Goal: Task Accomplishment & Management: Use online tool/utility

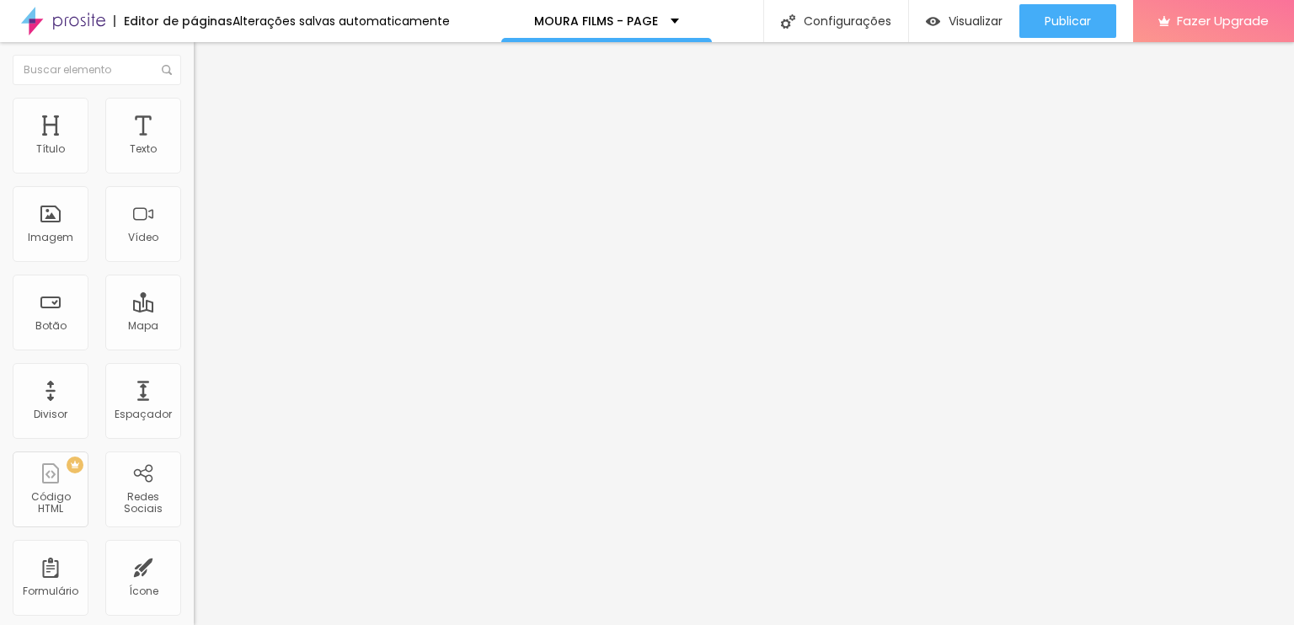
click at [194, 145] on span "Adicionar imagem" at bounding box center [248, 138] width 109 height 14
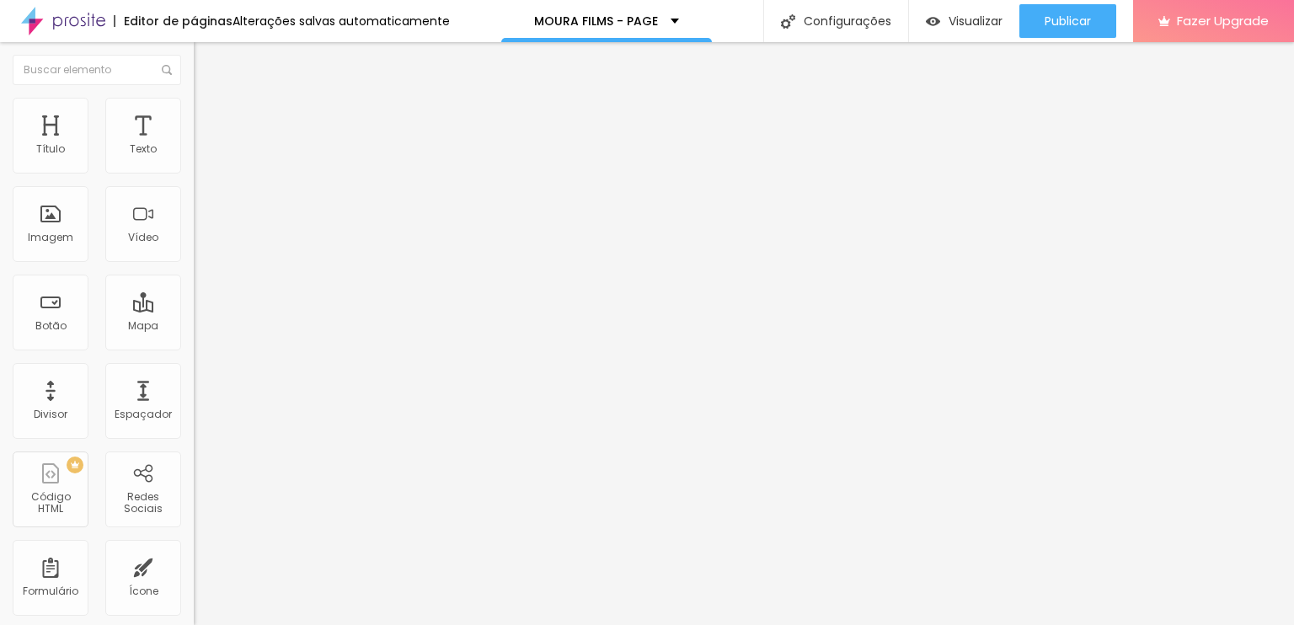
drag, startPoint x: 152, startPoint y: 180, endPoint x: 162, endPoint y: 205, distance: 27.2
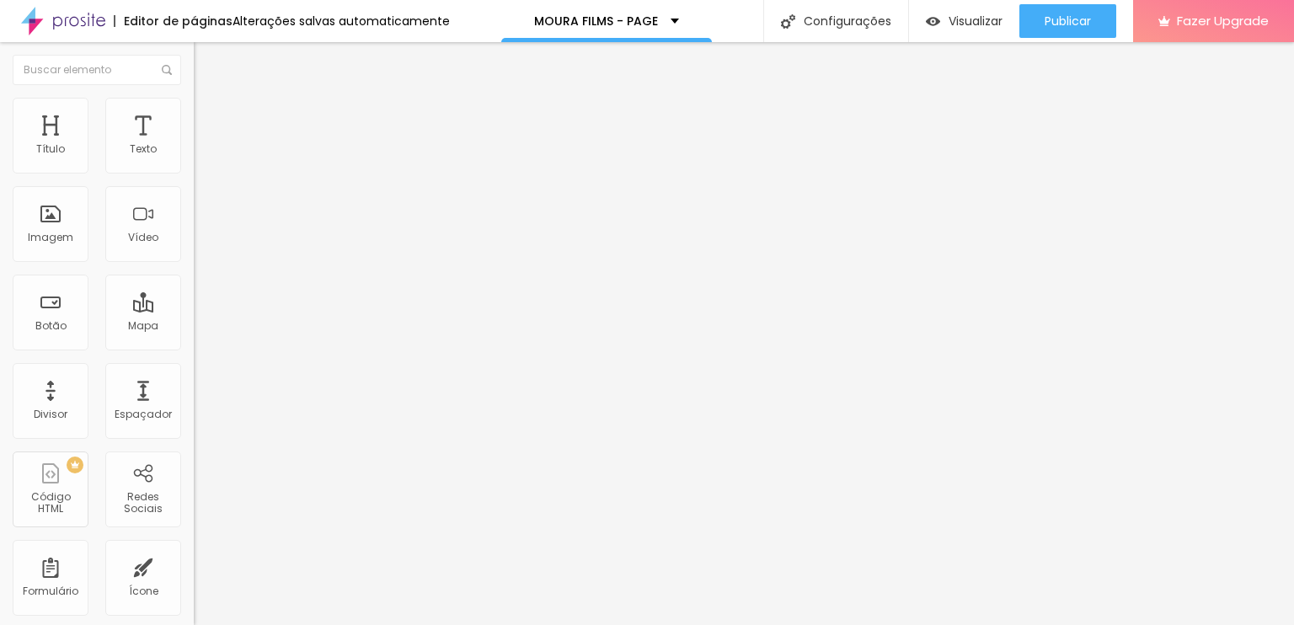
click at [194, 264] on span "Original" at bounding box center [214, 256] width 40 height 14
click at [236, 274] on span "16:9" at bounding box center [245, 266] width 19 height 14
click at [194, 290] on span "Padrão" at bounding box center [213, 282] width 38 height 14
click at [194, 272] on div "Cinema 16:9" at bounding box center [291, 267] width 194 height 10
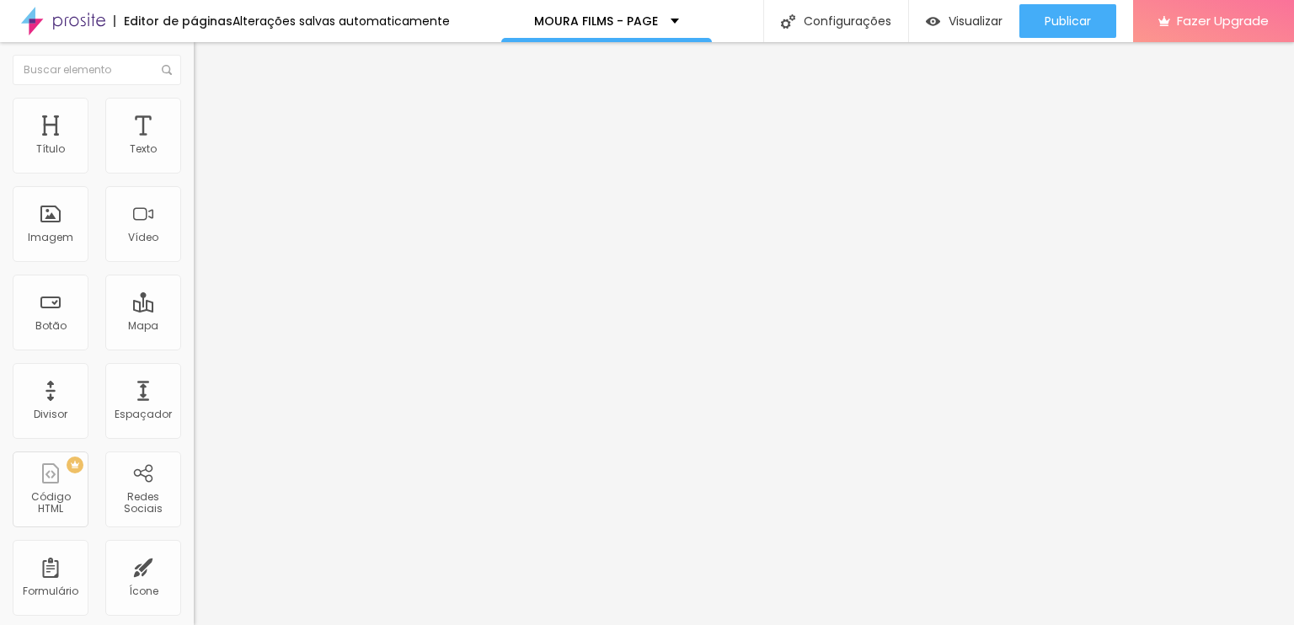
click at [194, 310] on span "Original" at bounding box center [214, 303] width 40 height 14
click at [194, 106] on li "Estilo" at bounding box center [291, 106] width 194 height 17
type input "95"
type input "100"
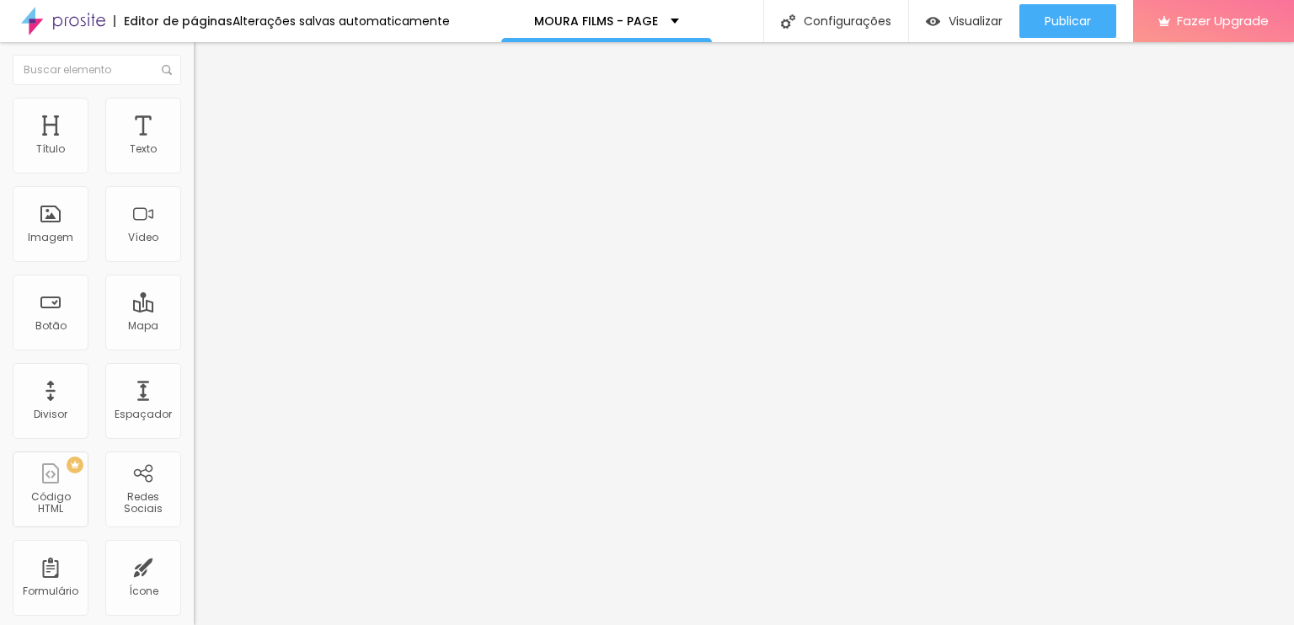
type input "100"
drag, startPoint x: 173, startPoint y: 182, endPoint x: 190, endPoint y: 147, distance: 38.4
click at [205, 173] on input "range" at bounding box center [248, 165] width 109 height 13
click at [209, 121] on span "Avançado" at bounding box center [237, 126] width 56 height 14
type input "16"
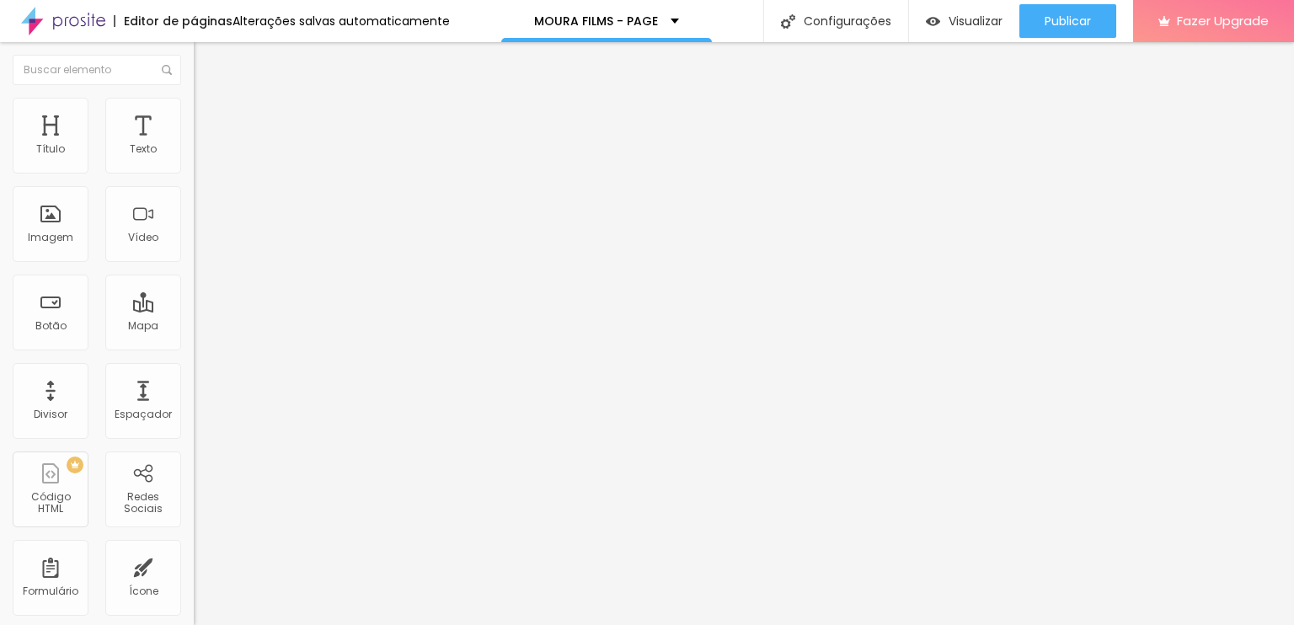
type input "16"
type input "17"
type input "18"
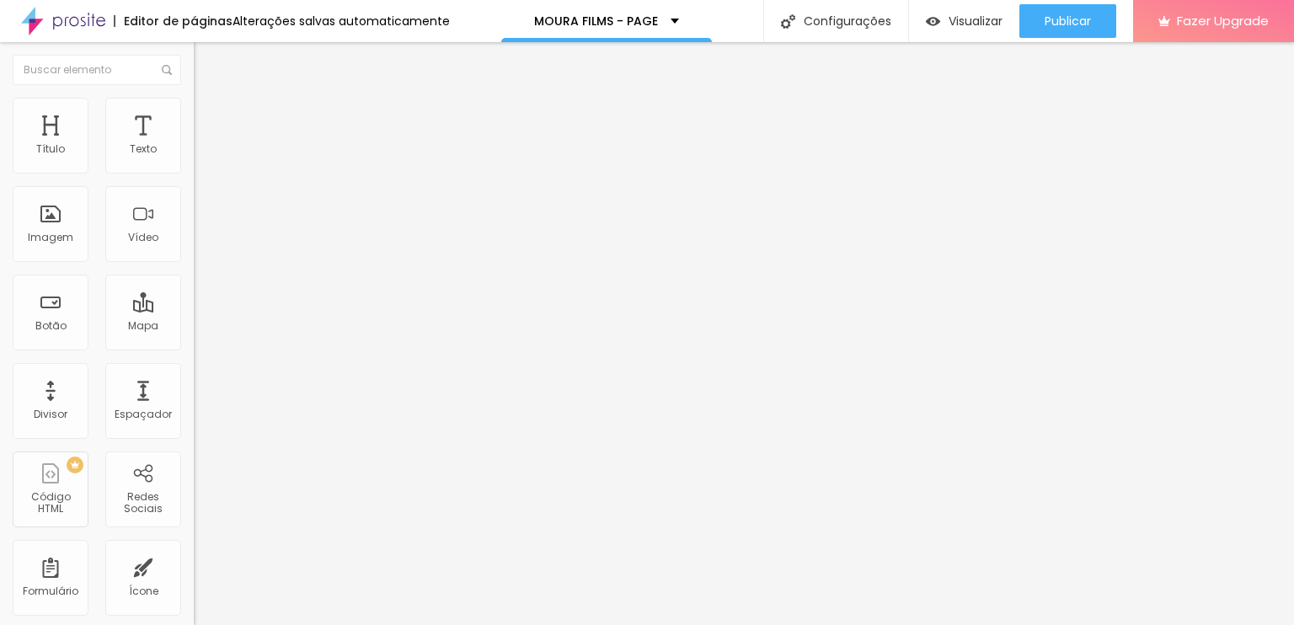
type input "19"
type input "20"
type input "22"
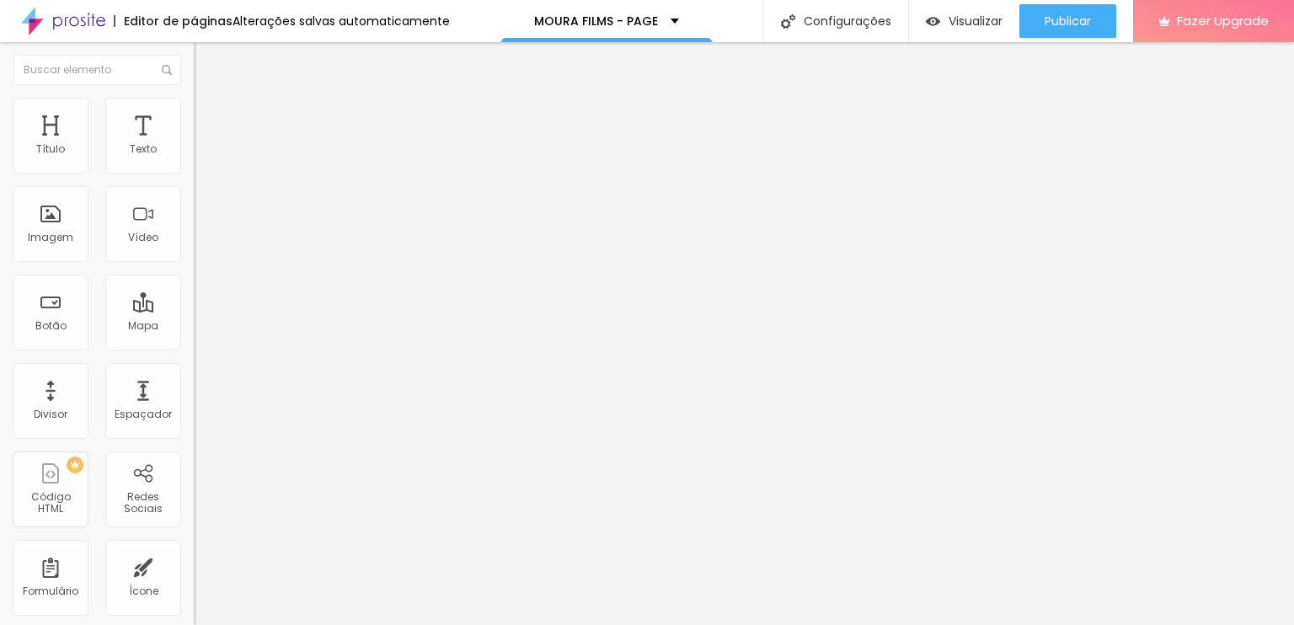
type input "22"
type input "23"
type input "25"
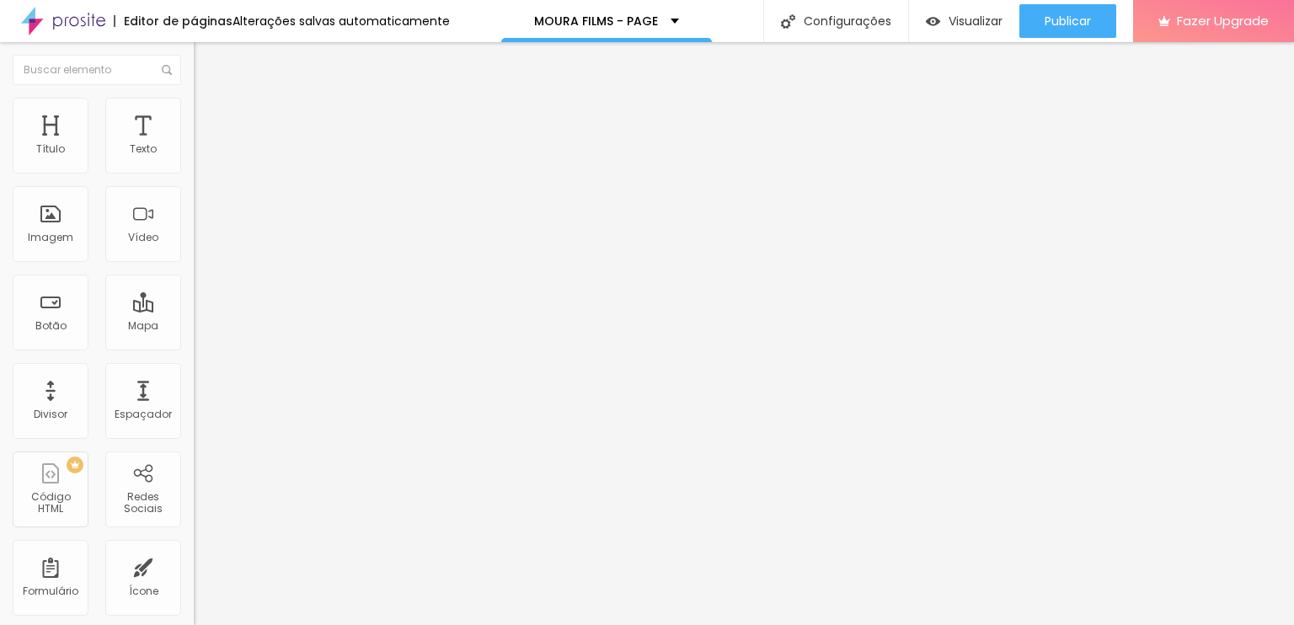
type input "26"
type input "28"
type input "29"
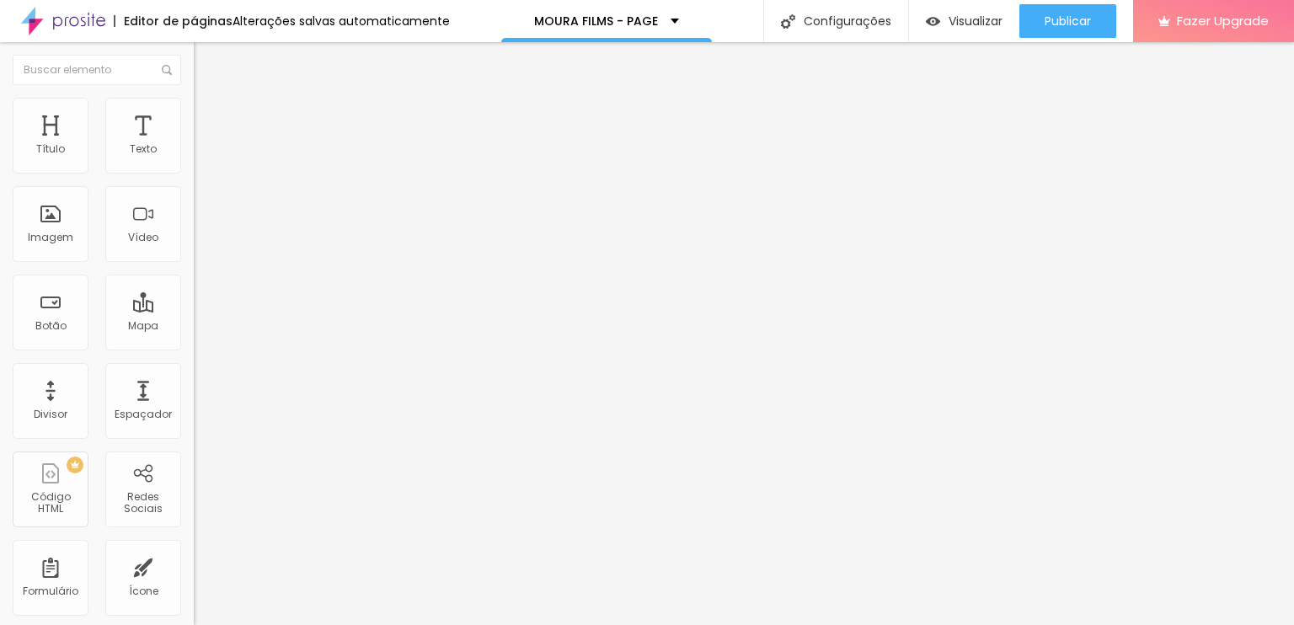
type input "29"
type input "31"
type input "33"
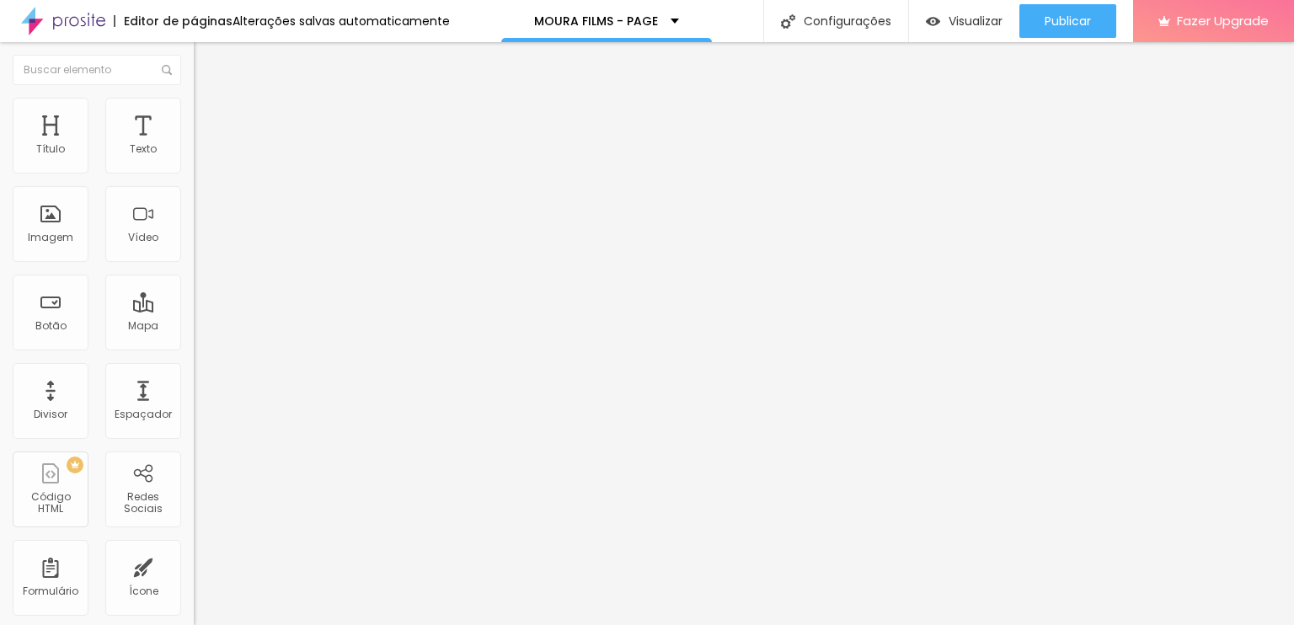
type input "32"
type input "30"
type input "27"
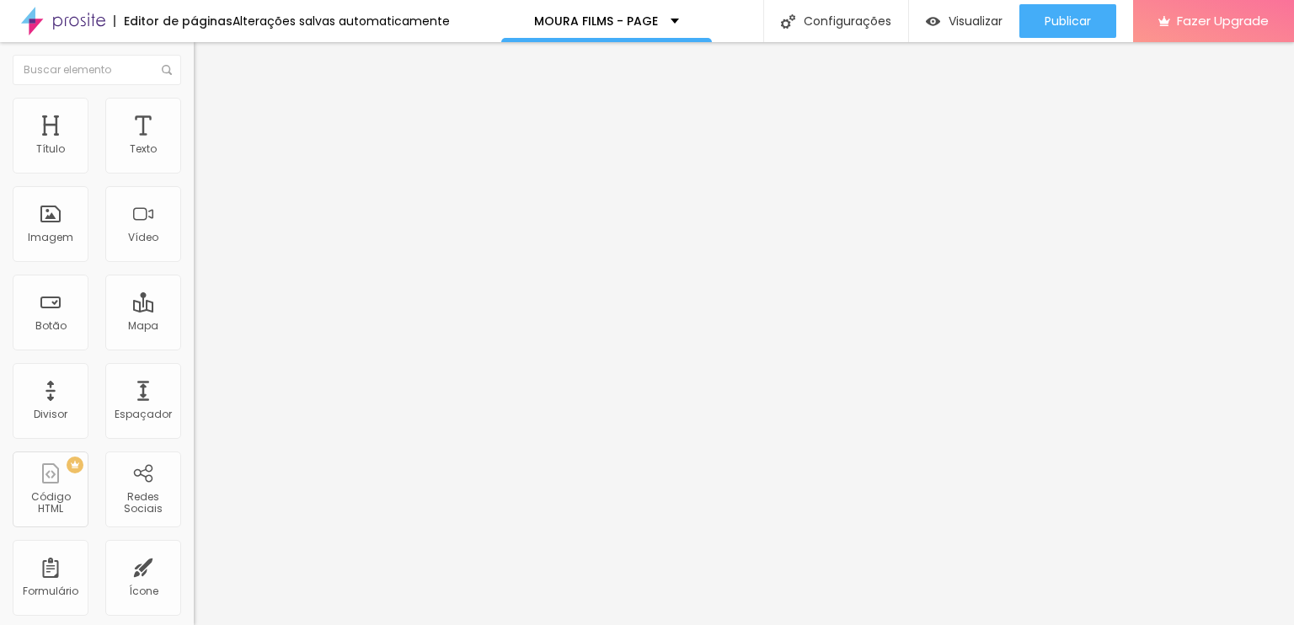
type input "27"
type input "21"
type input "18"
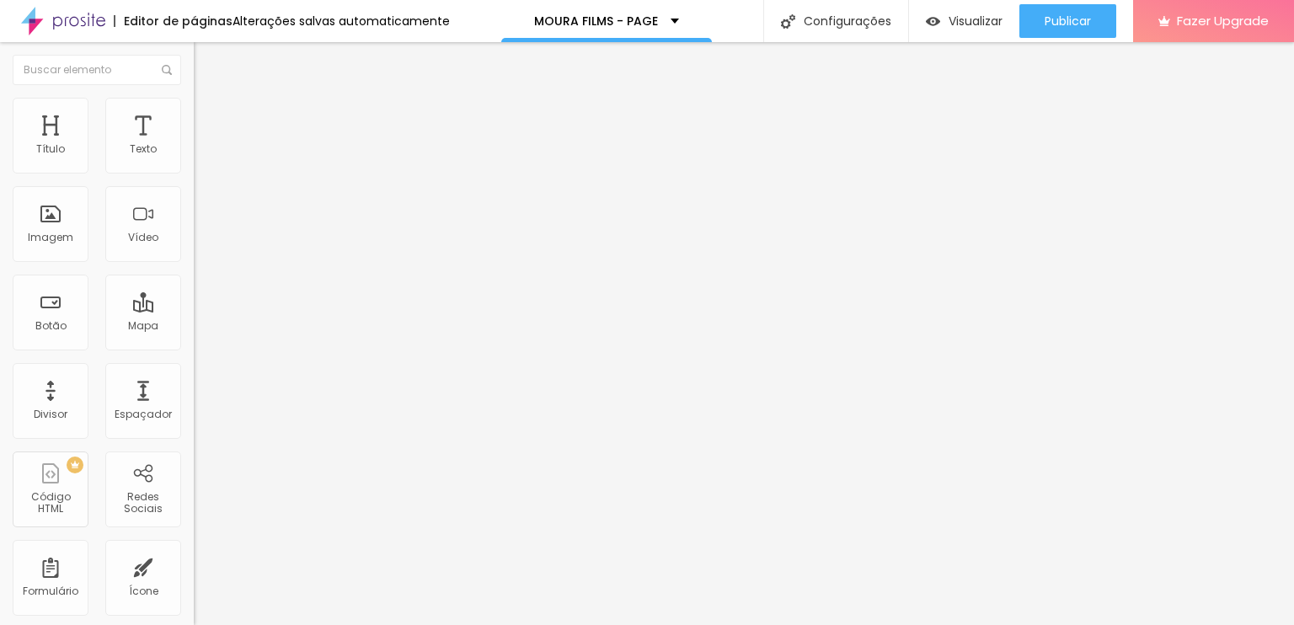
type input "13"
type input "4"
type input "0"
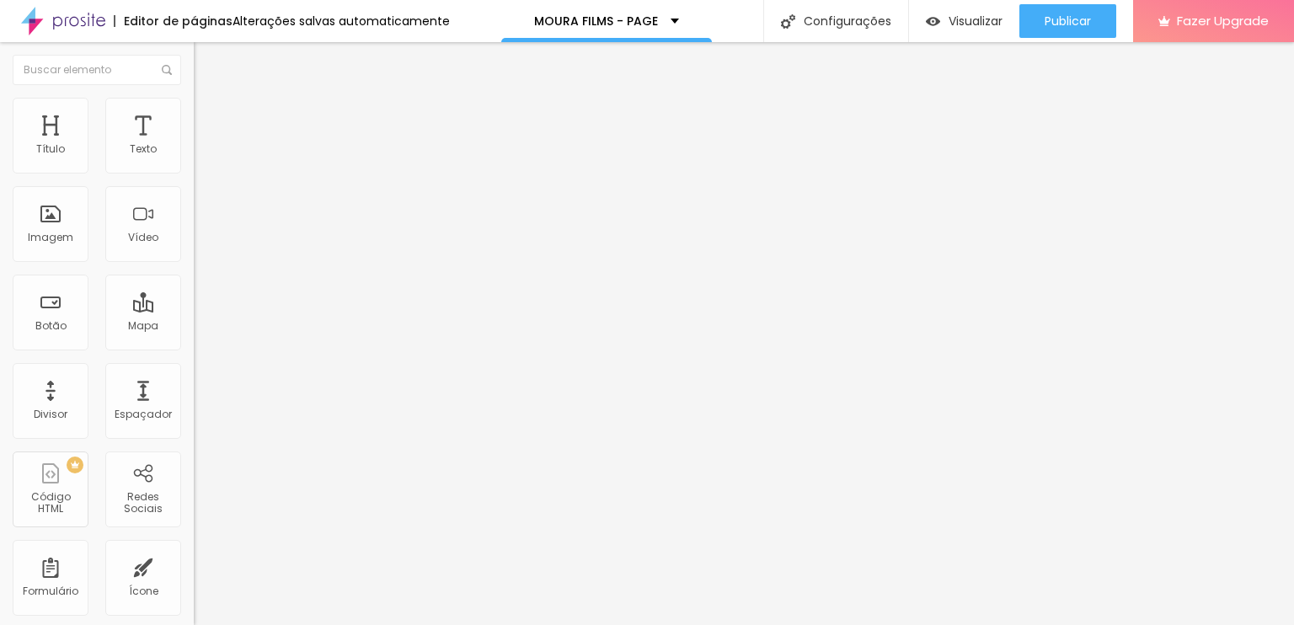
type input "0"
drag, startPoint x: 52, startPoint y: 168, endPoint x: 0, endPoint y: 158, distance: 53.0
type input "0"
click at [194, 327] on input "range" at bounding box center [248, 333] width 109 height 13
type input "15"
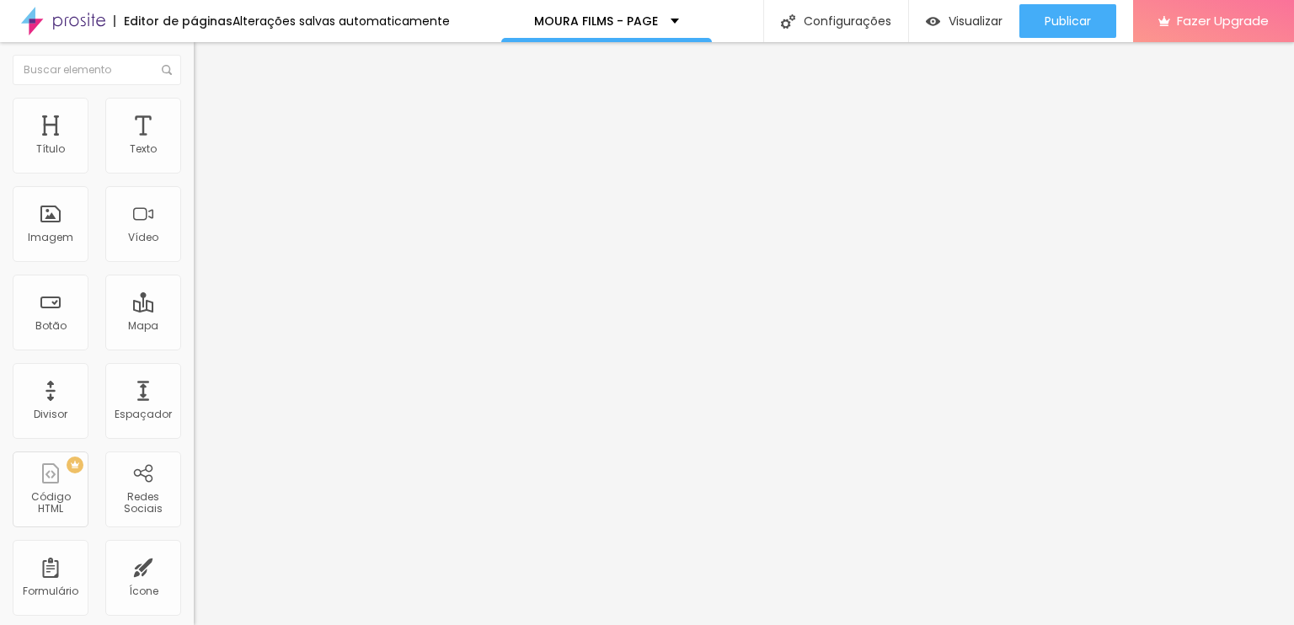
type input "15"
type input "16"
type input "18"
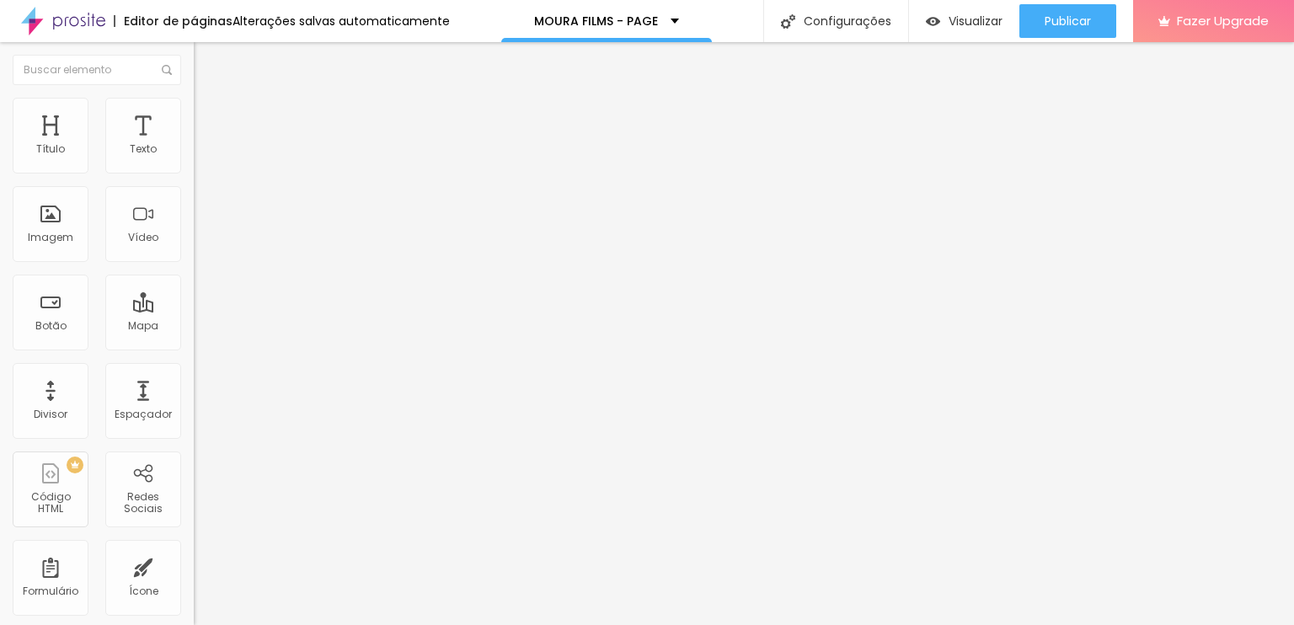
type input "19"
type input "21"
type input "23"
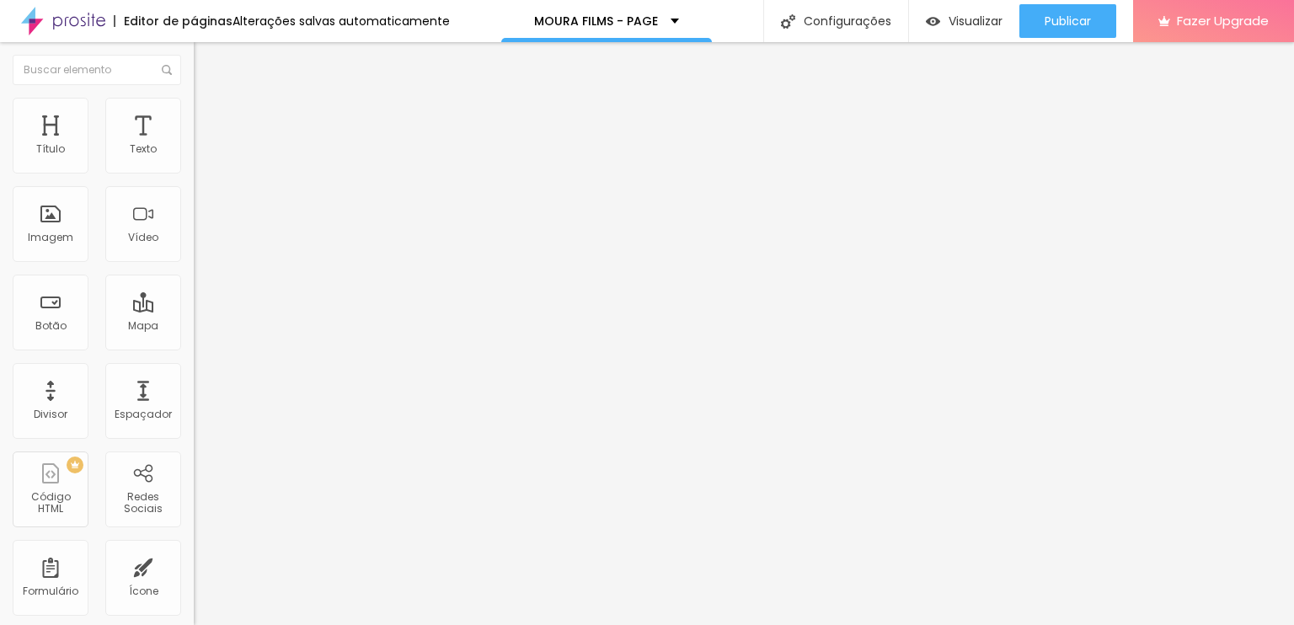
type input "23"
type input "25"
type input "27"
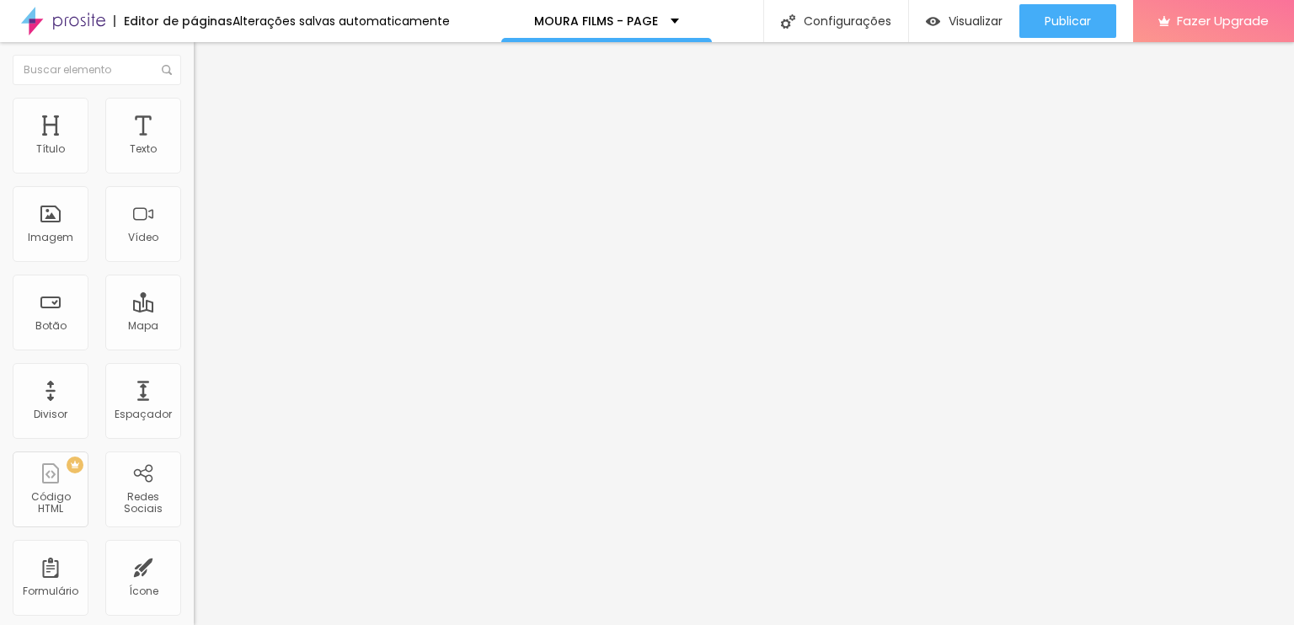
type input "28"
type input "31"
type input "33"
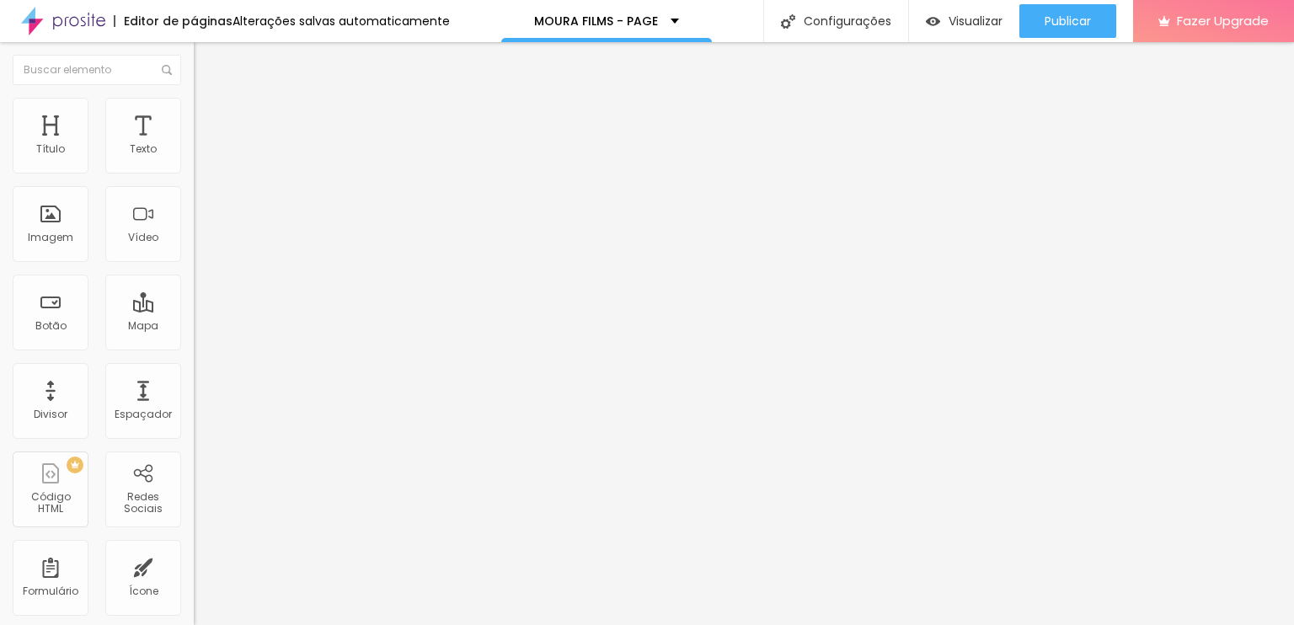
type input "33"
type input "35"
type input "36"
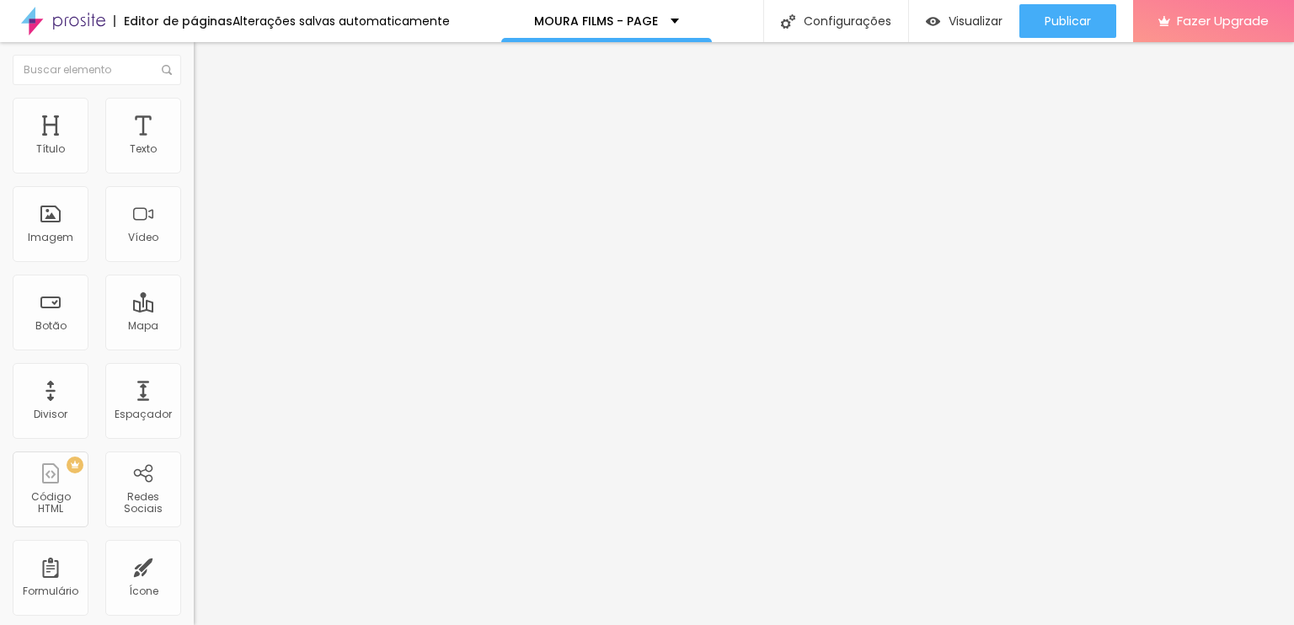
type input "37"
type input "38"
type input "40"
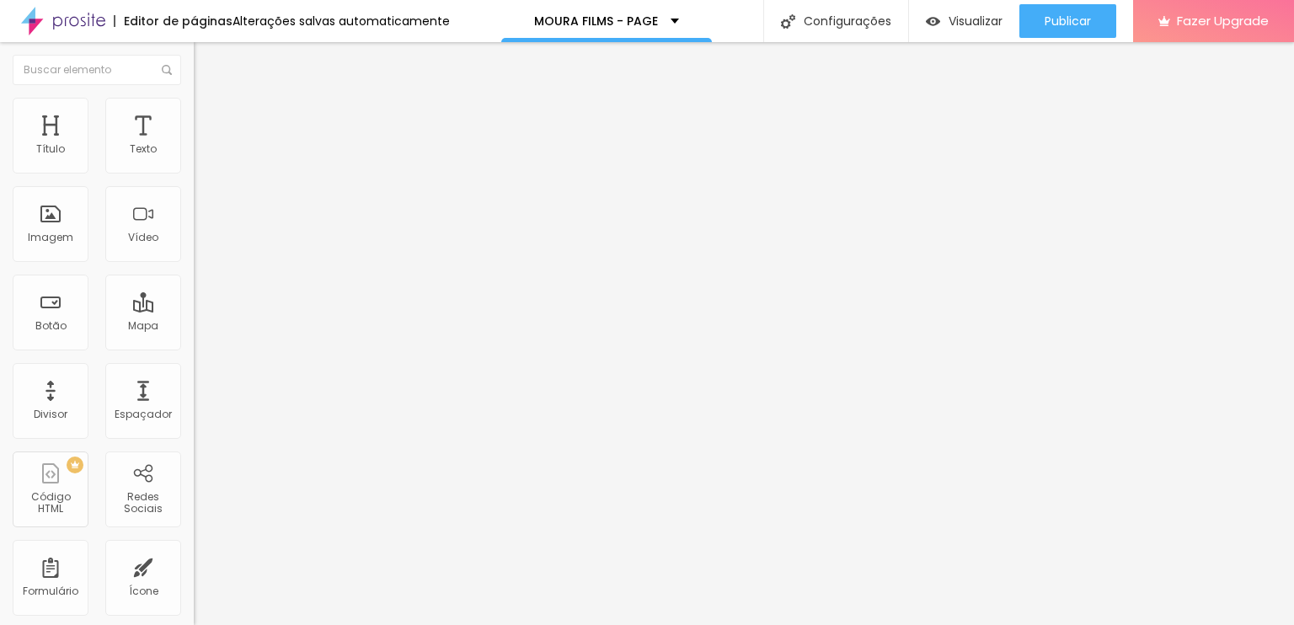
type input "40"
type input "41"
type input "43"
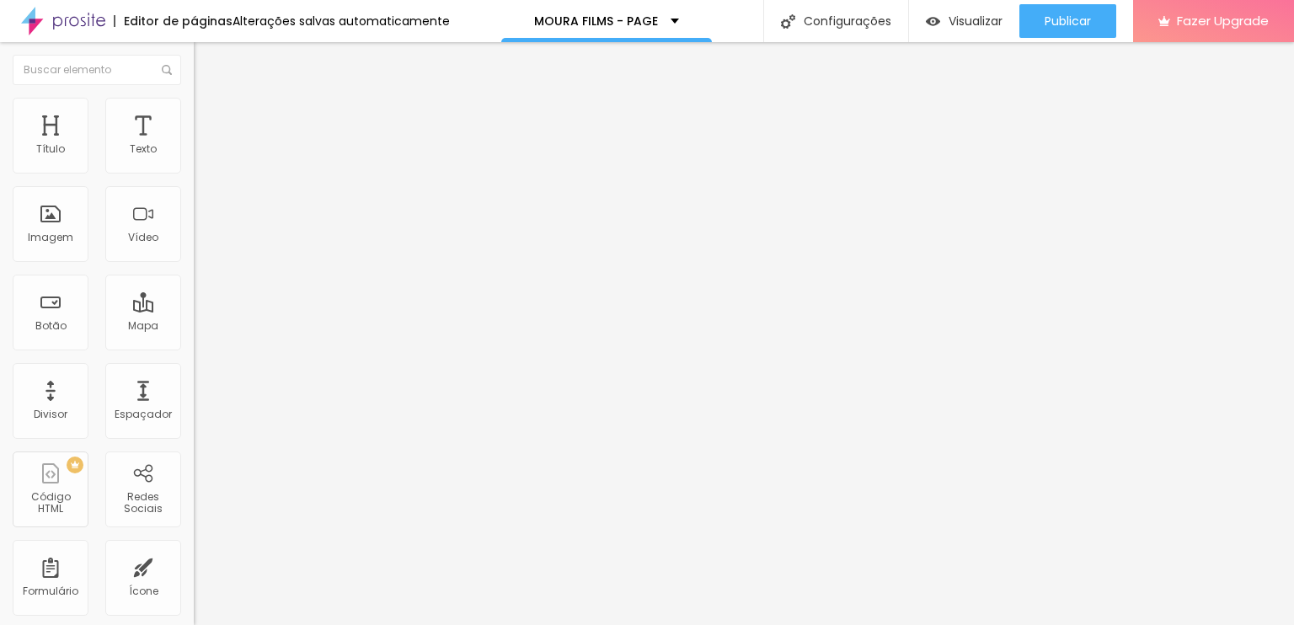
type input "45"
type input "48"
type input "49"
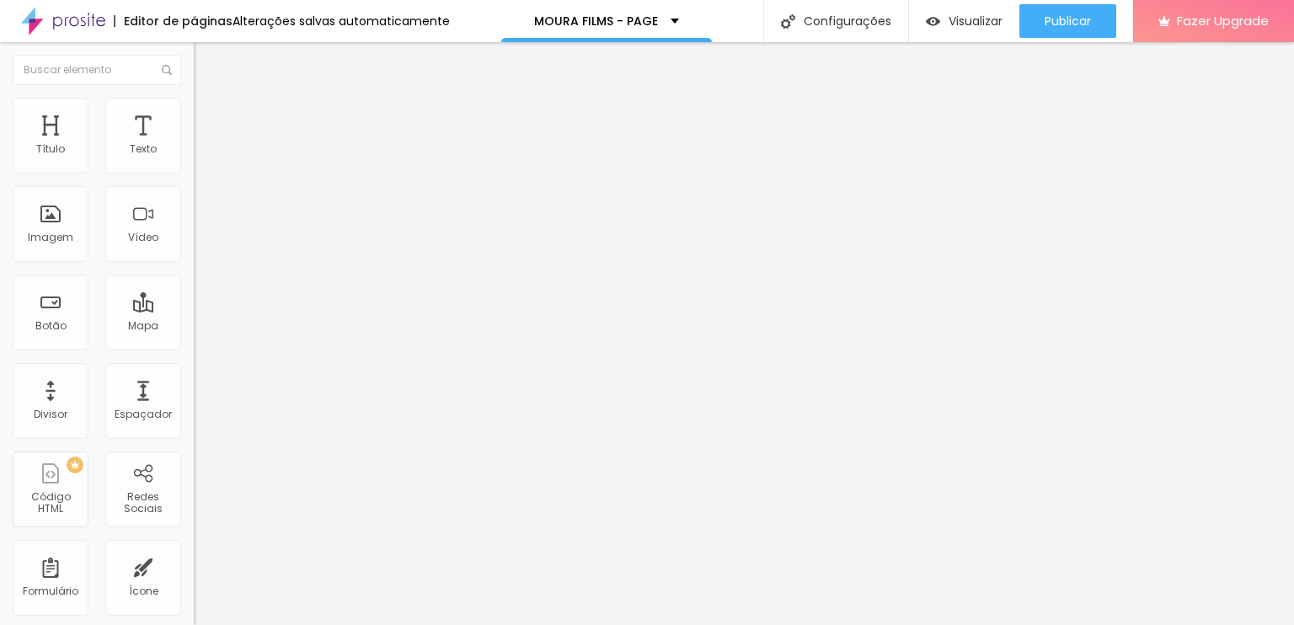
type input "49"
type input "52"
type input "55"
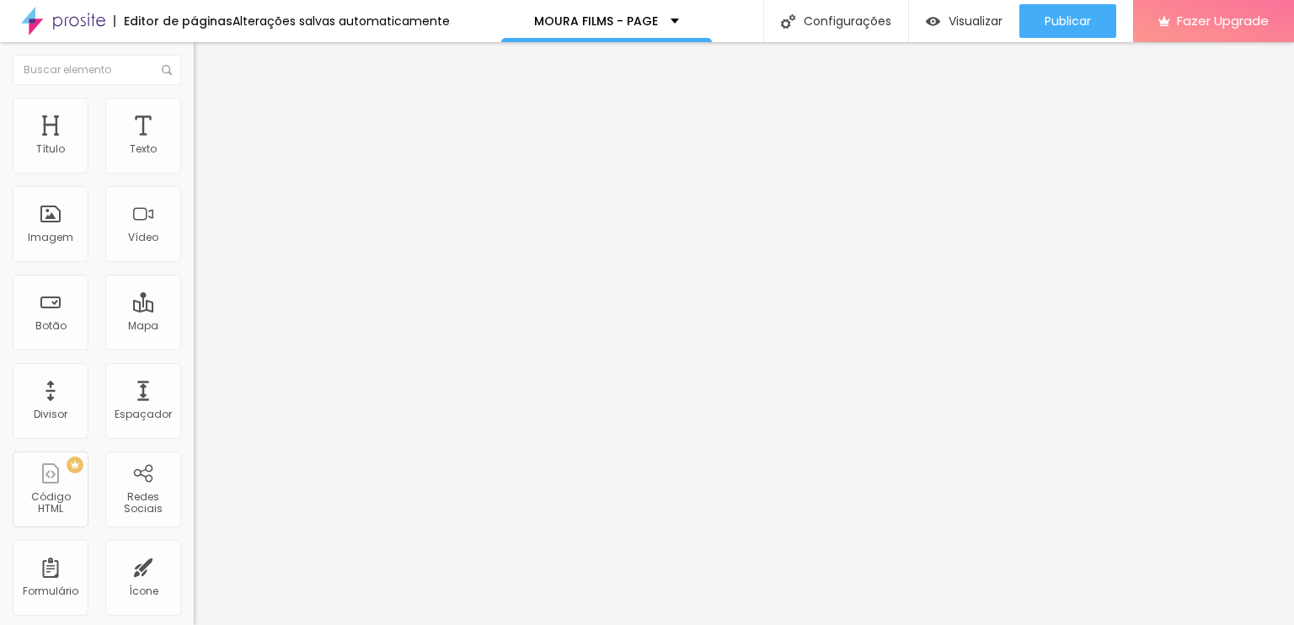
type input "58"
type input "61"
type input "63"
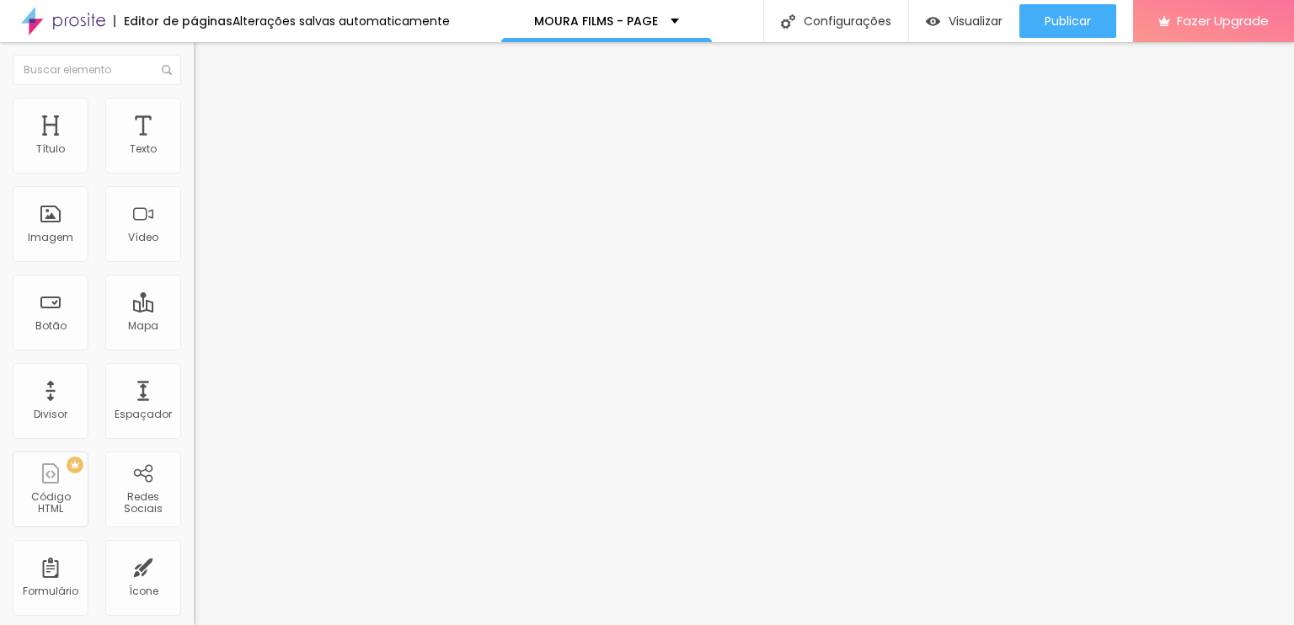
type input "63"
type input "66"
type input "67"
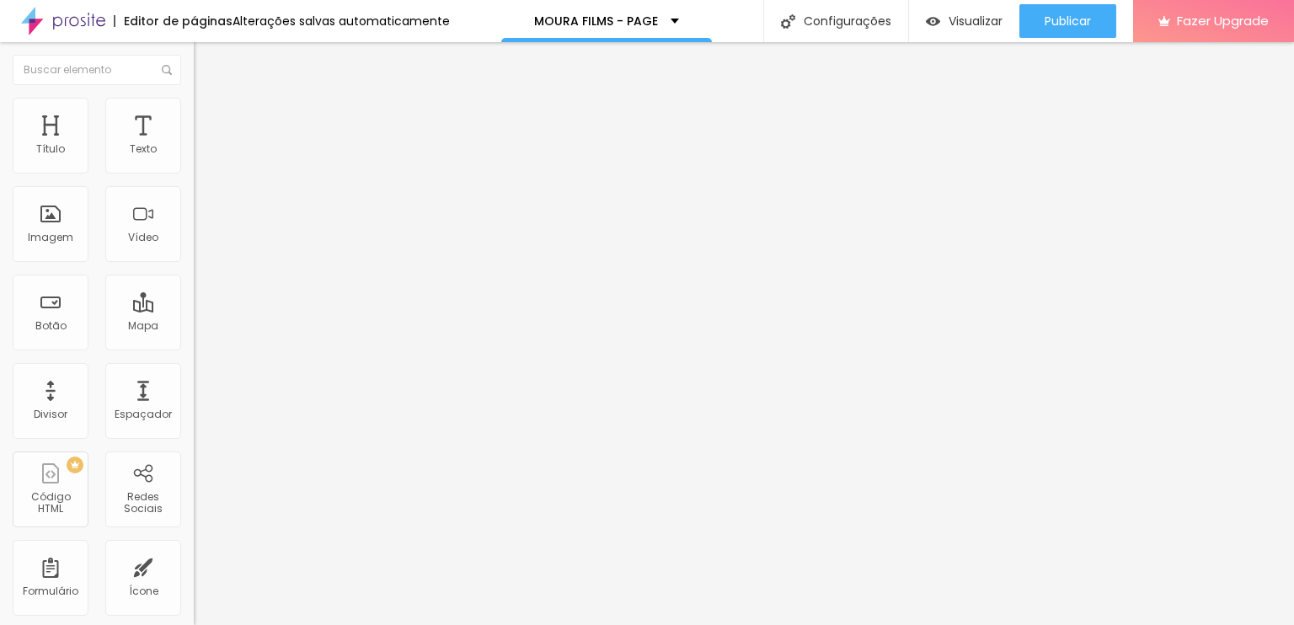
type input "70"
type input "68"
type input "67"
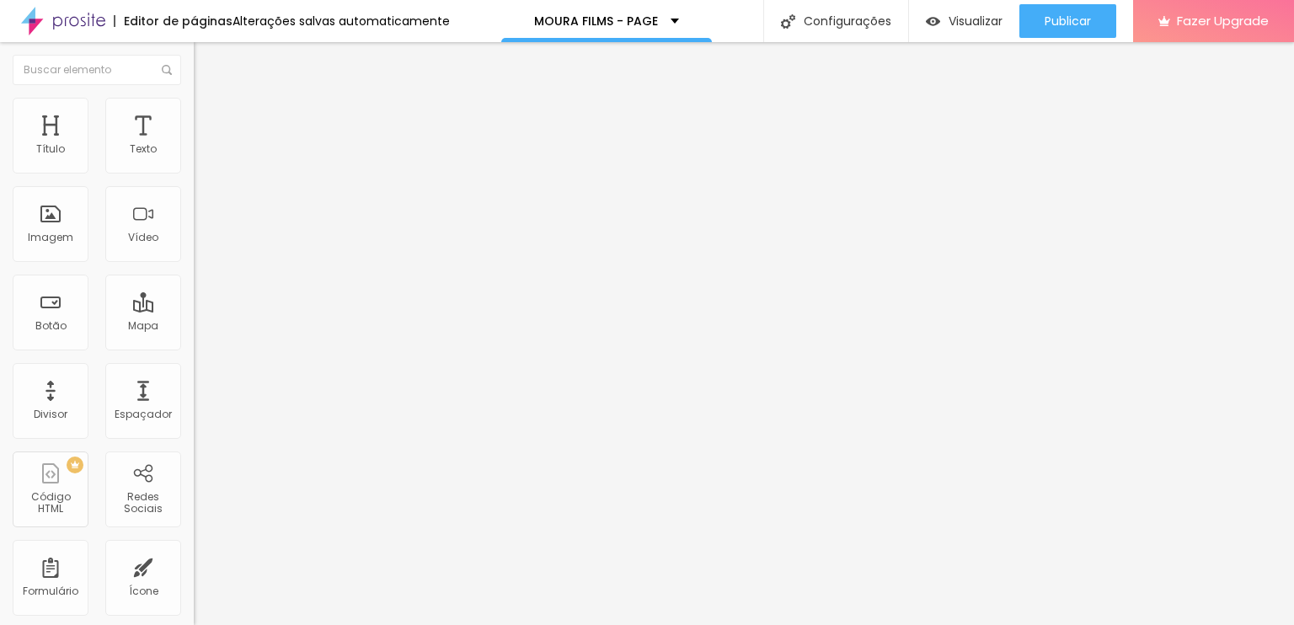
type input "67"
type input "64"
type input "62"
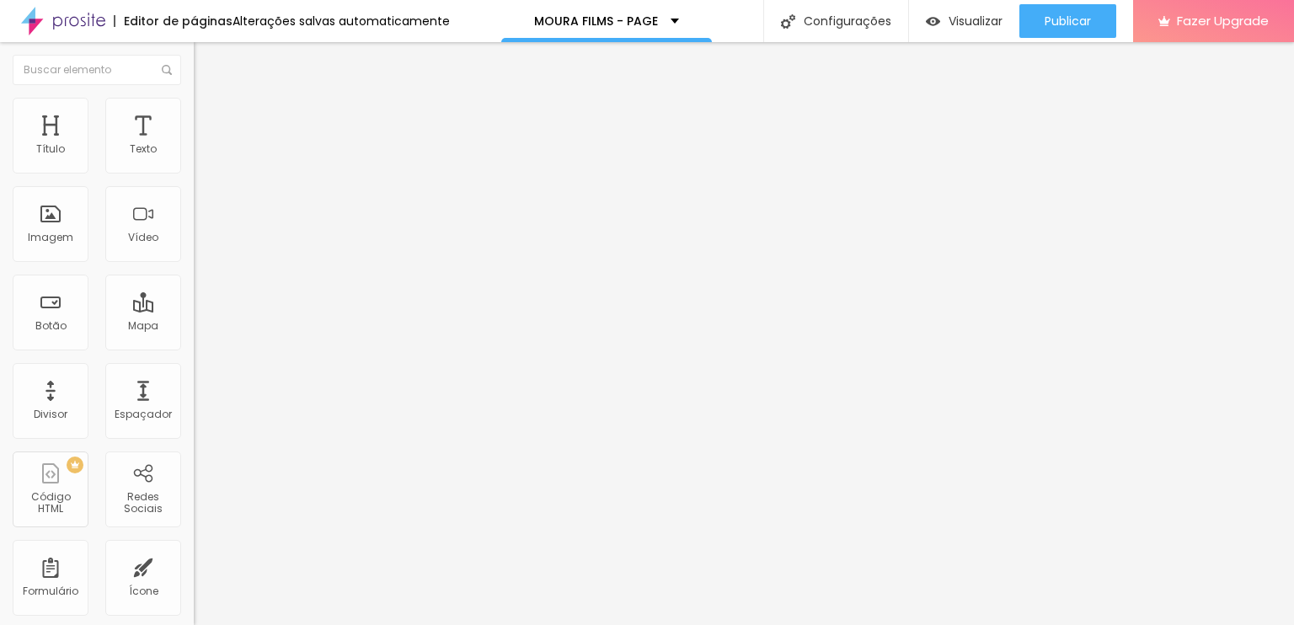
type input "60"
drag, startPoint x: 57, startPoint y: 197, endPoint x: 88, endPoint y: 173, distance: 39.1
type input "58"
click at [194, 565] on input "range" at bounding box center [248, 571] width 109 height 13
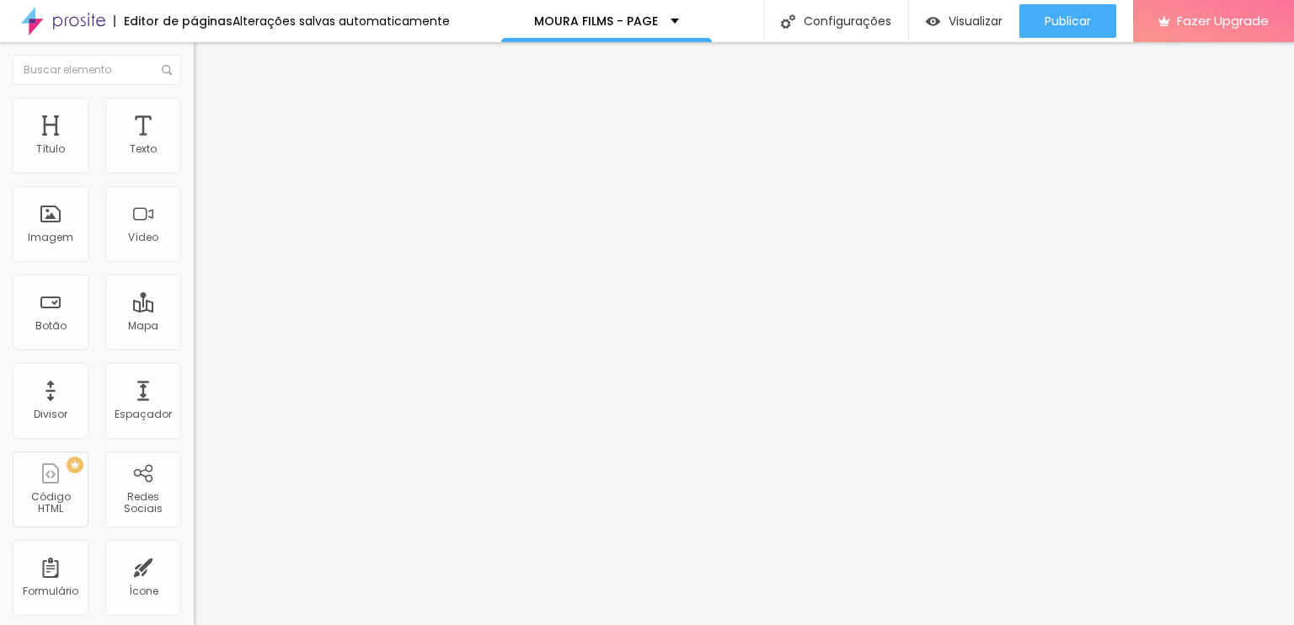
type input "58"
click at [194, 112] on li "Estilo" at bounding box center [291, 106] width 194 height 17
click at [209, 99] on span "Conteúdo" at bounding box center [235, 92] width 52 height 14
click at [194, 104] on img at bounding box center [201, 105] width 15 height 15
type input "2"
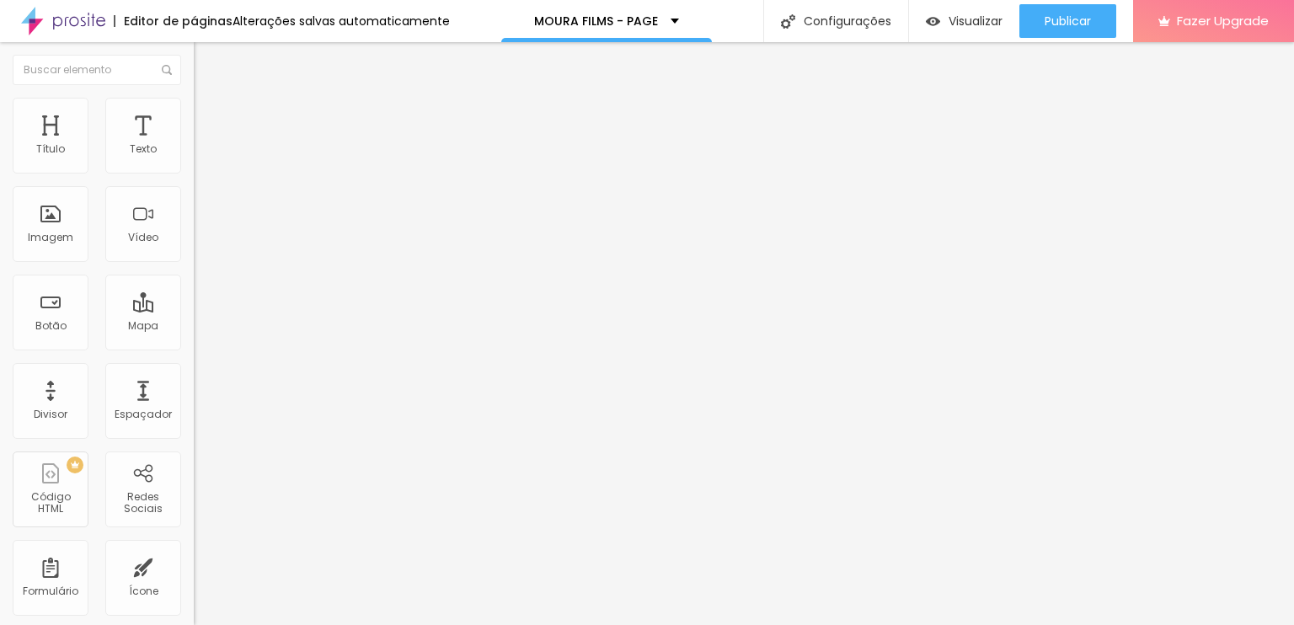
type input "2"
type input "9"
type input "17"
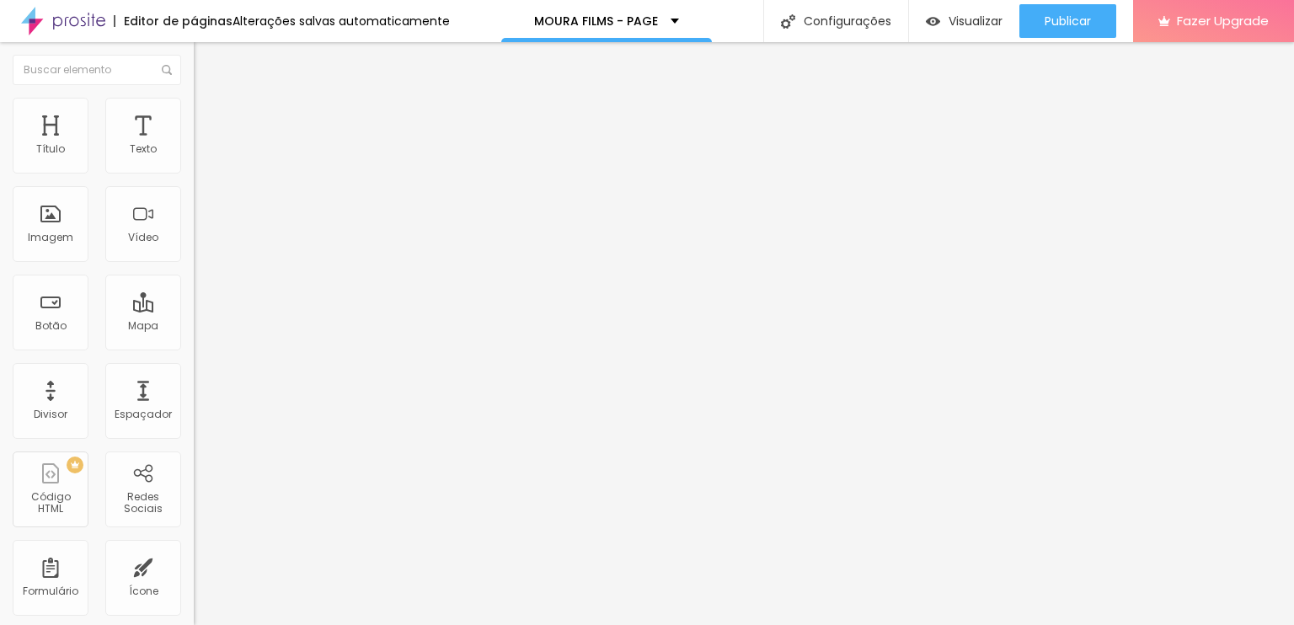
type input "23"
type input "32"
type input "44"
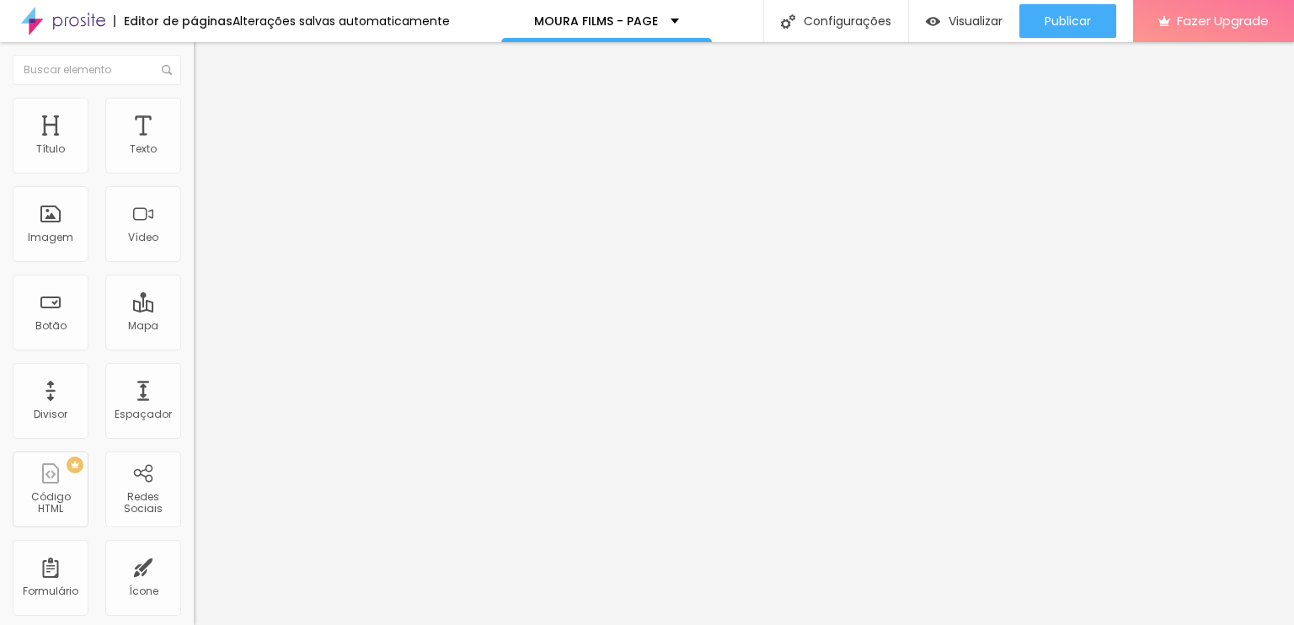
type input "44"
type input "53"
type input "58"
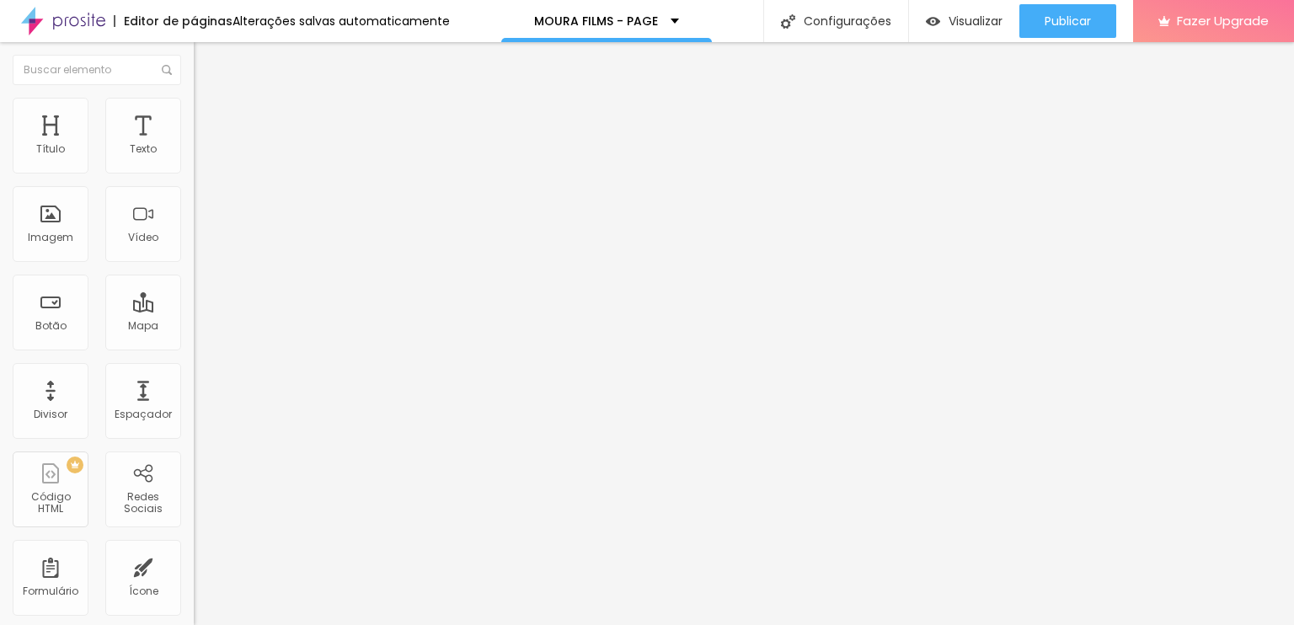
type input "66"
type input "75"
type input "86"
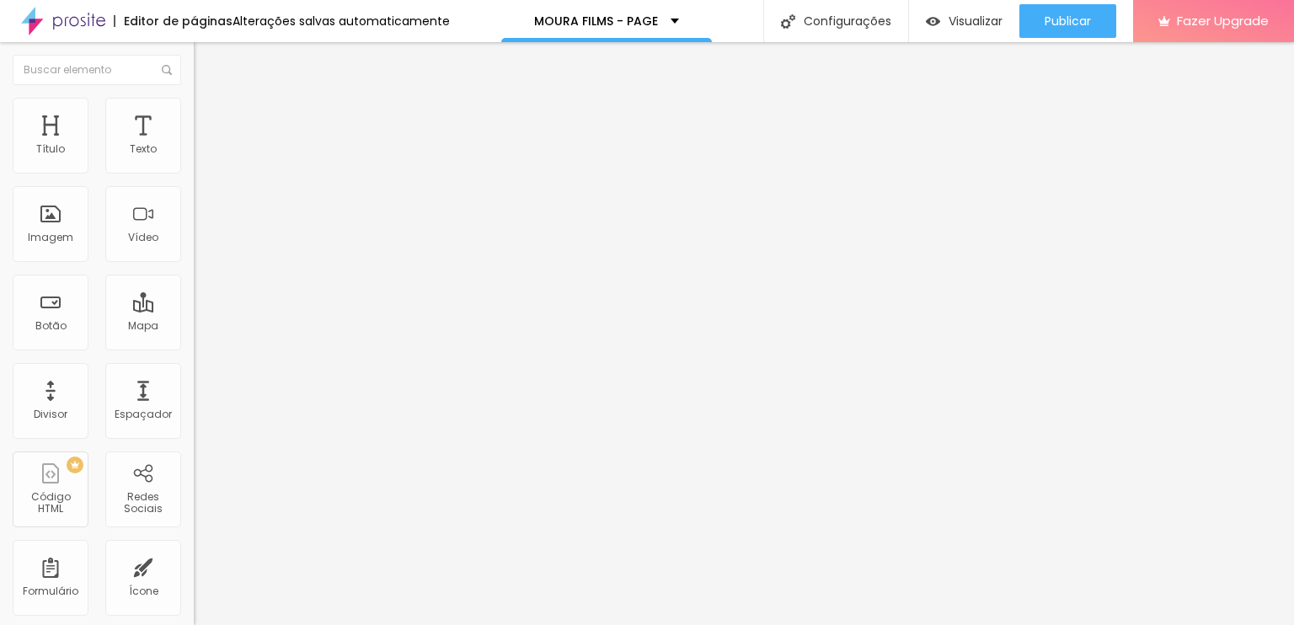
type input "86"
type input "91"
type input "100"
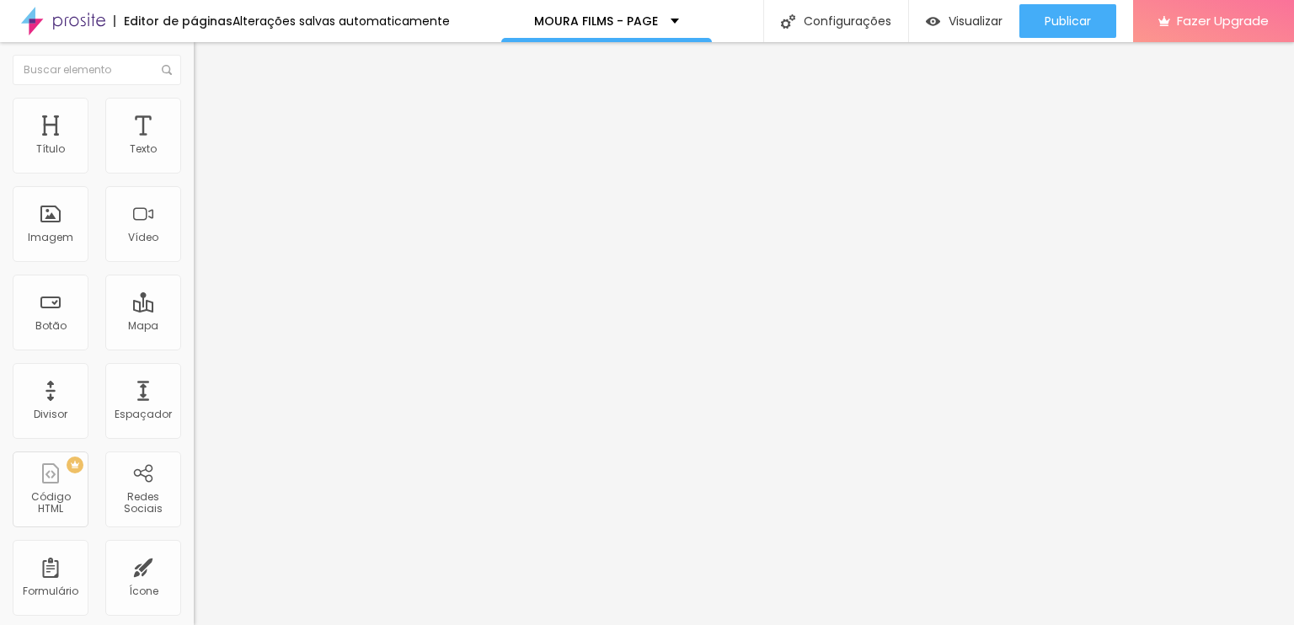
type input "115"
type input "119"
type input "112"
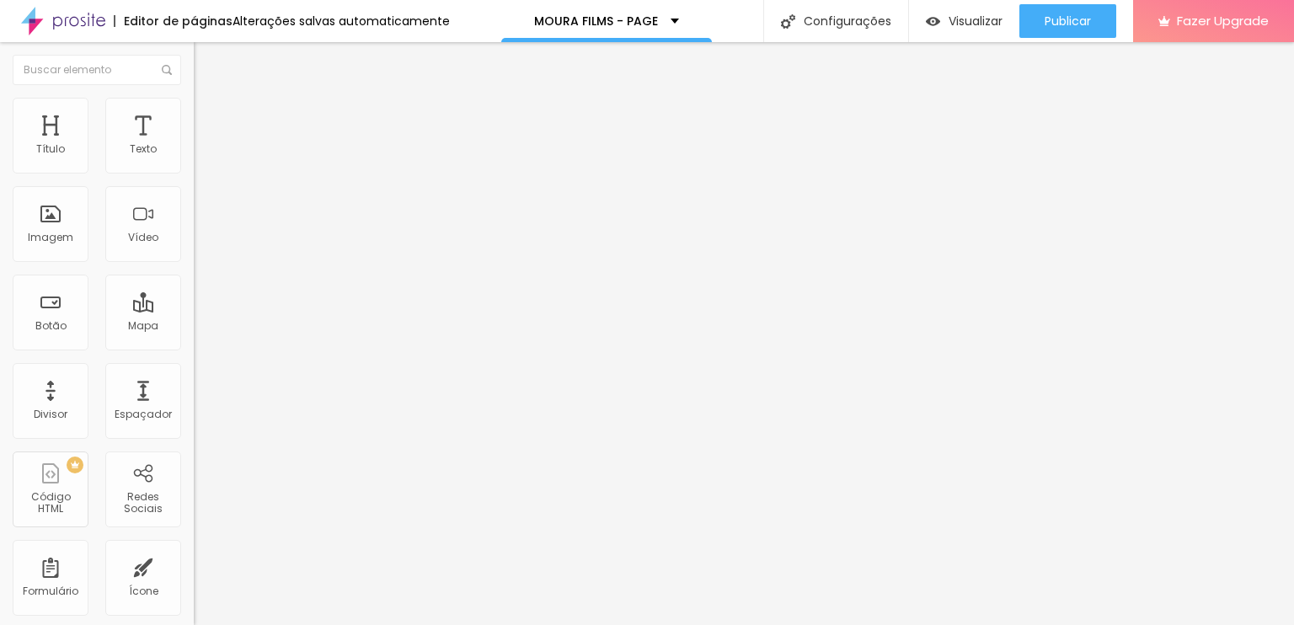
type input "112"
type input "102"
type input "90"
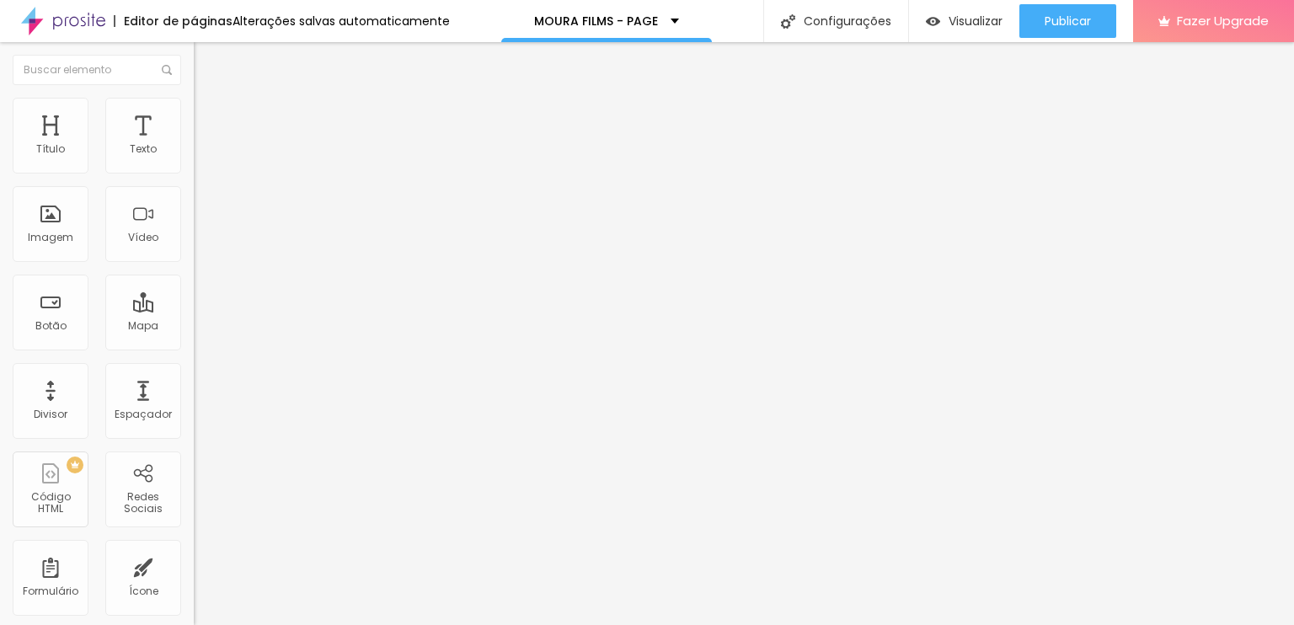
type input "65"
type input "19"
type input "0"
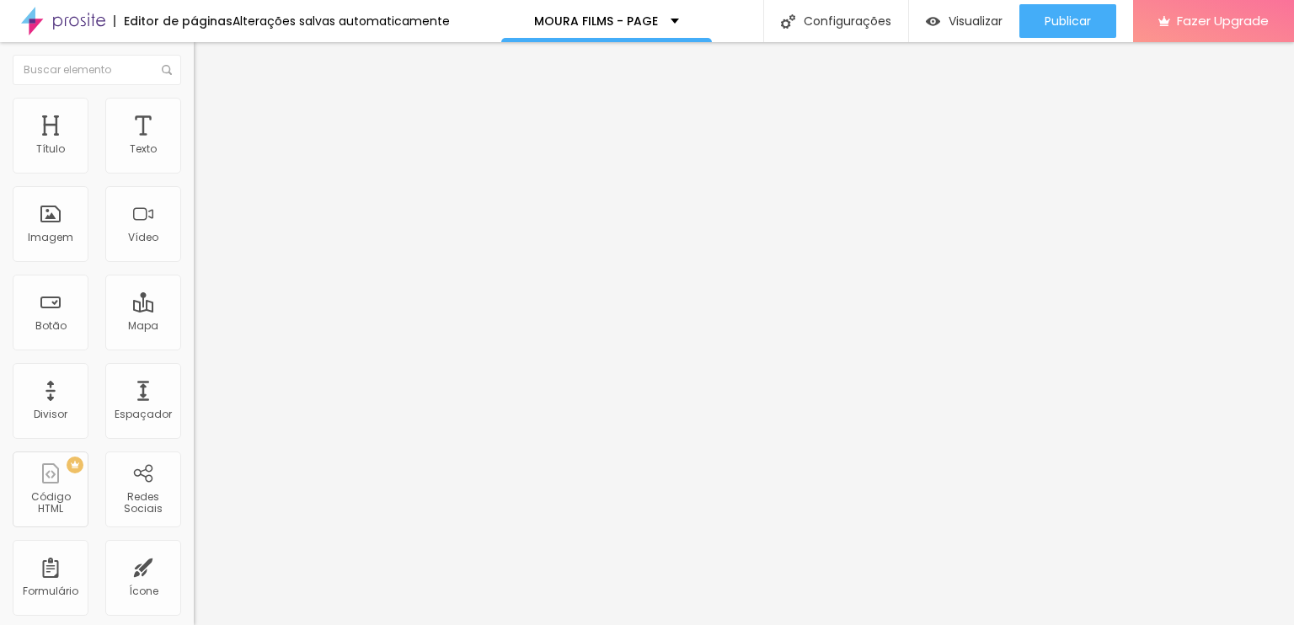
type input "0"
drag, startPoint x: 35, startPoint y: 216, endPoint x: 0, endPoint y: 242, distance: 42.8
click at [194, 370] on input "range" at bounding box center [248, 376] width 109 height 13
click at [209, 119] on span "Avançado" at bounding box center [237, 126] width 56 height 14
type input "51"
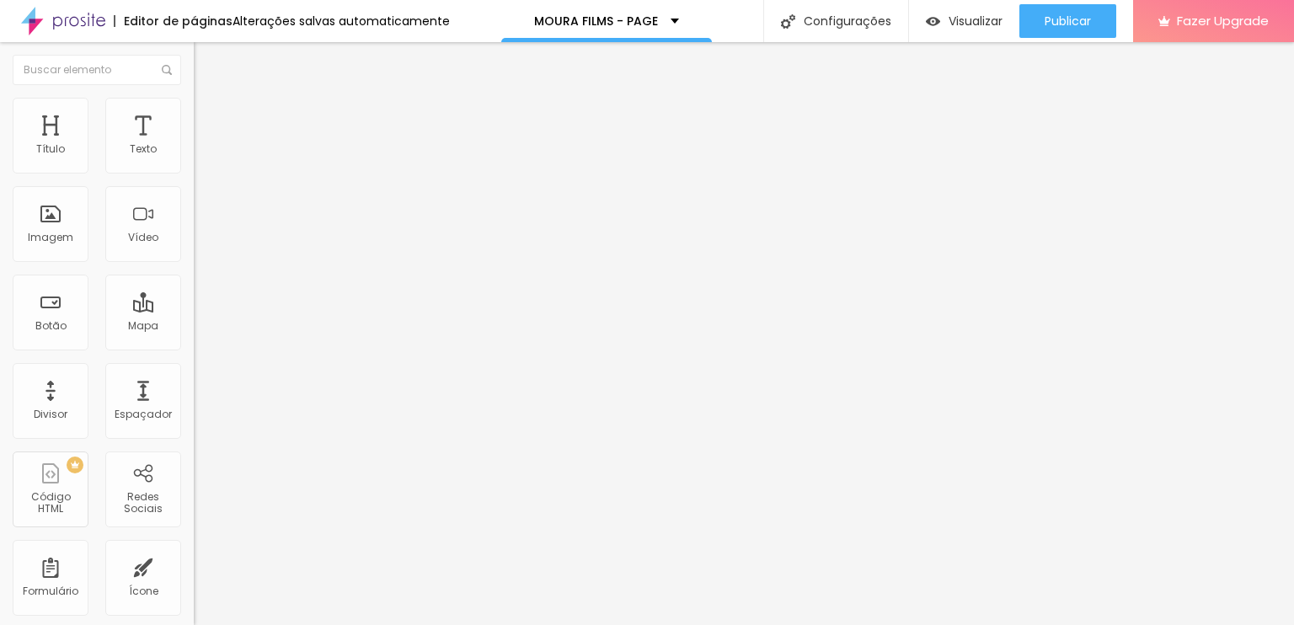
type input "51"
type input "49"
type input "47"
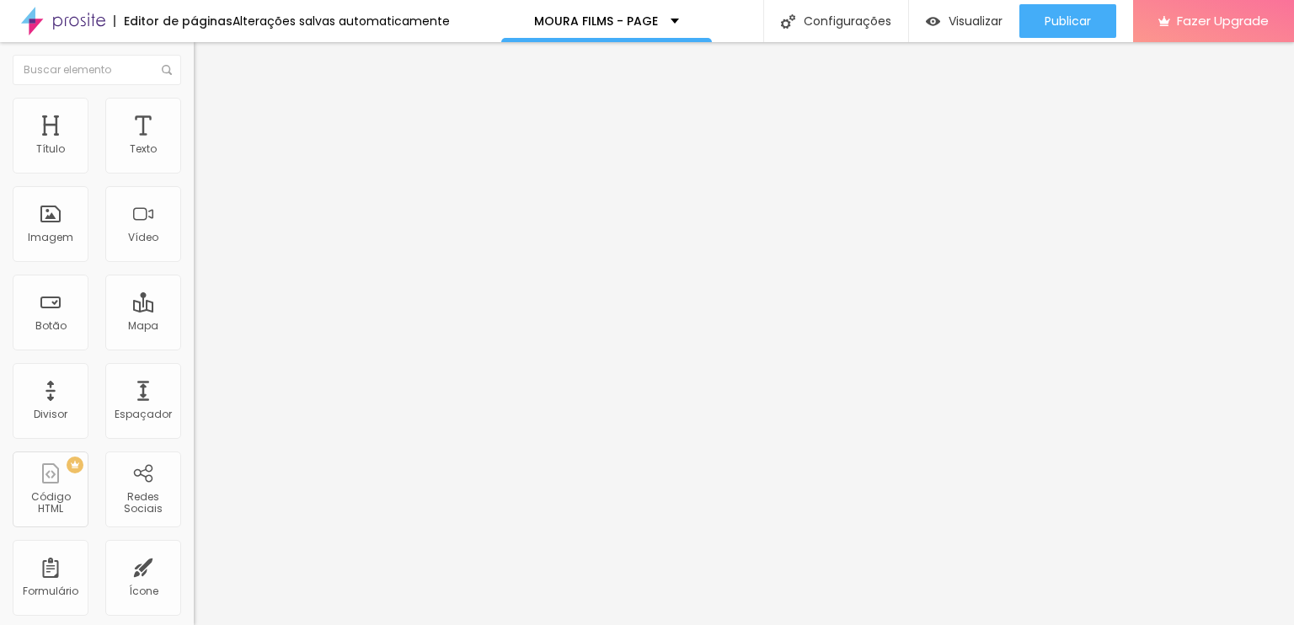
type input "46"
type input "45"
type input "44"
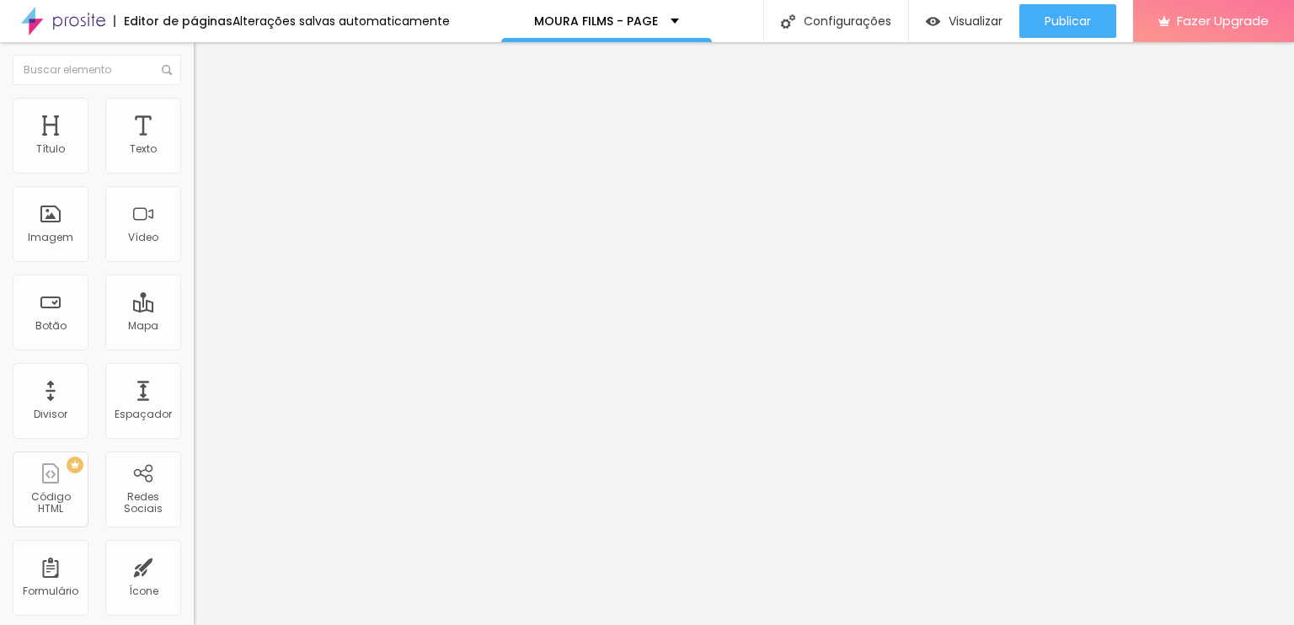
type input "44"
type input "42"
type input "40"
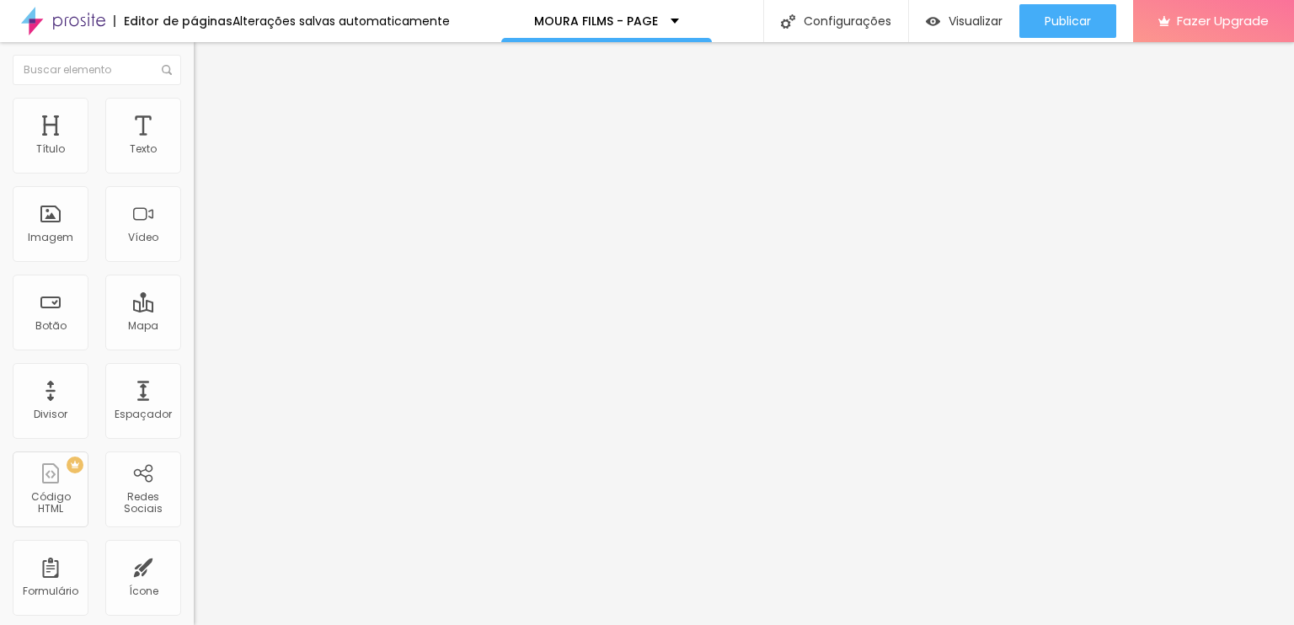
type input "39"
type input "37"
type input "35"
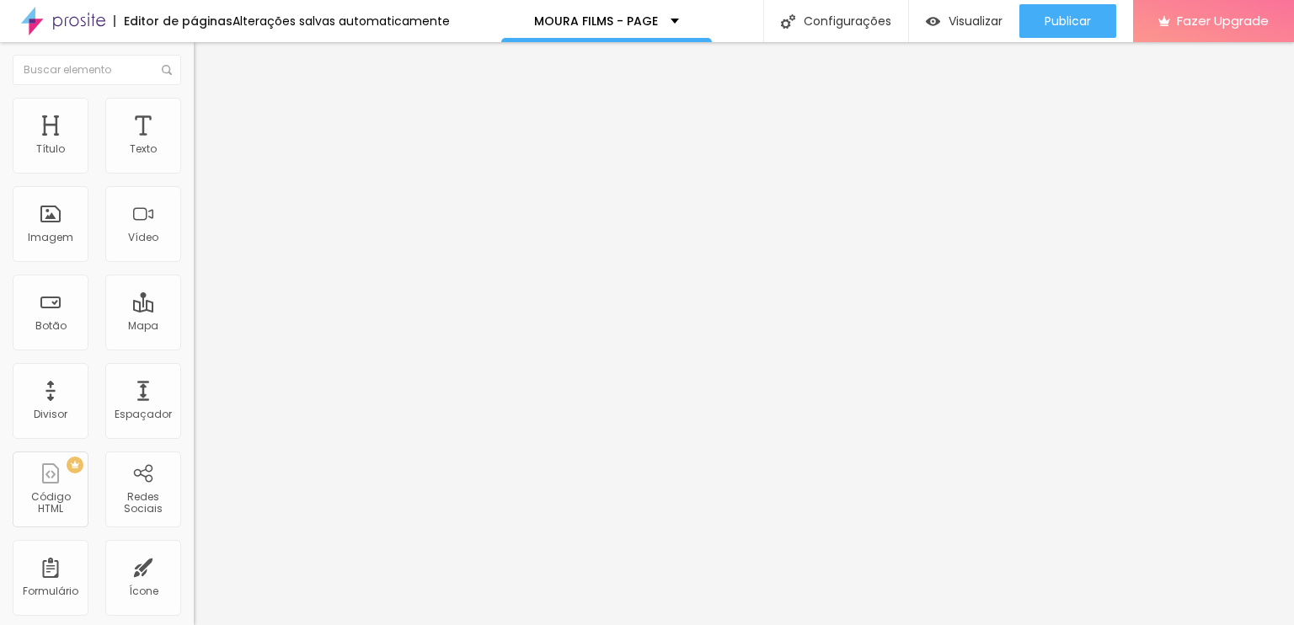
type input "35"
type input "34"
type input "33"
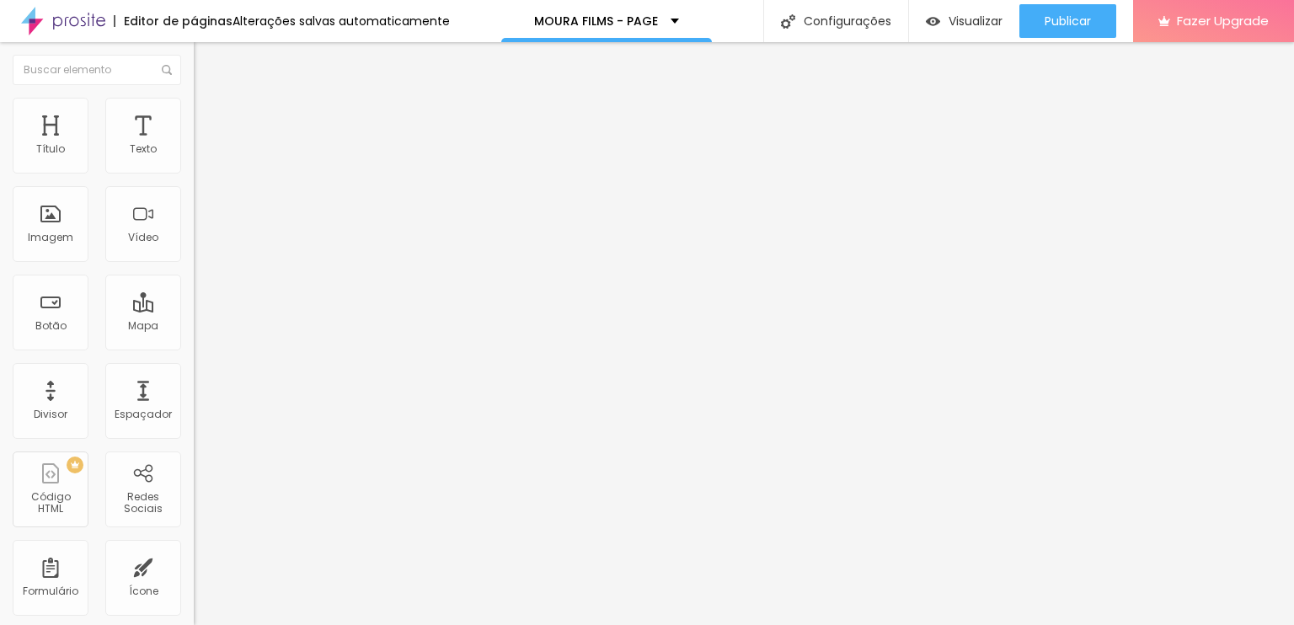
type input "31"
type input "29"
type input "28"
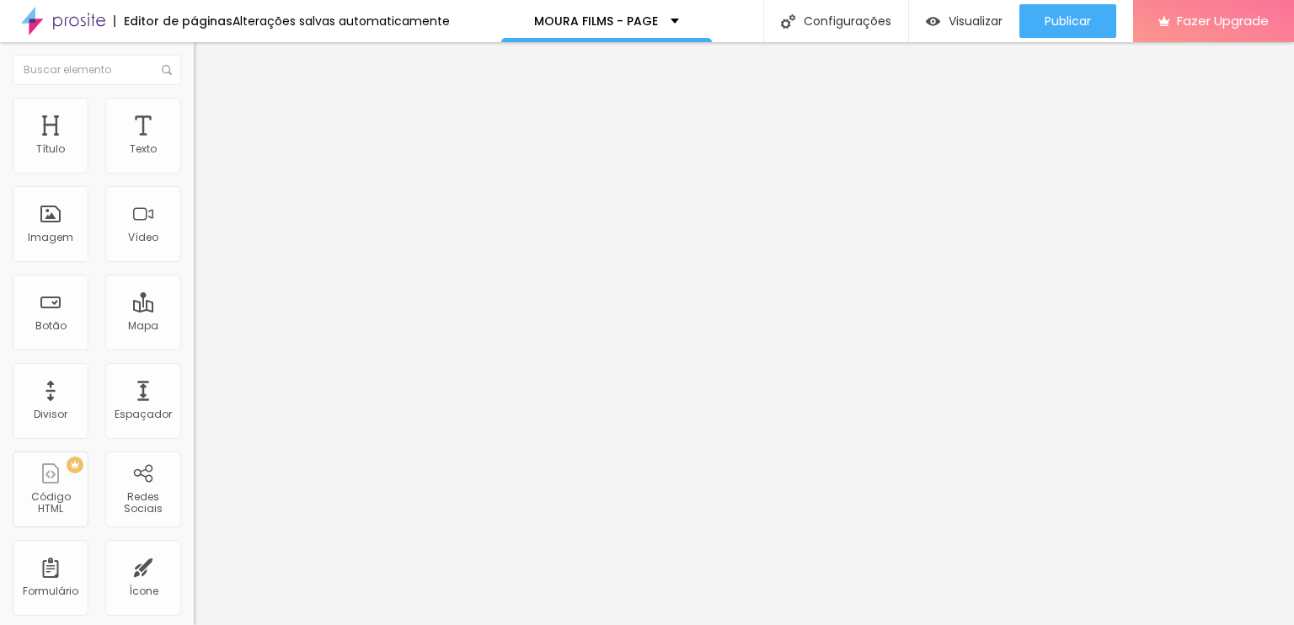
type input "28"
type input "25"
type input "26"
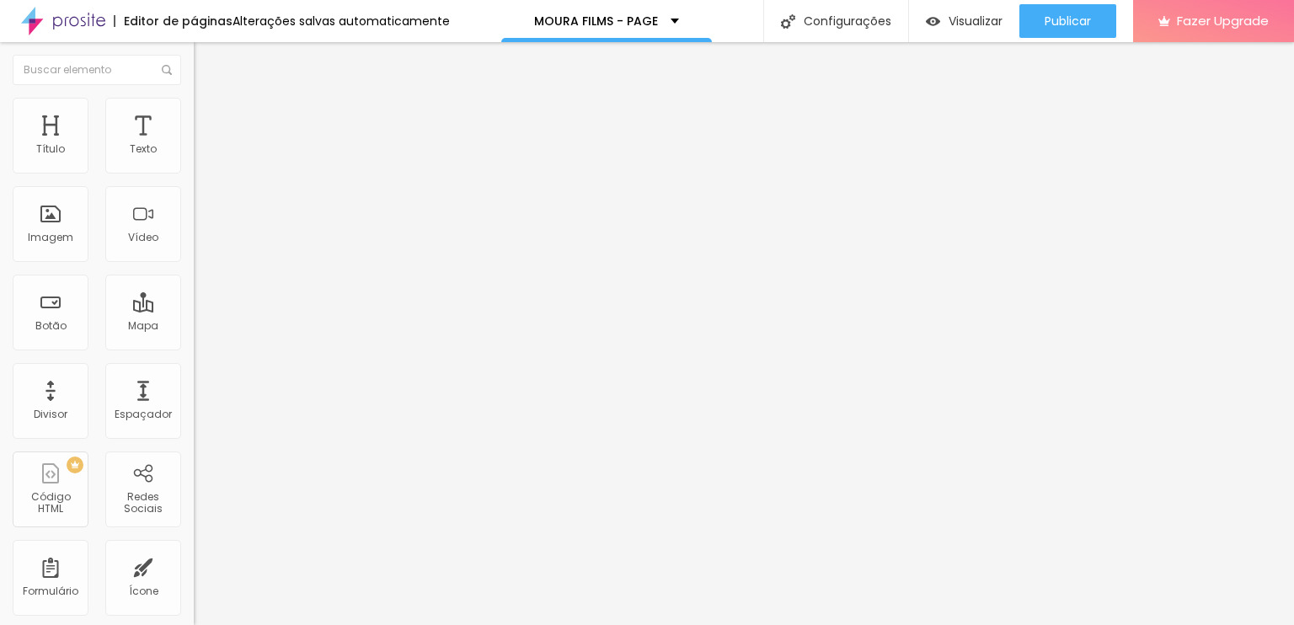
type input "28"
type input "34"
type input "38"
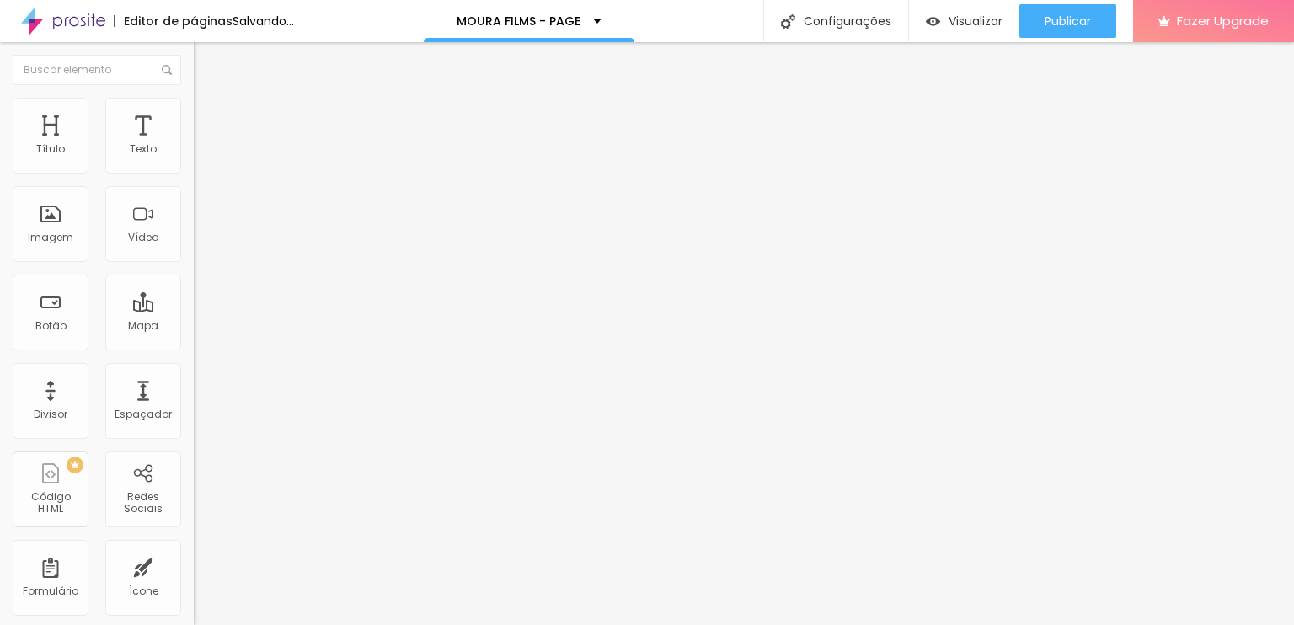
click at [194, 565] on input "range" at bounding box center [248, 571] width 109 height 13
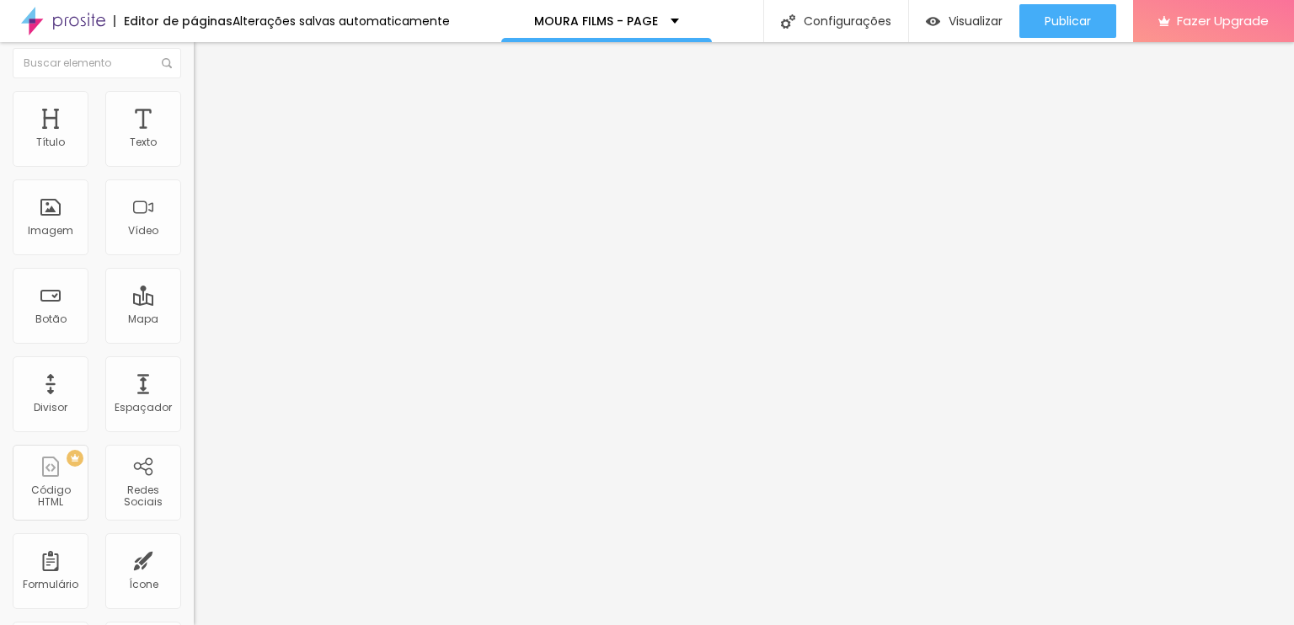
scroll to position [9, 0]
click at [194, 99] on li "Estilo" at bounding box center [291, 96] width 194 height 17
click at [266, 159] on button "px" at bounding box center [279, 150] width 26 height 18
click at [194, 159] on input "600" at bounding box center [235, 150] width 82 height 18
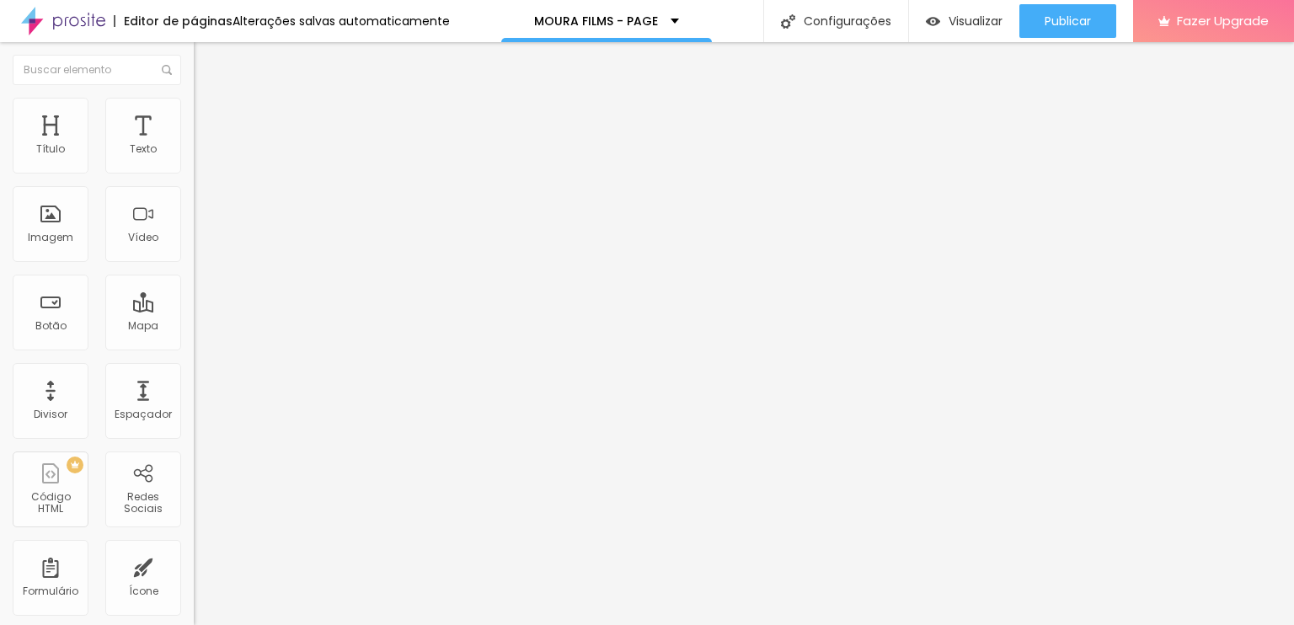
drag, startPoint x: 128, startPoint y: 184, endPoint x: 216, endPoint y: 185, distance: 88.4
click at [216, 173] on input "range" at bounding box center [248, 165] width 109 height 13
click at [194, 115] on li "Avançado" at bounding box center [291, 123] width 194 height 17
click at [194, 105] on li "Estilo" at bounding box center [291, 106] width 194 height 17
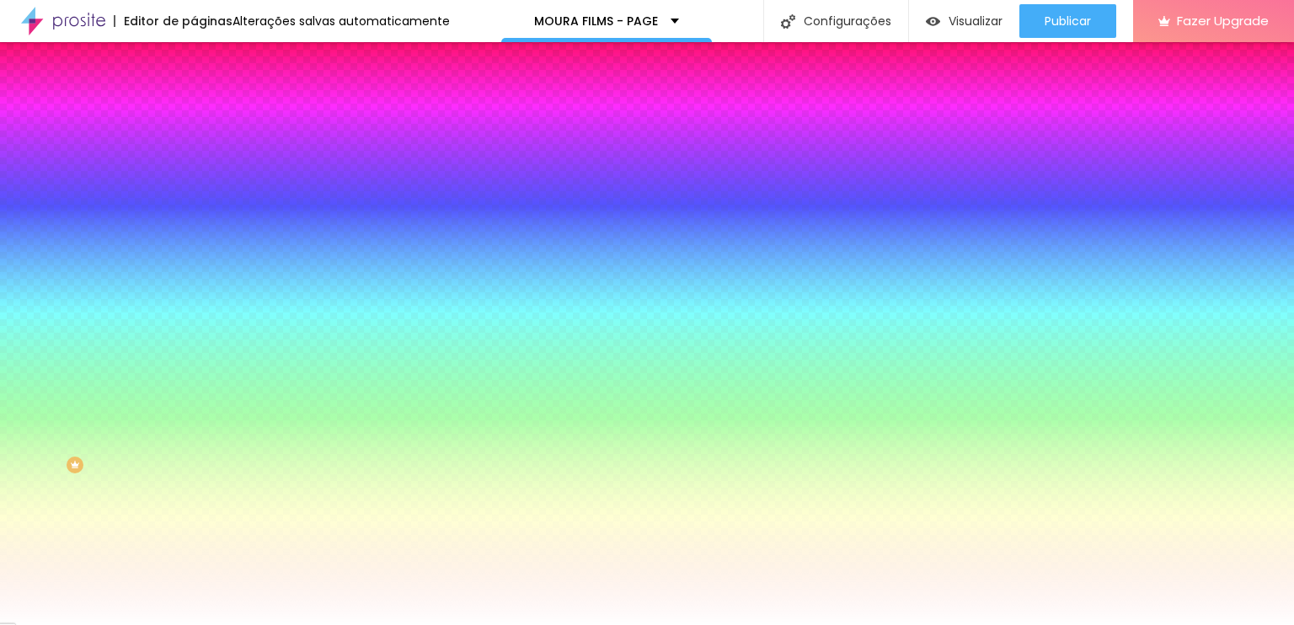
click at [194, 115] on img at bounding box center [201, 122] width 15 height 15
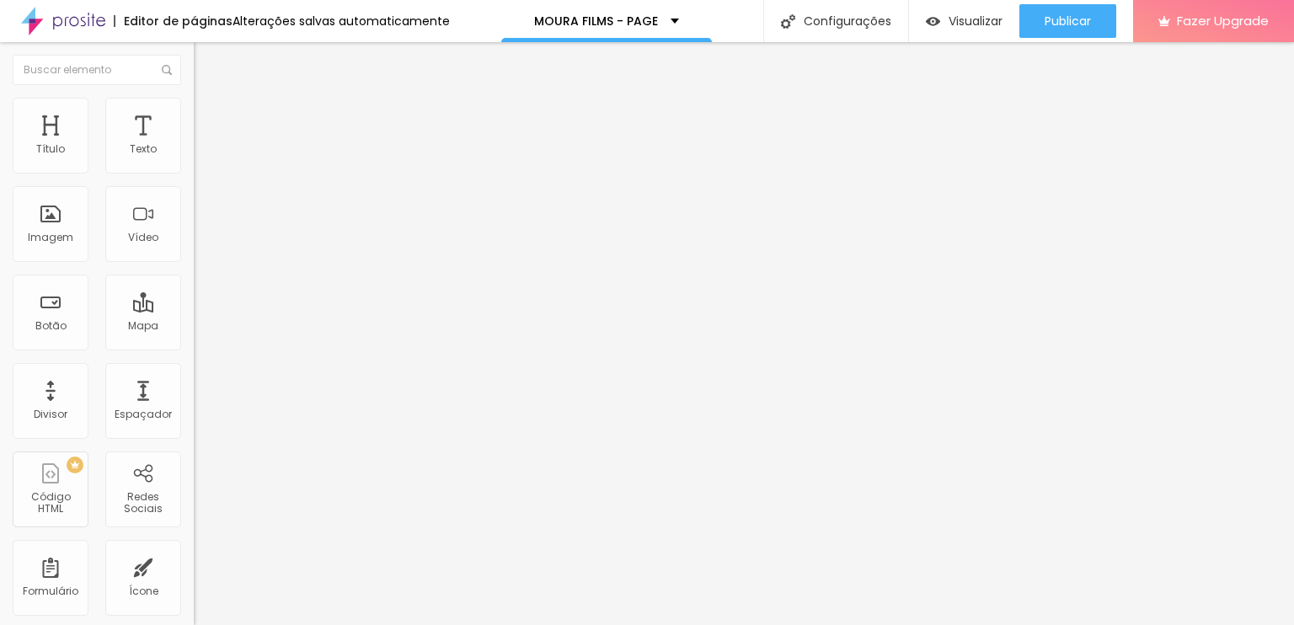
drag, startPoint x: 35, startPoint y: 169, endPoint x: 21, endPoint y: 172, distance: 14.5
click at [194, 327] on input "range" at bounding box center [248, 333] width 109 height 13
click at [194, 153] on span "Encaixotado" at bounding box center [227, 146] width 66 height 14
click at [194, 178] on div "Modo Encaixotado Encaixotado Completo" at bounding box center [291, 154] width 194 height 46
click at [194, 179] on span "Completo" at bounding box center [219, 172] width 51 height 14
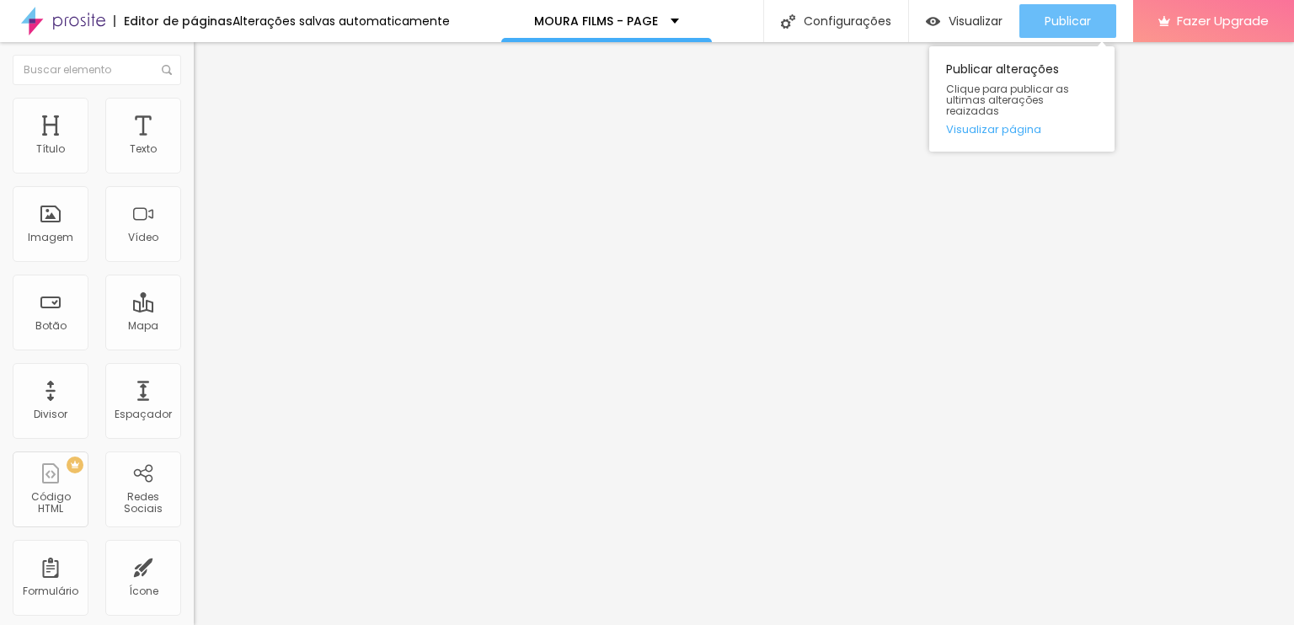
click at [1038, 19] on button "Publicar" at bounding box center [1067, 21] width 97 height 34
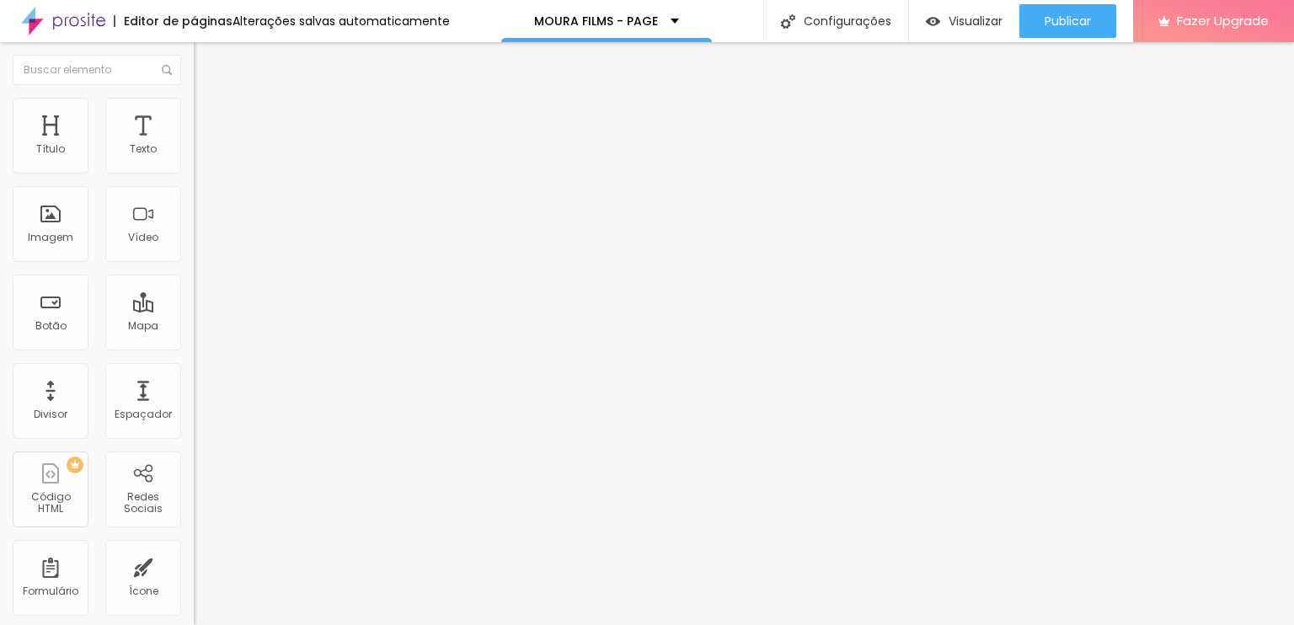
click at [194, 103] on li "Estilo" at bounding box center [291, 106] width 194 height 17
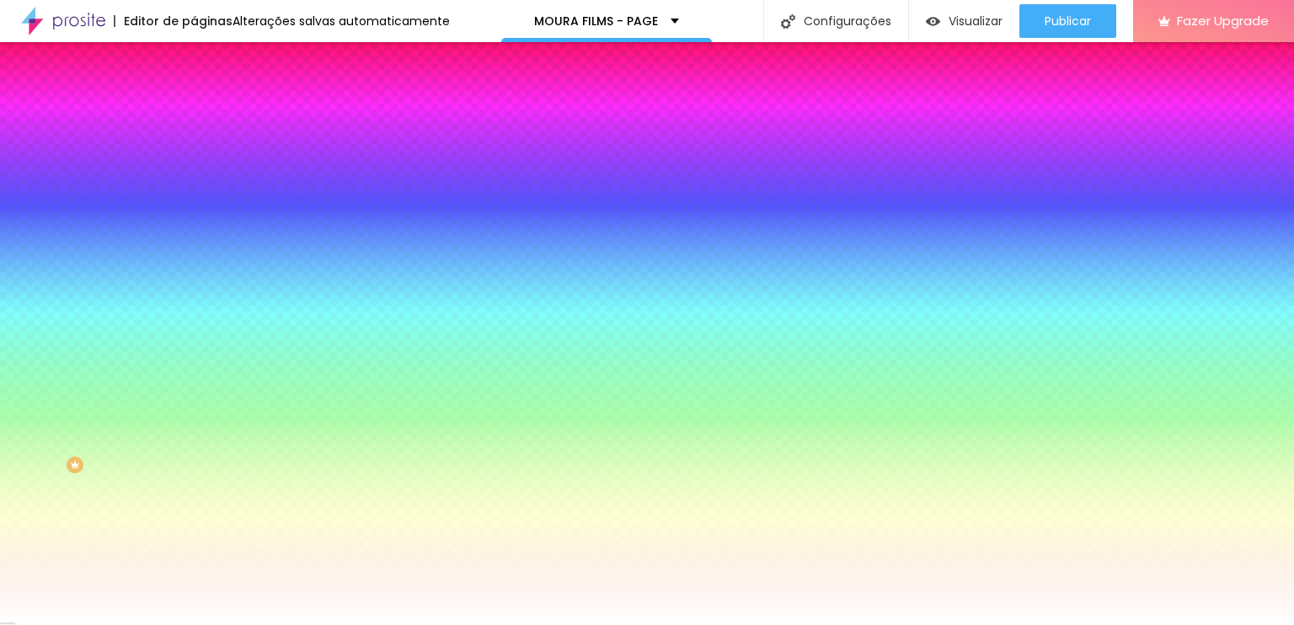
click at [206, 55] on img "button" at bounding box center [212, 61] width 13 height 13
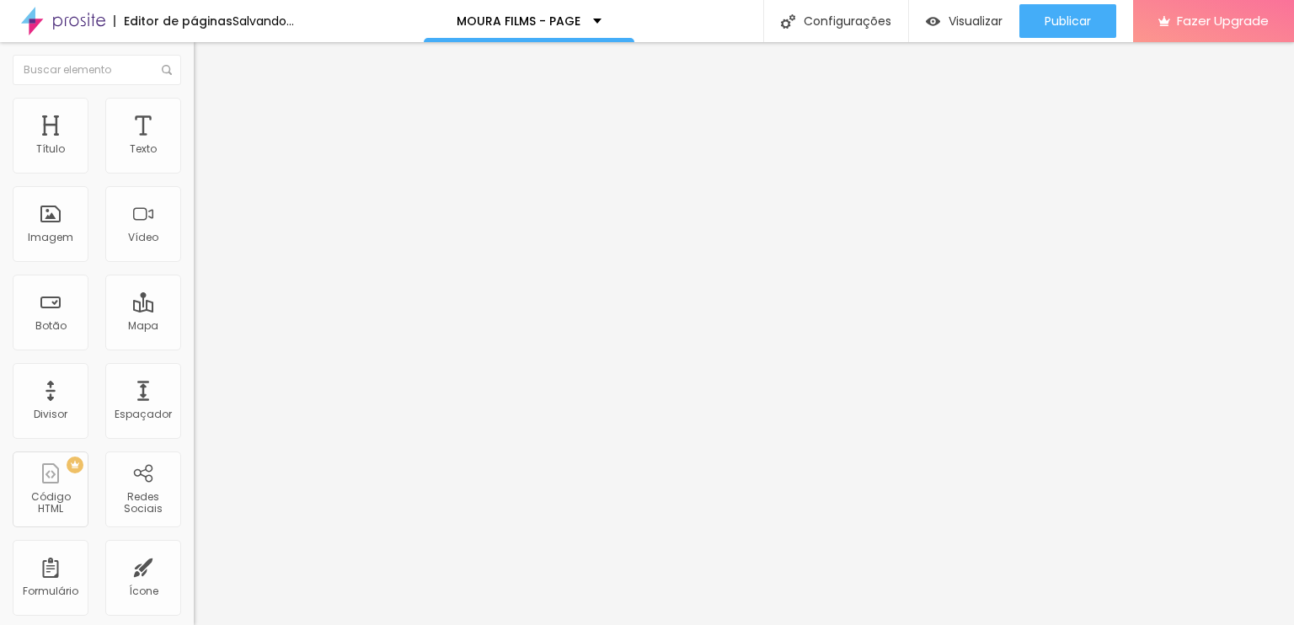
click at [194, 155] on div "Modo Encaixotado Encaixotado Completo" at bounding box center [291, 154] width 194 height 46
click at [194, 153] on span "Encaixotado" at bounding box center [227, 146] width 66 height 14
click at [194, 179] on span "Completo" at bounding box center [219, 172] width 51 height 14
click at [194, 100] on ul "Conteúdo Estilo Avançado" at bounding box center [291, 106] width 194 height 51
click at [194, 110] on ul "Conteúdo Estilo Avançado" at bounding box center [291, 106] width 194 height 51
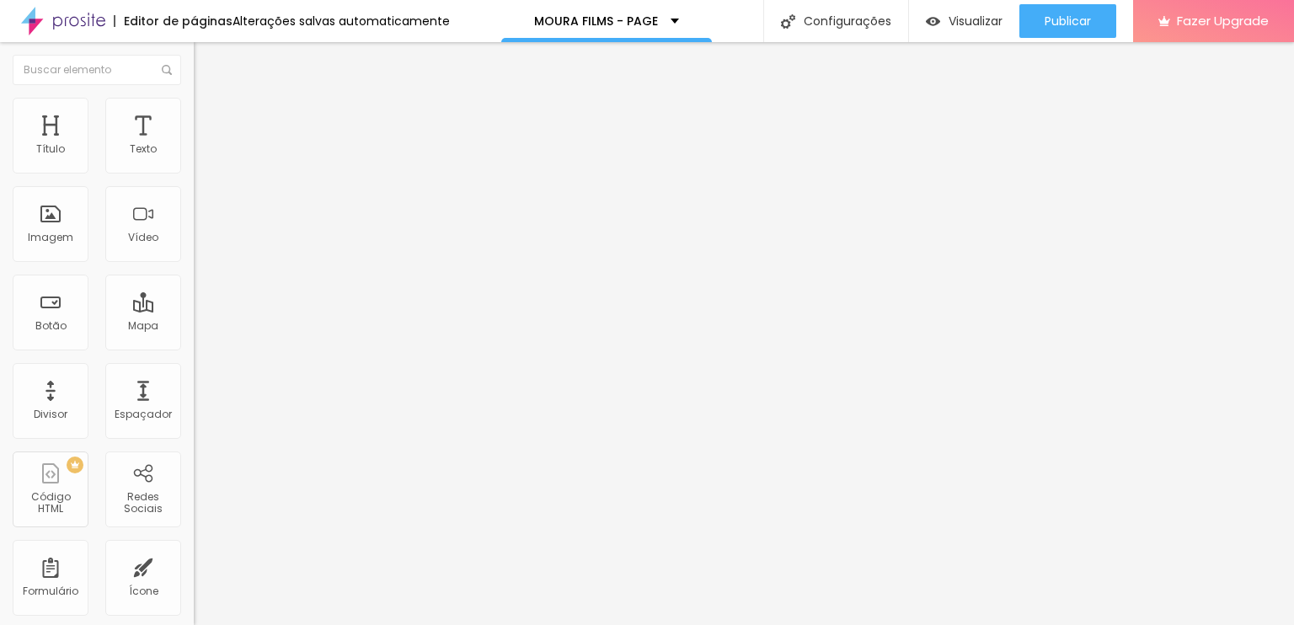
click at [194, 111] on li "Estilo" at bounding box center [291, 106] width 194 height 17
click at [194, 115] on li "Avançado" at bounding box center [291, 123] width 194 height 17
click at [209, 114] on span "Estilo" at bounding box center [222, 109] width 26 height 14
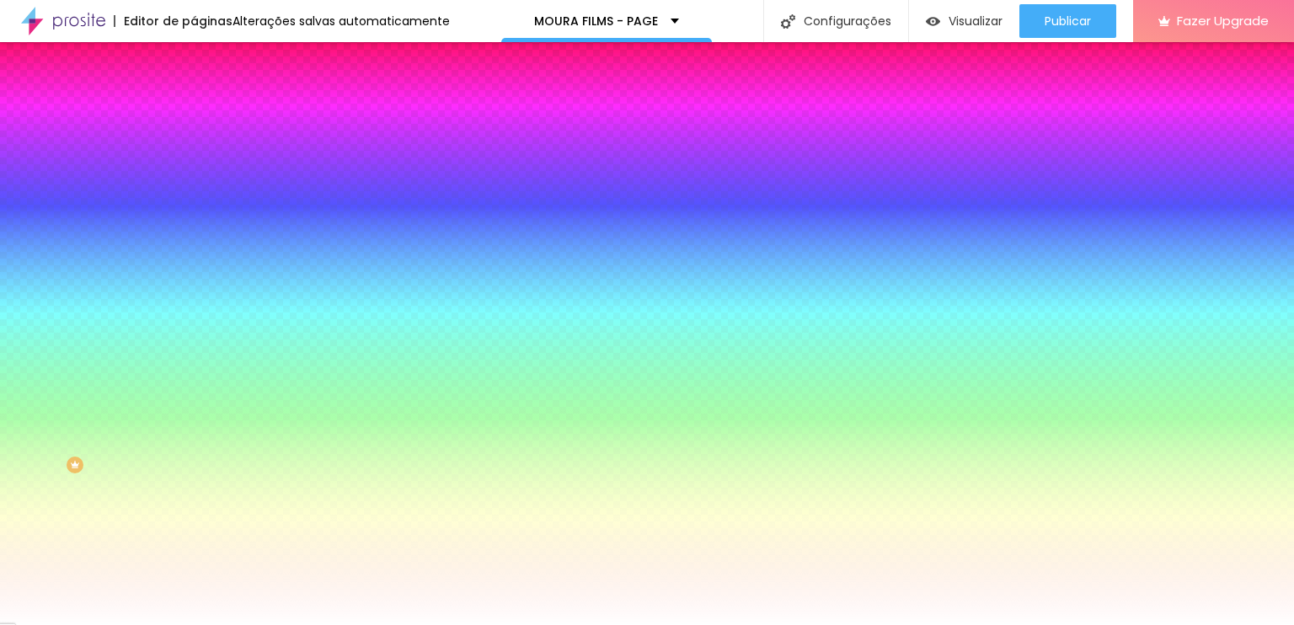
click at [194, 115] on li "Avançado" at bounding box center [291, 123] width 194 height 17
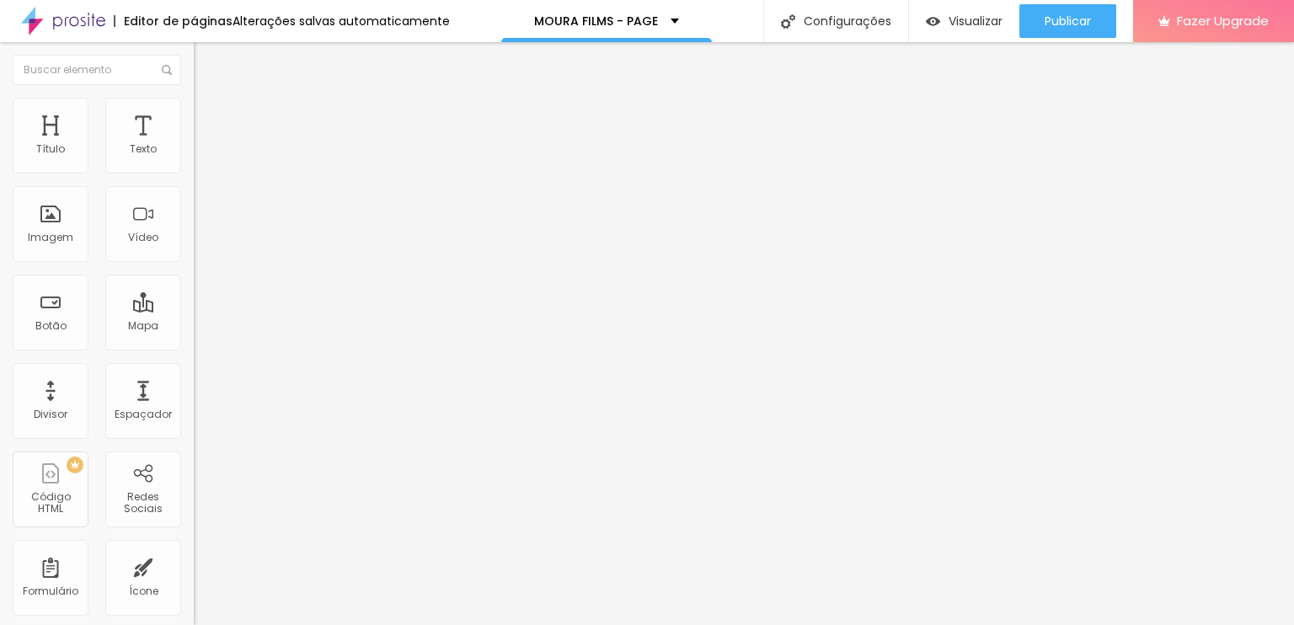
type input "25"
type input "30"
type input "35"
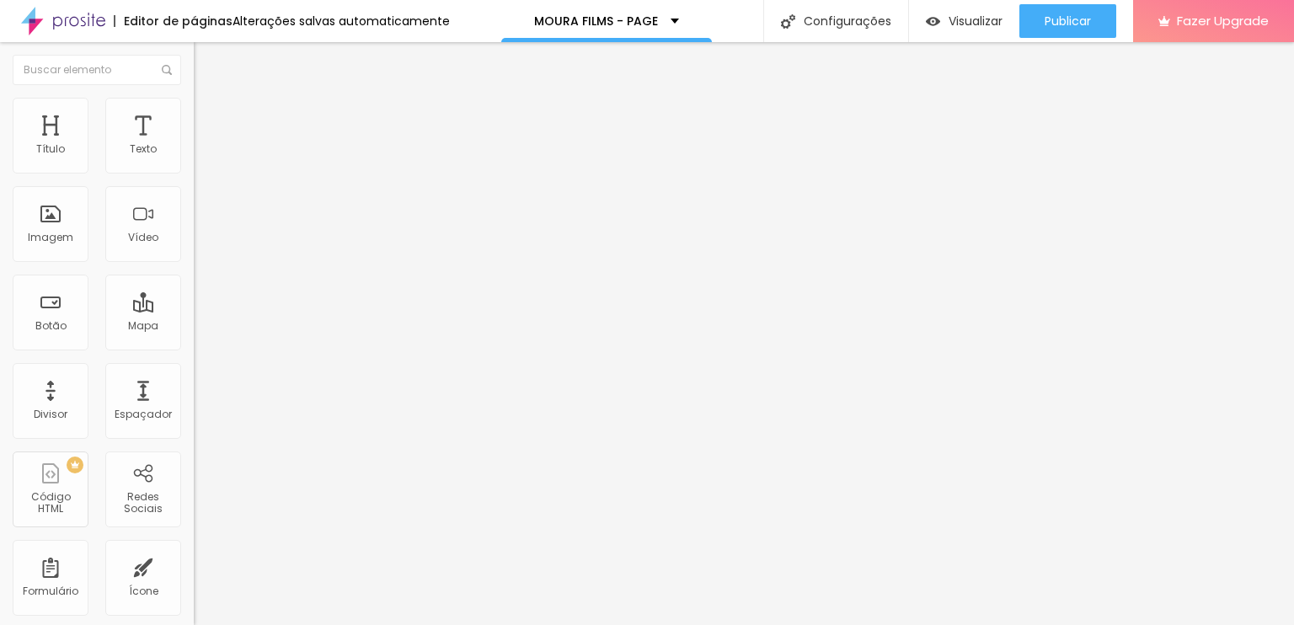
type input "35"
type input "40"
type input "45"
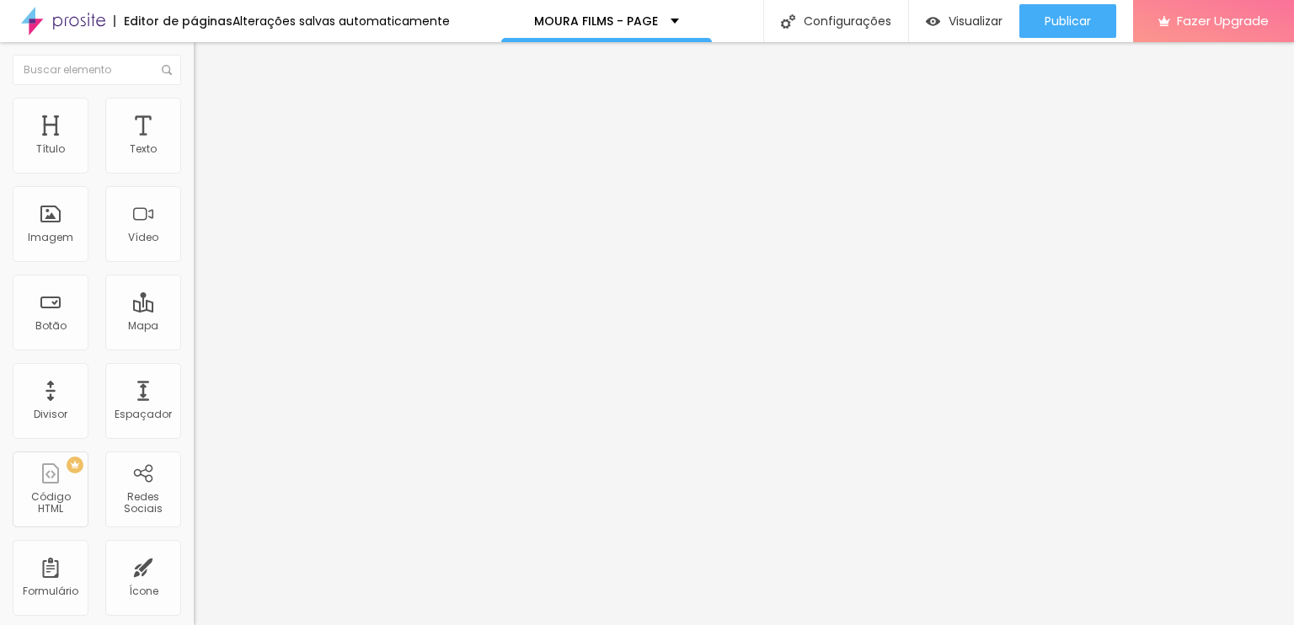
type input "50"
type input "45"
type input "40"
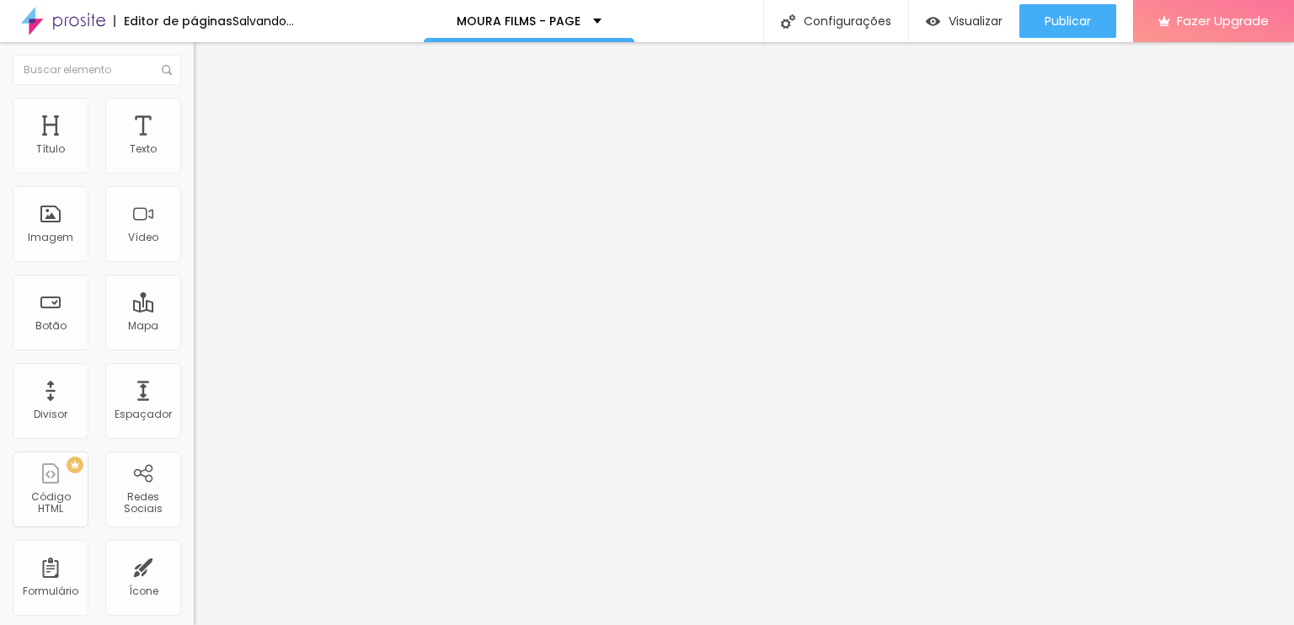
type input "40"
type input "30"
type input "25"
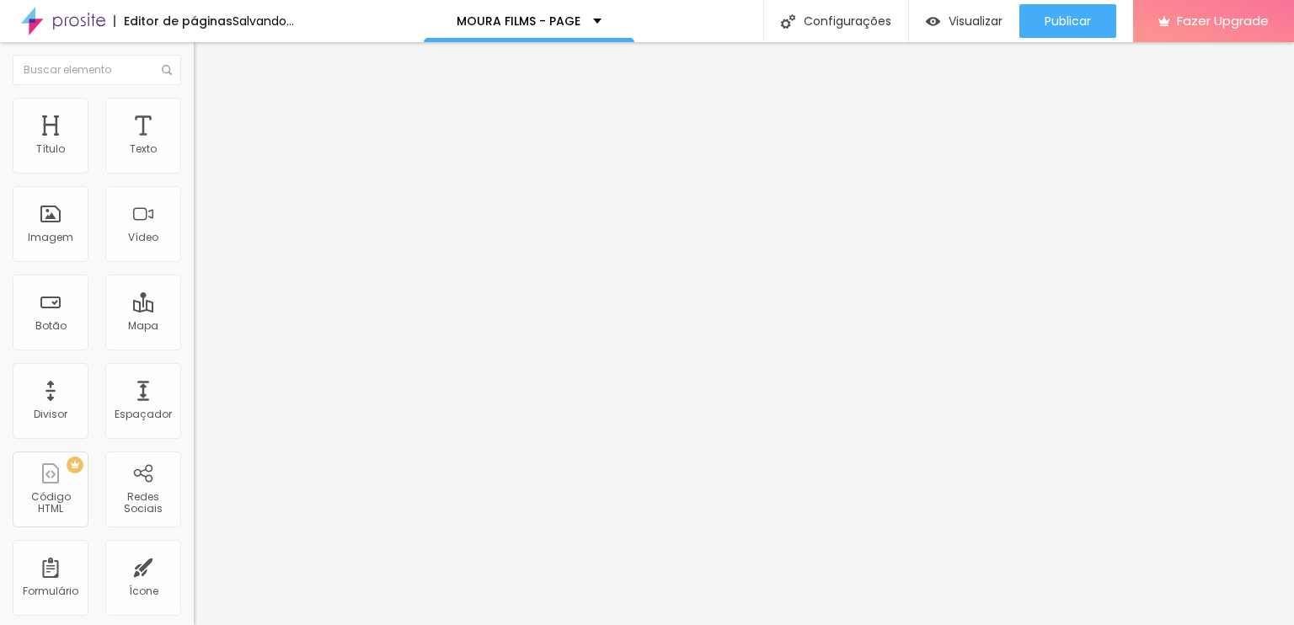
type input "20"
type input "15"
type input "0"
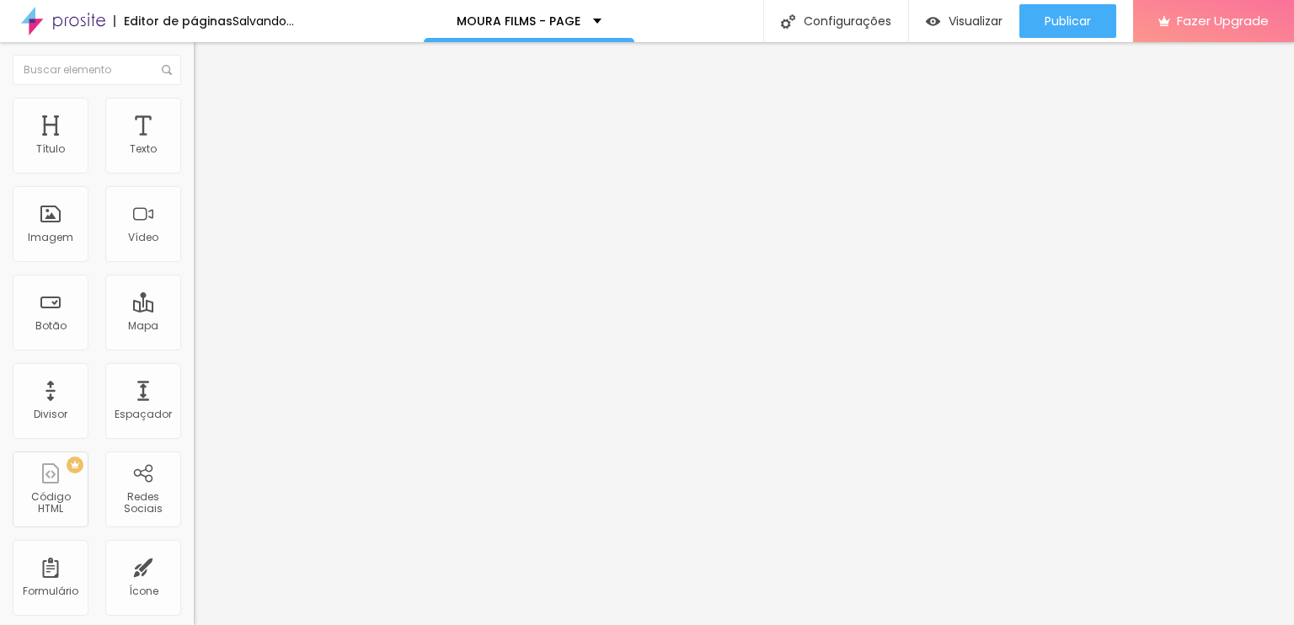
type input "0"
drag, startPoint x: 65, startPoint y: 166, endPoint x: 19, endPoint y: 172, distance: 46.7
type input "0"
click at [194, 327] on input "range" at bounding box center [248, 333] width 109 height 13
click at [194, 145] on span "Adicionar imagem" at bounding box center [248, 138] width 109 height 14
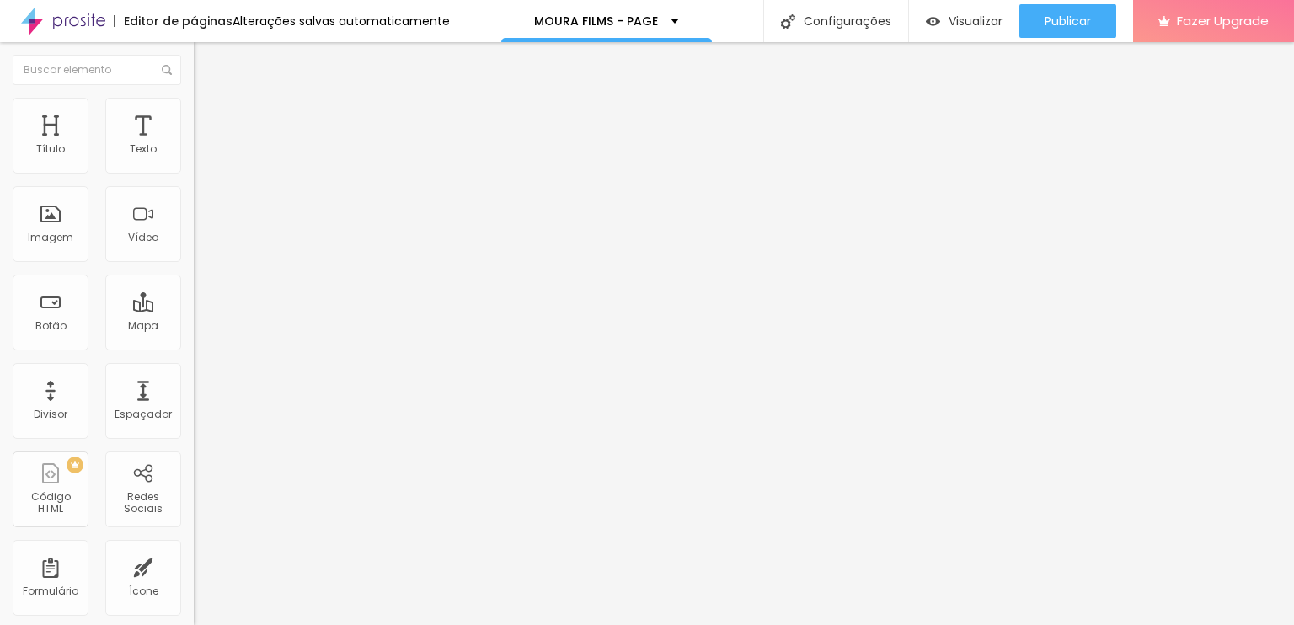
click at [194, 264] on span "Original" at bounding box center [214, 256] width 40 height 14
click at [209, 116] on span "Estilo" at bounding box center [222, 109] width 26 height 14
click at [194, 115] on li "Avançado" at bounding box center [291, 123] width 194 height 17
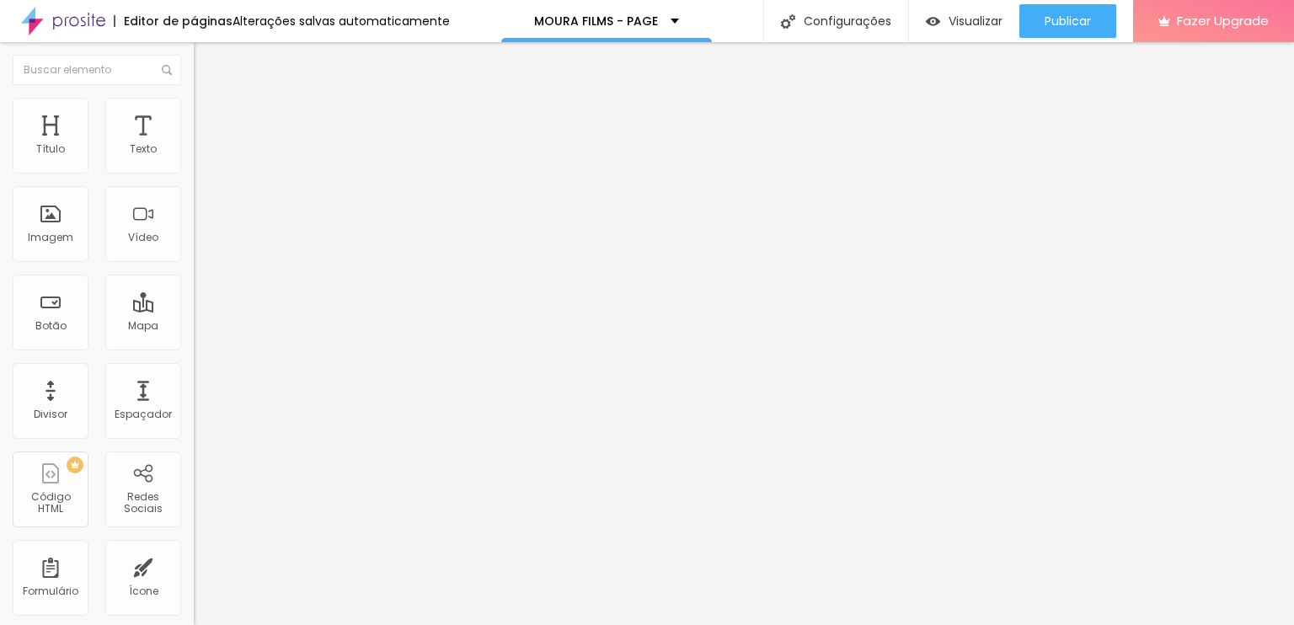
type input "6"
type input "8"
type input "11"
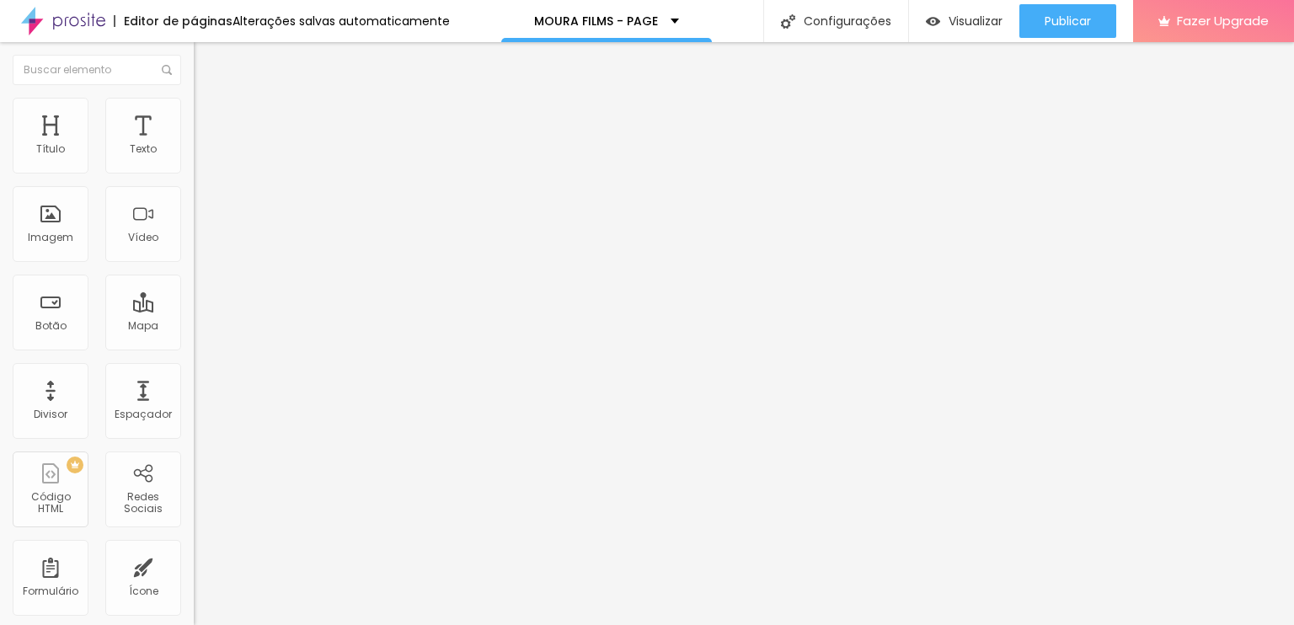
type input "11"
type input "14"
type input "17"
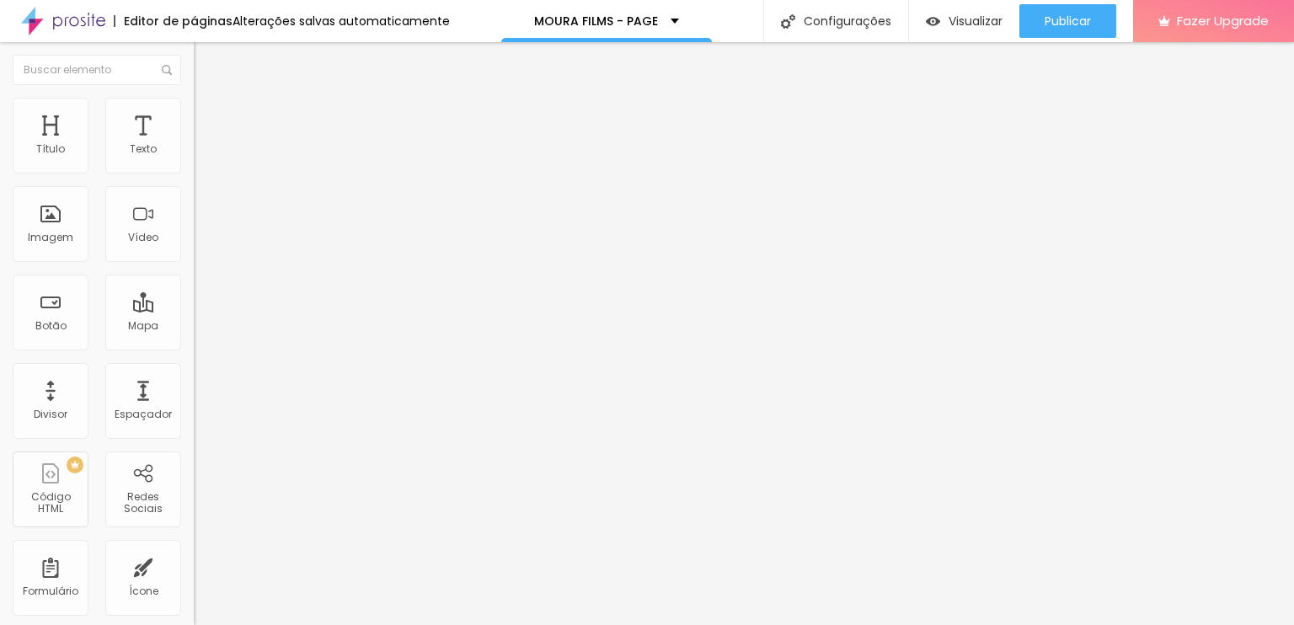
type input "19"
type input "22"
type input "23"
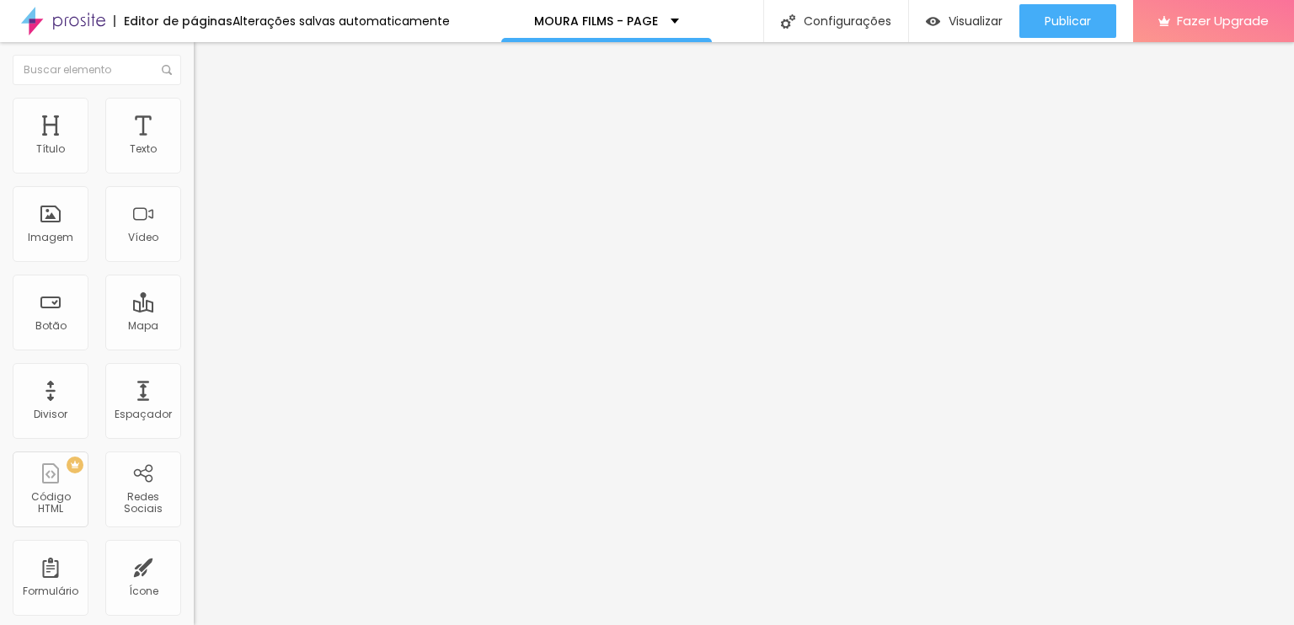
type input "23"
type input "25"
type input "27"
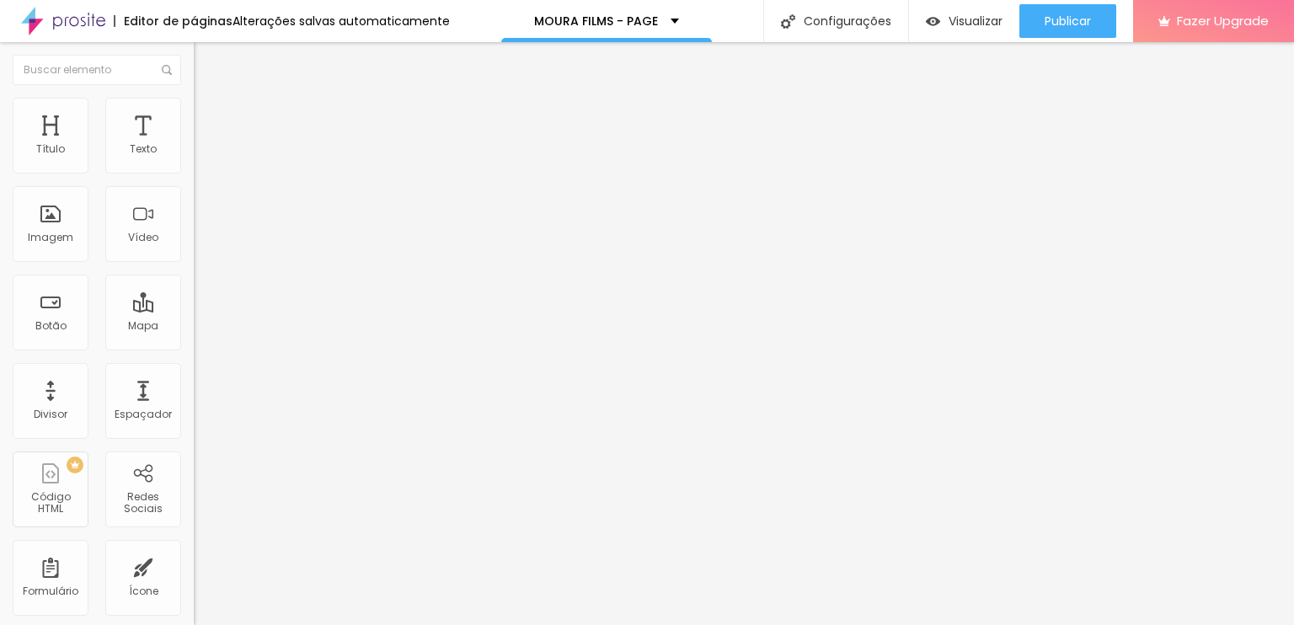
type input "28"
type input "30"
type input "31"
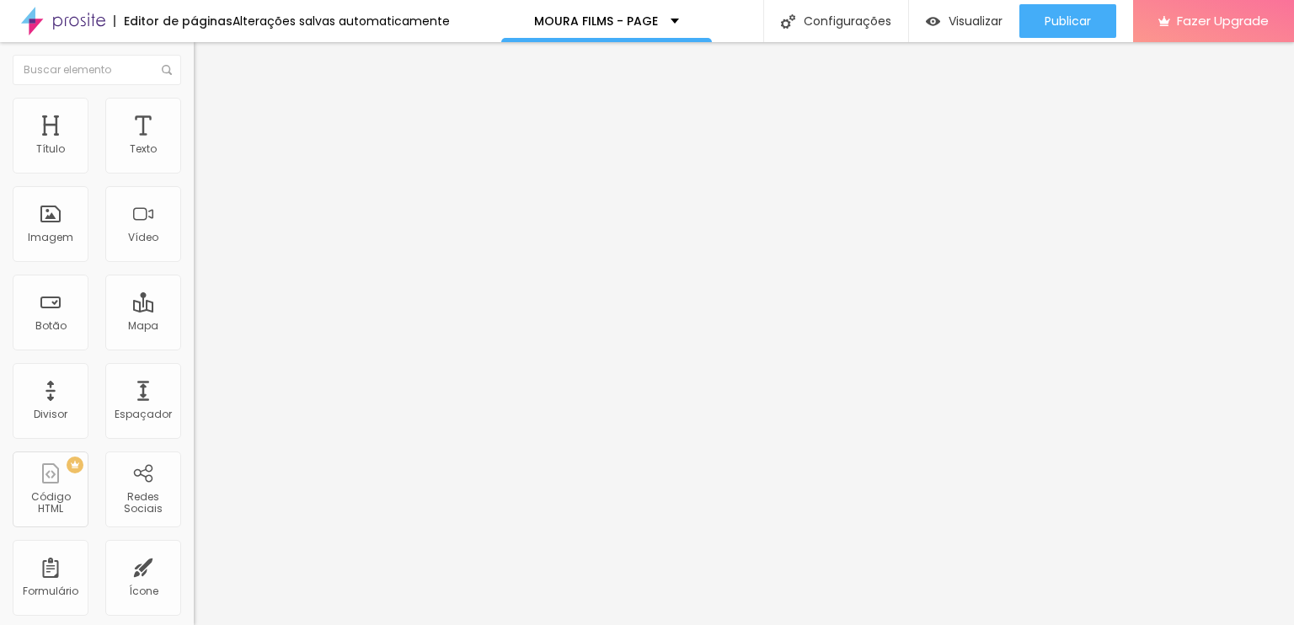
type input "31"
type input "25"
type input "18"
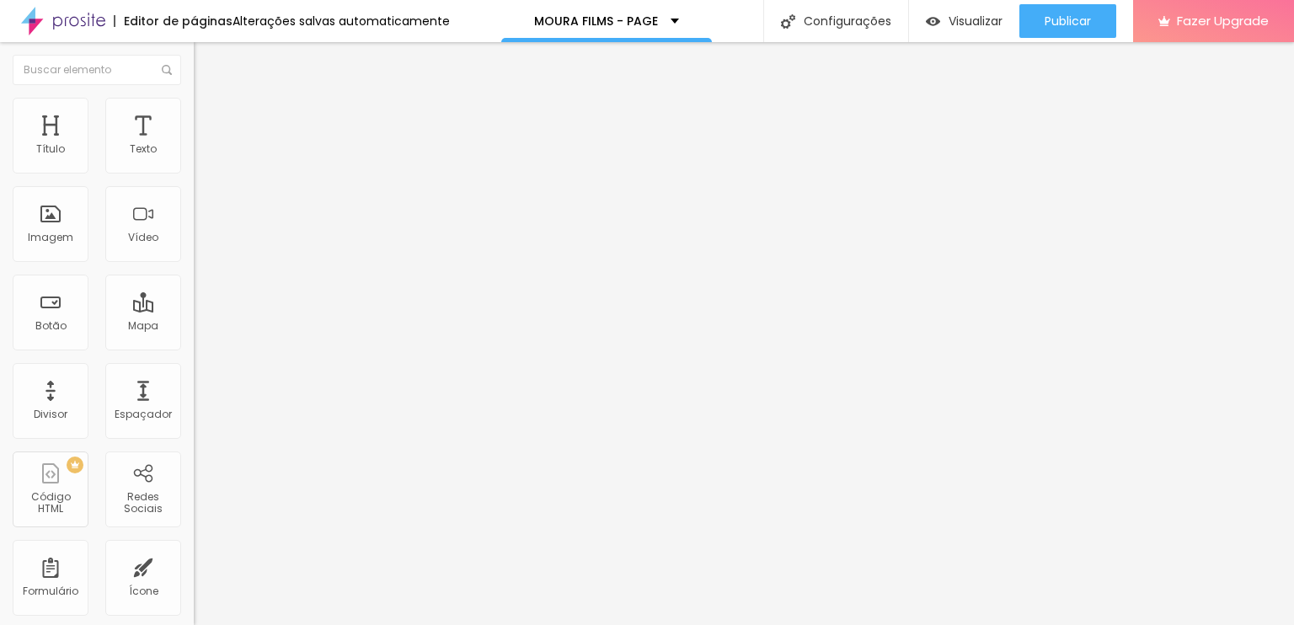
type input "11"
type input "10"
type input "8"
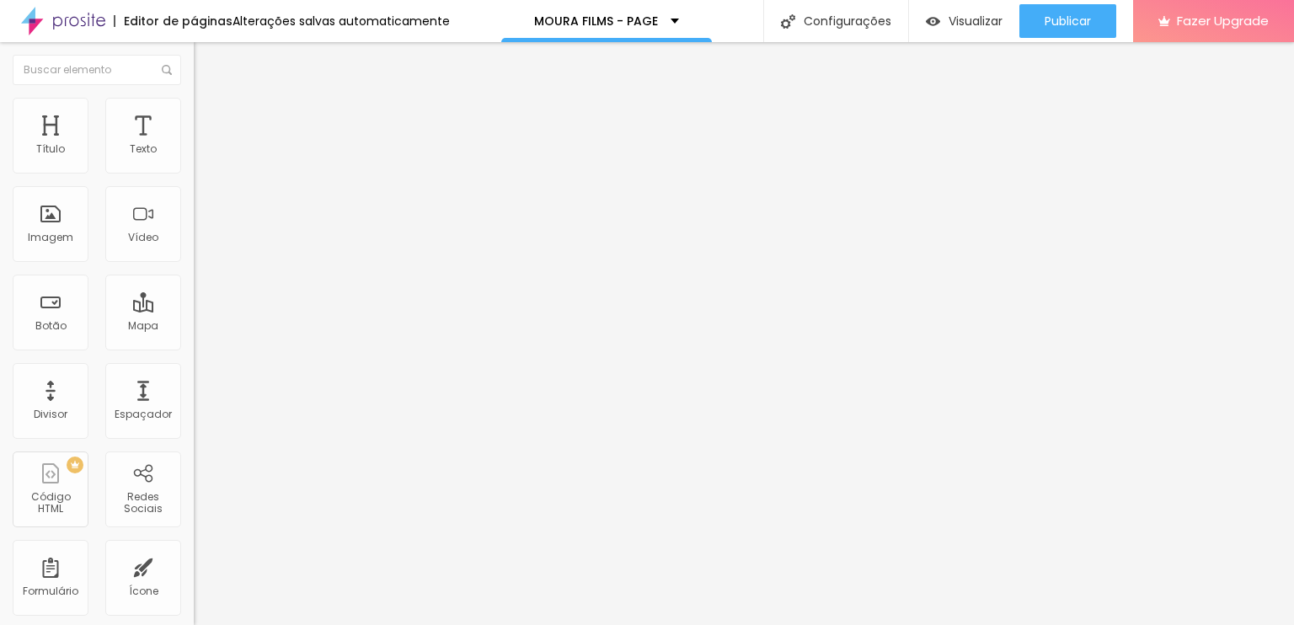
type input "8"
click at [194, 327] on input "range" at bounding box center [248, 333] width 109 height 13
type input "6"
type input "5"
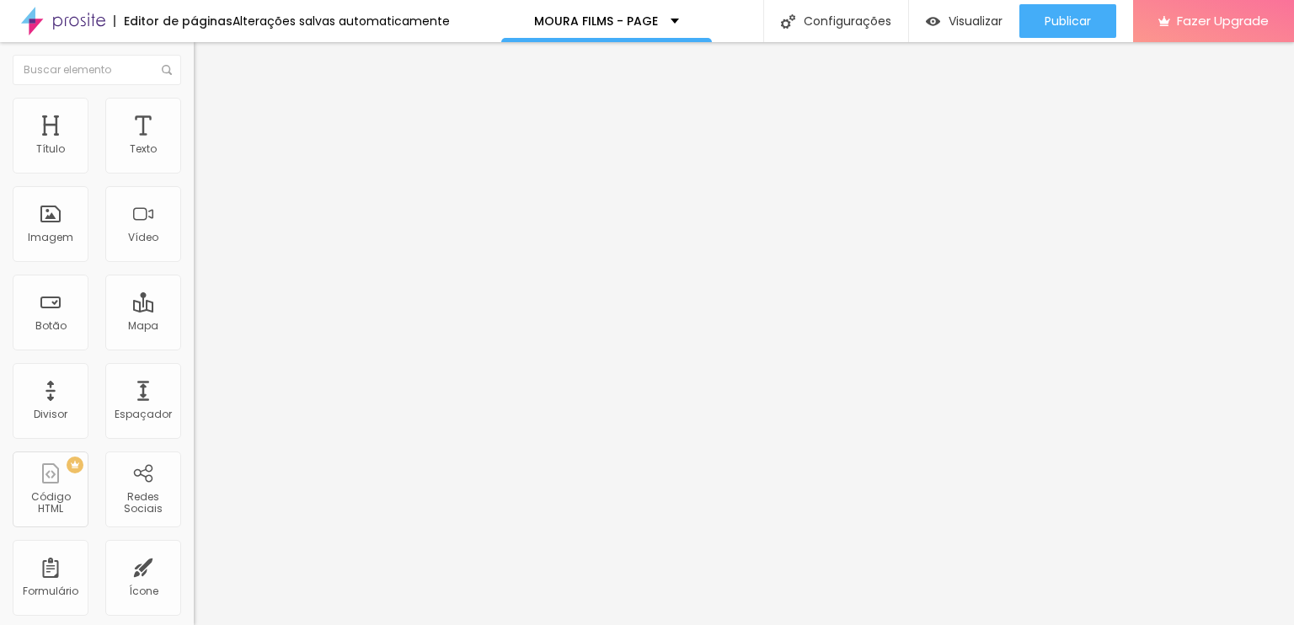
type input "5"
type input "0"
drag, startPoint x: 45, startPoint y: 170, endPoint x: 26, endPoint y: 171, distance: 19.4
type input "0"
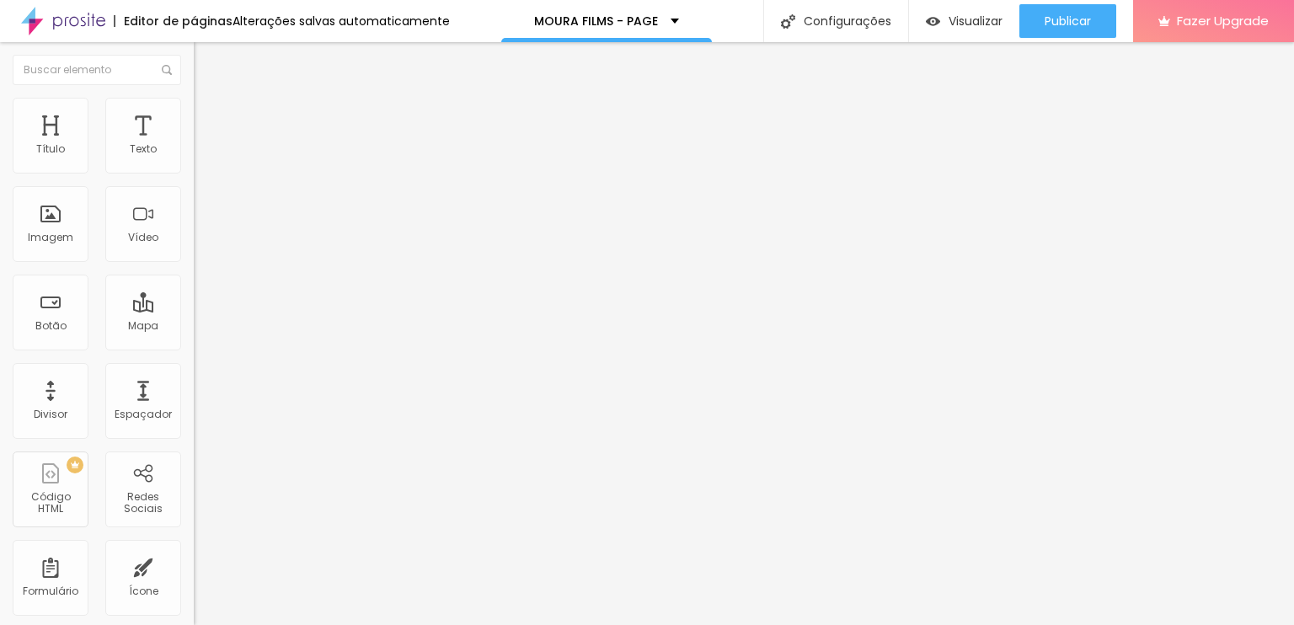
click at [194, 327] on input "range" at bounding box center [248, 333] width 109 height 13
click at [194, 115] on li "Avançado" at bounding box center [291, 123] width 194 height 17
type input "80"
type input "85"
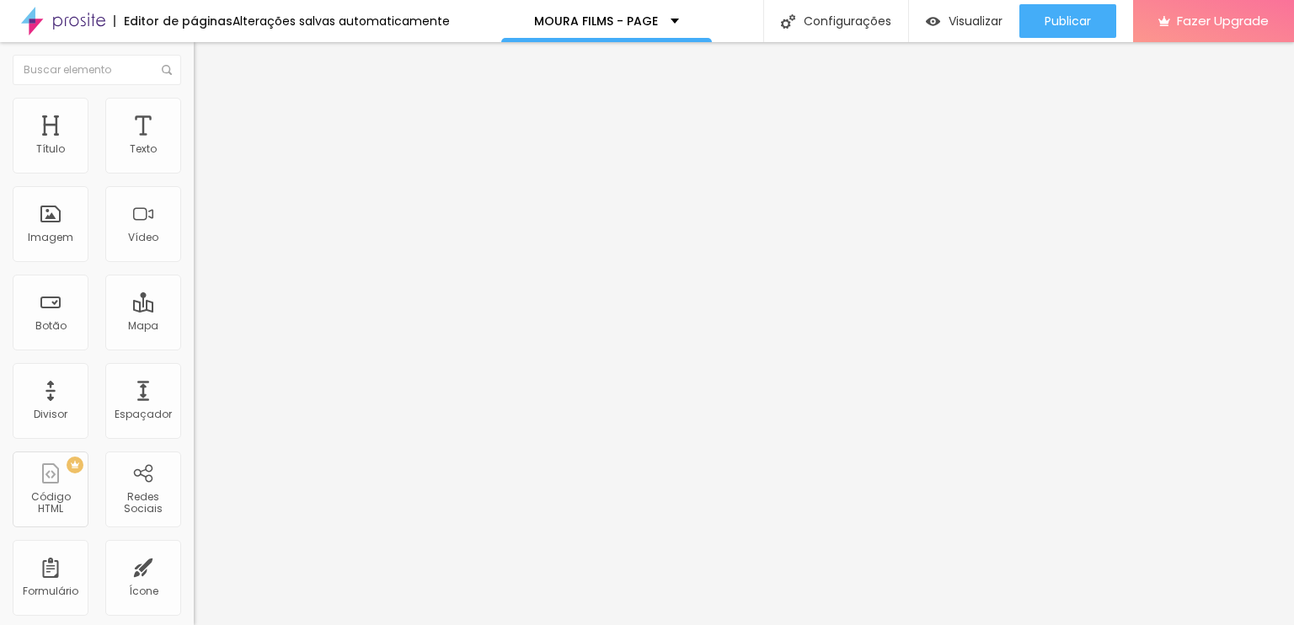
type input "85"
type input "100"
type input "115"
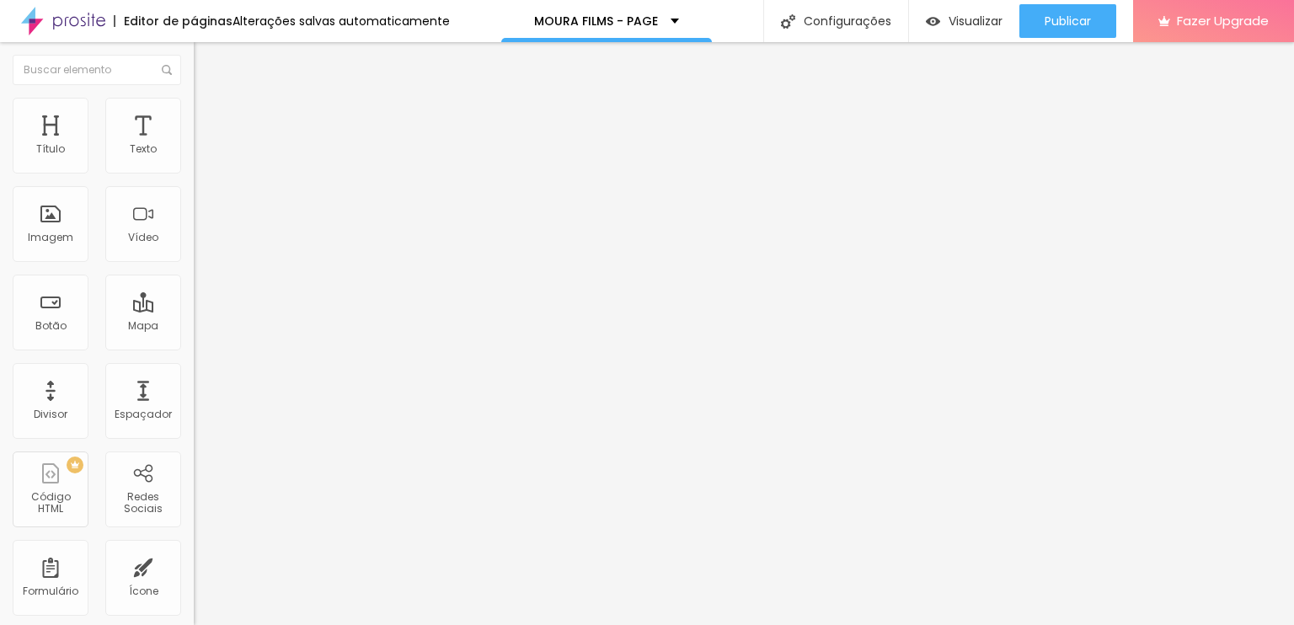
type input "135"
type input "169"
type input "194"
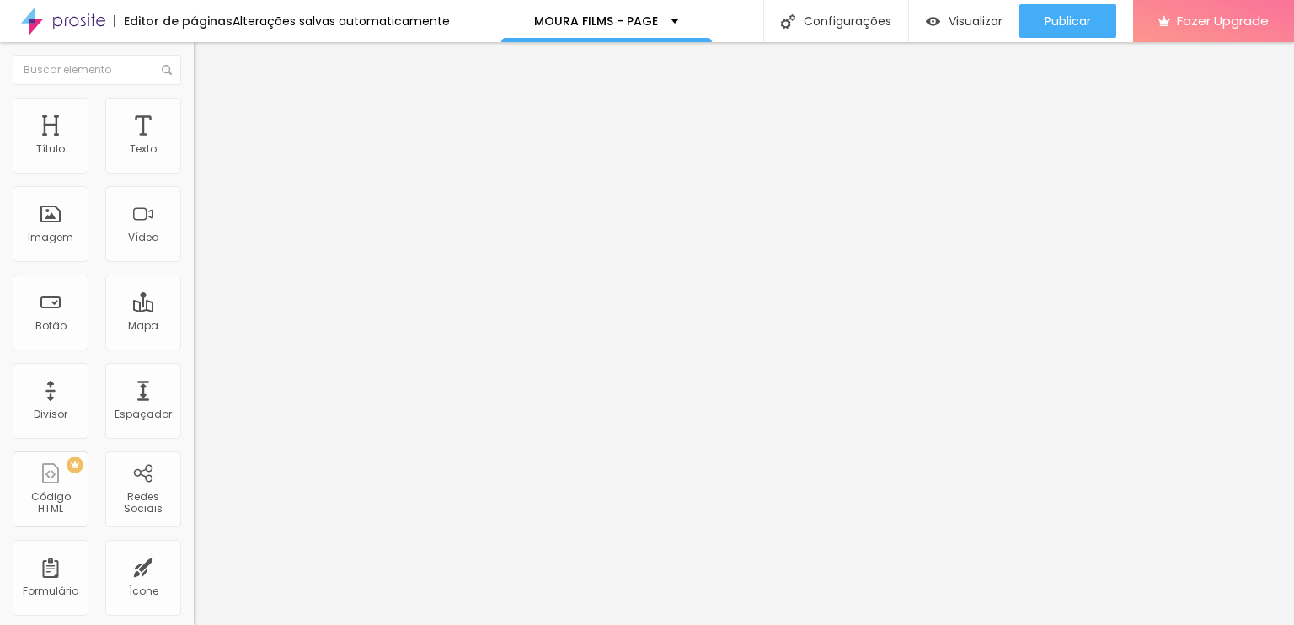
type input "194"
type input "209"
type input "224"
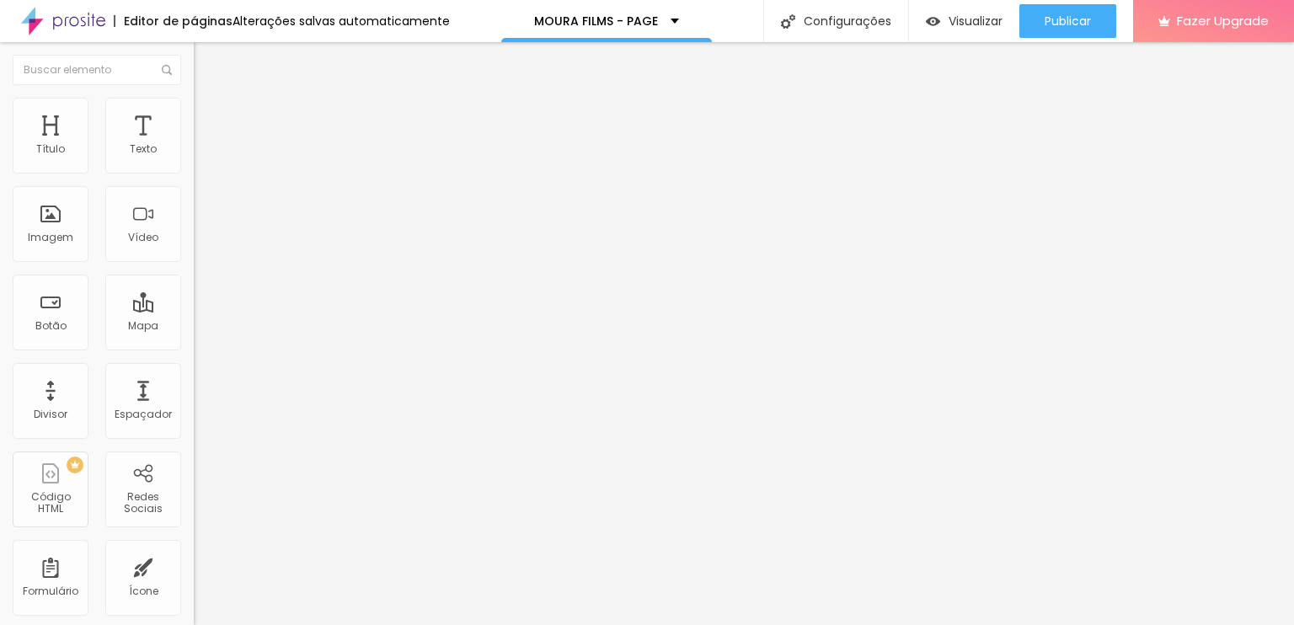
type input "234"
type input "239"
type input "219"
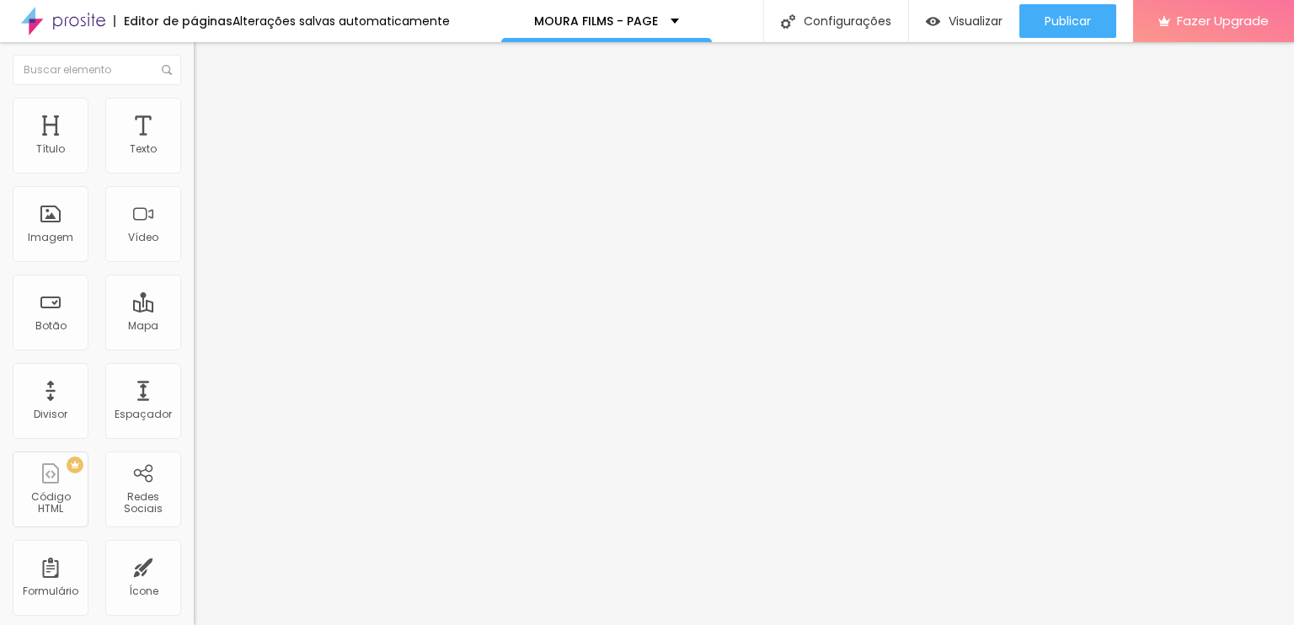
type input "219"
type input "164"
type input "160"
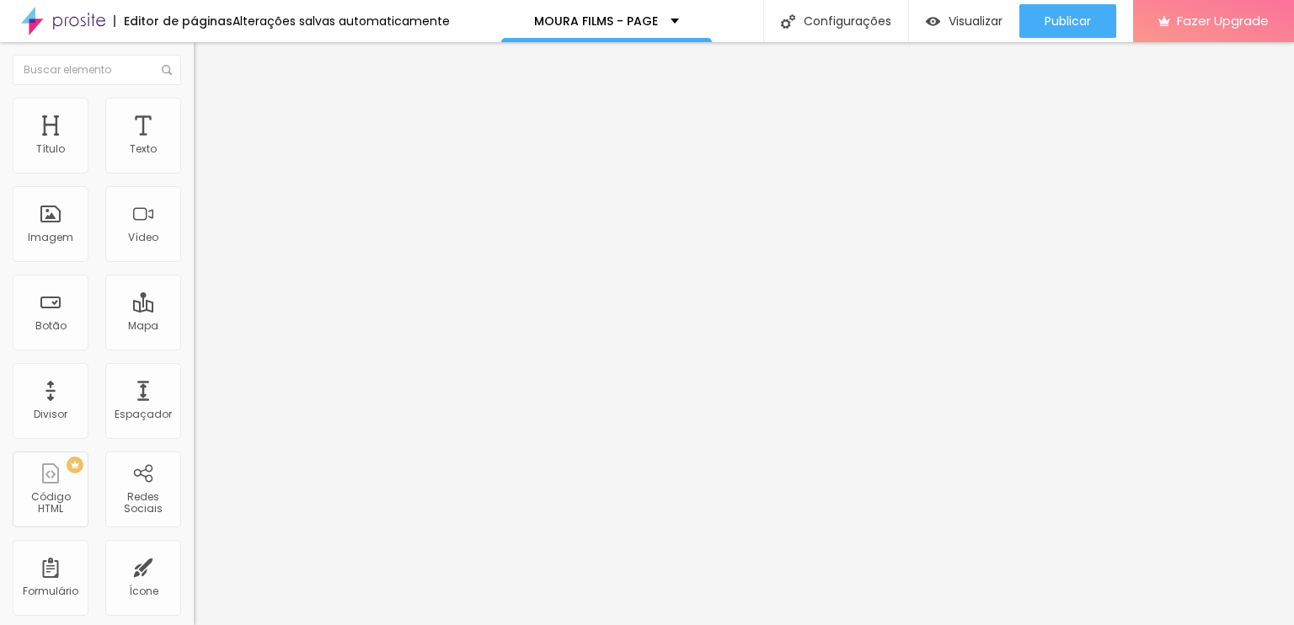
type input "125"
type input "90"
type input "65"
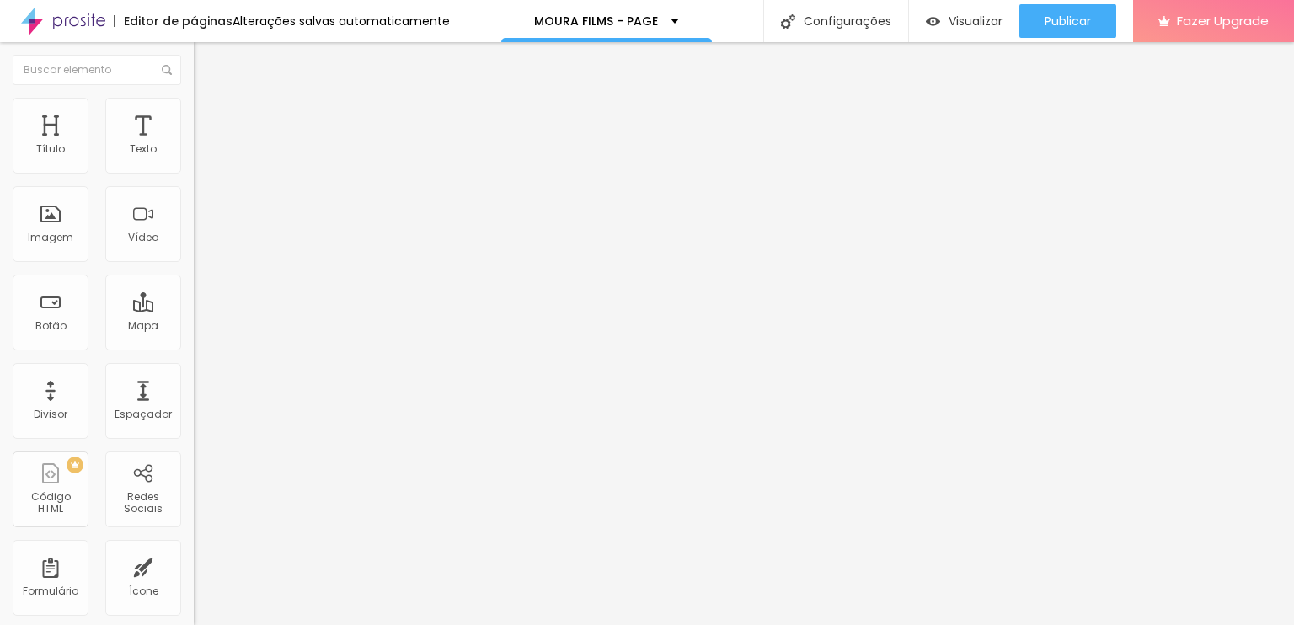
type input "65"
type input "60"
type input "50"
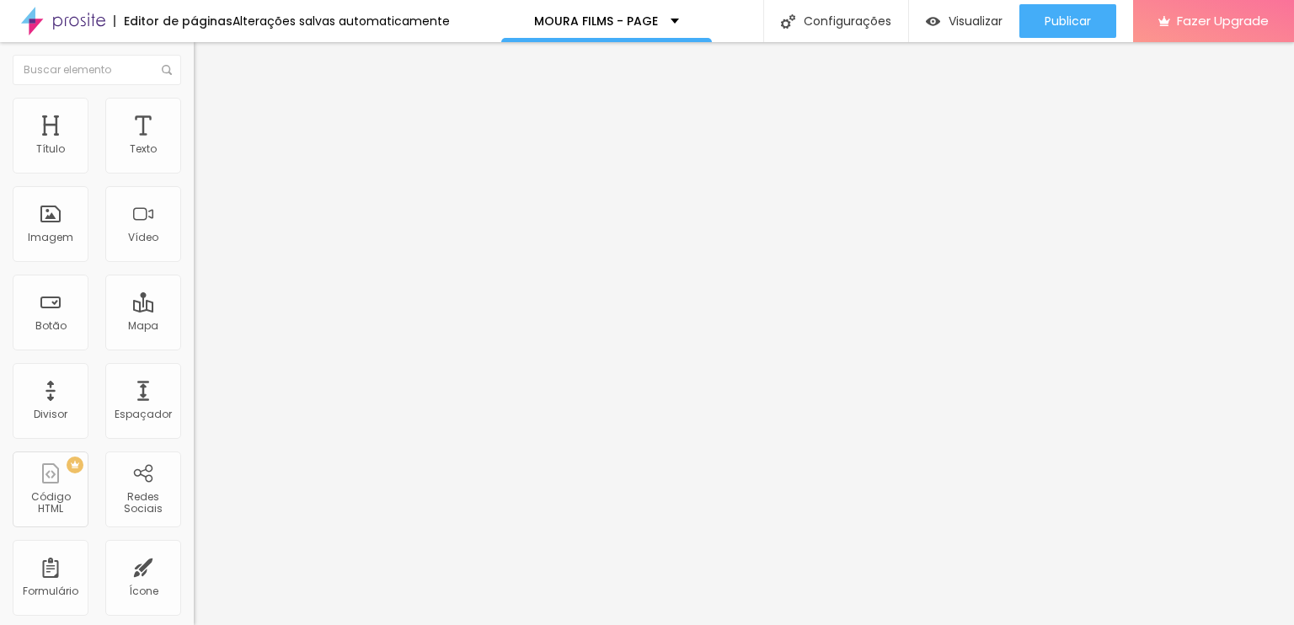
type input "35"
type input "20"
type input "0"
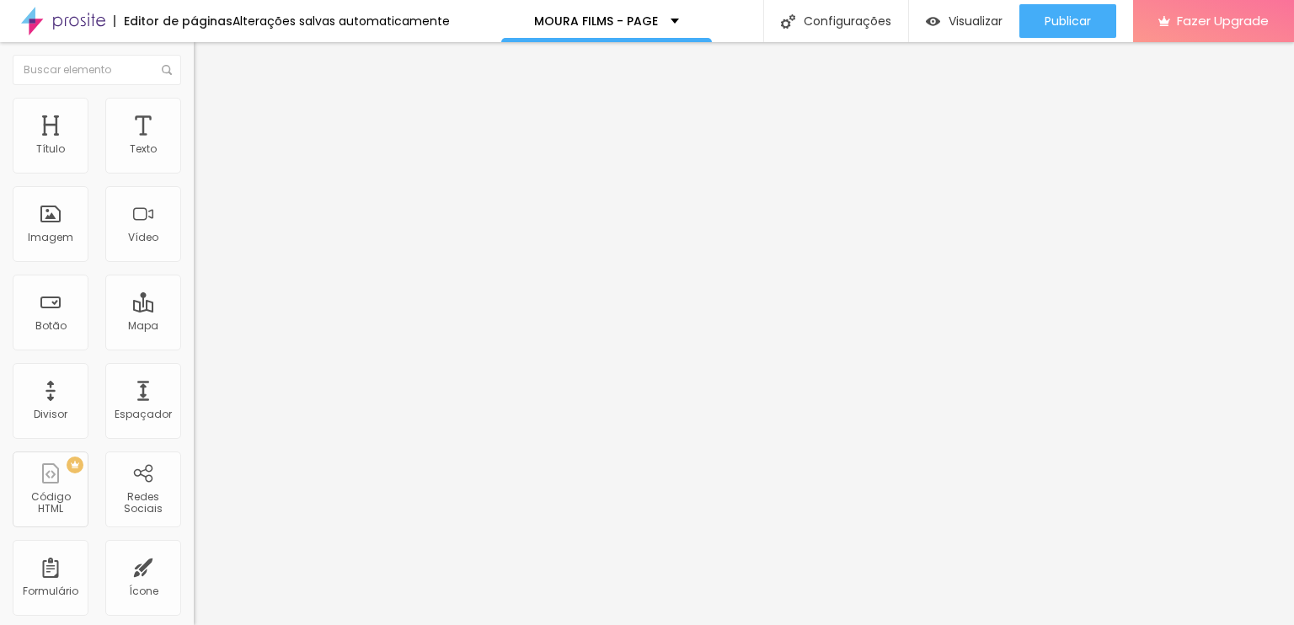
type input "0"
drag, startPoint x: 44, startPoint y: 195, endPoint x: 20, endPoint y: 195, distance: 23.6
type input "0"
click at [194, 565] on input "range" at bounding box center [248, 571] width 109 height 13
click at [209, 116] on span "Estilo" at bounding box center [222, 109] width 26 height 14
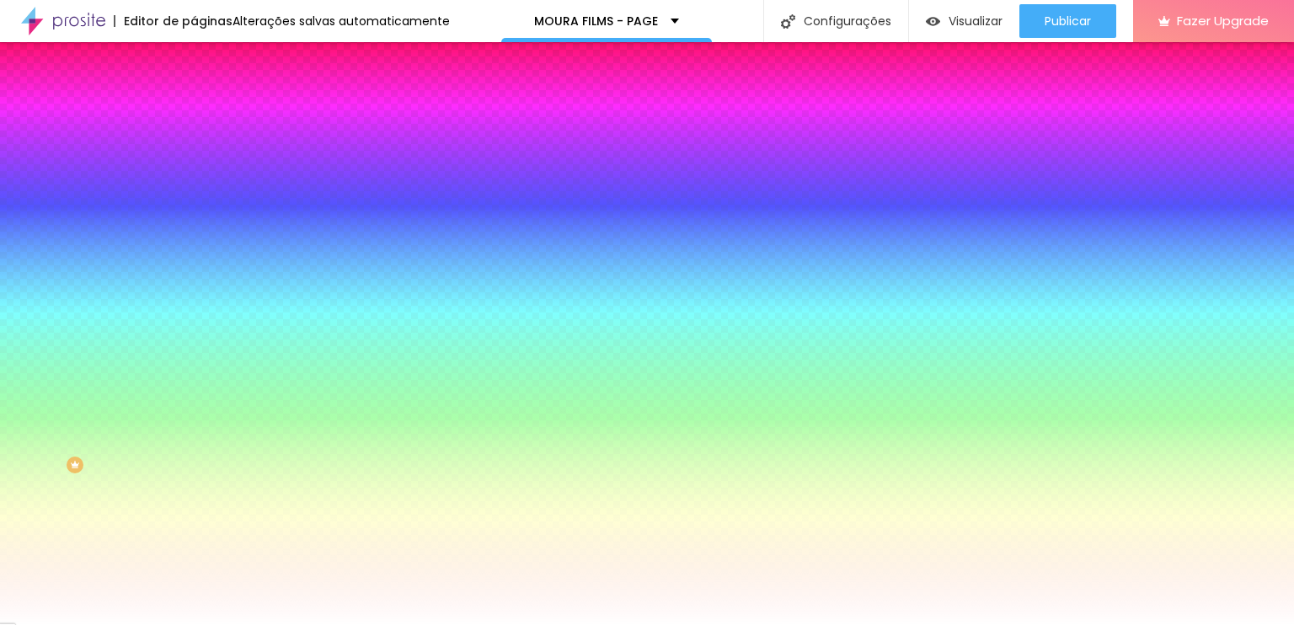
click at [209, 99] on span "Conteúdo" at bounding box center [235, 92] width 52 height 14
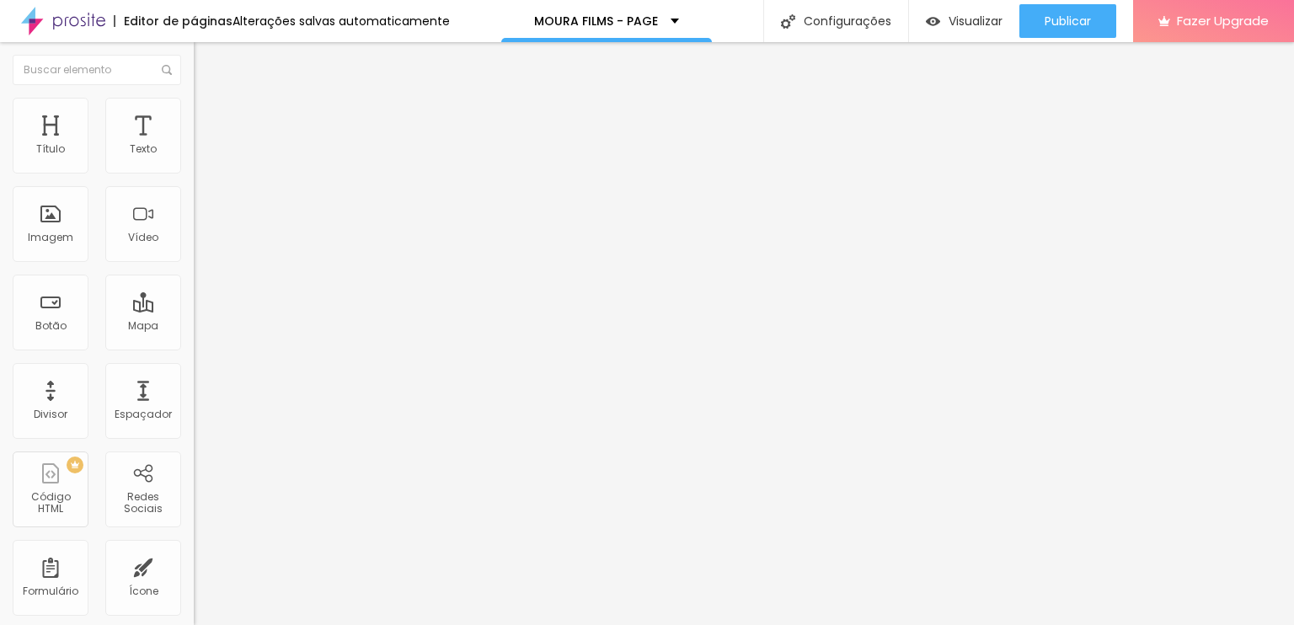
click at [194, 153] on span "Completo" at bounding box center [219, 146] width 51 height 14
click at [194, 264] on span "Original" at bounding box center [214, 256] width 40 height 14
drag, startPoint x: 140, startPoint y: 407, endPoint x: 148, endPoint y: 397, distance: 13.2
click at [194, 308] on ul "Cinema 16:9 Padrão 4:3 Quadrado 1:1 Original" at bounding box center [291, 285] width 194 height 46
click at [194, 274] on span "Cinema" at bounding box center [215, 266] width 42 height 14
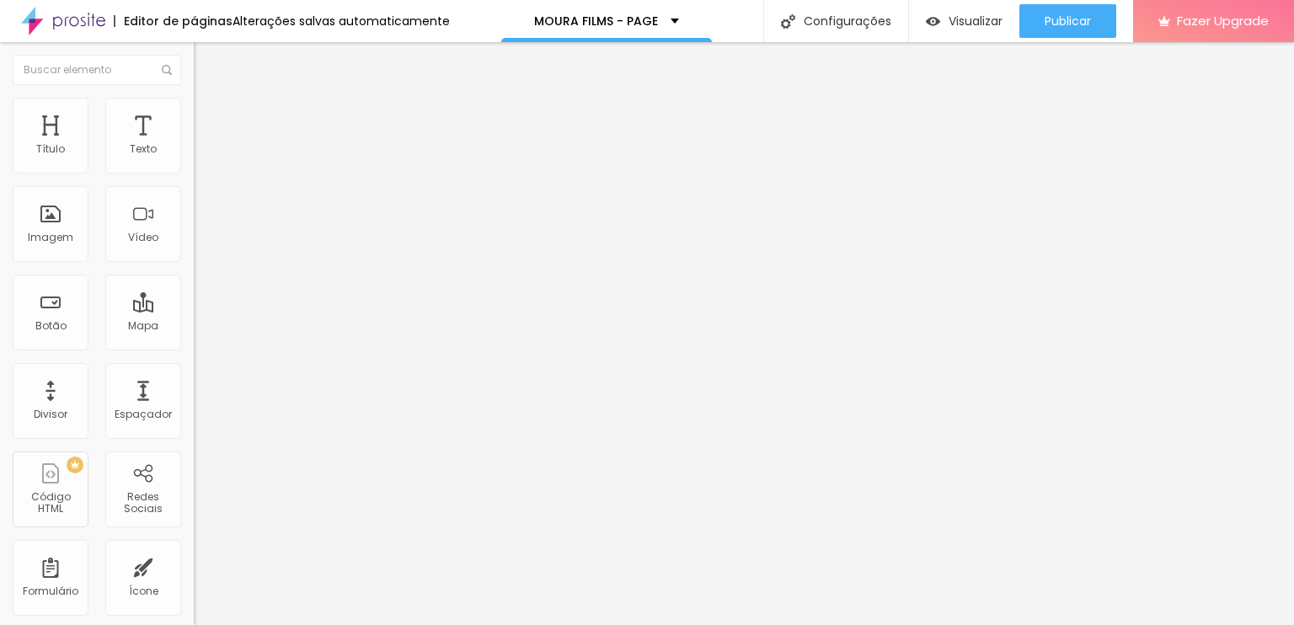
click at [209, 119] on span "Avançado" at bounding box center [237, 126] width 56 height 14
type input "8"
type input "9"
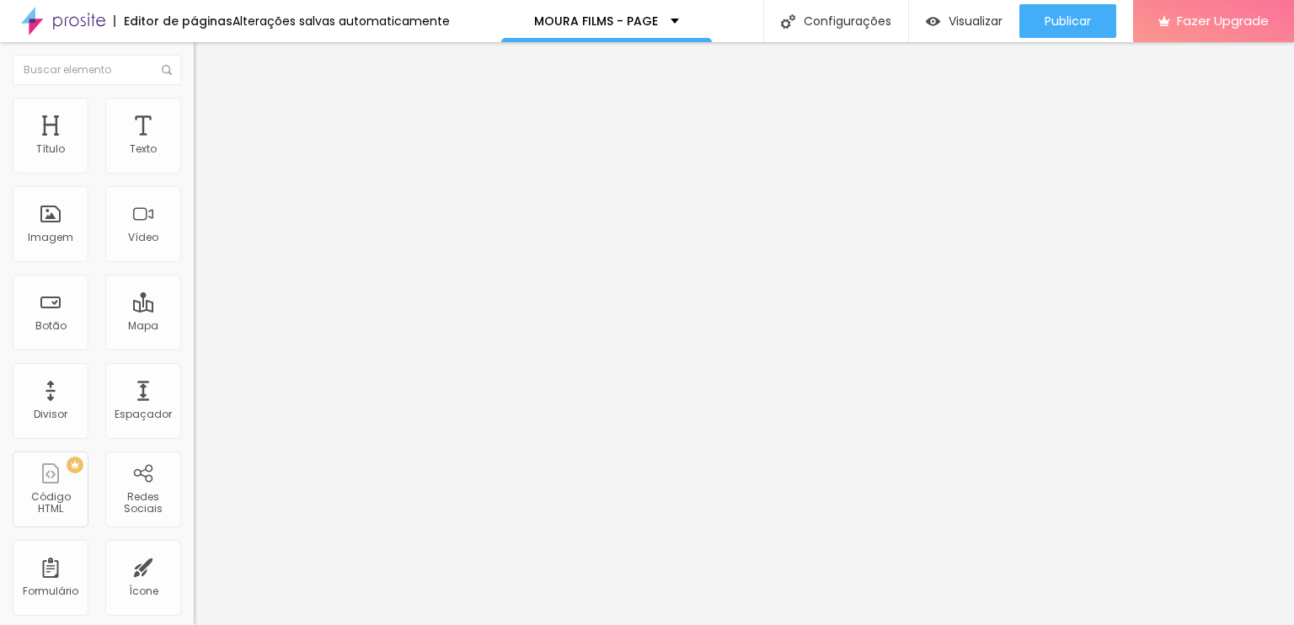
type input "10"
type input "11"
type input "15"
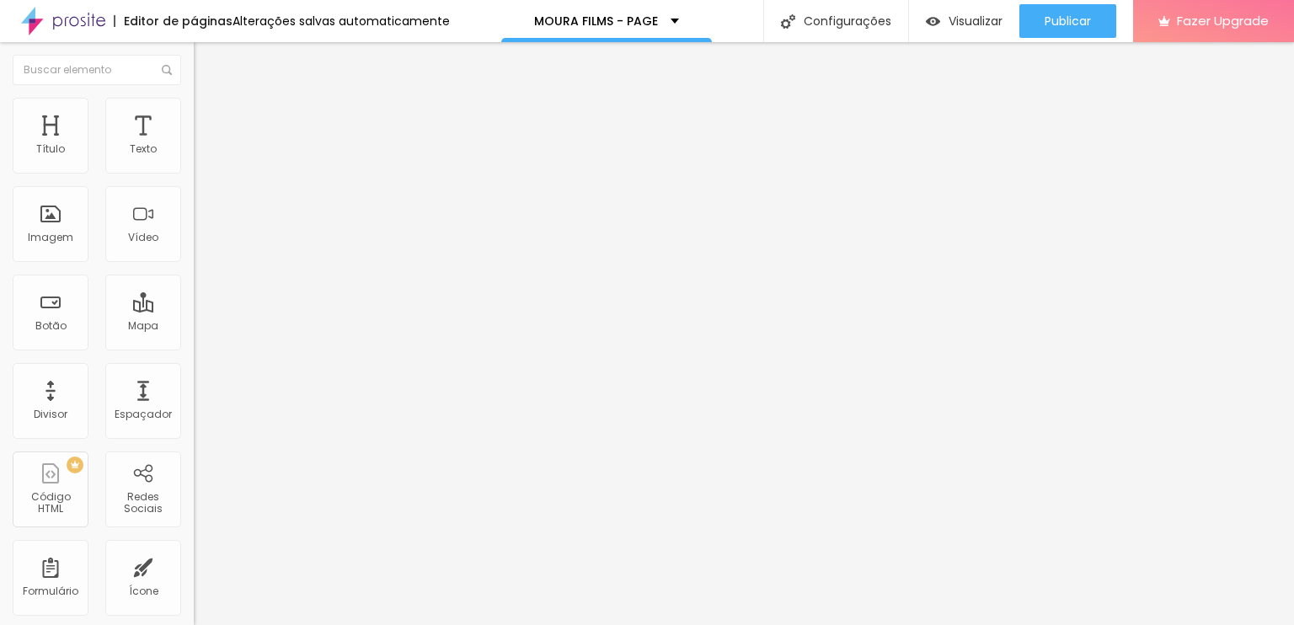
type input "15"
type input "16"
type input "20"
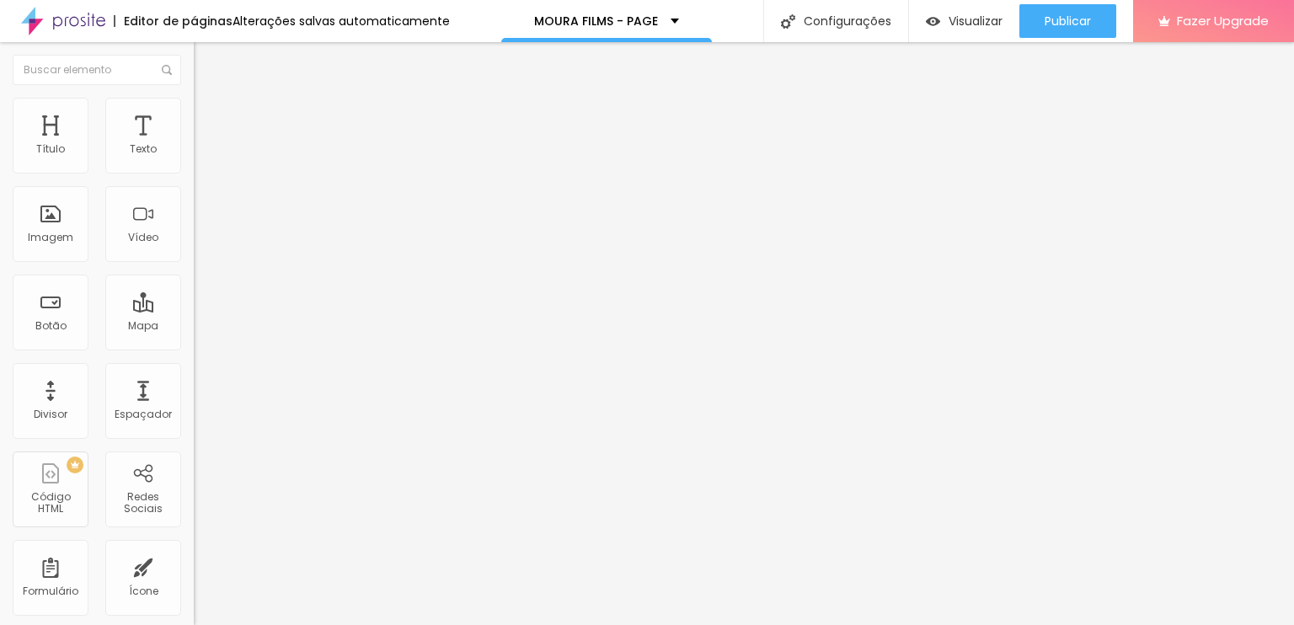
type input "22"
type input "26"
type input "30"
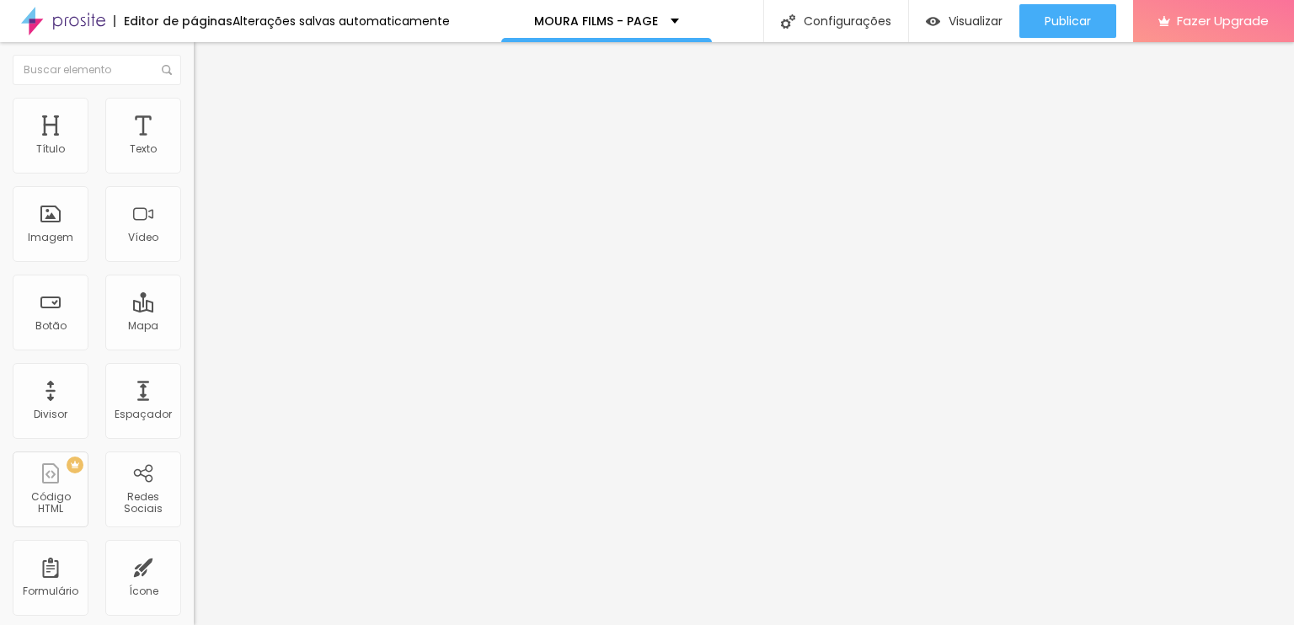
type input "30"
type input "32"
type input "34"
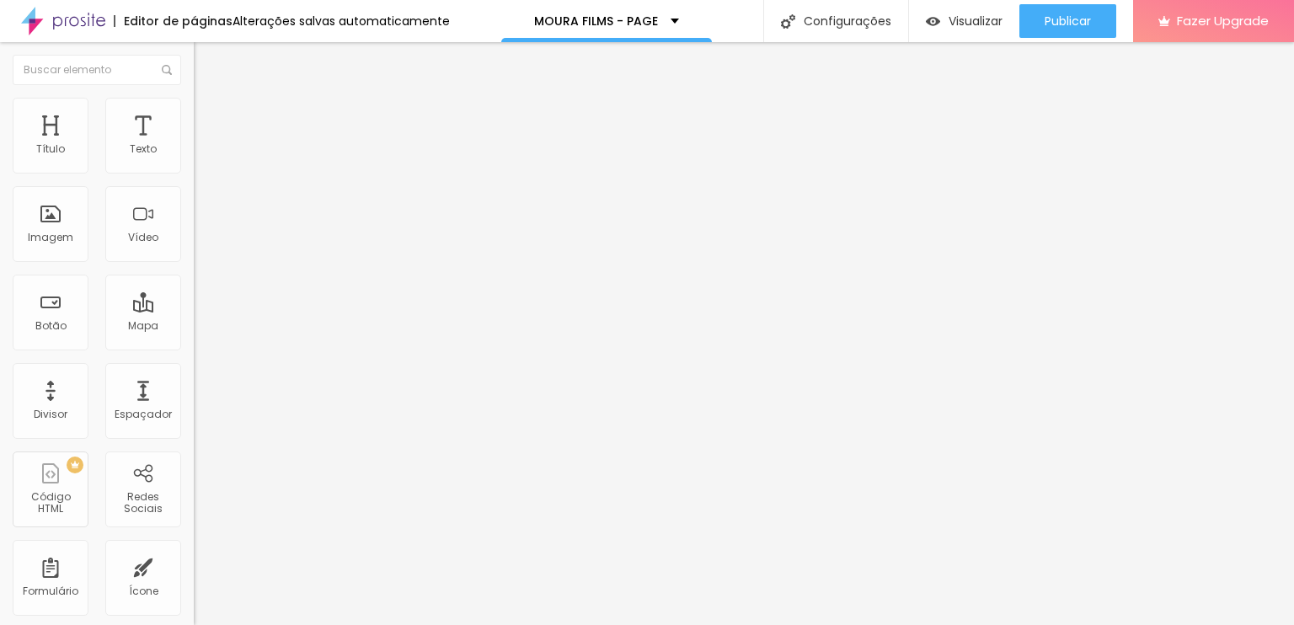
type input "37"
type input "42"
type input "43"
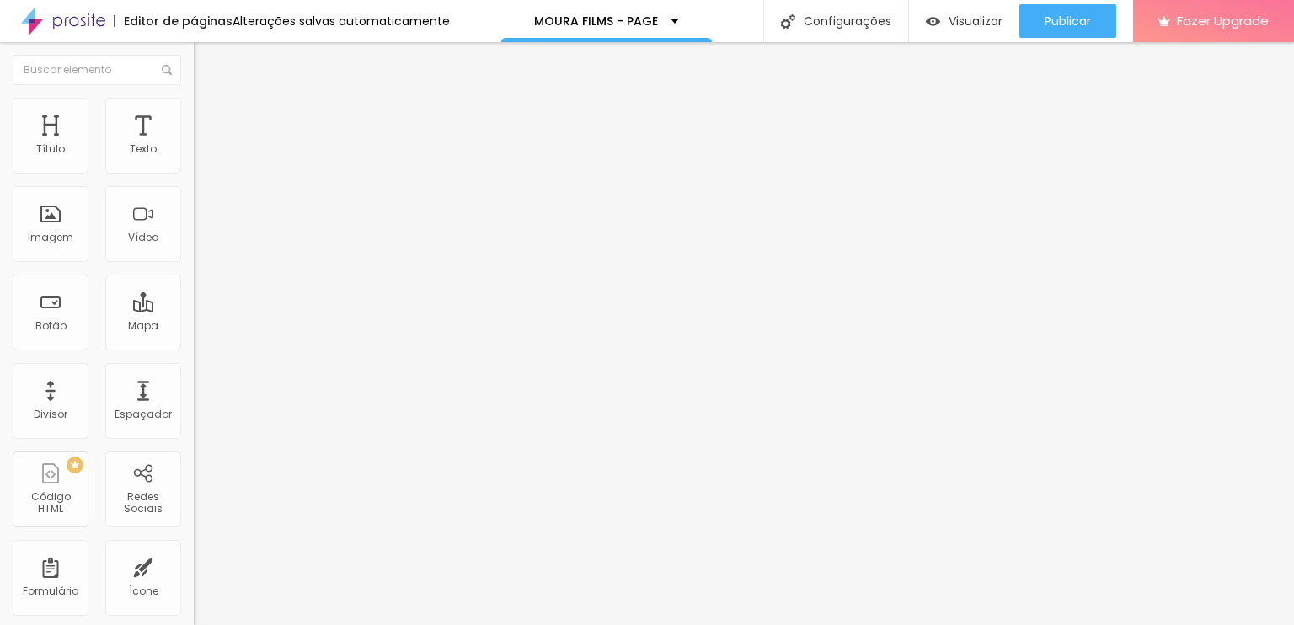
type input "43"
type input "44"
type input "45"
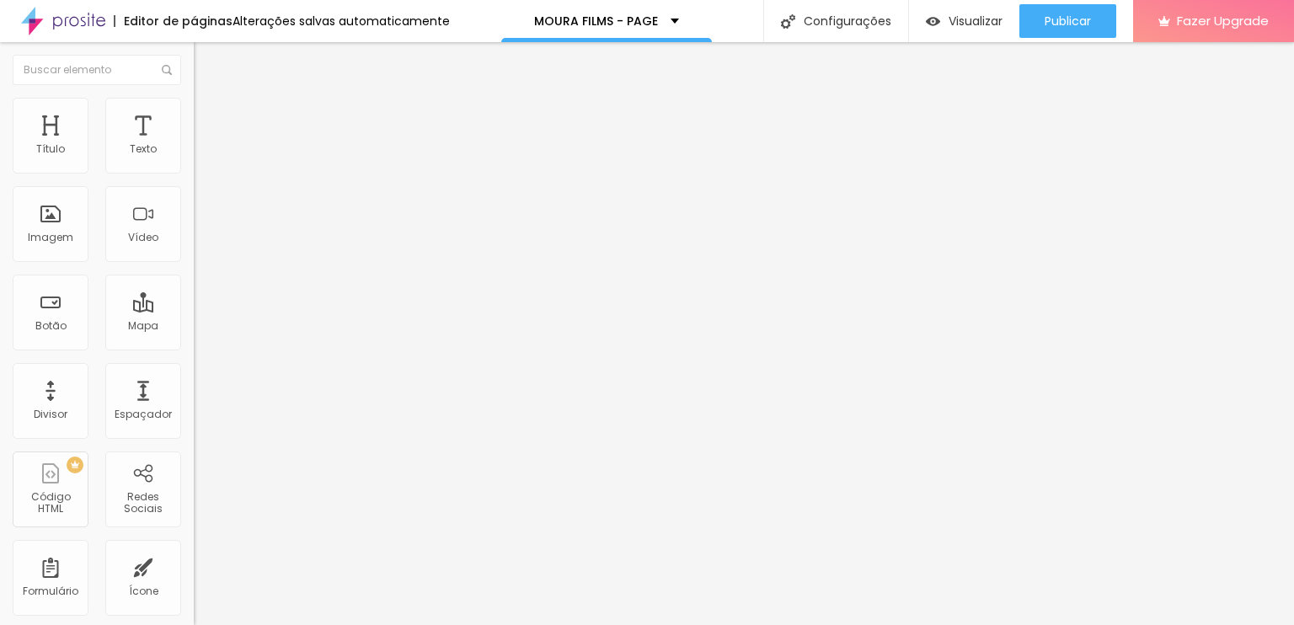
type input "43"
type input "42"
type input "39"
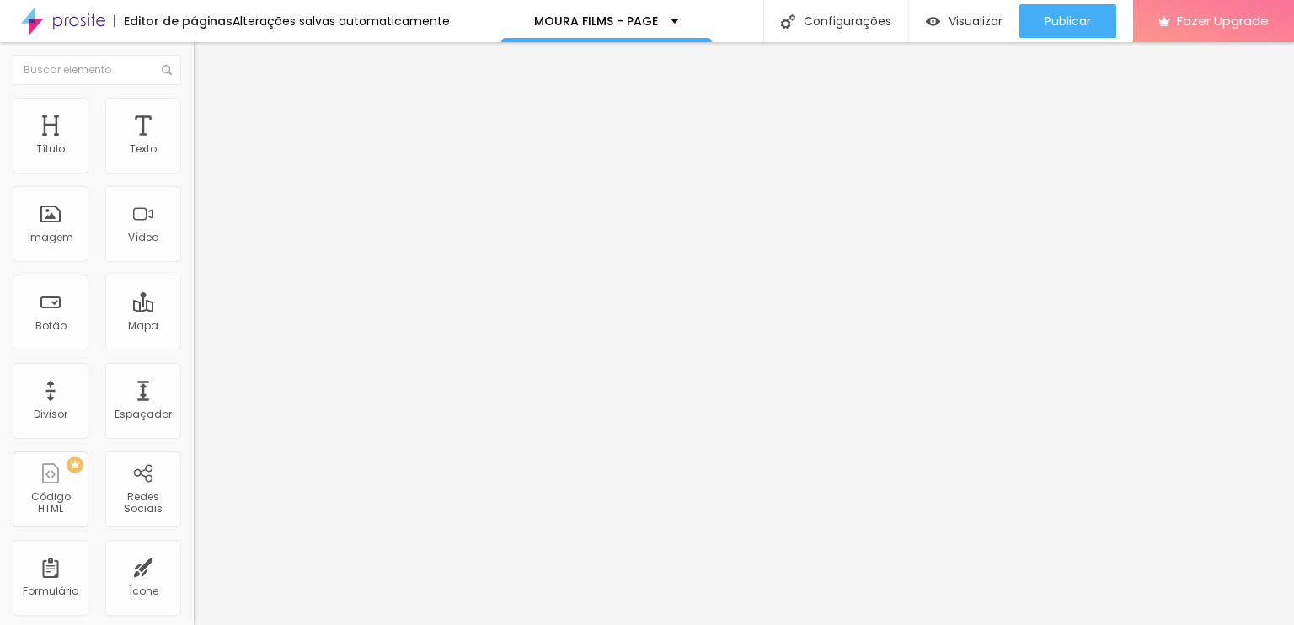
type input "39"
type input "34"
type input "25"
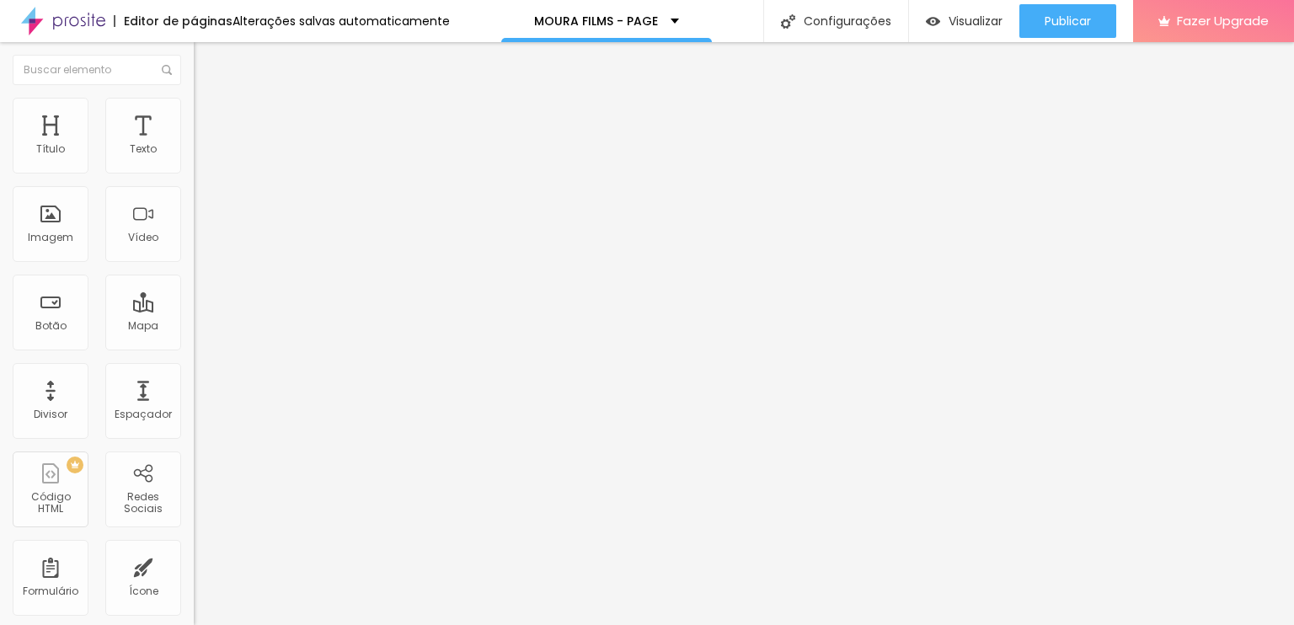
type input "15"
type input "13"
type input "5"
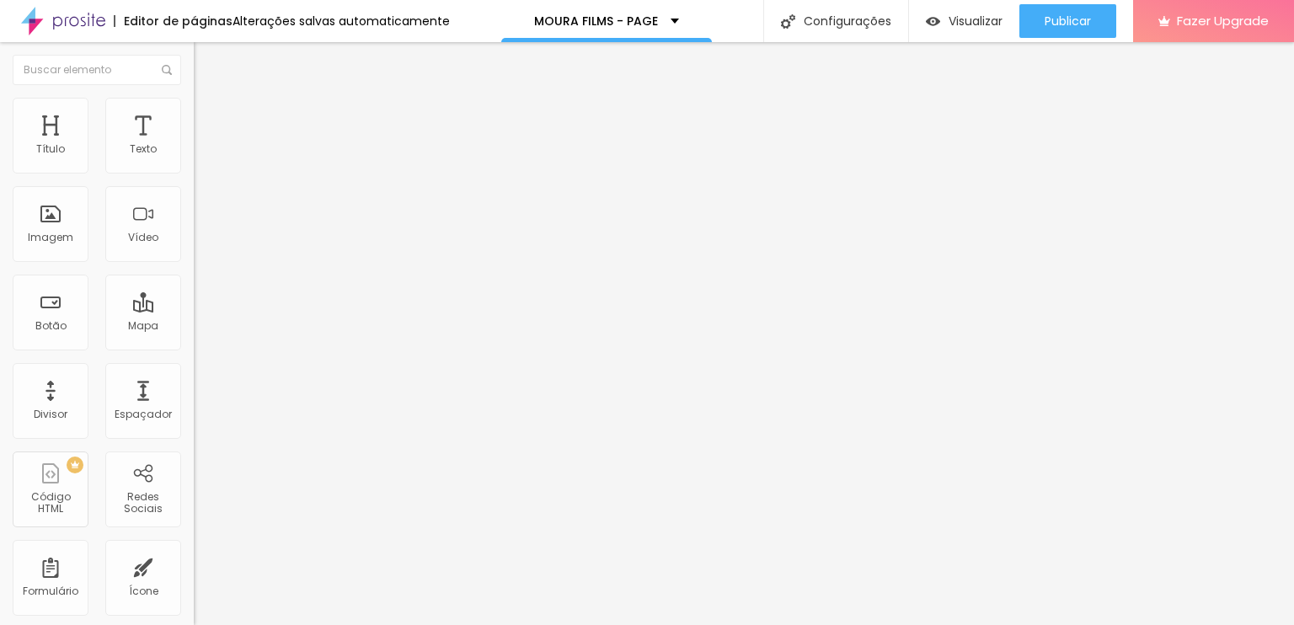
type input "5"
type input "0"
drag, startPoint x: 46, startPoint y: 163, endPoint x: 28, endPoint y: 175, distance: 22.0
type input "0"
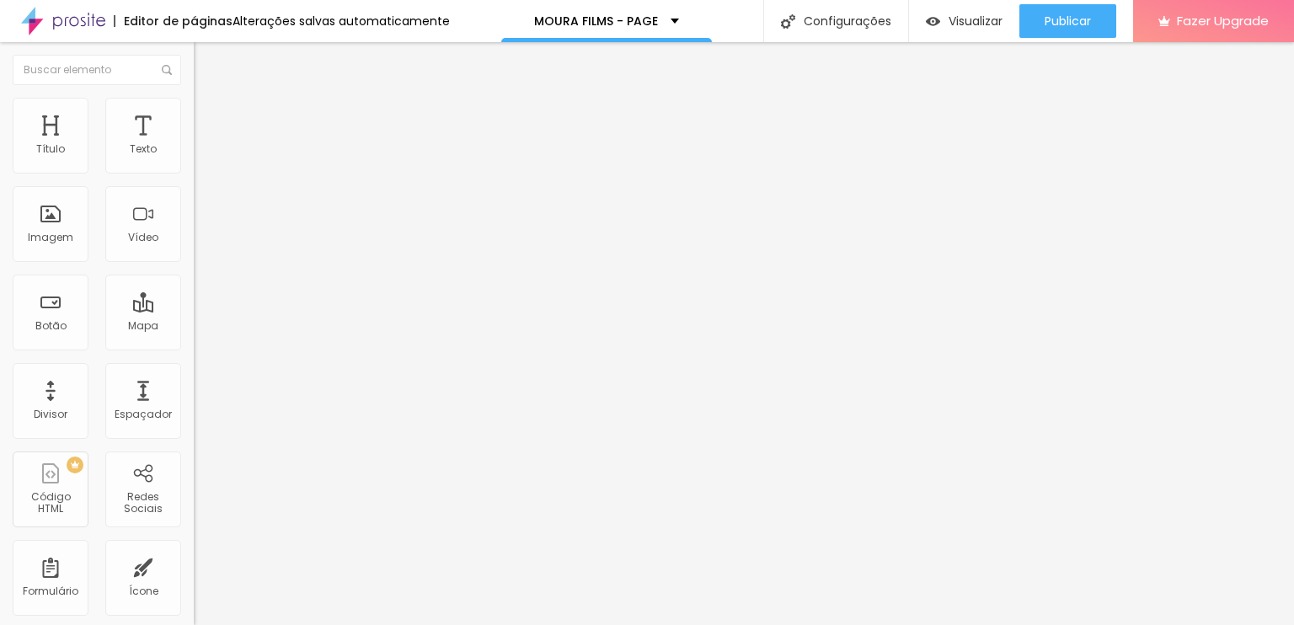
click at [194, 327] on input "range" at bounding box center [248, 333] width 109 height 13
drag, startPoint x: 40, startPoint y: 201, endPoint x: 83, endPoint y: 200, distance: 42.1
click at [194, 565] on div at bounding box center [291, 572] width 194 height 15
type input "19"
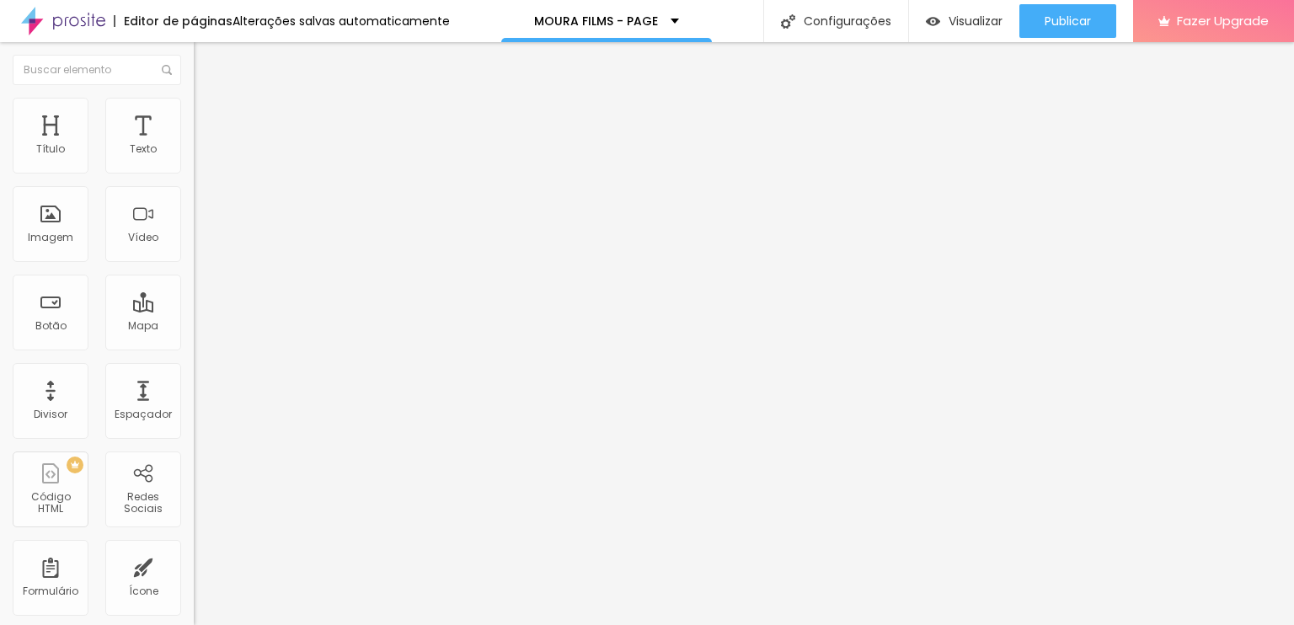
type input "25"
type input "30"
type input "31"
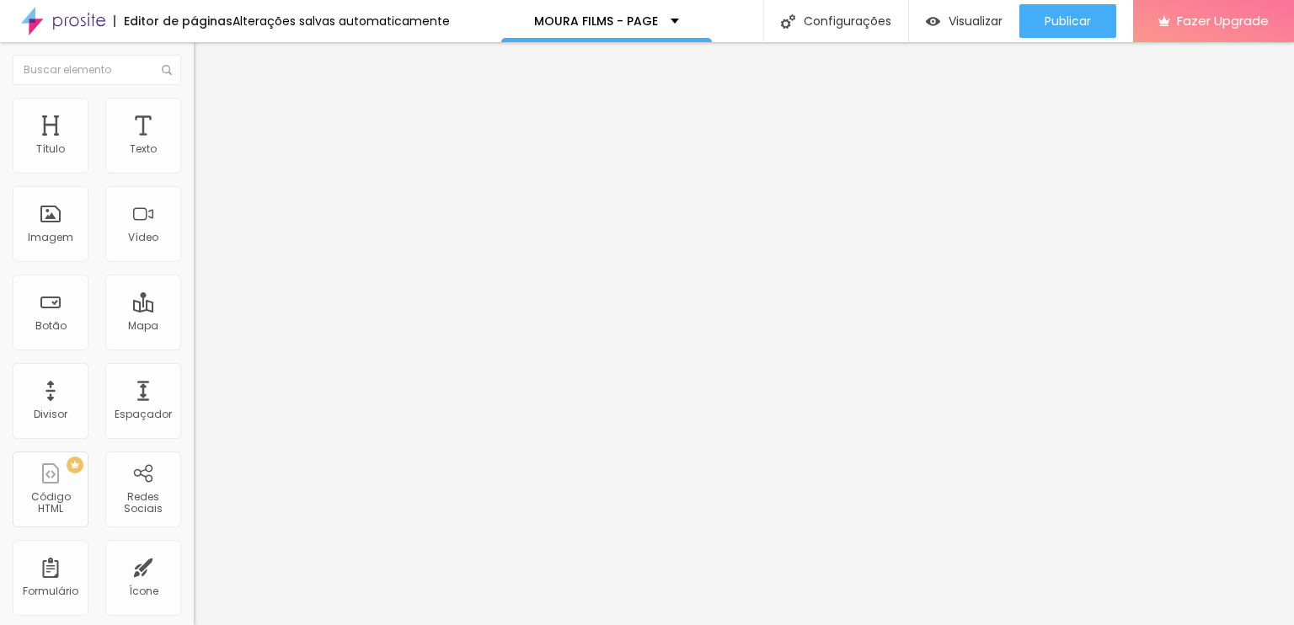
type input "31"
type input "40"
type input "46"
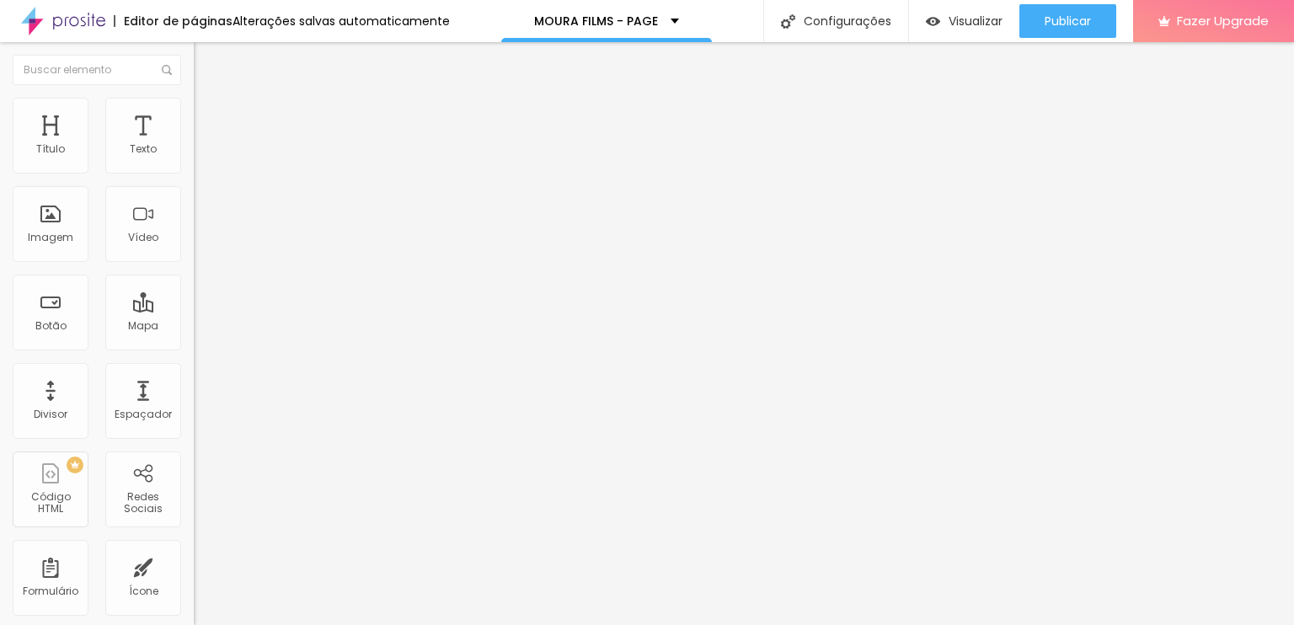
type input "49"
type input "53"
type input "58"
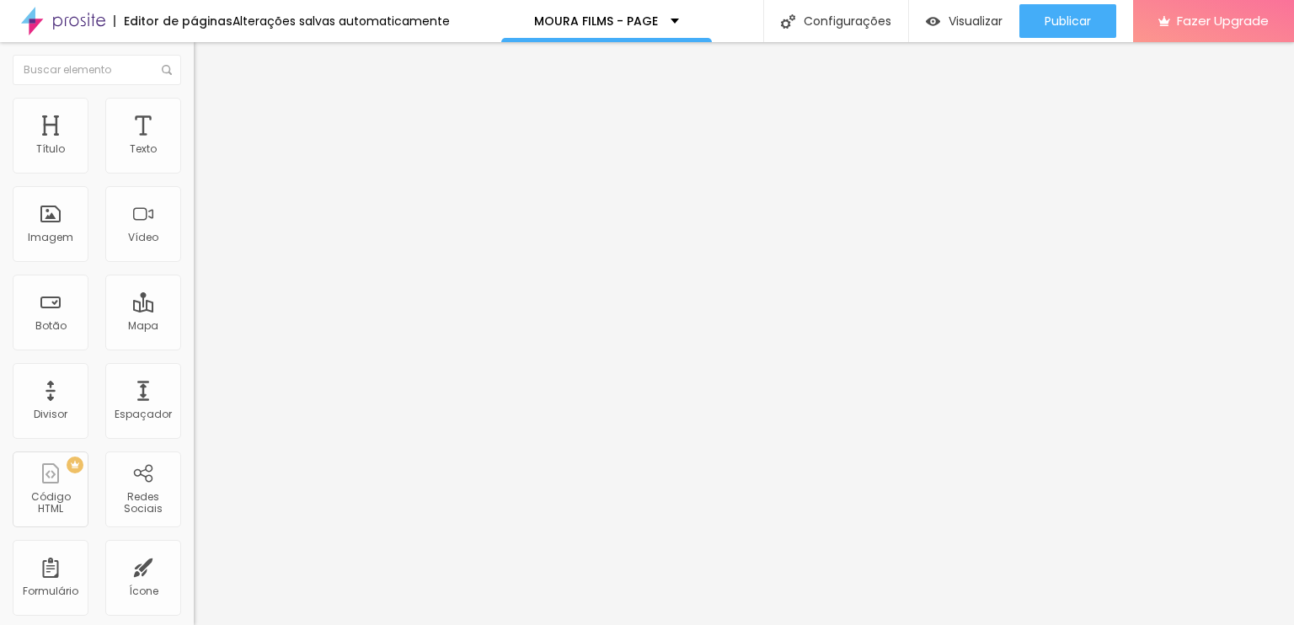
type input "58"
type input "64"
type input "67"
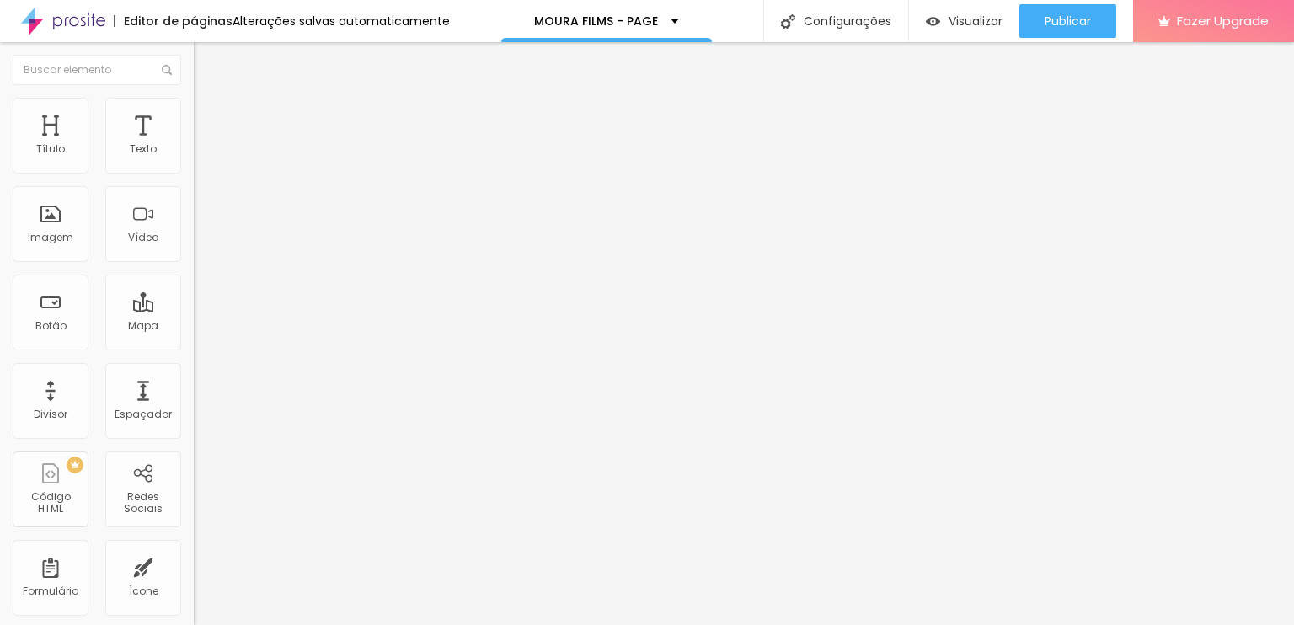
type input "74"
type input "79"
type input "83"
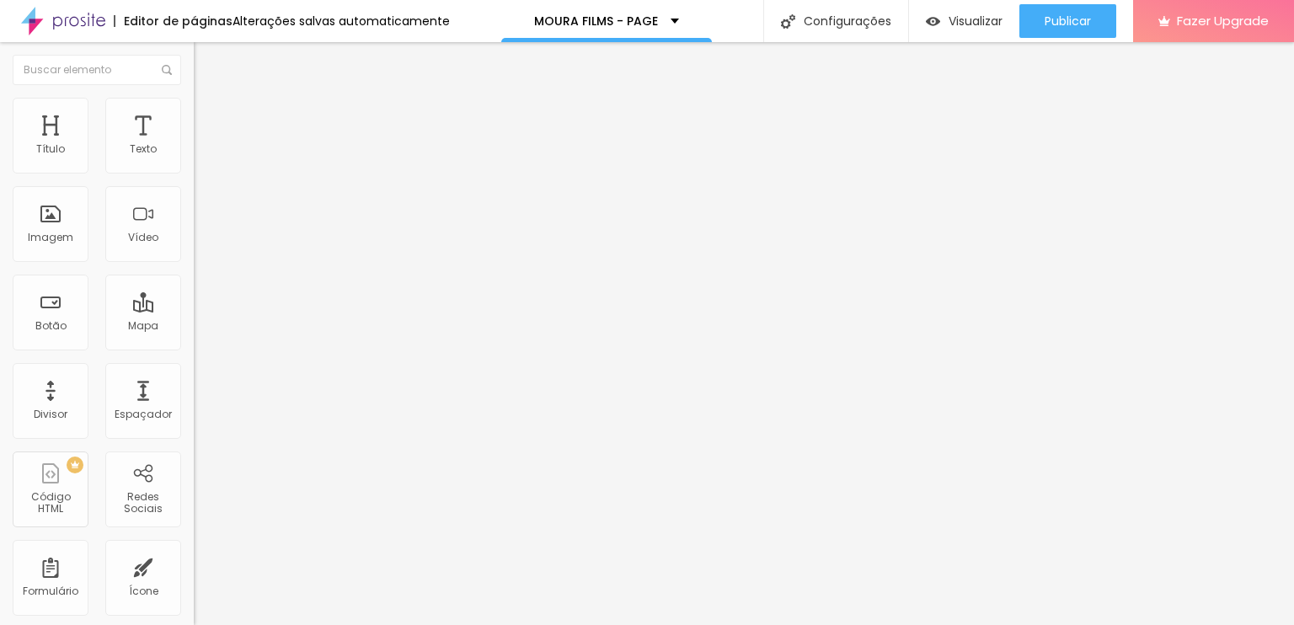
type input "83"
type input "89"
type input "94"
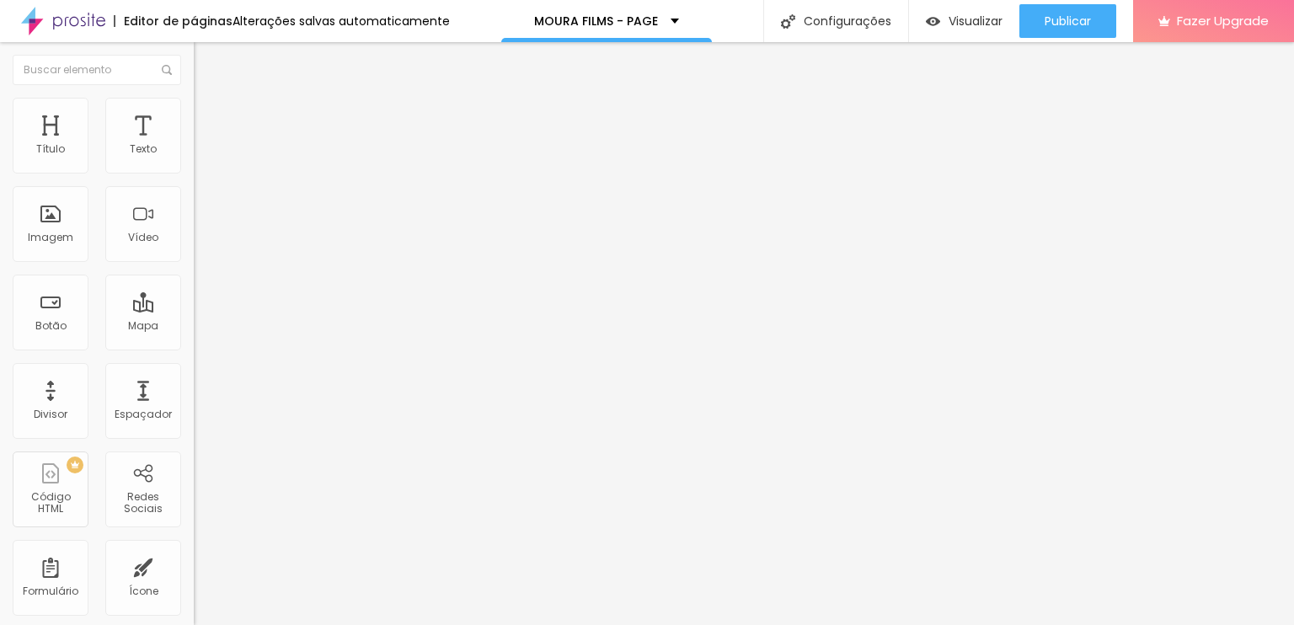
drag, startPoint x: 55, startPoint y: 200, endPoint x: 0, endPoint y: 205, distance: 55.0
click at [194, 565] on input "range" at bounding box center [248, 571] width 109 height 13
click at [194, 107] on ul "Conteúdo Estilo Avançado" at bounding box center [291, 106] width 194 height 51
click at [194, 112] on li "Estilo" at bounding box center [291, 106] width 194 height 17
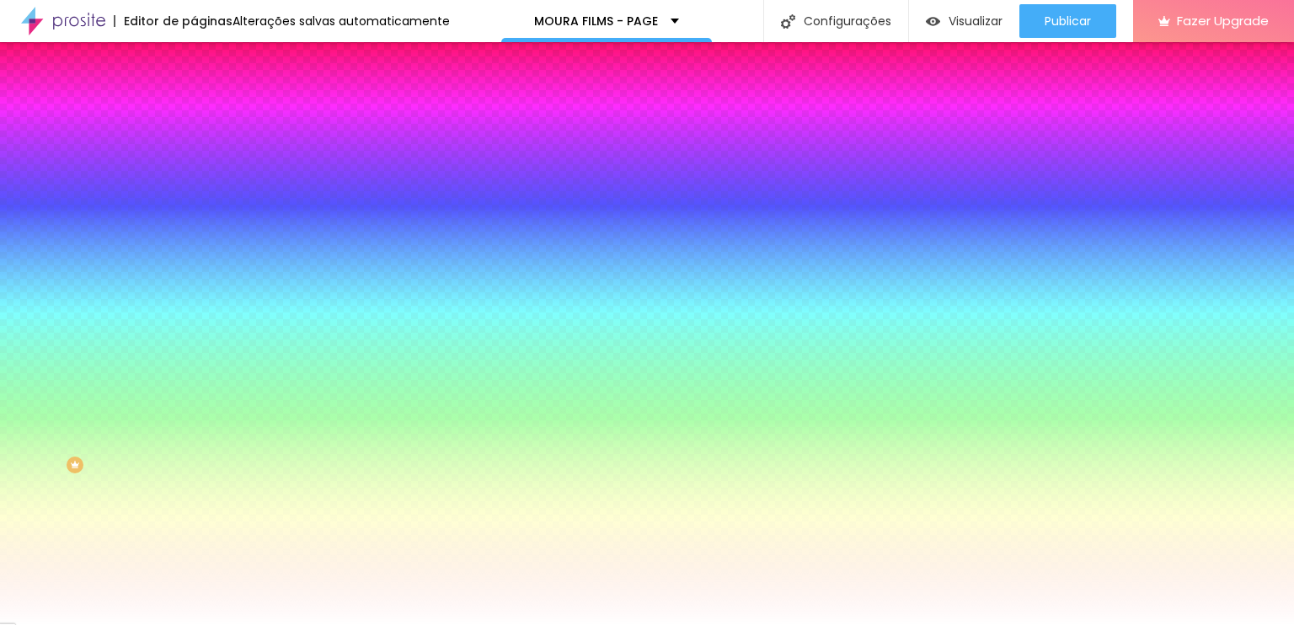
click at [209, 119] on span "Avançado" at bounding box center [237, 126] width 56 height 14
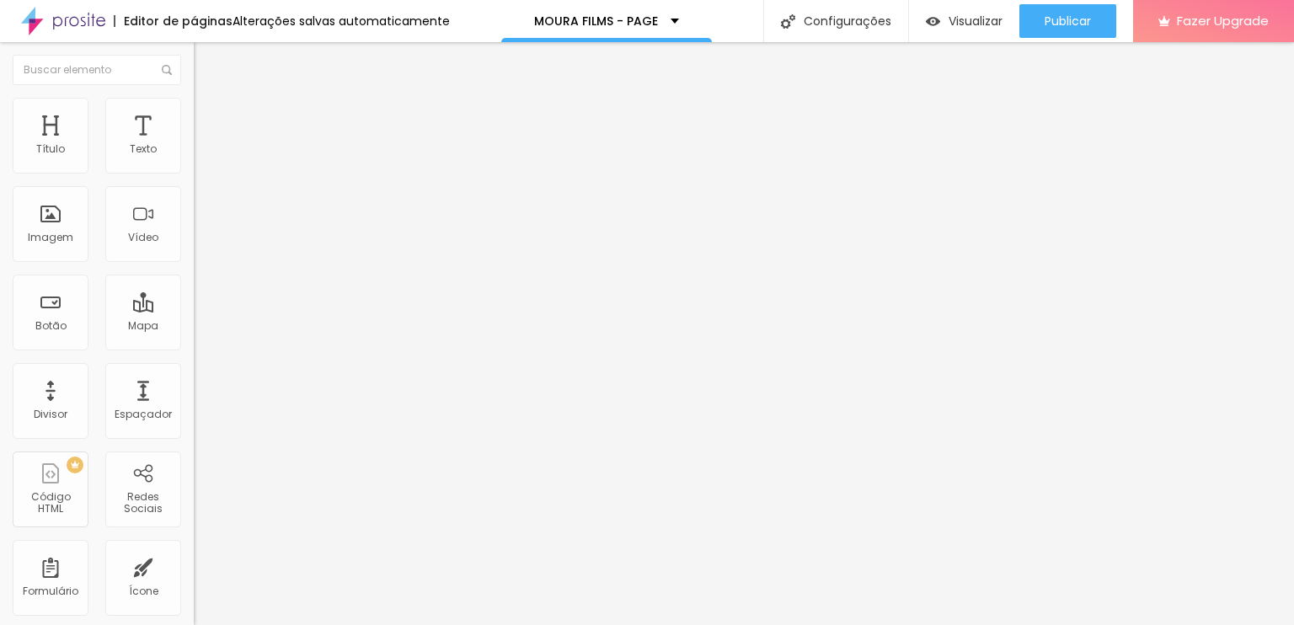
drag, startPoint x: 96, startPoint y: 166, endPoint x: 0, endPoint y: 200, distance: 101.7
click at [194, 327] on input "range" at bounding box center [248, 333] width 109 height 13
drag, startPoint x: 41, startPoint y: 195, endPoint x: 11, endPoint y: 205, distance: 31.7
click at [194, 565] on input "range" at bounding box center [248, 571] width 109 height 13
click at [194, 264] on span "Original" at bounding box center [214, 256] width 40 height 14
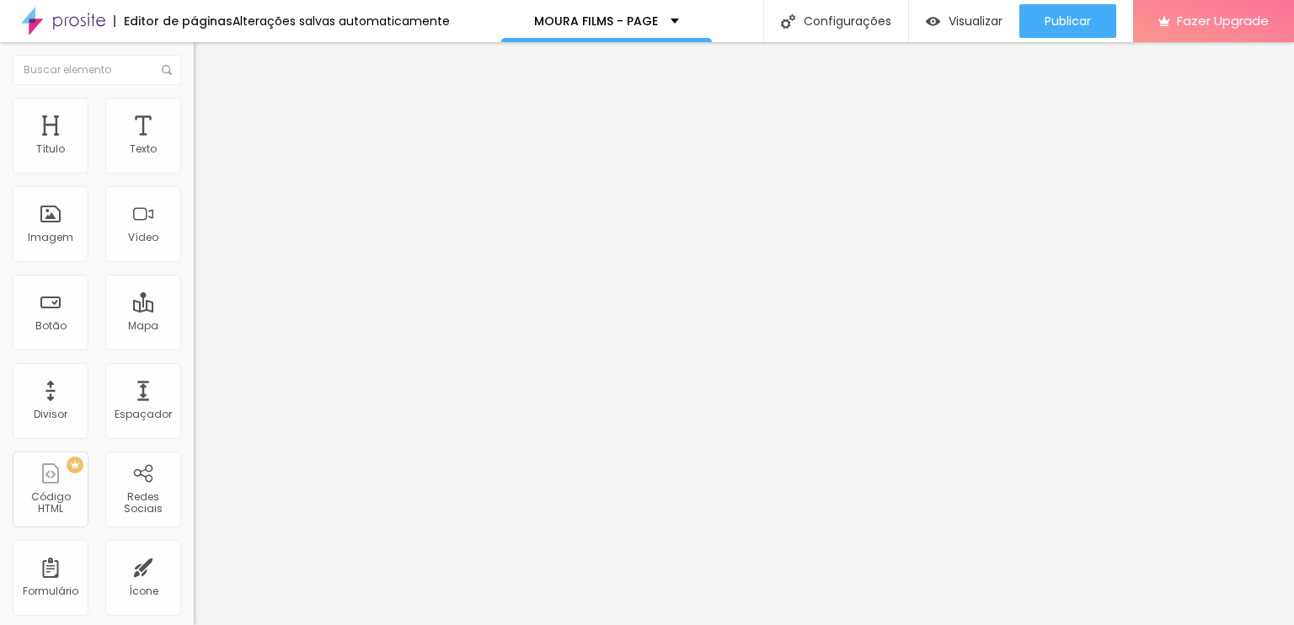
click at [194, 78] on button "Editar Imagem" at bounding box center [291, 61] width 194 height 39
click at [209, 119] on span "Avançado" at bounding box center [237, 126] width 56 height 14
drag, startPoint x: 43, startPoint y: 200, endPoint x: 31, endPoint y: 205, distance: 12.5
click at [194, 565] on input "range" at bounding box center [248, 571] width 109 height 13
drag, startPoint x: 43, startPoint y: 198, endPoint x: 14, endPoint y: 282, distance: 88.9
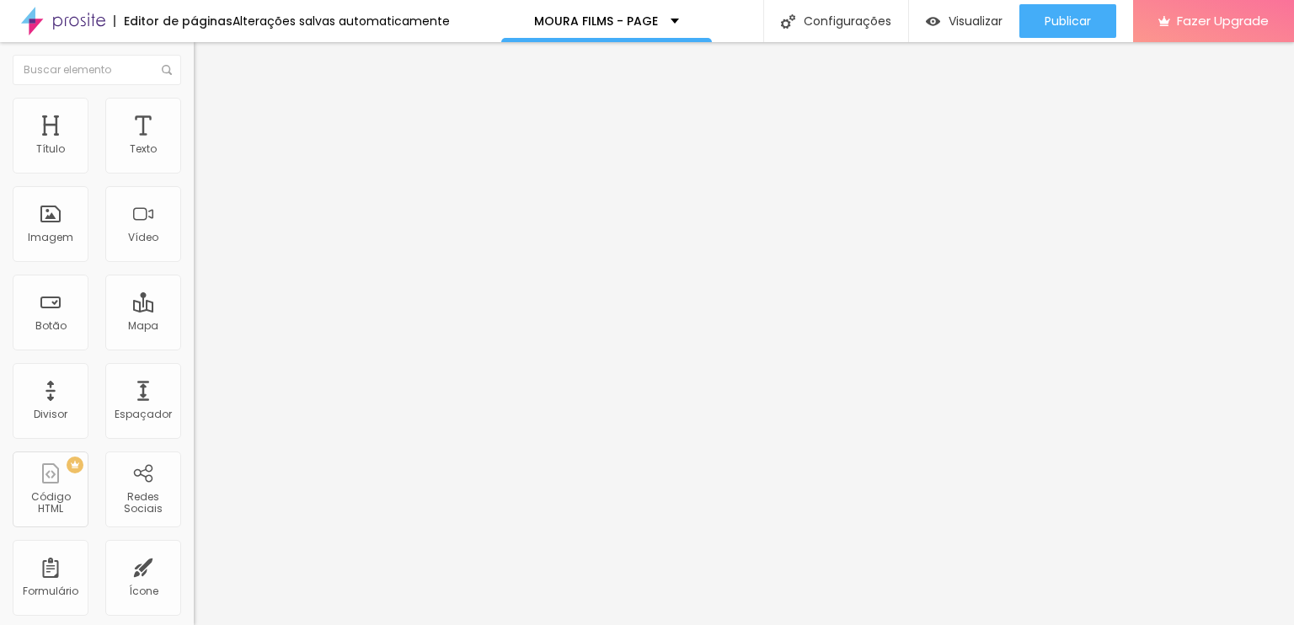
click at [194, 565] on input "range" at bounding box center [248, 571] width 109 height 13
click at [194, 240] on img at bounding box center [200, 234] width 12 height 12
click at [194, 227] on img at bounding box center [200, 221] width 12 height 12
click at [194, 104] on img at bounding box center [201, 105] width 15 height 15
drag, startPoint x: 178, startPoint y: 183, endPoint x: 193, endPoint y: 250, distance: 69.1
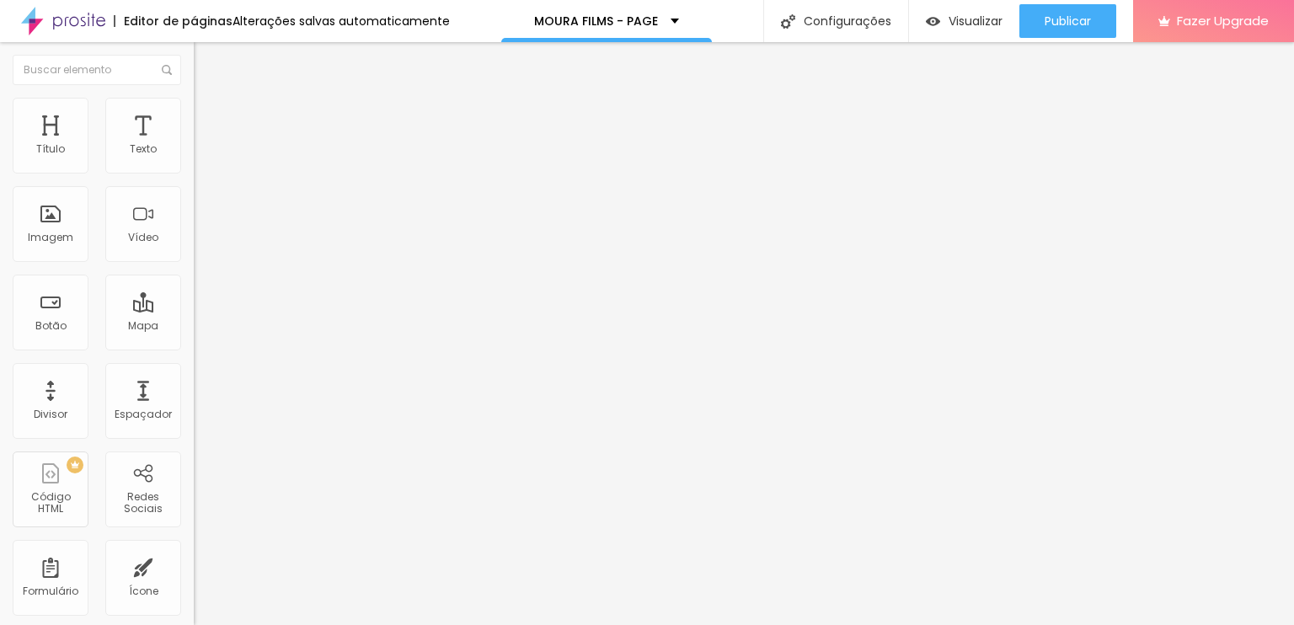
click at [194, 173] on input "range" at bounding box center [248, 165] width 109 height 13
click at [194, 114] on ul "Conteúdo Estilo Avançado" at bounding box center [291, 106] width 194 height 51
click at [209, 119] on span "Avançado" at bounding box center [237, 126] width 56 height 14
drag, startPoint x: 45, startPoint y: 162, endPoint x: 76, endPoint y: 188, distance: 40.6
click at [194, 327] on input "range" at bounding box center [248, 333] width 109 height 13
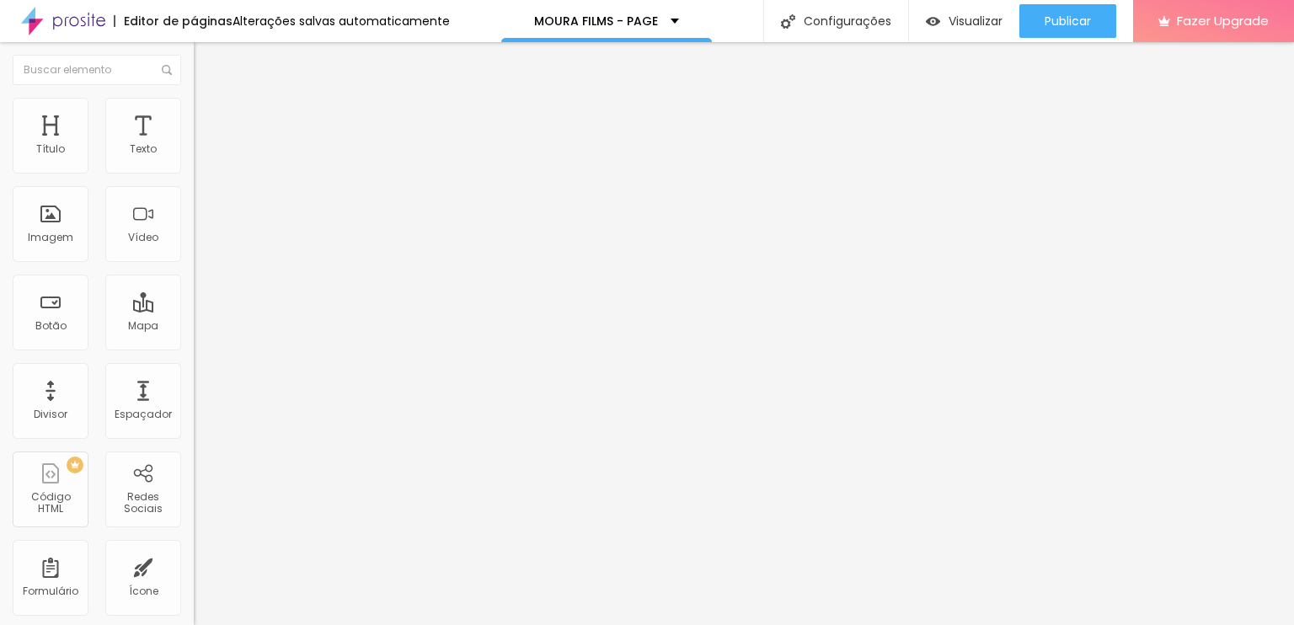
click at [209, 116] on span "Estilo" at bounding box center [222, 109] width 26 height 14
drag, startPoint x: 98, startPoint y: 178, endPoint x: 163, endPoint y: 166, distance: 65.9
click at [194, 173] on input "range" at bounding box center [248, 165] width 109 height 13
click at [194, 115] on img at bounding box center [201, 122] width 15 height 15
drag, startPoint x: 76, startPoint y: 160, endPoint x: 0, endPoint y: 201, distance: 86.3
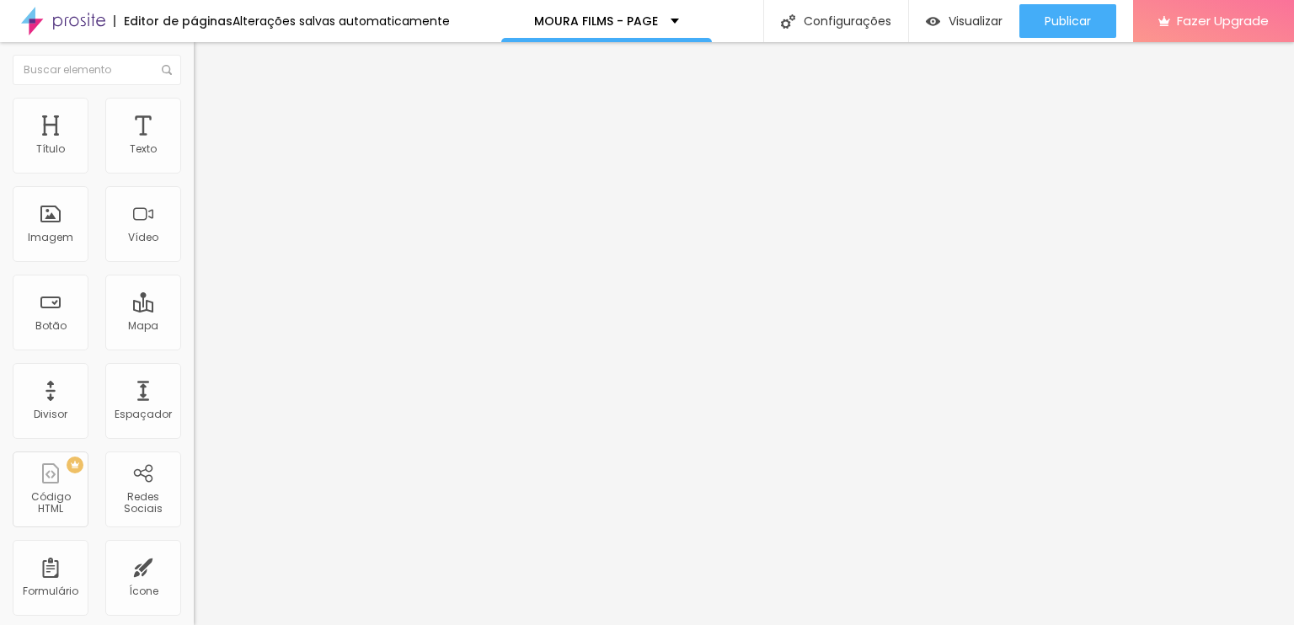
click at [194, 327] on input "range" at bounding box center [248, 333] width 109 height 13
click at [209, 99] on span "Conteúdo" at bounding box center [235, 92] width 52 height 14
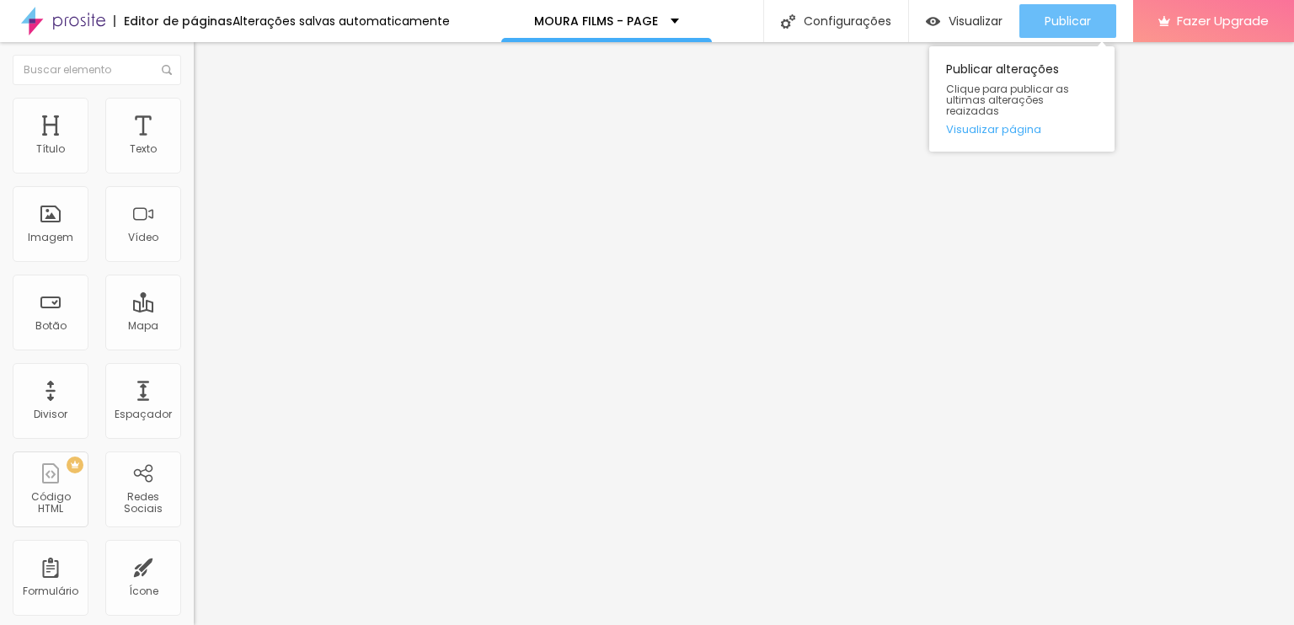
click at [1077, 19] on span "Publicar" at bounding box center [1067, 20] width 46 height 13
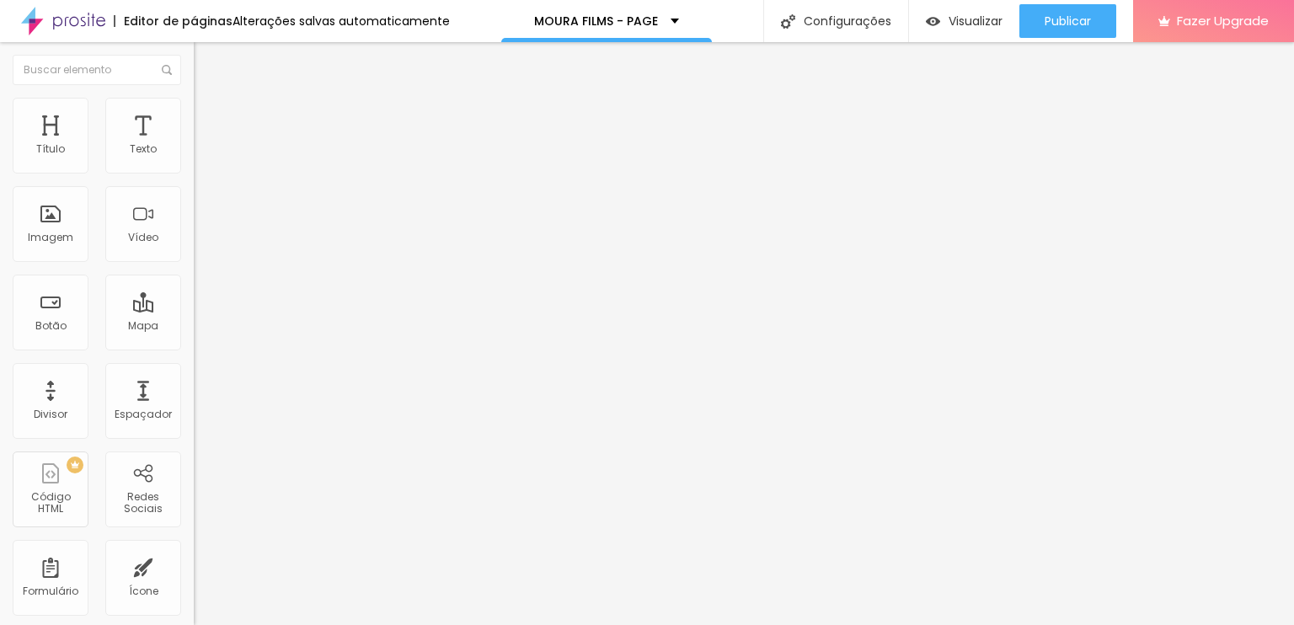
click at [209, 119] on span "Avançado" at bounding box center [237, 126] width 56 height 14
type input "47"
type input "46"
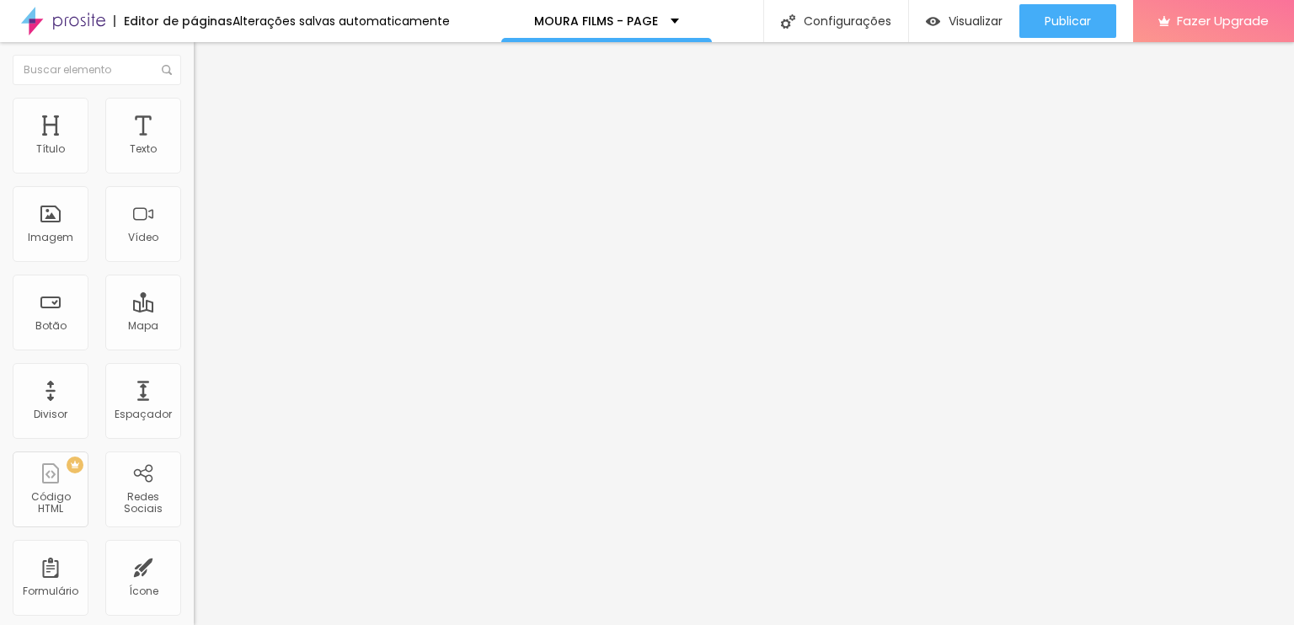
type input "45"
type input "43"
type input "37"
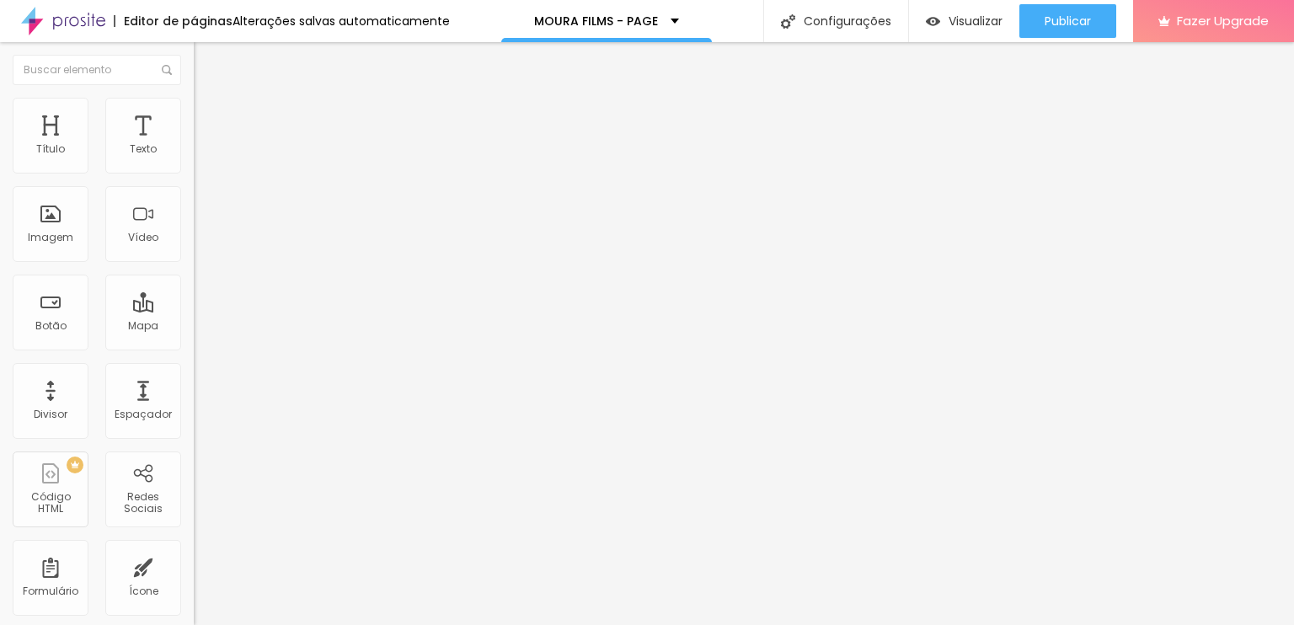
type input "37"
type input "33"
type input "31"
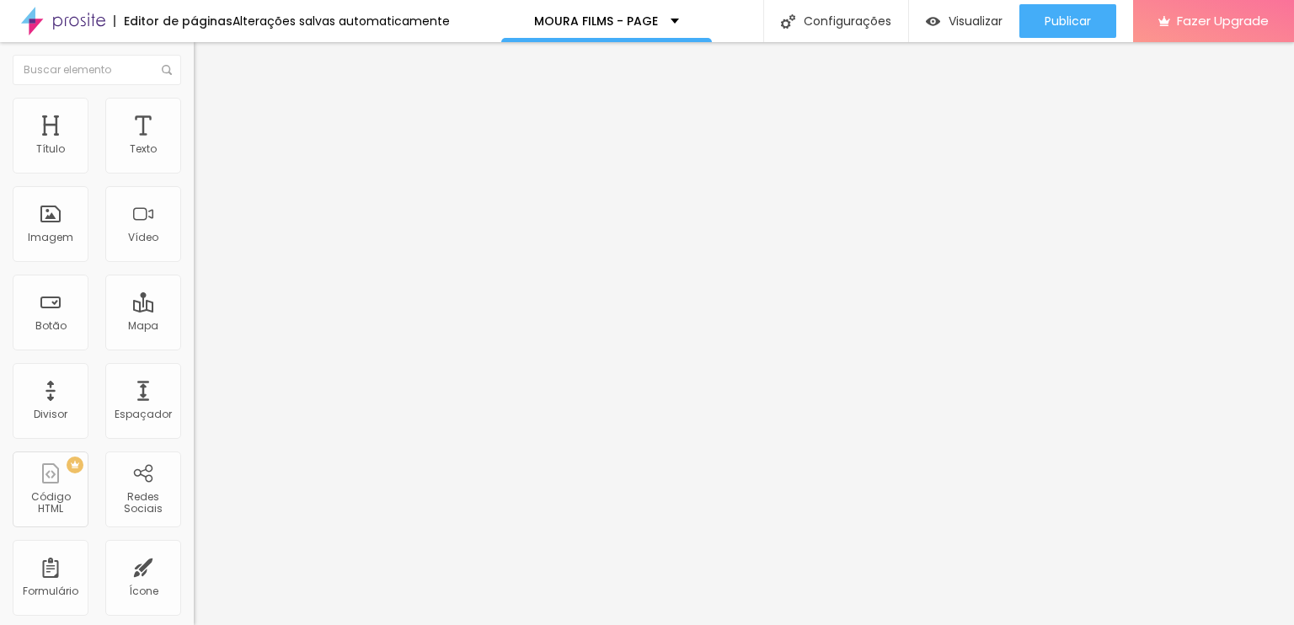
type input "30"
type input "29"
type input "28"
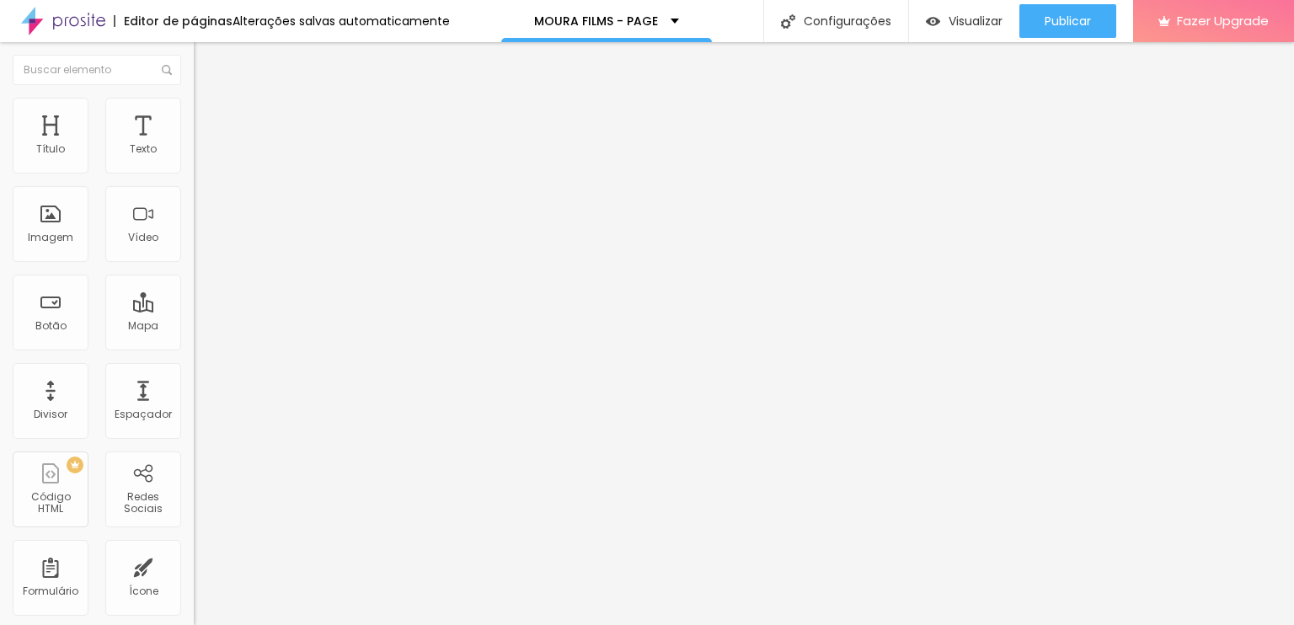
type input "28"
type input "27"
type input "26"
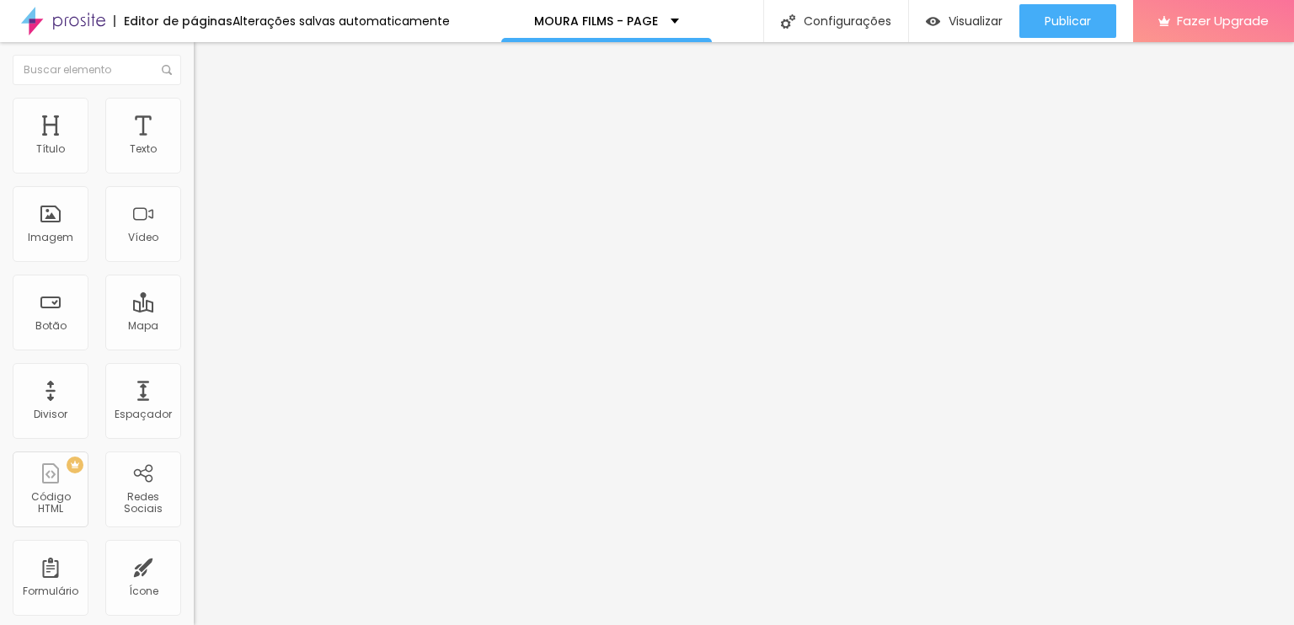
type input "25"
type input "23"
type input "22"
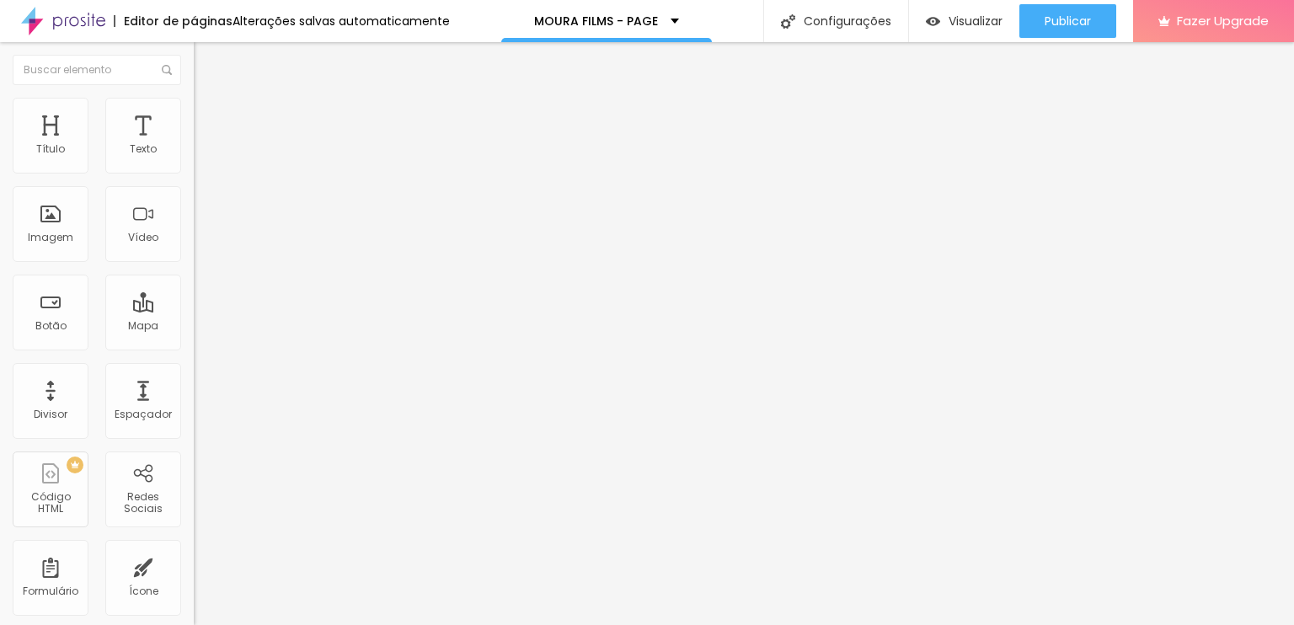
type input "22"
type input "20"
type input "16"
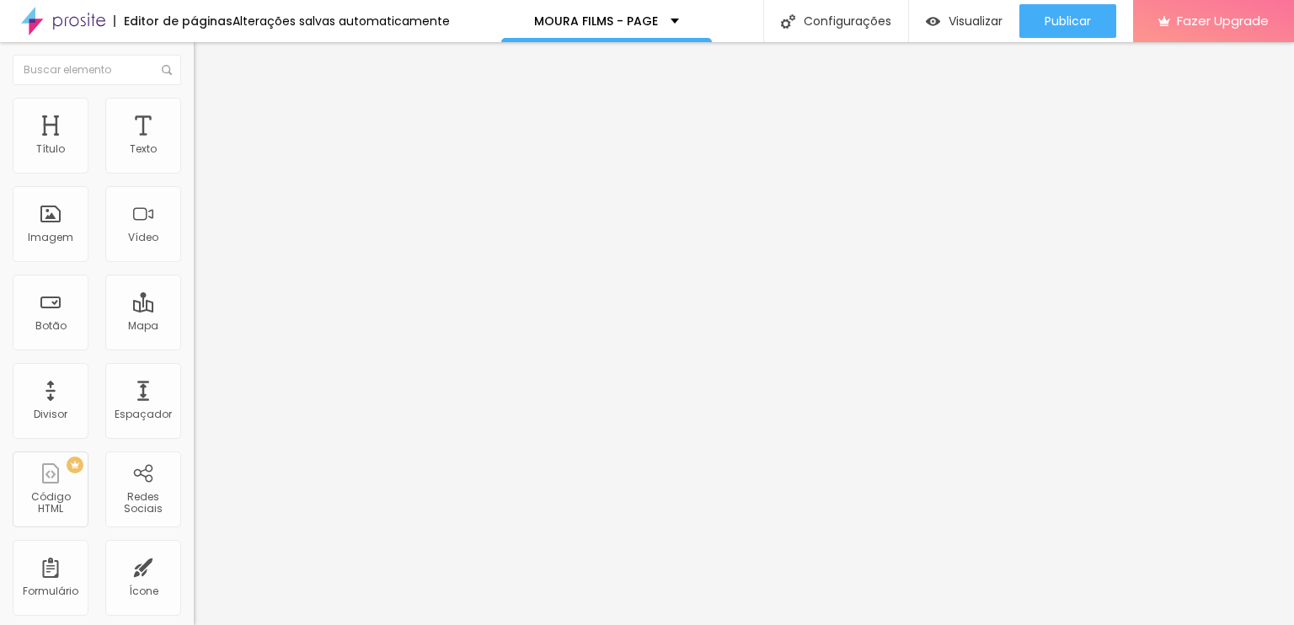
type input "13"
type input "11"
type input "10"
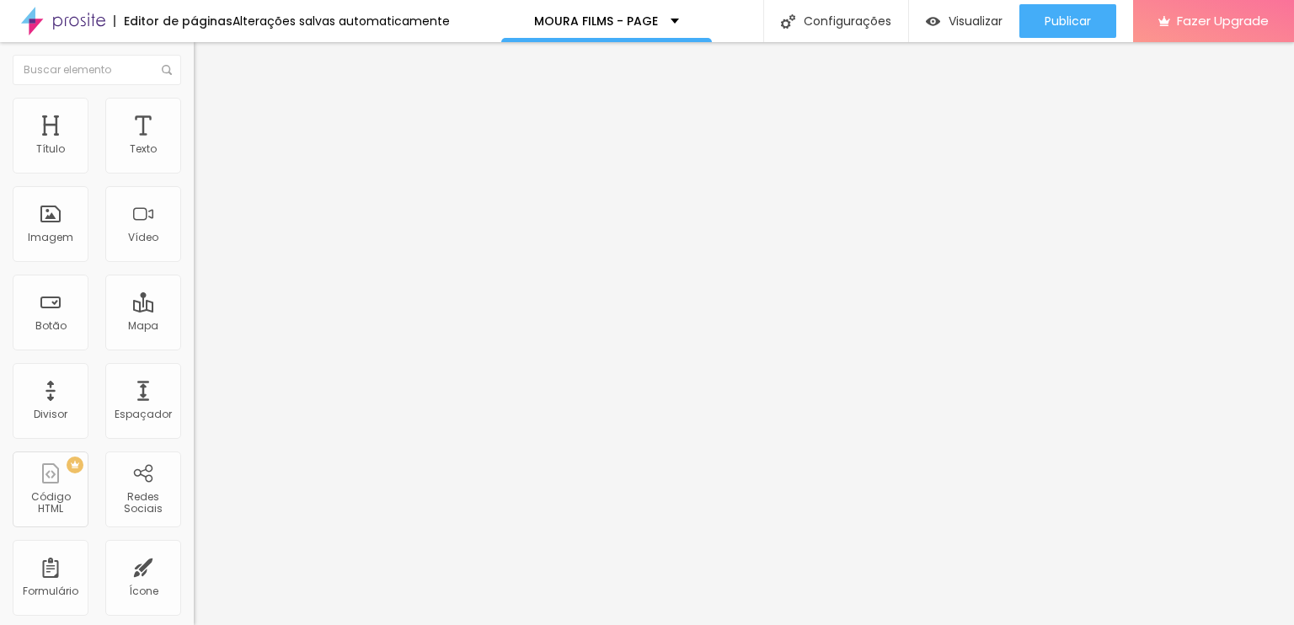
type input "10"
type input "7"
type input "6"
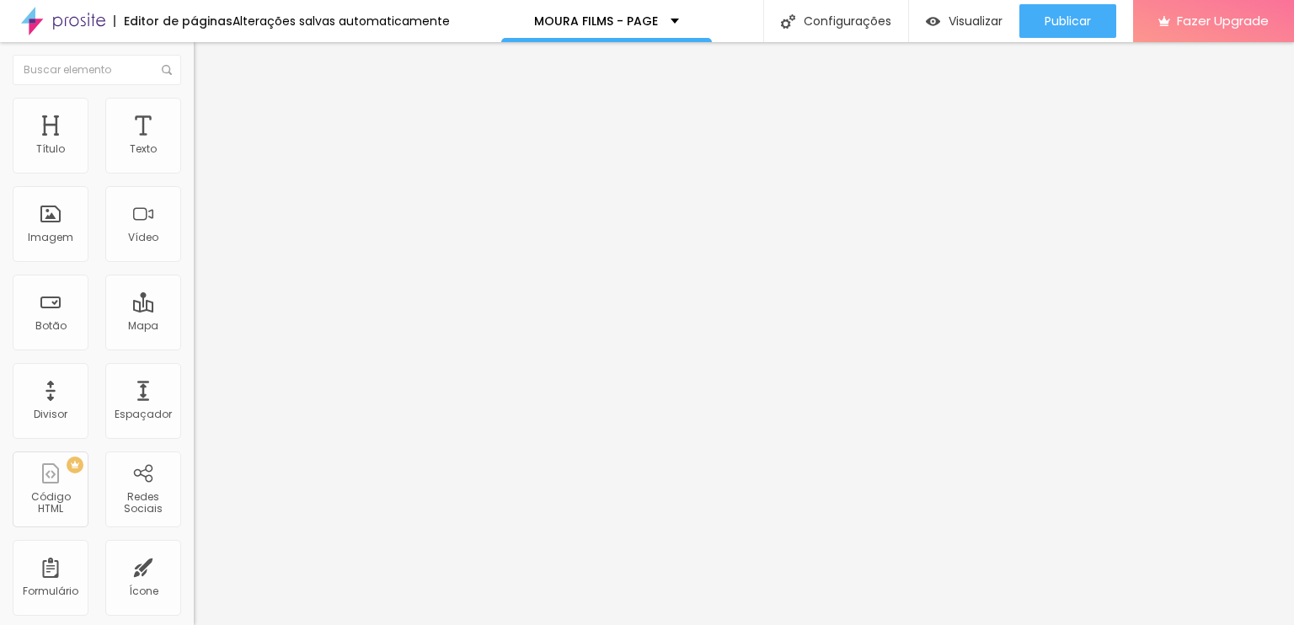
type input "1"
type input "0"
drag, startPoint x: 81, startPoint y: 201, endPoint x: 0, endPoint y: 217, distance: 82.4
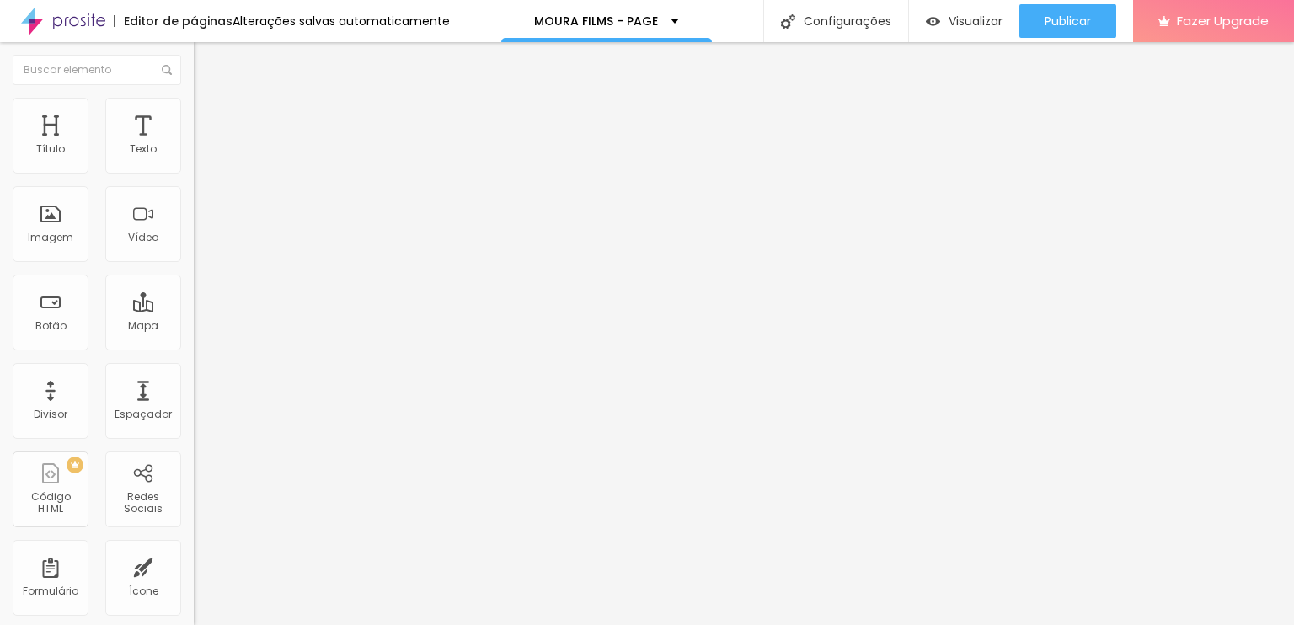
type input "0"
click at [194, 565] on input "range" at bounding box center [248, 571] width 109 height 13
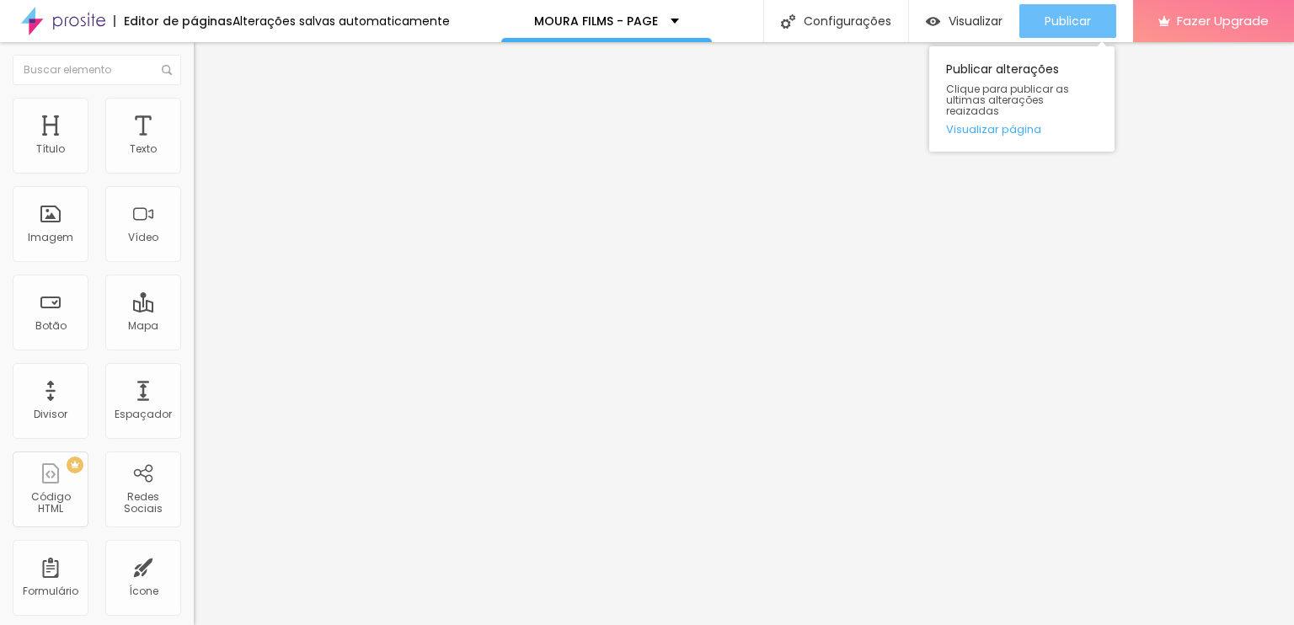
click at [1075, 9] on div "Publicar" at bounding box center [1067, 21] width 46 height 34
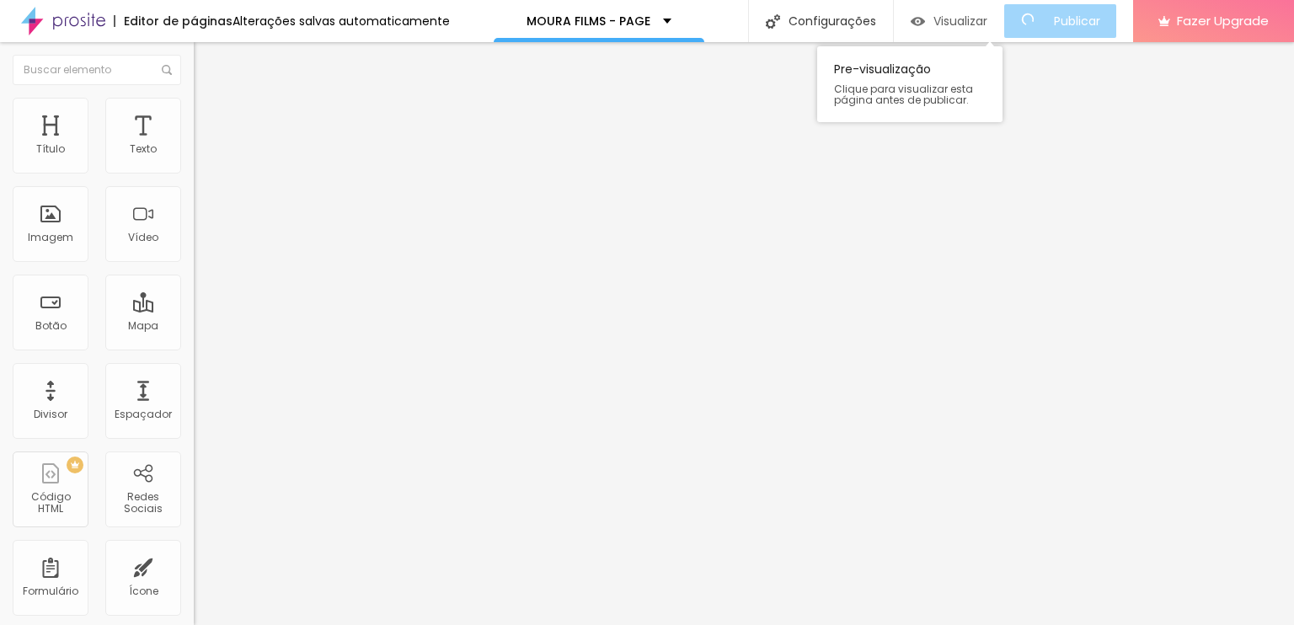
click at [941, 29] on div "Visualizar" at bounding box center [948, 21] width 77 height 34
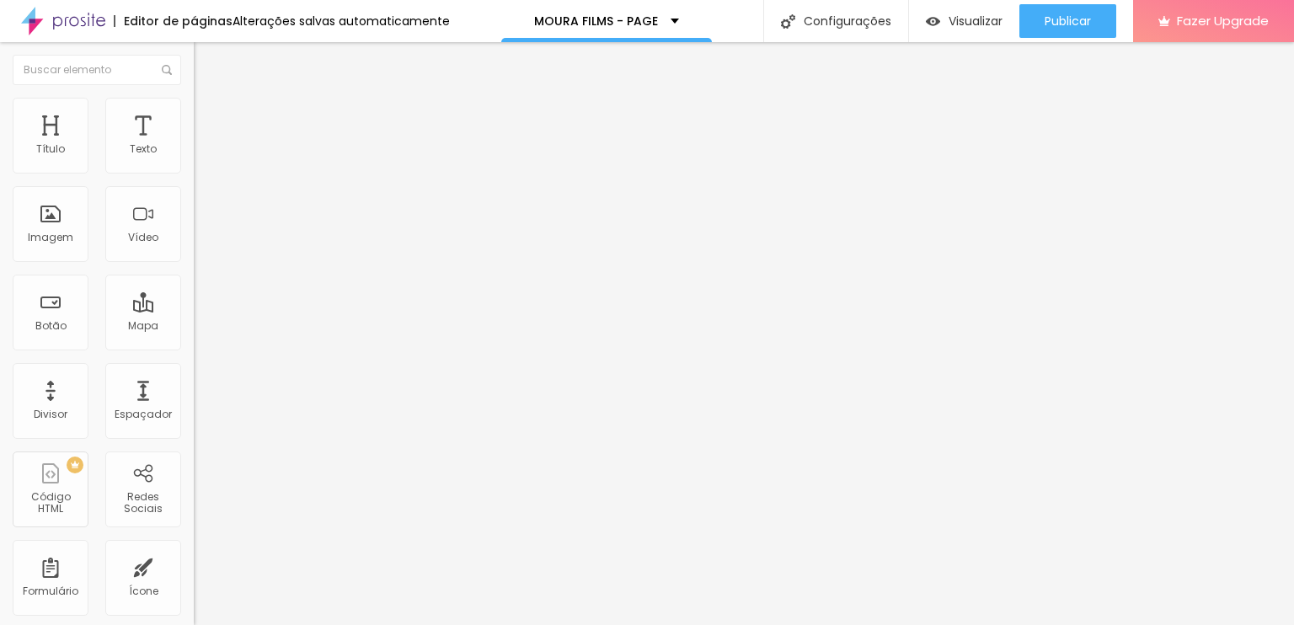
click at [194, 125] on li "Avançado" at bounding box center [291, 123] width 194 height 17
click at [194, 101] on li "Estilo" at bounding box center [291, 106] width 194 height 17
type input "1380"
type input "1350"
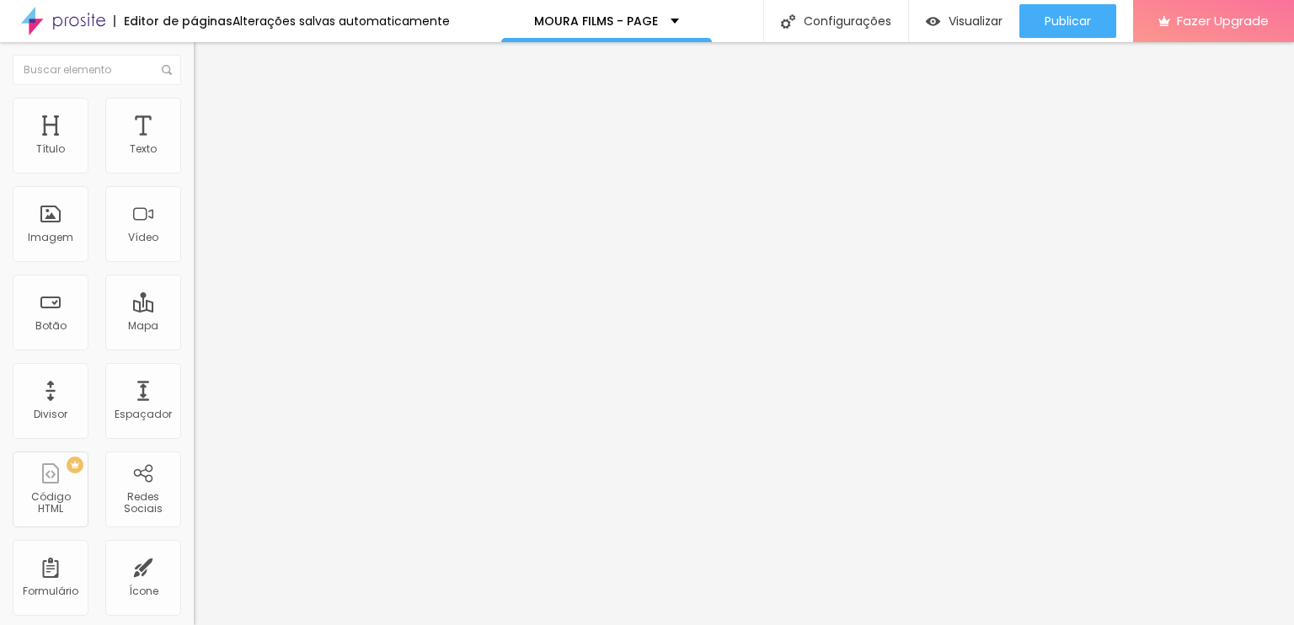
type input "1350"
type input "1330"
type input "1290"
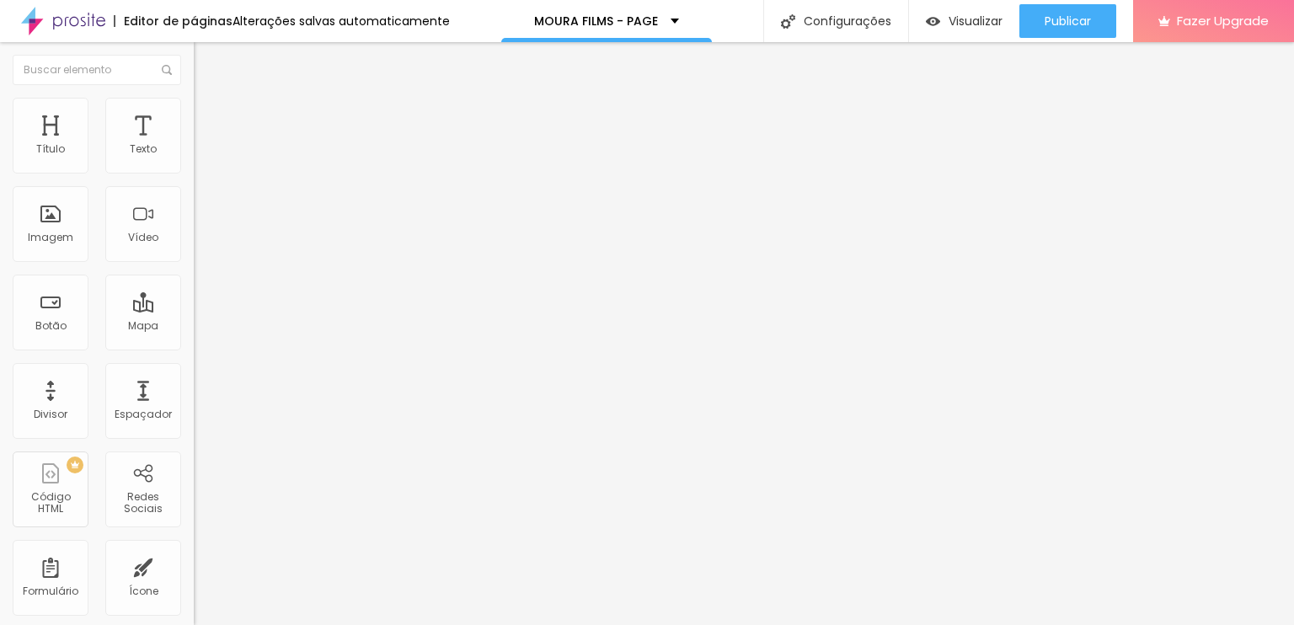
type input "1260"
type input "1240"
type input "1250"
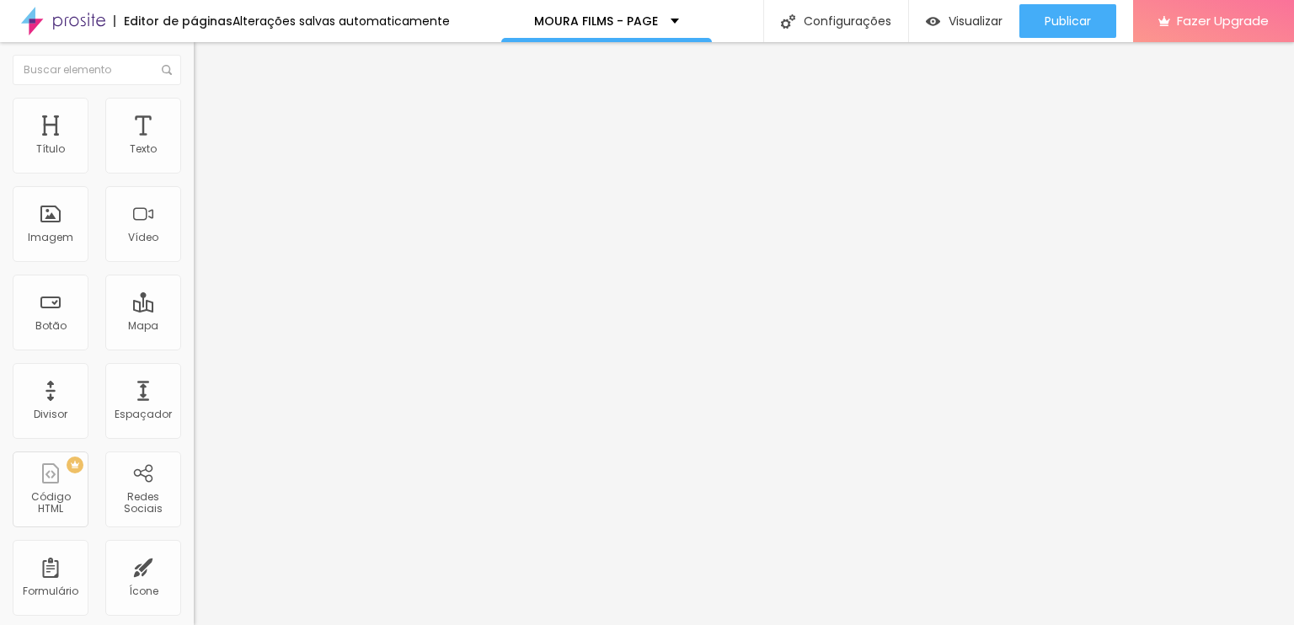
type input "1250"
type input "1260"
type input "1370"
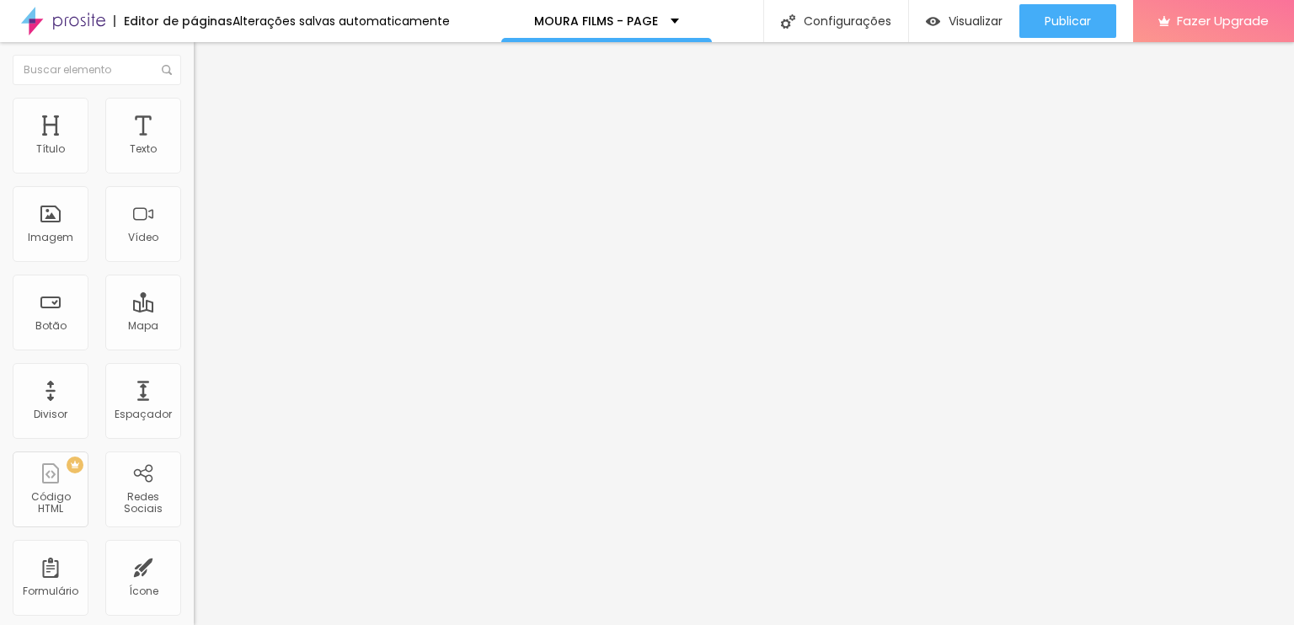
type input "1400"
drag, startPoint x: 175, startPoint y: 178, endPoint x: 268, endPoint y: 176, distance: 92.6
click at [268, 173] on input "range" at bounding box center [248, 165] width 109 height 13
type input "1050"
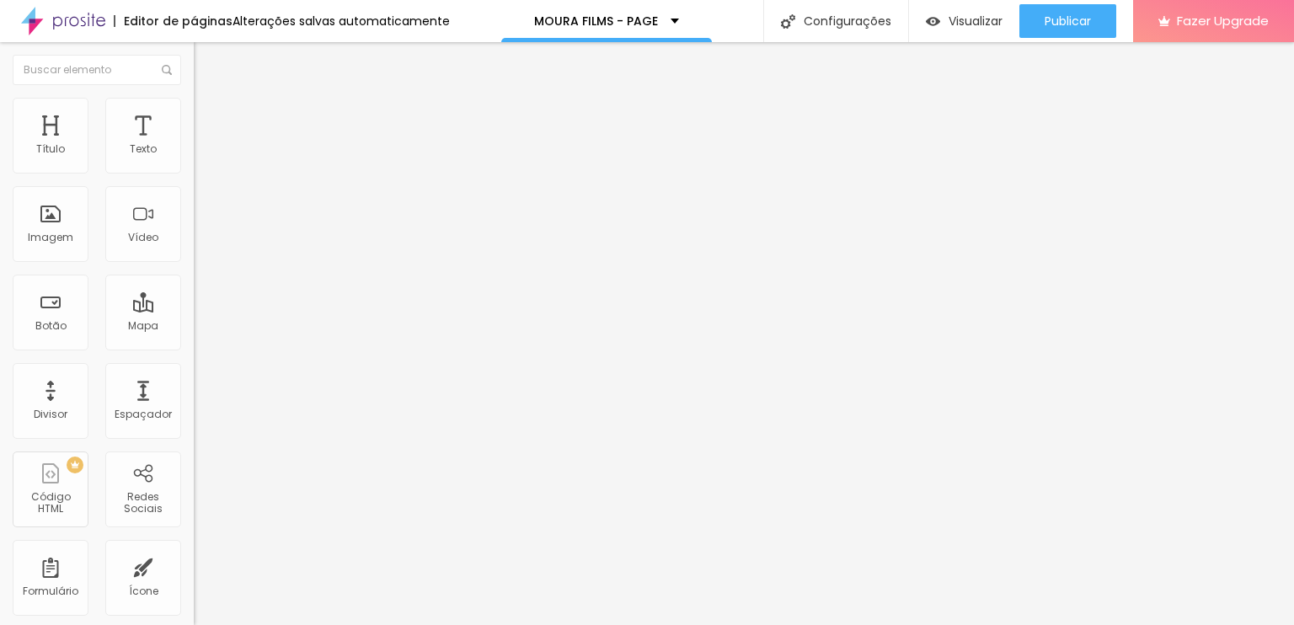
type input "1050"
type input "1040"
type input "1020"
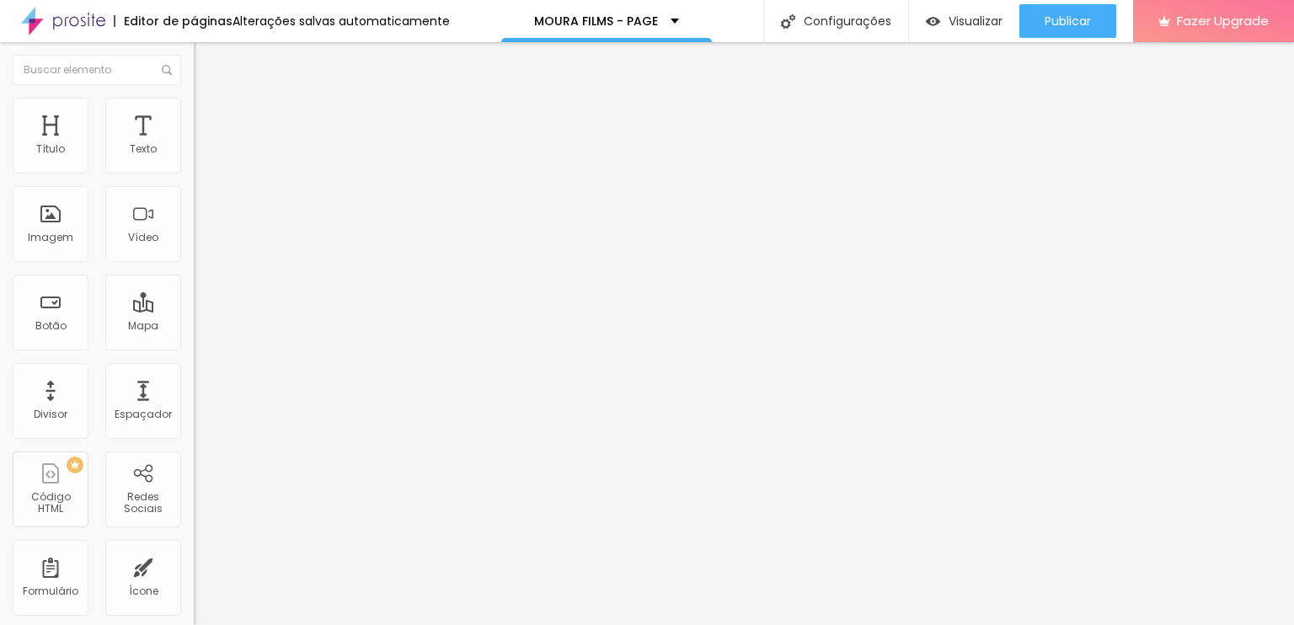
type input "1010"
type input "990"
type input "980"
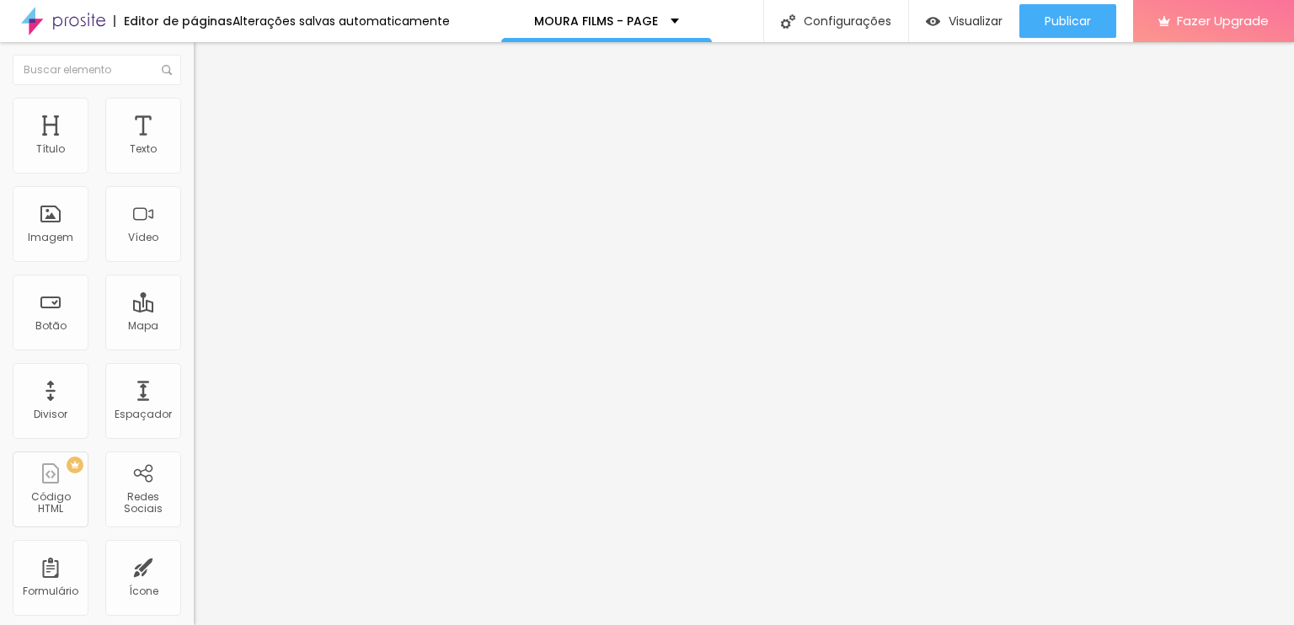
type input "980"
type input "970"
type input "950"
drag, startPoint x: 135, startPoint y: 181, endPoint x: 123, endPoint y: 184, distance: 12.3
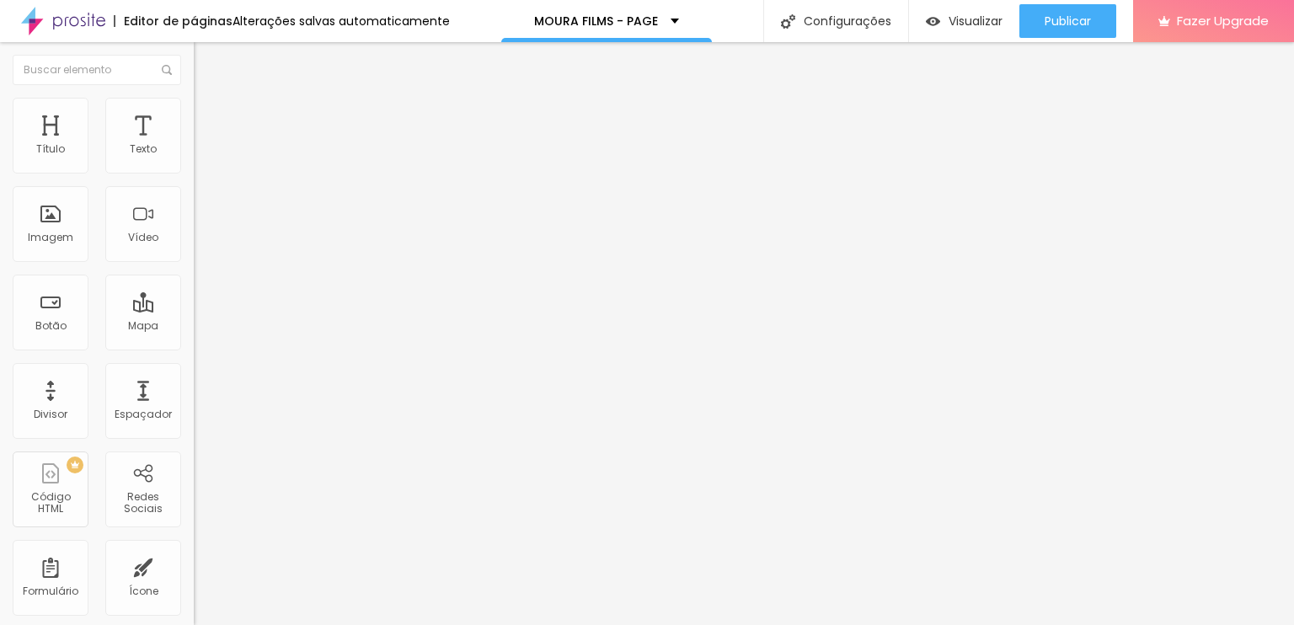
type input "950"
click at [194, 173] on input "range" at bounding box center [248, 165] width 109 height 13
type input "7"
type input "9"
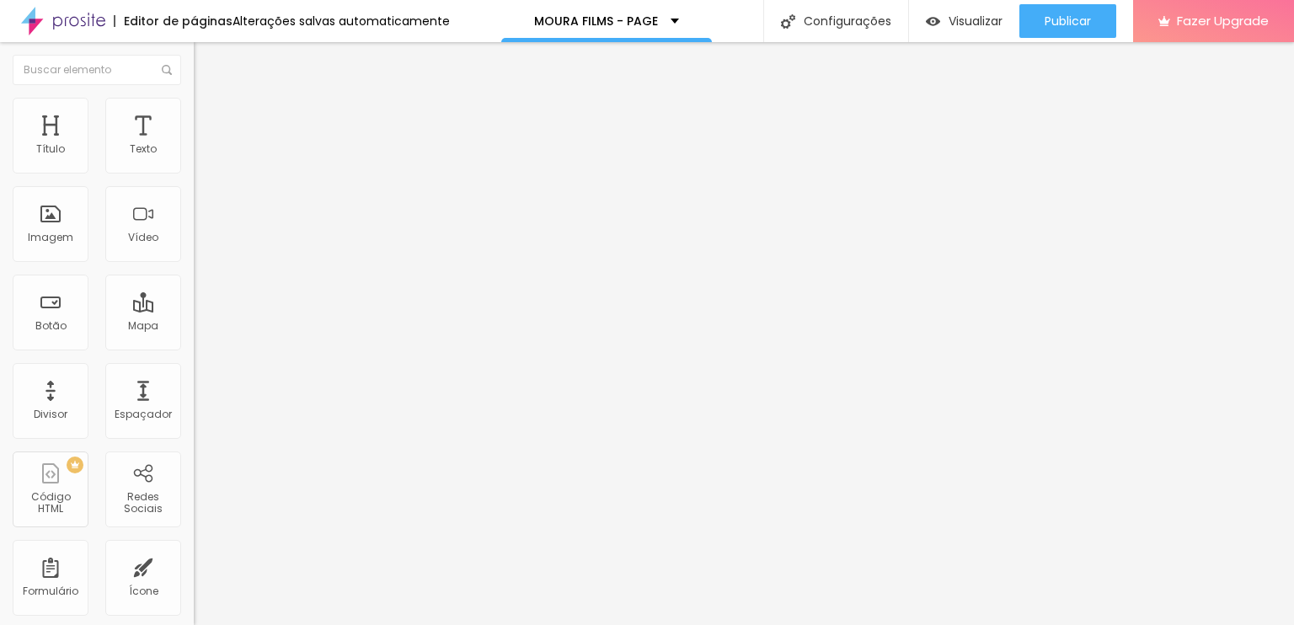
type input "9"
type input "13"
type input "21"
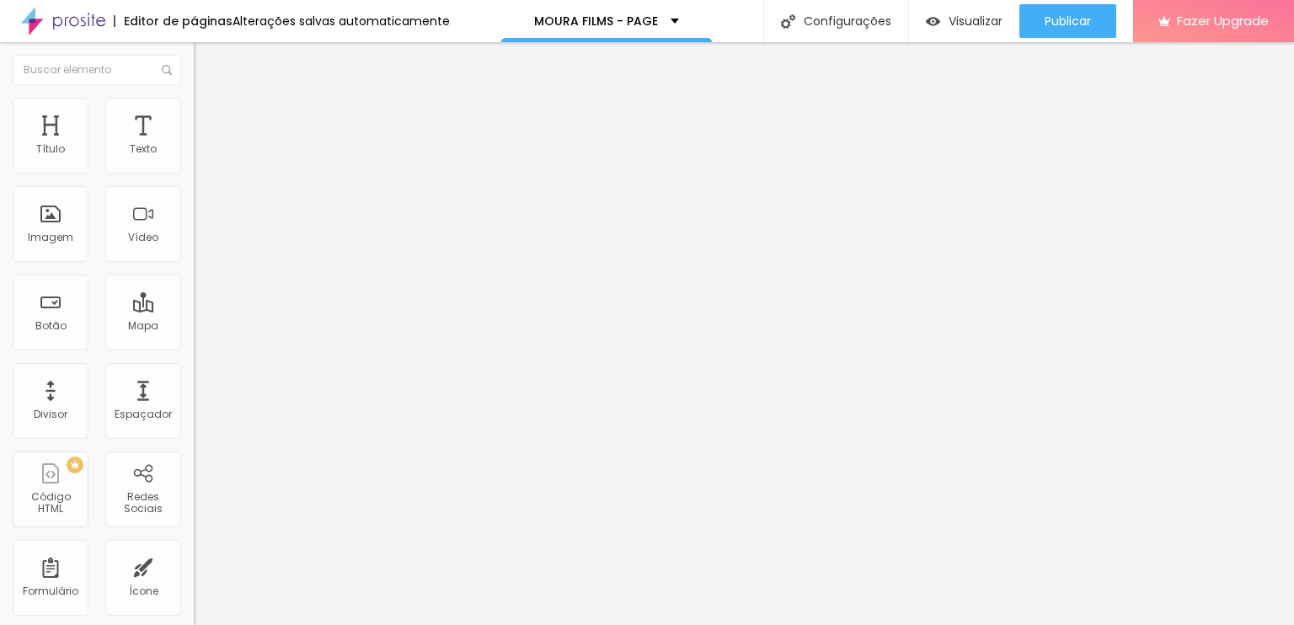
type input "27"
type input "32"
type input "40"
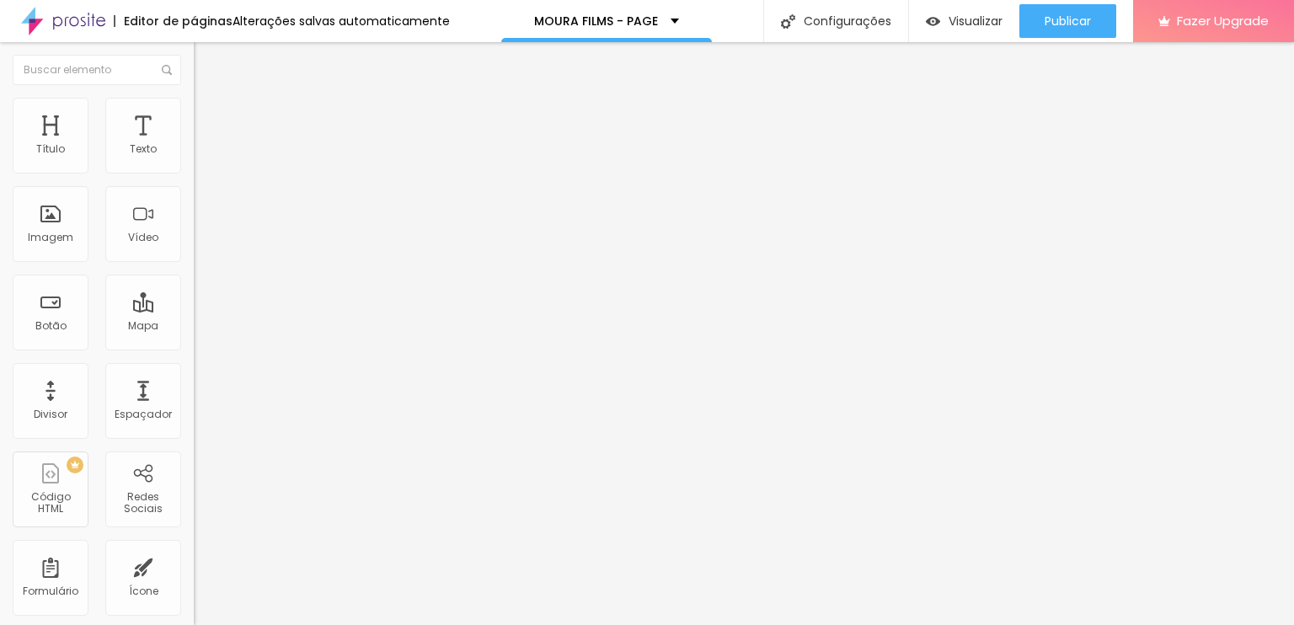
type input "40"
type input "54"
type input "62"
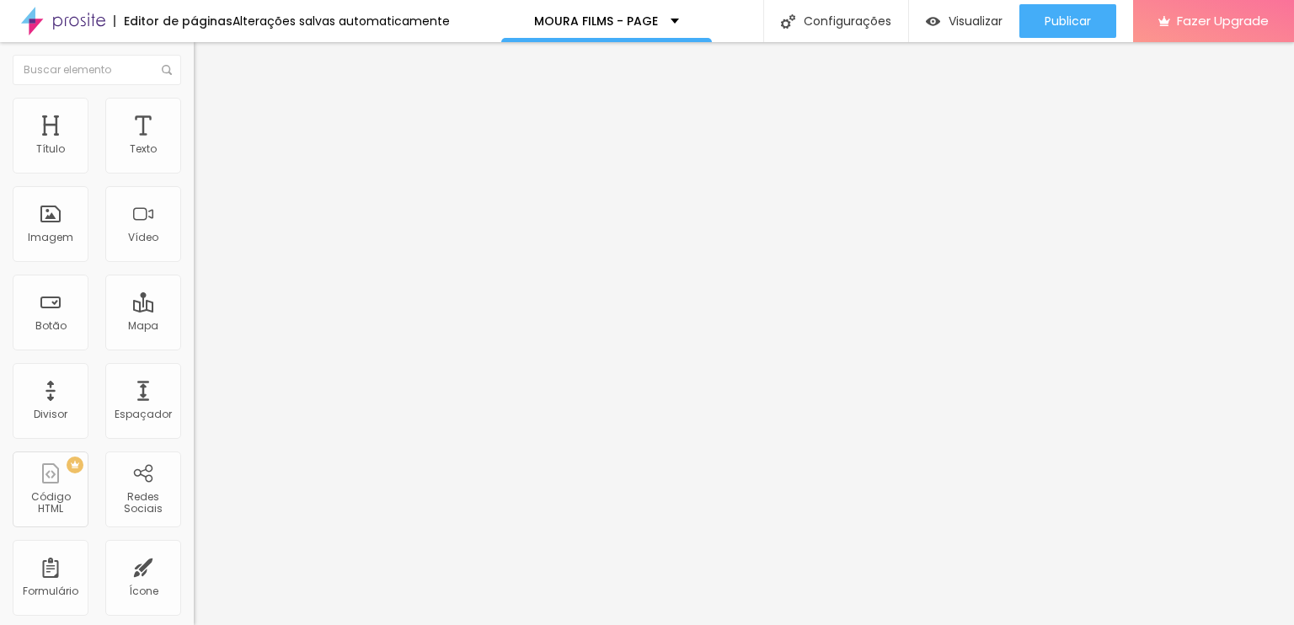
type input "65"
type input "71"
type input "75"
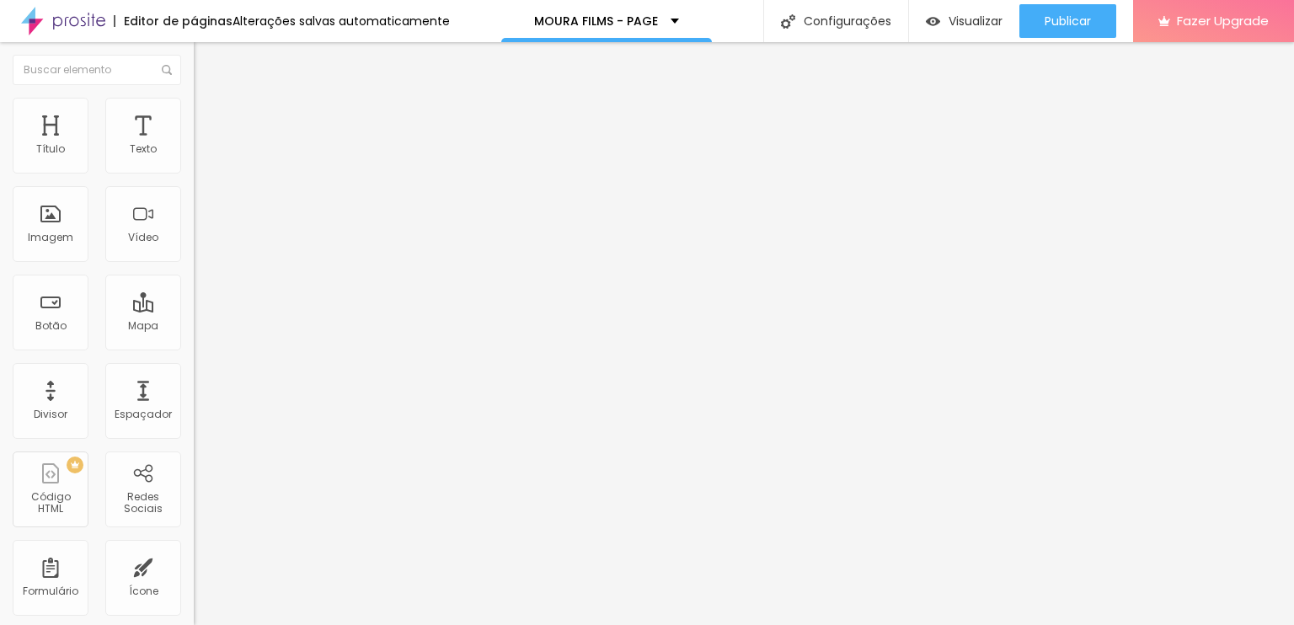
type input "75"
type input "81"
type input "83"
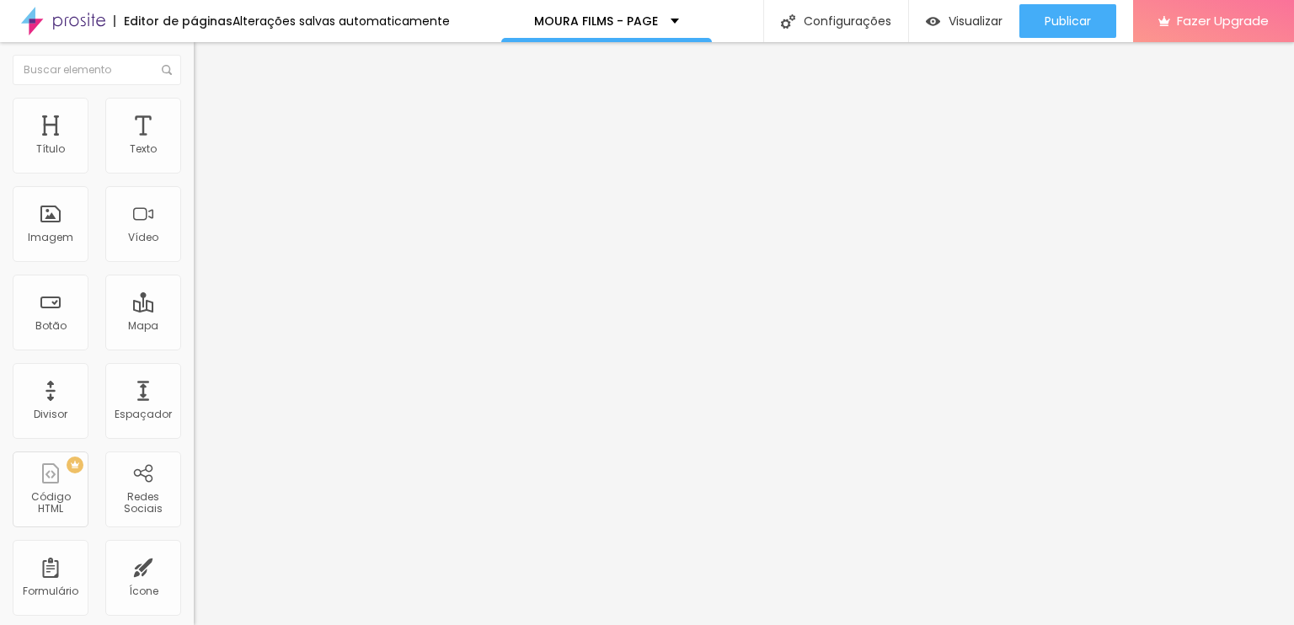
type input "92"
type input "100"
type input "179"
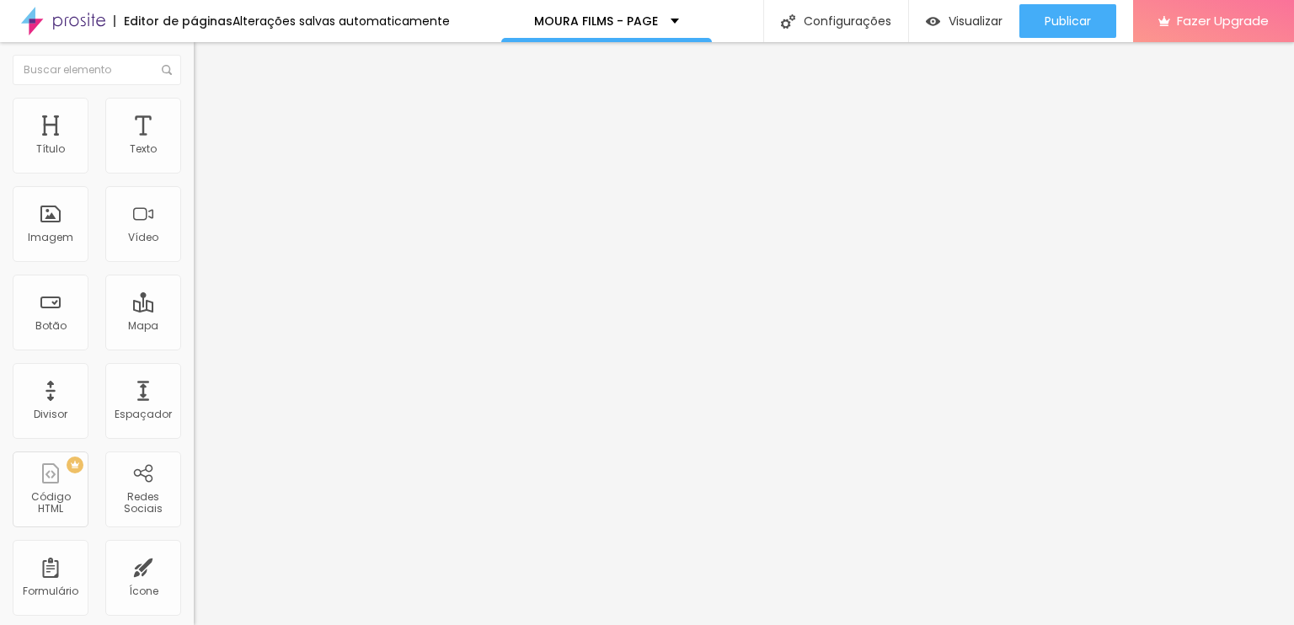
type input "179"
type input "190"
type input "189"
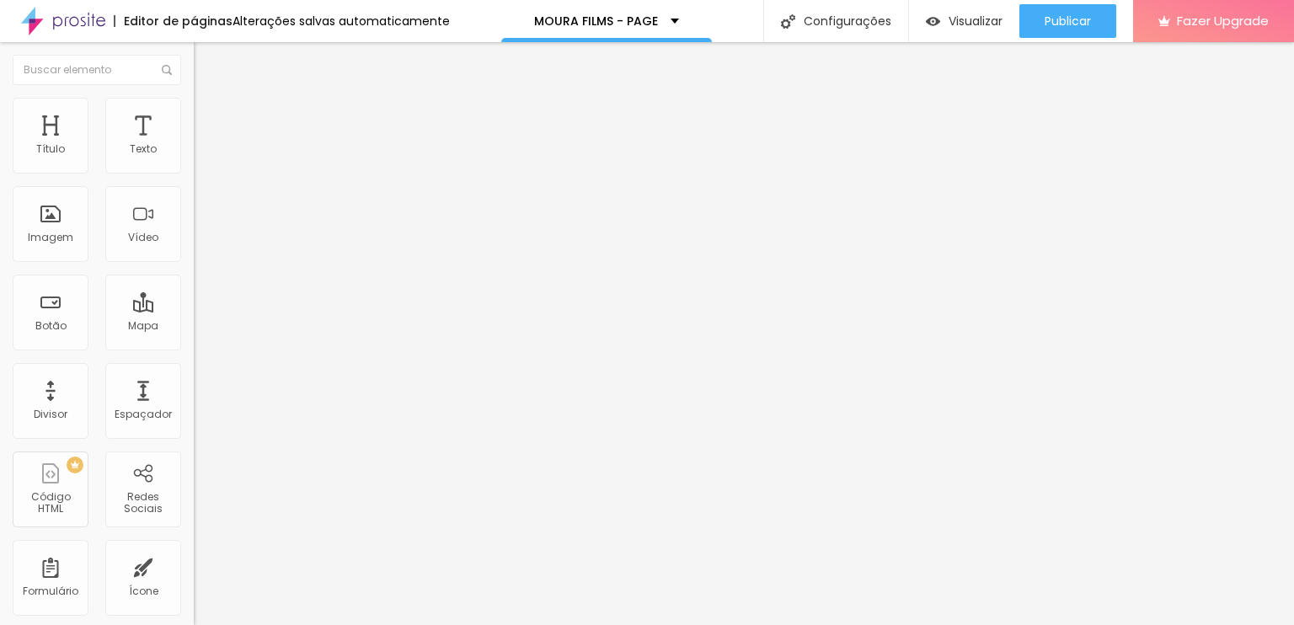
type input "183"
type input "179"
type input "173"
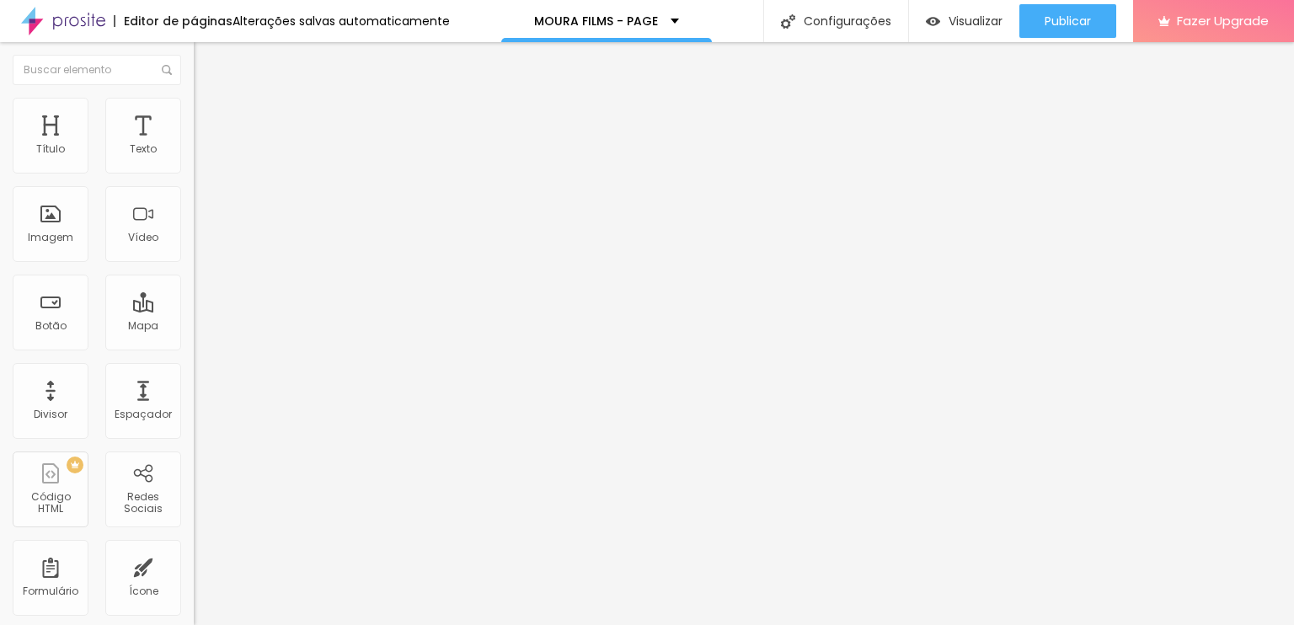
type input "173"
type input "169"
type input "162"
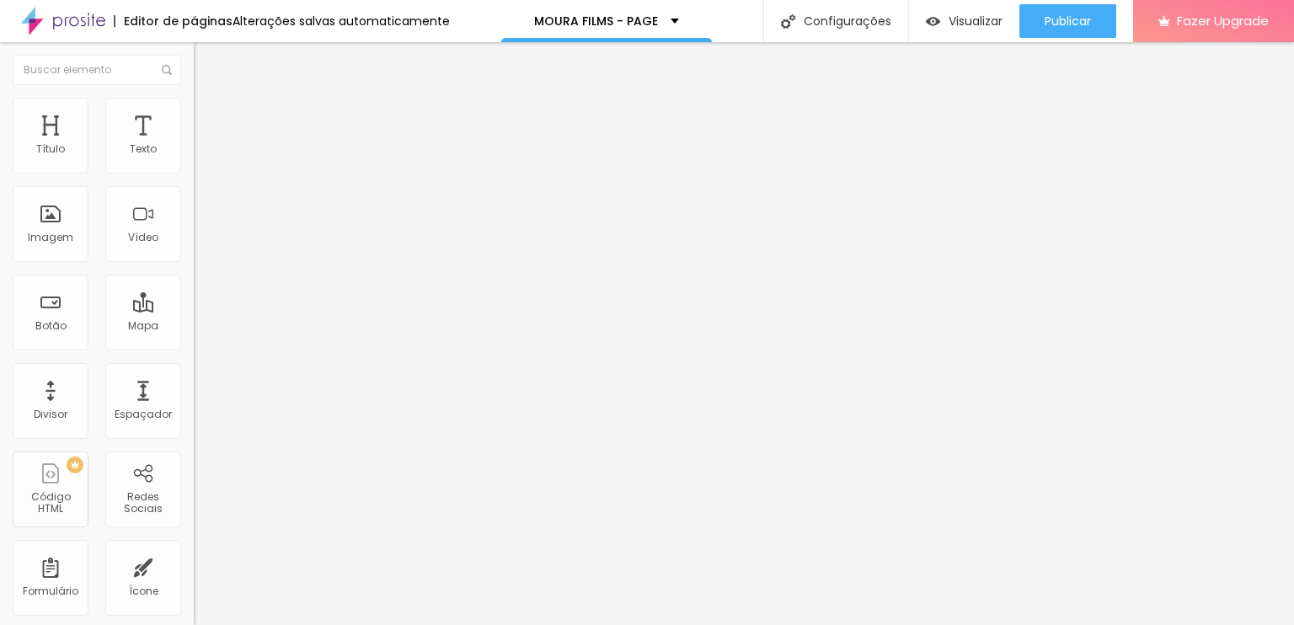
type input "156"
type input "144"
type input "127"
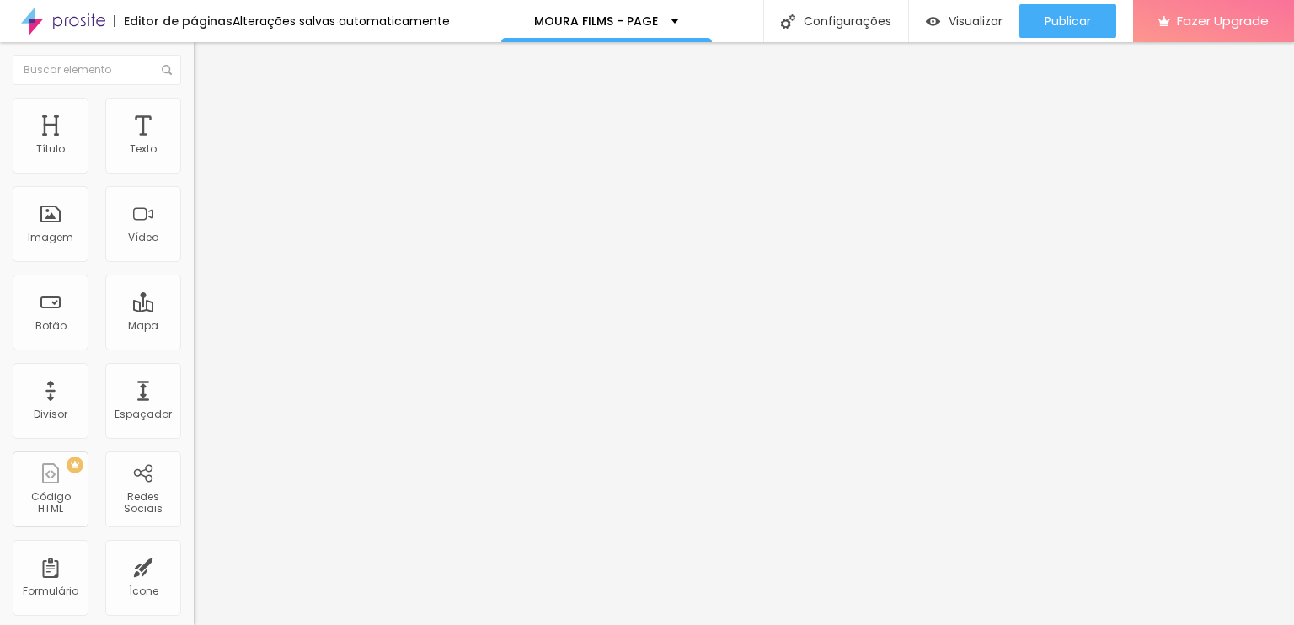
type input "127"
type input "111"
type input "102"
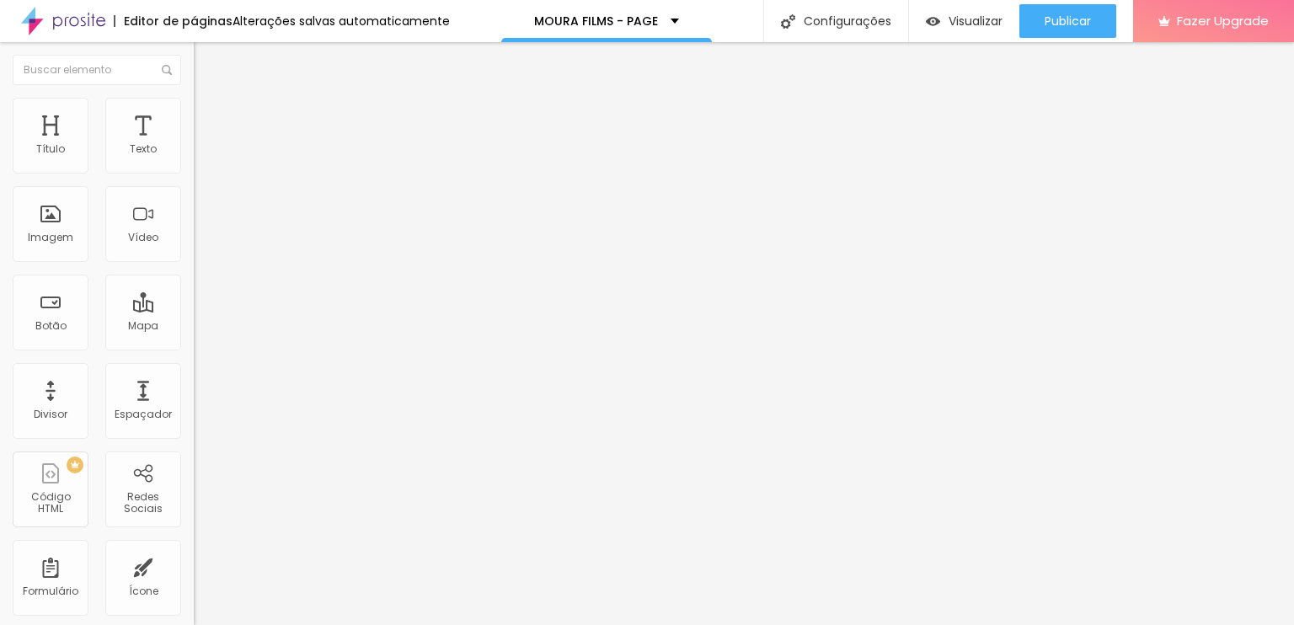
type input "86"
type input "78"
type input "73"
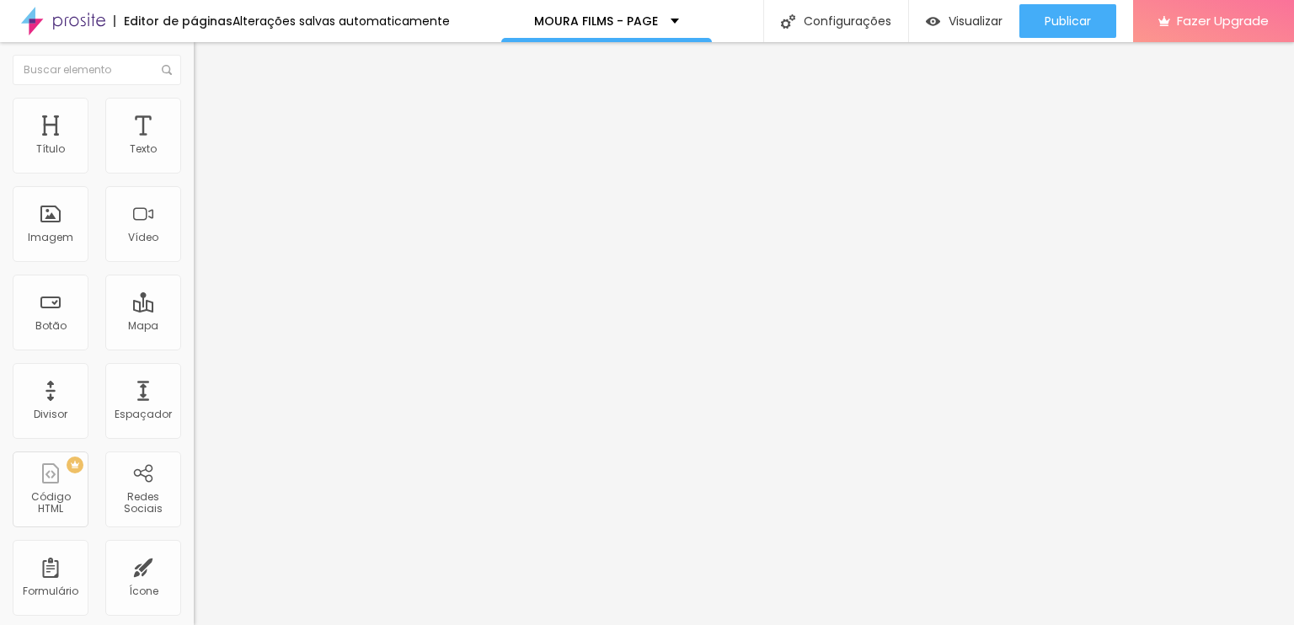
type input "73"
type input "66"
type input "61"
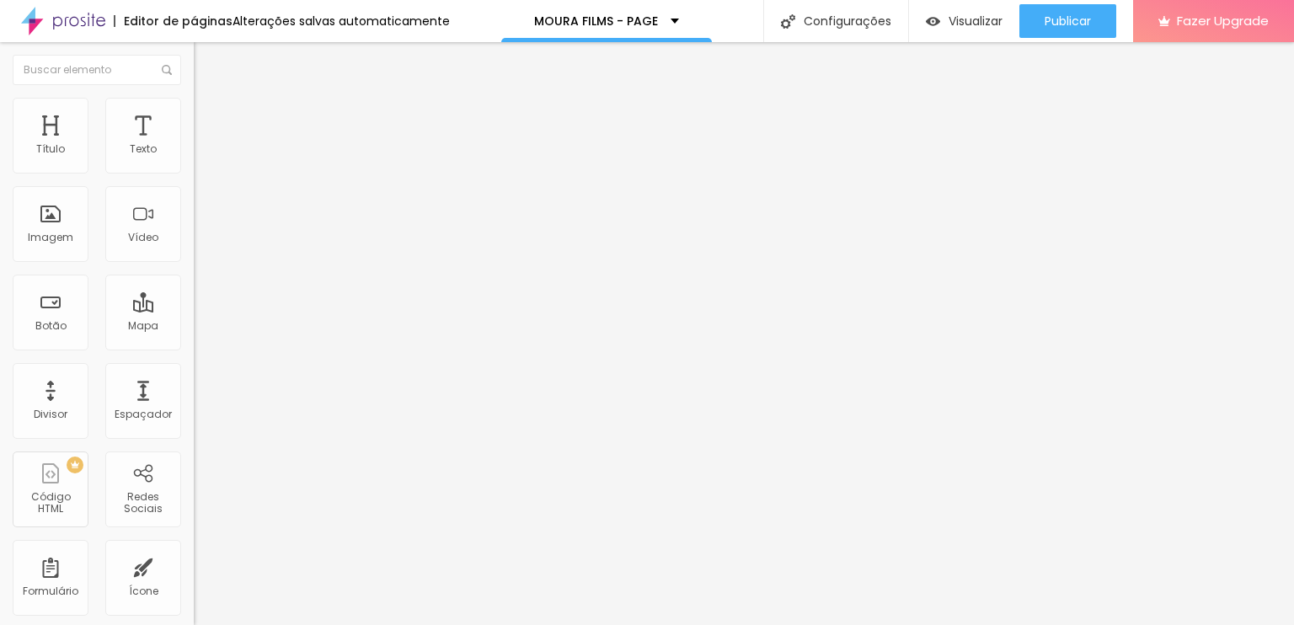
type input "52"
type input "49"
type input "45"
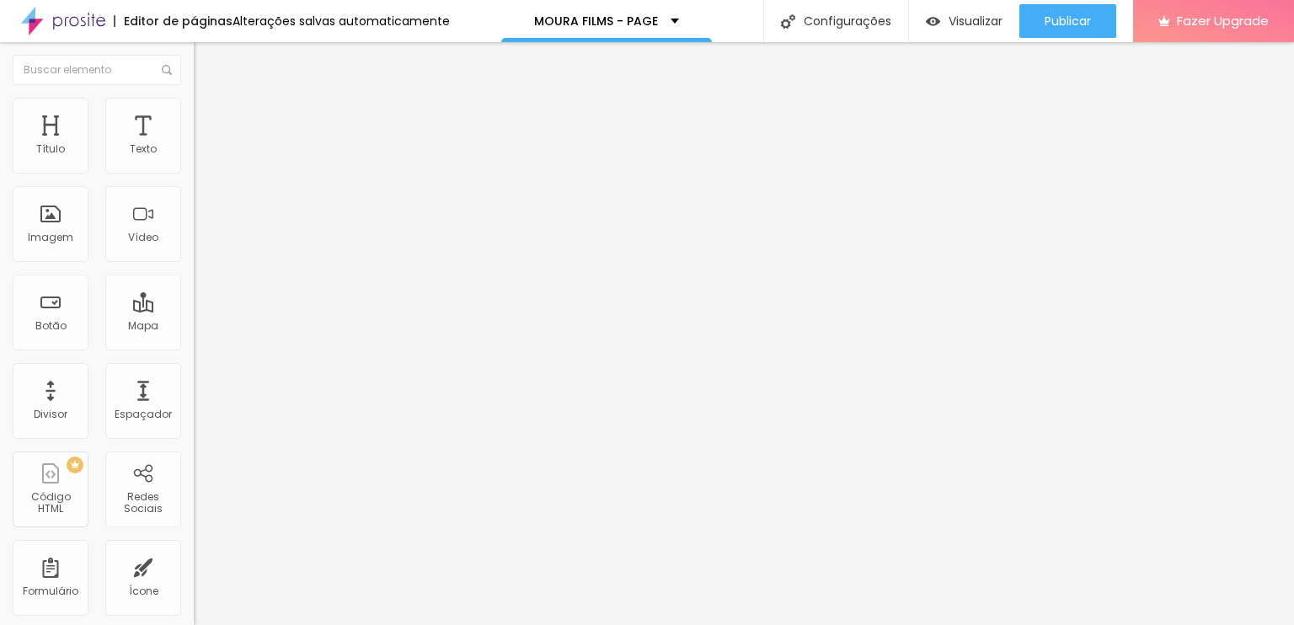
type input "45"
type input "44"
type input "40"
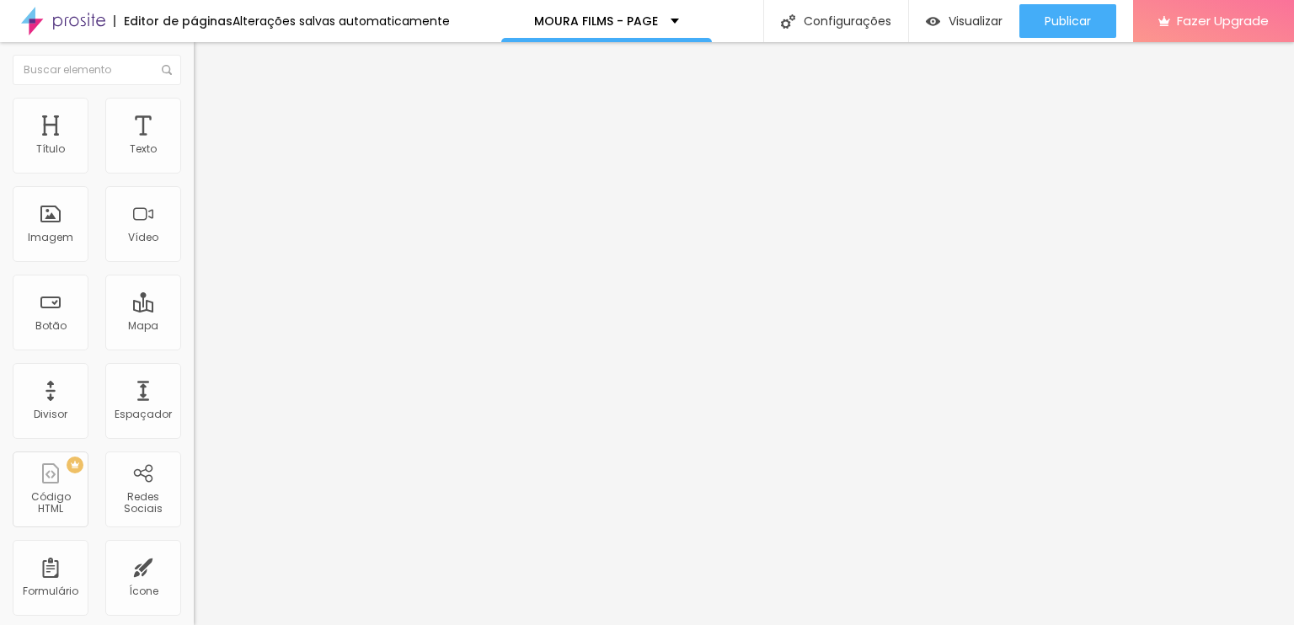
type input "32"
type input "16"
type input "0"
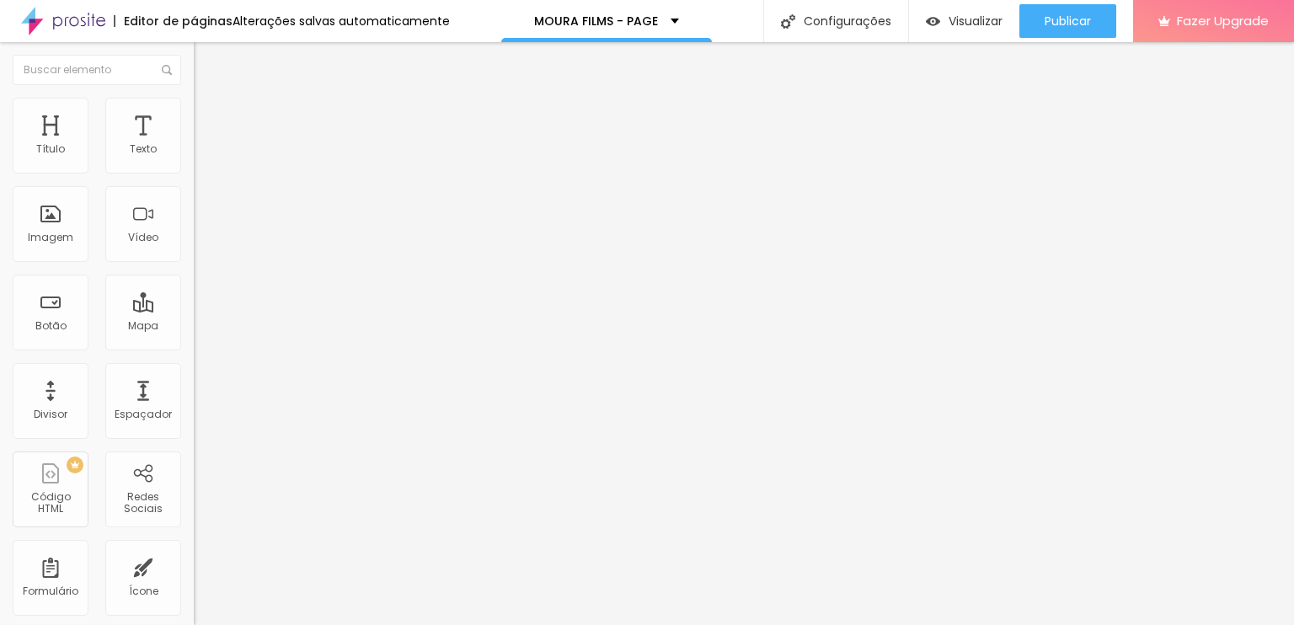
type input "0"
drag, startPoint x: 40, startPoint y: 211, endPoint x: 19, endPoint y: 238, distance: 33.7
click at [194, 370] on input "range" at bounding box center [248, 376] width 109 height 13
click at [194, 98] on li "Conteúdo" at bounding box center [291, 89] width 194 height 17
click at [194, 308] on div "Proporção Original Cinema 16:9 Padrão 4:3 Quadrado 1:1 Original" at bounding box center [291, 275] width 194 height 67
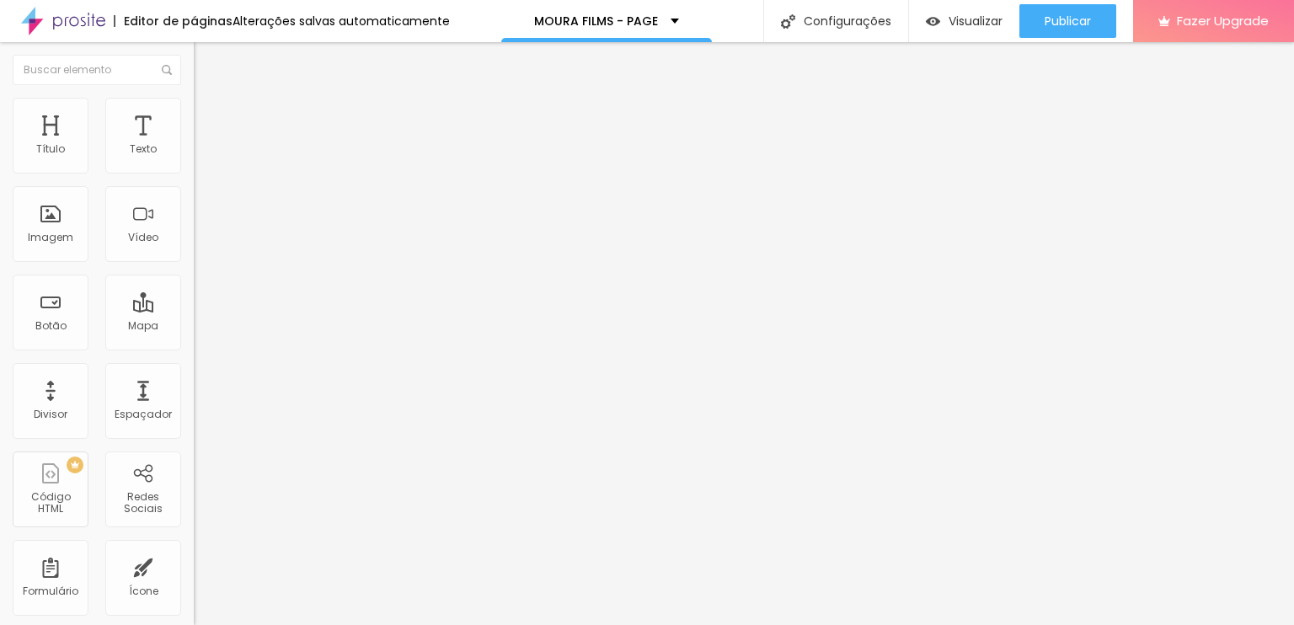
click at [194, 264] on span "Original" at bounding box center [214, 256] width 40 height 14
click at [194, 284] on span "Padrão" at bounding box center [213, 276] width 38 height 14
click at [194, 153] on span "Completo" at bounding box center [219, 146] width 51 height 14
click at [194, 163] on span "Encaixotado" at bounding box center [227, 156] width 66 height 14
click at [194, 178] on div "Completo" at bounding box center [291, 173] width 194 height 10
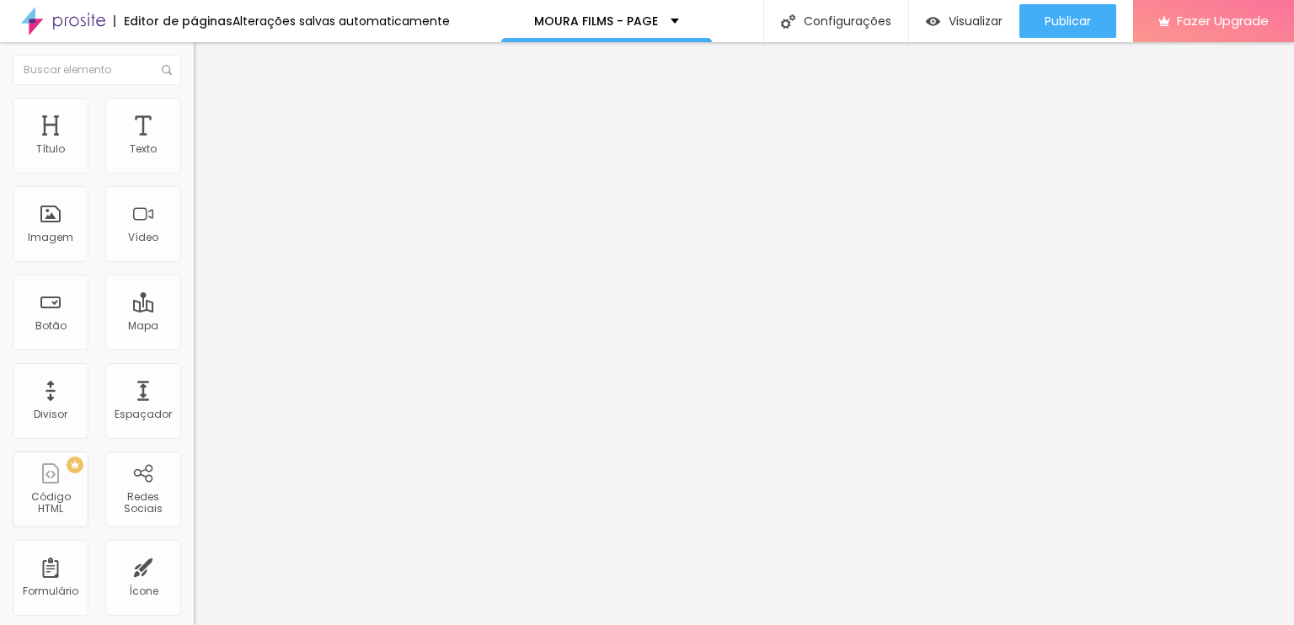
click at [206, 67] on div "Editar Seção" at bounding box center [255, 61] width 99 height 13
click at [194, 115] on li "Avançado" at bounding box center [291, 123] width 194 height 17
type input "5"
type input "10"
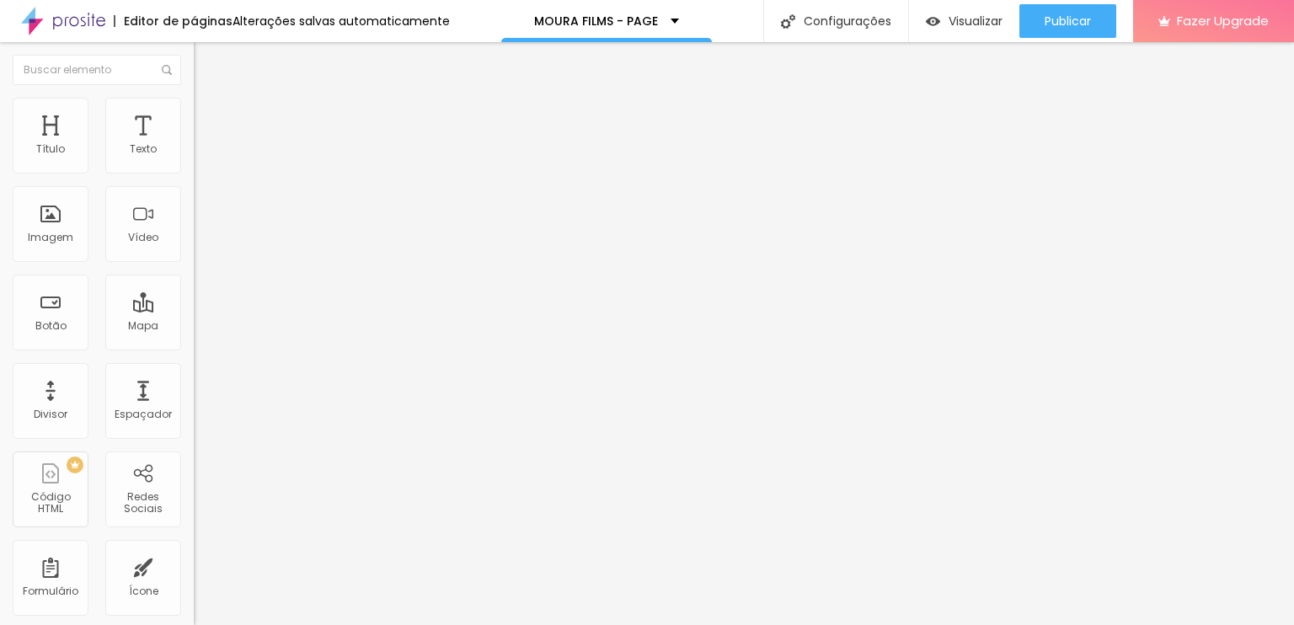
type input "10"
type input "15"
type input "10"
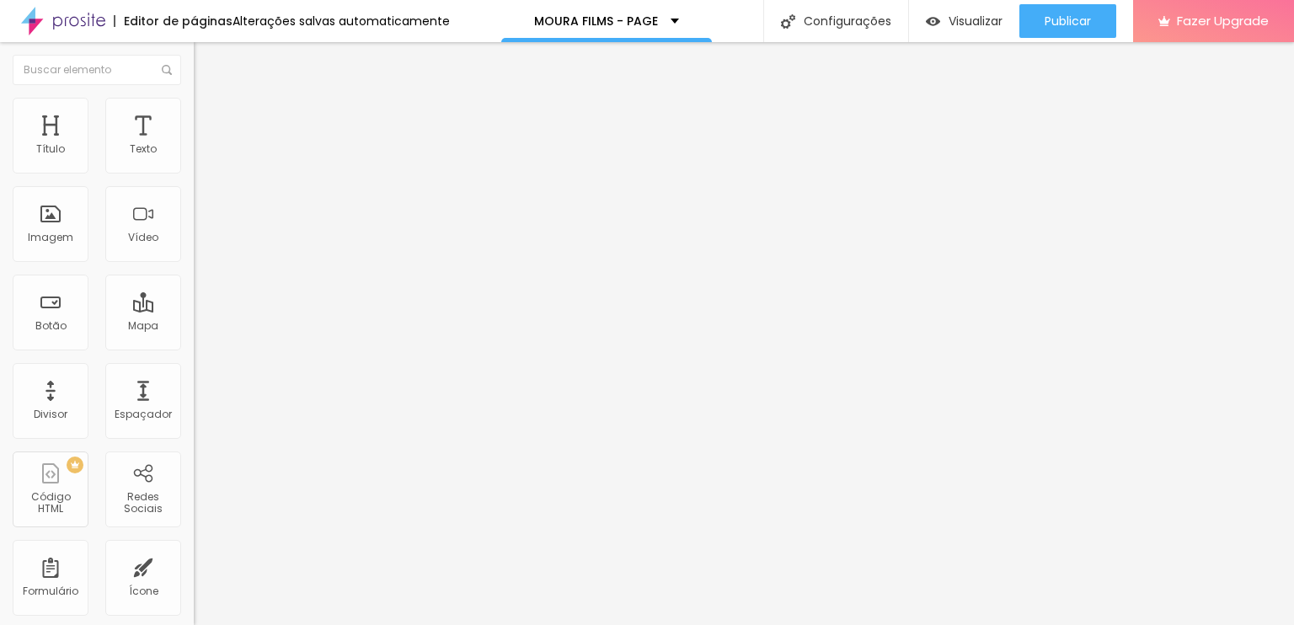
type input "5"
type input "0"
drag, startPoint x: 40, startPoint y: 161, endPoint x: 26, endPoint y: 184, distance: 27.6
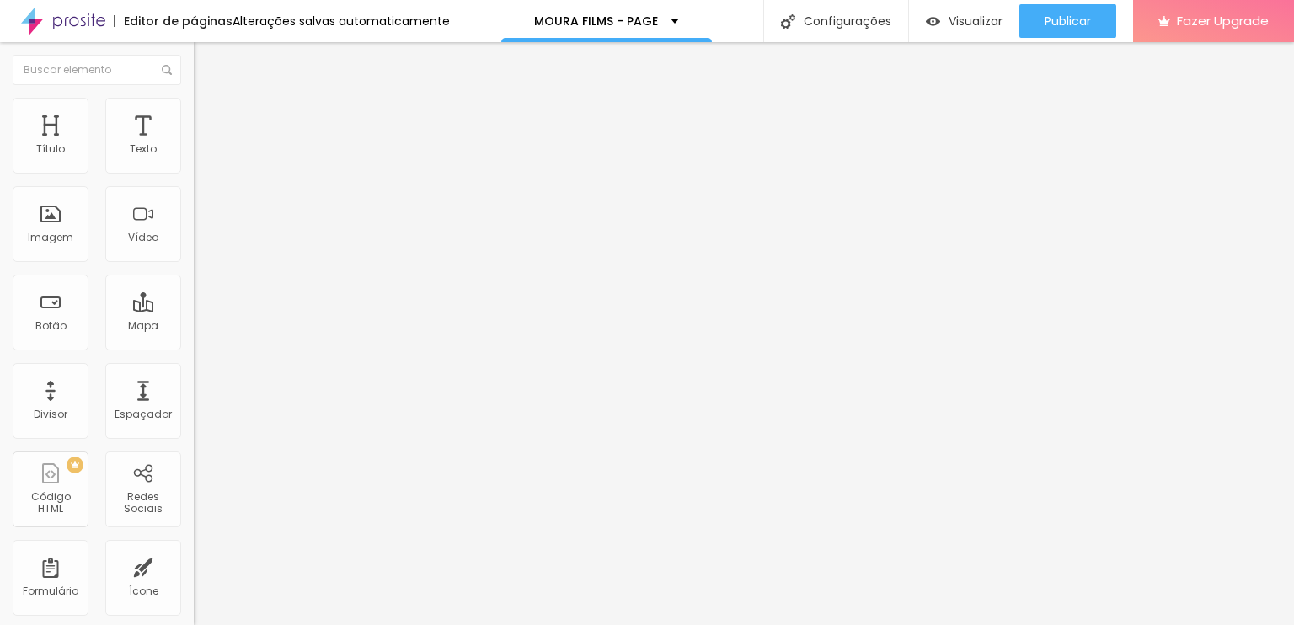
click at [194, 327] on input "range" at bounding box center [248, 333] width 109 height 13
type input "5"
type input "20"
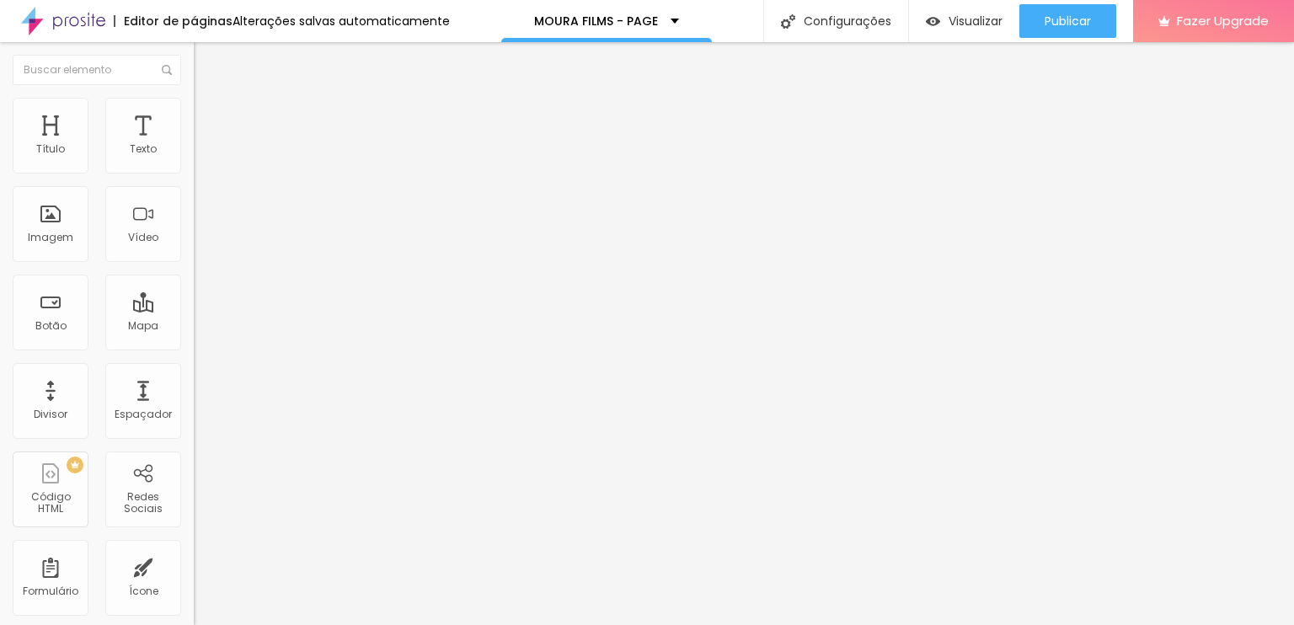
type input "25"
type input "40"
type input "75"
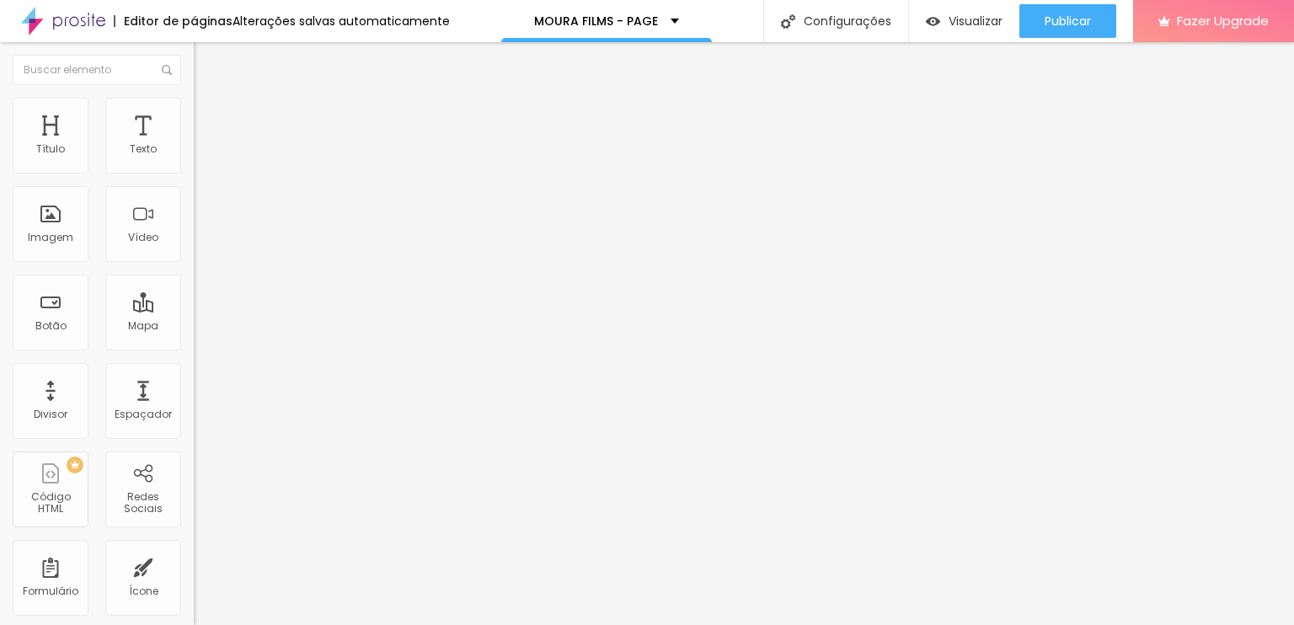
type input "75"
type input "150"
type input "369"
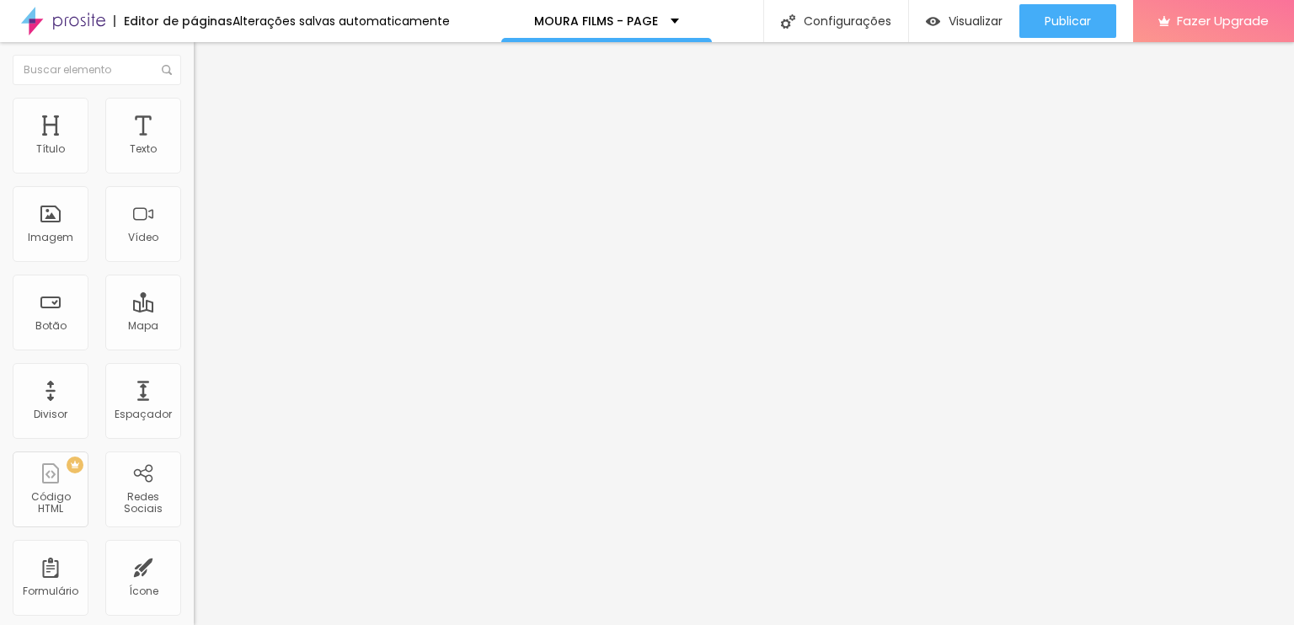
type input "500"
type input "369"
type input "115"
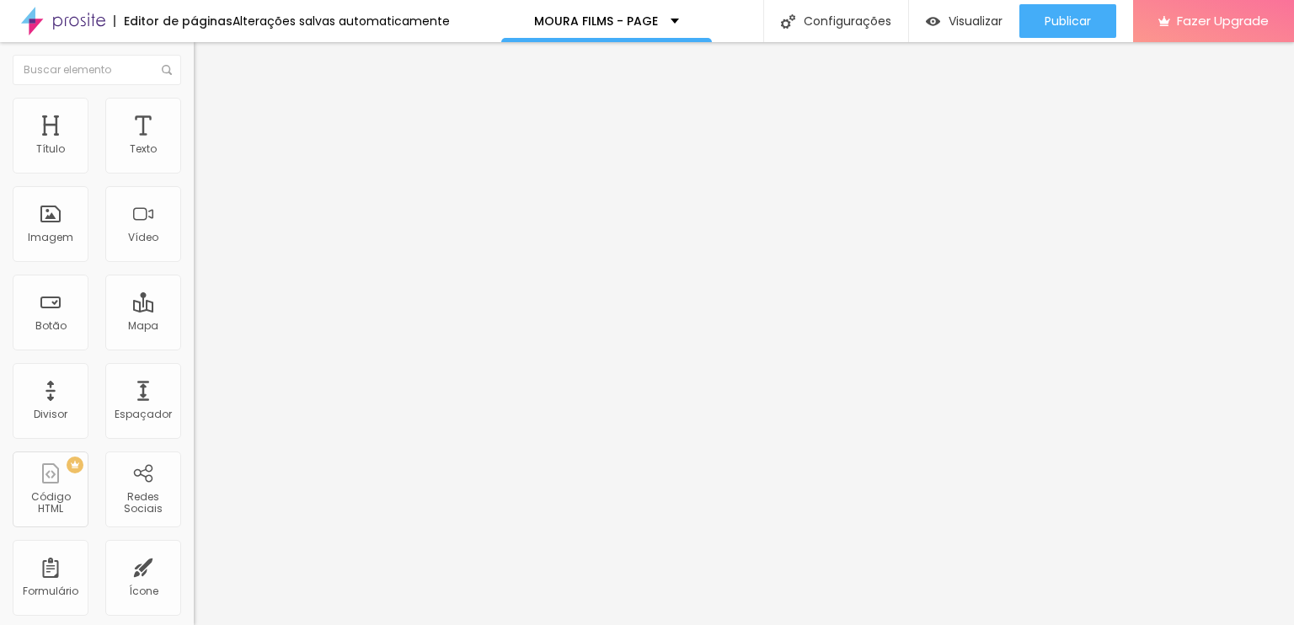
drag, startPoint x: 37, startPoint y: 201, endPoint x: 9, endPoint y: 221, distance: 33.9
click at [194, 565] on input "range" at bounding box center [248, 571] width 109 height 13
click at [194, 102] on img at bounding box center [201, 105] width 15 height 15
click at [194, 264] on span "4:3 Padrão" at bounding box center [222, 256] width 56 height 14
click at [194, 274] on span "Cinema" at bounding box center [215, 266] width 42 height 14
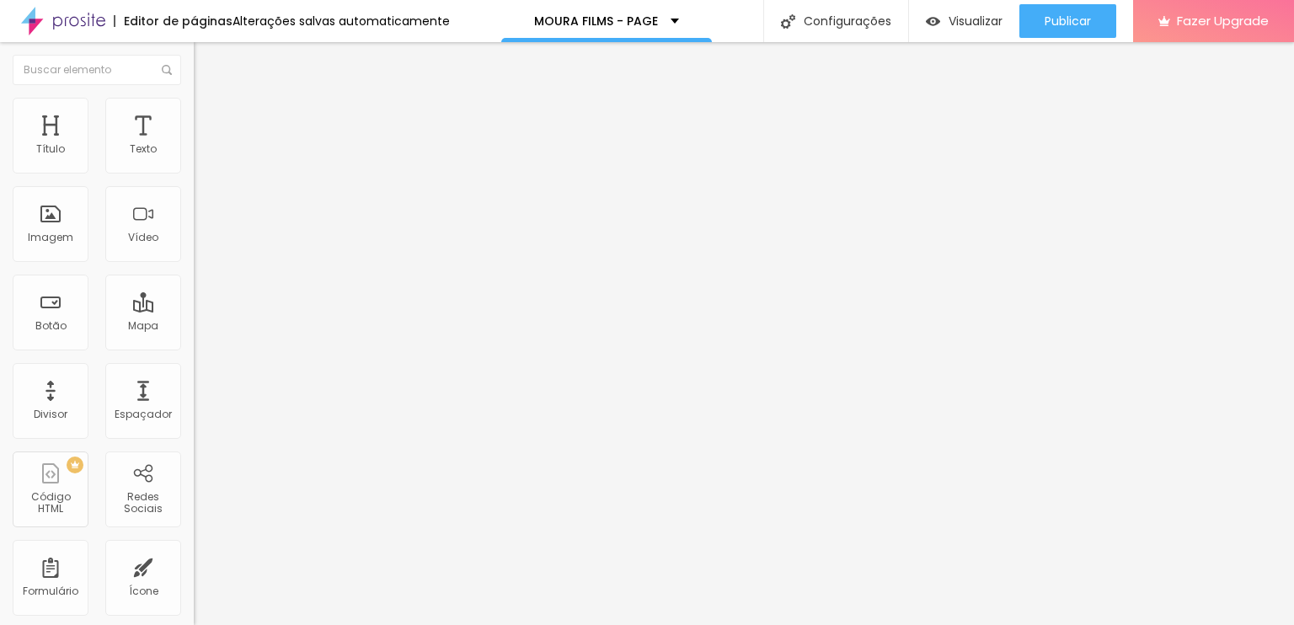
click at [209, 119] on span "Avançado" at bounding box center [237, 126] width 56 height 14
click at [194, 98] on li "Estilo" at bounding box center [291, 106] width 194 height 17
drag, startPoint x: 121, startPoint y: 179, endPoint x: 215, endPoint y: 186, distance: 93.8
click at [215, 173] on input "range" at bounding box center [248, 165] width 109 height 13
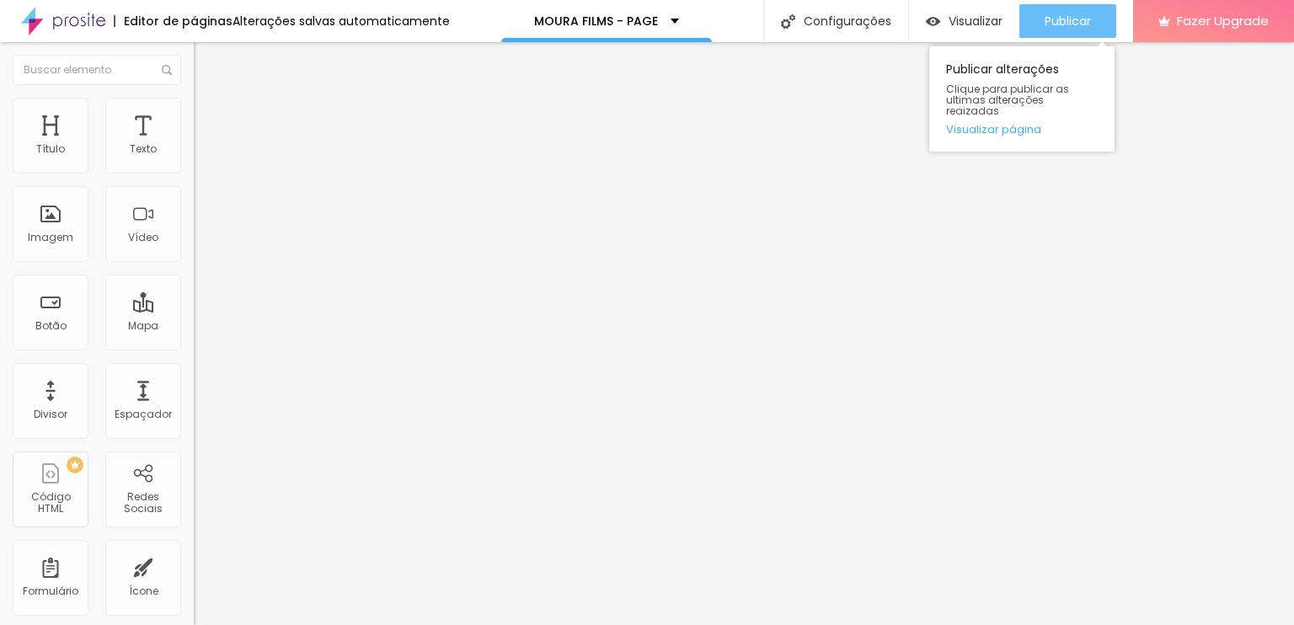
click at [1101, 23] on button "Publicar" at bounding box center [1067, 21] width 97 height 34
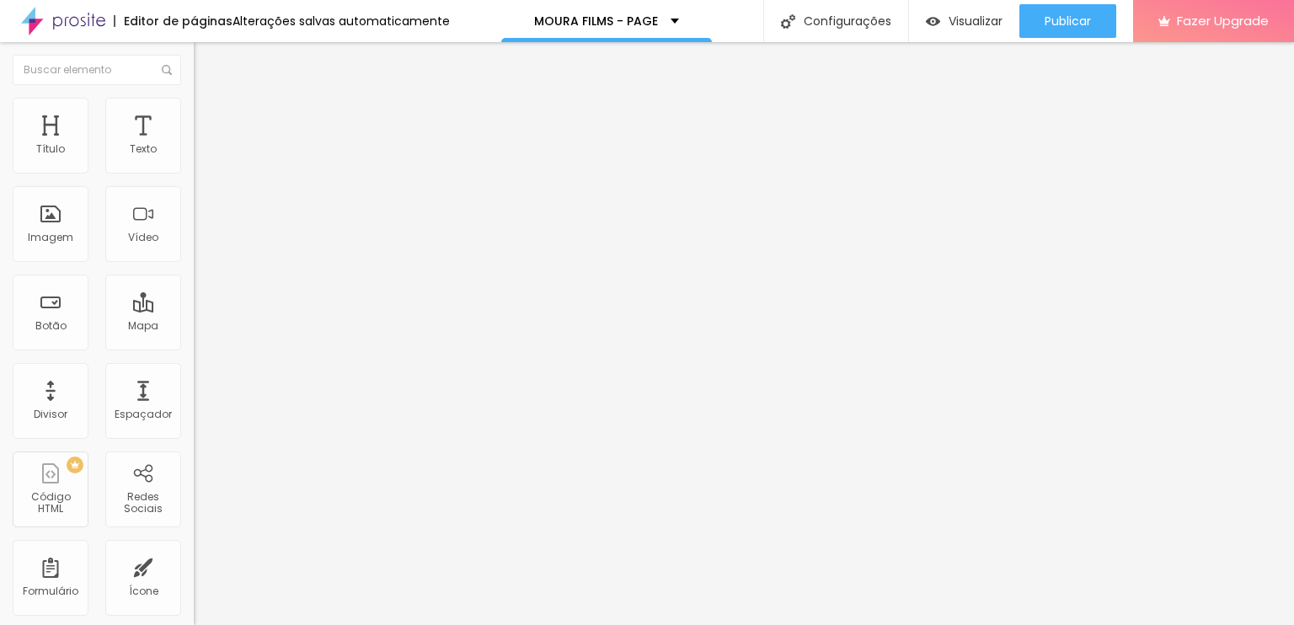
click at [194, 153] on span "Completo" at bounding box center [219, 146] width 51 height 14
click at [194, 163] on span "Encaixotado" at bounding box center [227, 156] width 66 height 14
click at [194, 179] on span "Completo" at bounding box center [219, 172] width 51 height 14
click at [194, 114] on ul "Conteúdo Estilo Avançado" at bounding box center [291, 106] width 194 height 51
click at [209, 116] on span "Estilo" at bounding box center [222, 109] width 26 height 14
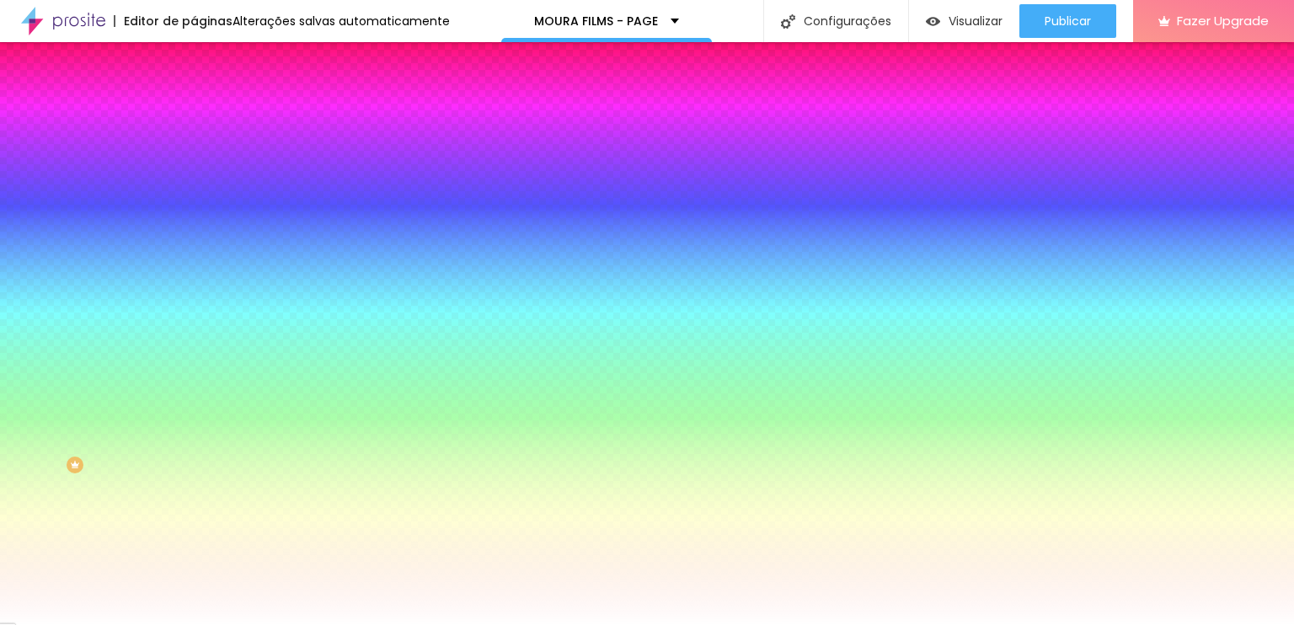
click at [194, 115] on li "Avançado" at bounding box center [291, 123] width 194 height 17
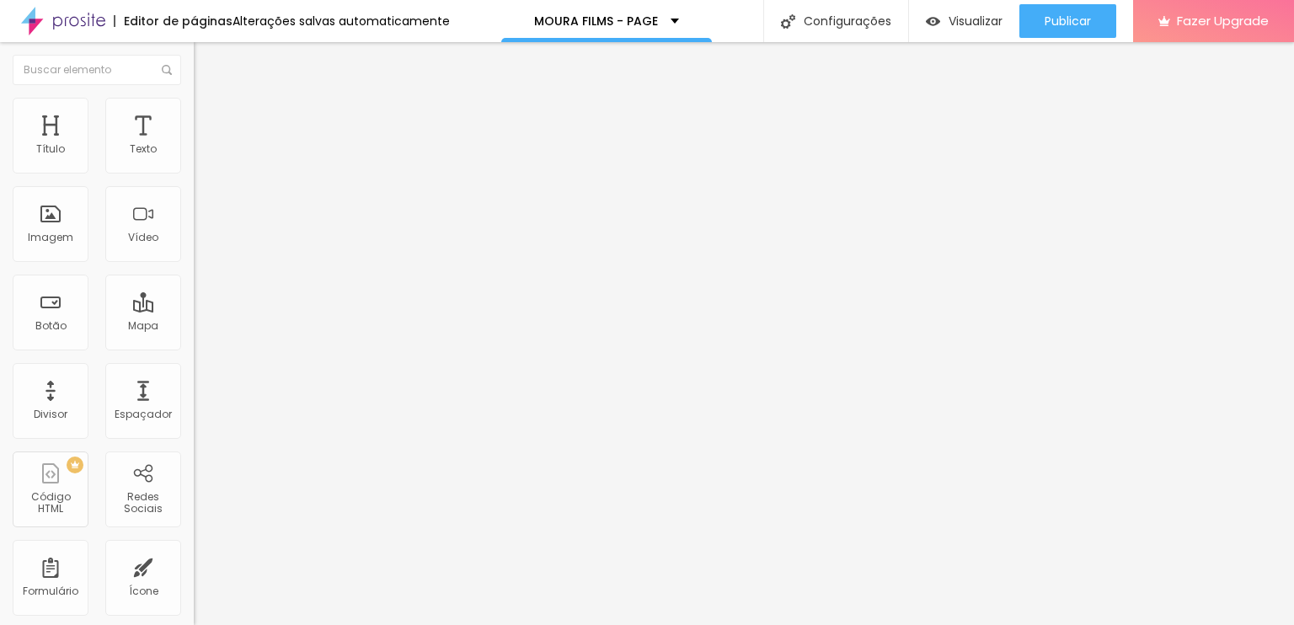
drag, startPoint x: 40, startPoint y: 169, endPoint x: 9, endPoint y: 184, distance: 34.7
click at [194, 327] on input "range" at bounding box center [248, 333] width 109 height 13
click at [194, 112] on li "Estilo" at bounding box center [291, 106] width 194 height 17
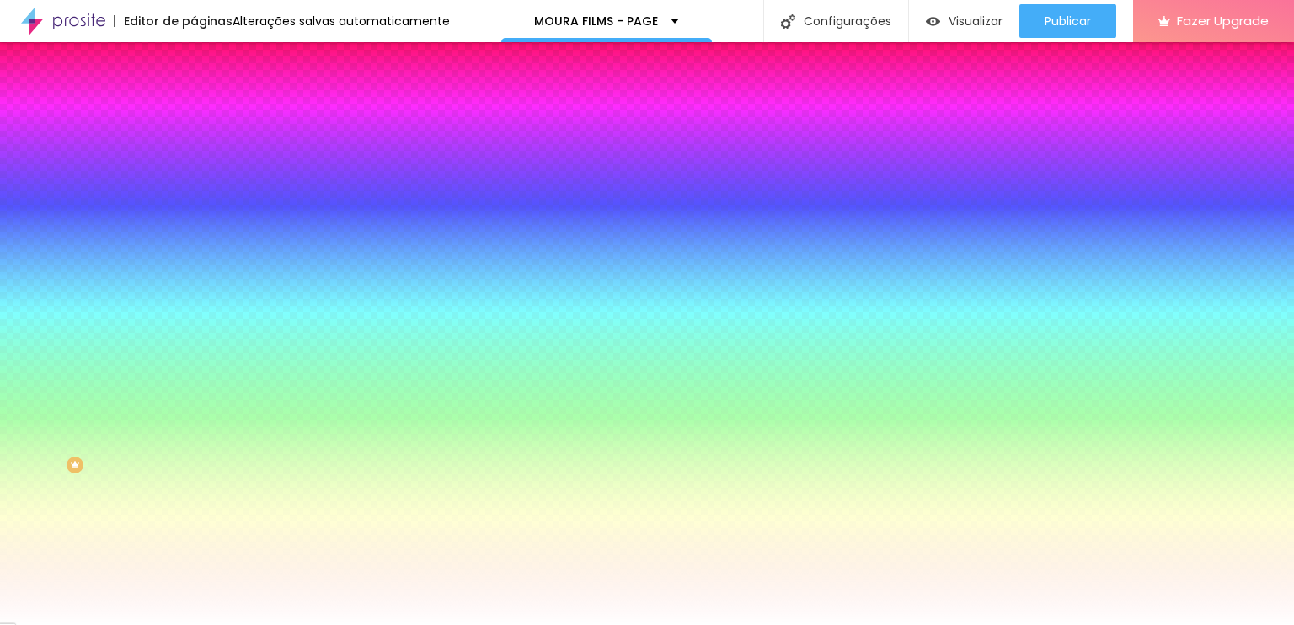
click at [194, 175] on span "Nenhum" at bounding box center [216, 168] width 44 height 14
click at [209, 99] on span "Conteúdo" at bounding box center [235, 92] width 52 height 14
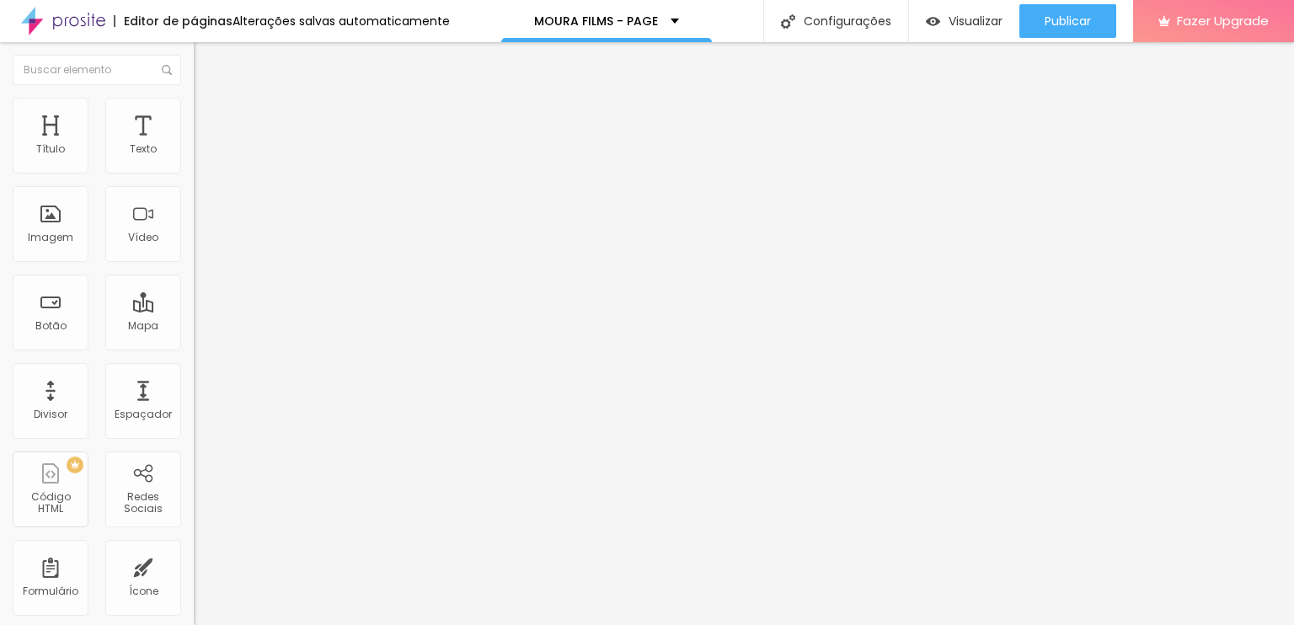
click at [194, 153] on span "Completo" at bounding box center [219, 146] width 51 height 14
click at [194, 163] on span "Encaixotado" at bounding box center [227, 156] width 66 height 14
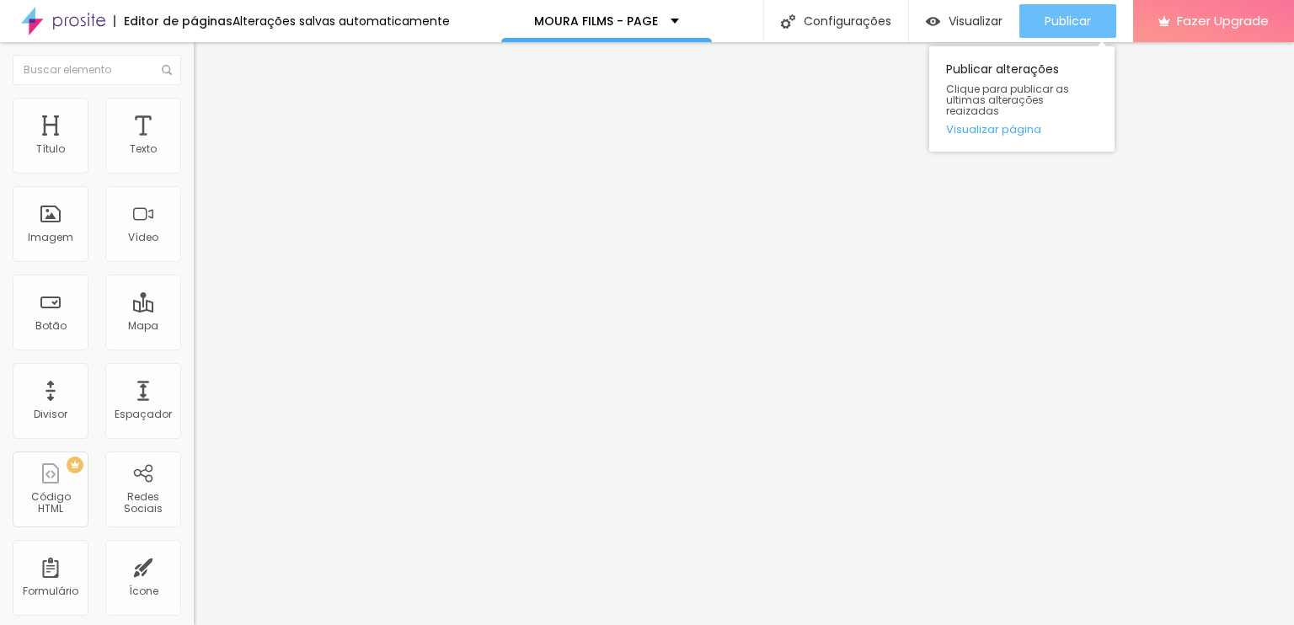
click at [1062, 23] on span "Publicar" at bounding box center [1067, 20] width 46 height 13
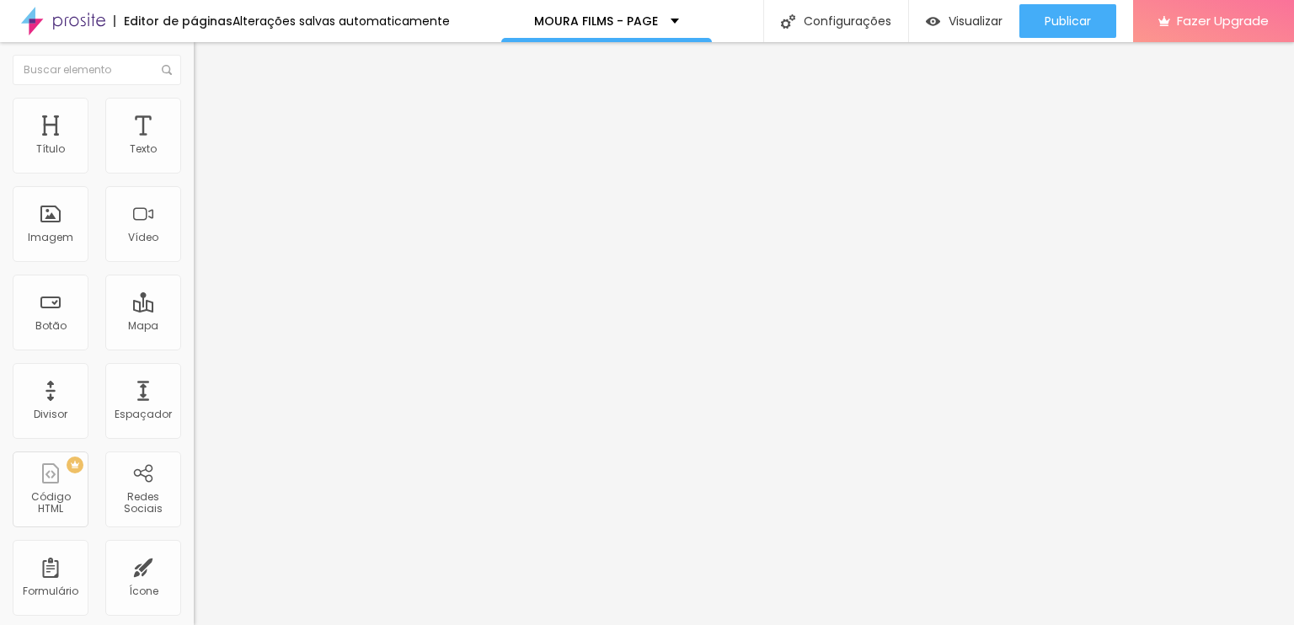
click at [209, 116] on span "Estilo" at bounding box center [222, 109] width 26 height 14
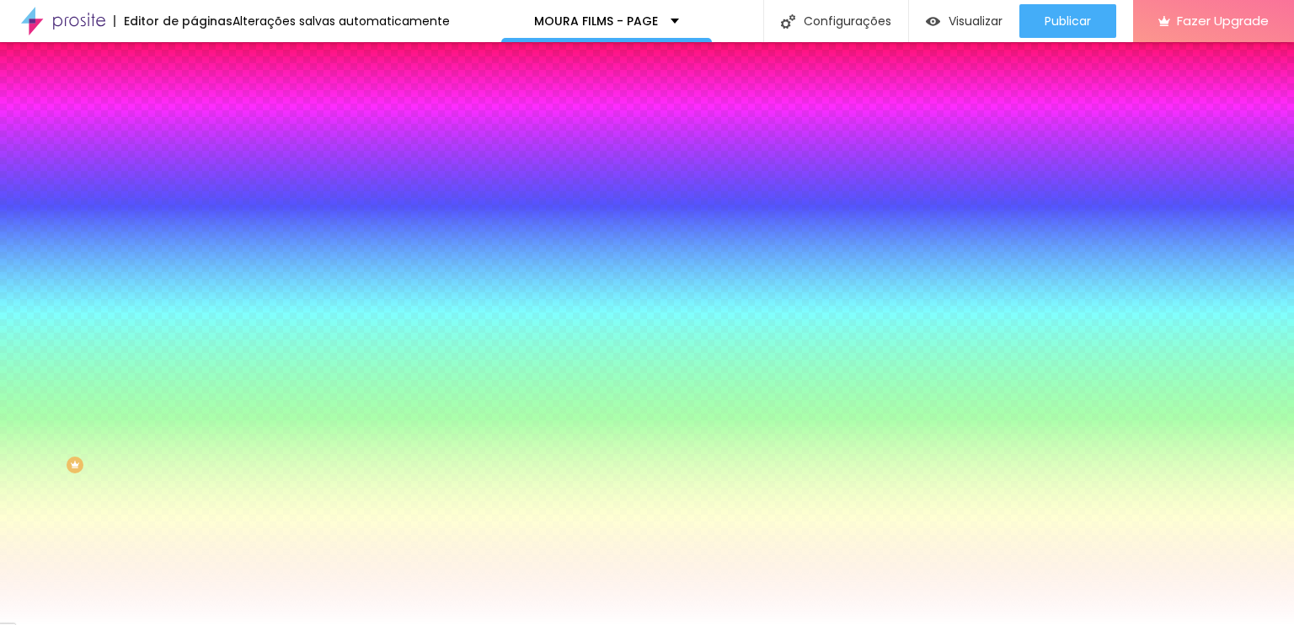
click at [194, 106] on ul "Conteúdo Estilo Avançado" at bounding box center [291, 106] width 194 height 51
click at [194, 115] on li "Avançado" at bounding box center [291, 123] width 194 height 17
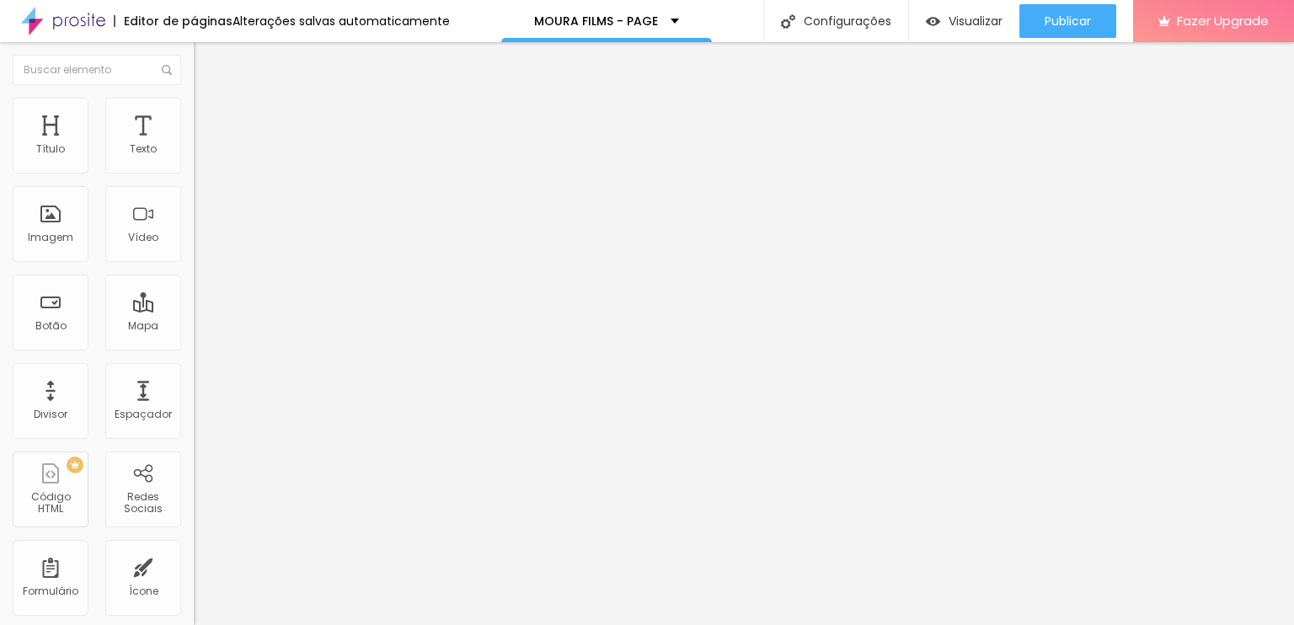
drag, startPoint x: 79, startPoint y: 163, endPoint x: 0, endPoint y: 177, distance: 80.4
click at [194, 327] on input "range" at bounding box center [248, 333] width 109 height 13
click at [194, 153] on span "Encaixotado" at bounding box center [227, 146] width 66 height 14
click at [194, 179] on span "Completo" at bounding box center [219, 172] width 51 height 14
click at [194, 145] on span "Adicionar imagem" at bounding box center [248, 138] width 109 height 14
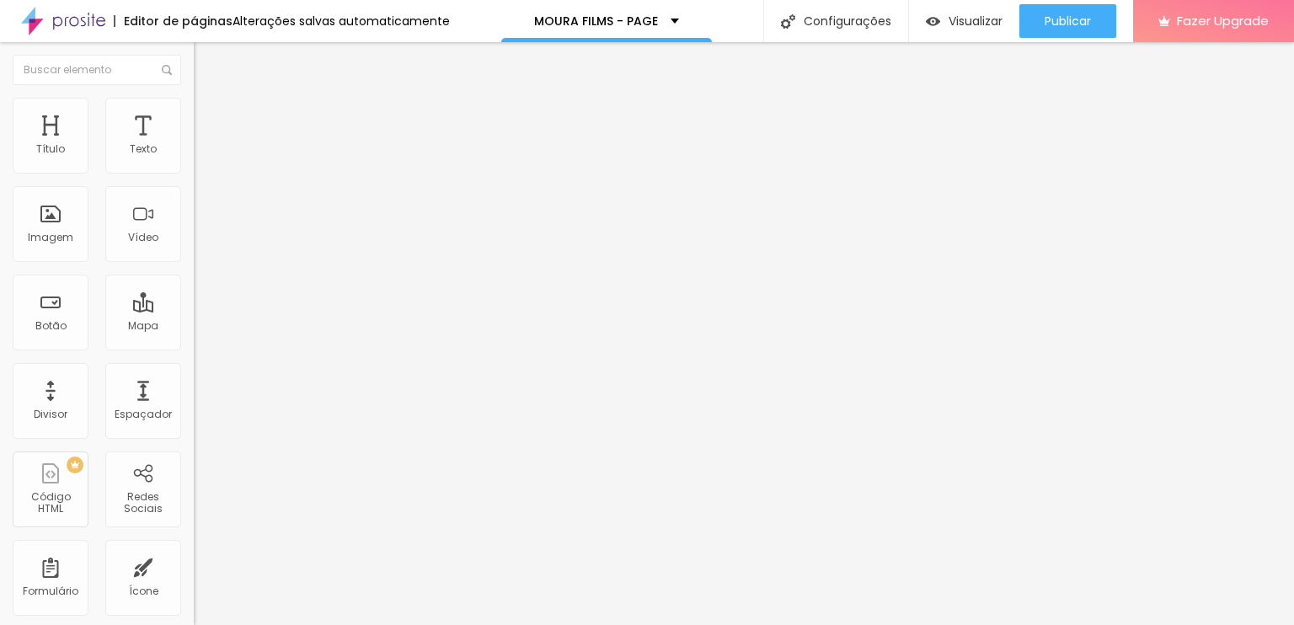
click at [194, 112] on li "Estilo" at bounding box center [291, 106] width 194 height 17
drag, startPoint x: 172, startPoint y: 181, endPoint x: 184, endPoint y: 131, distance: 51.9
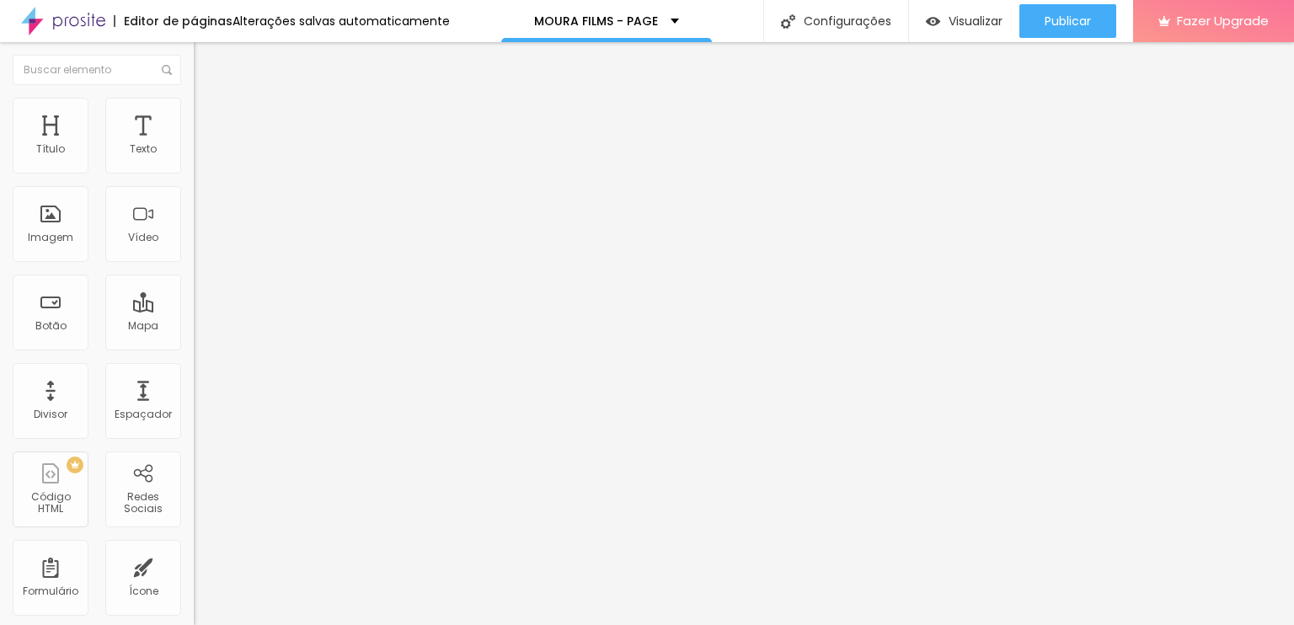
click at [220, 173] on input "range" at bounding box center [248, 165] width 109 height 13
click at [194, 115] on img at bounding box center [201, 122] width 15 height 15
drag, startPoint x: 49, startPoint y: 167, endPoint x: 0, endPoint y: 157, distance: 49.9
click at [194, 327] on input "range" at bounding box center [248, 333] width 109 height 13
drag, startPoint x: 47, startPoint y: 198, endPoint x: 52, endPoint y: 178, distance: 20.8
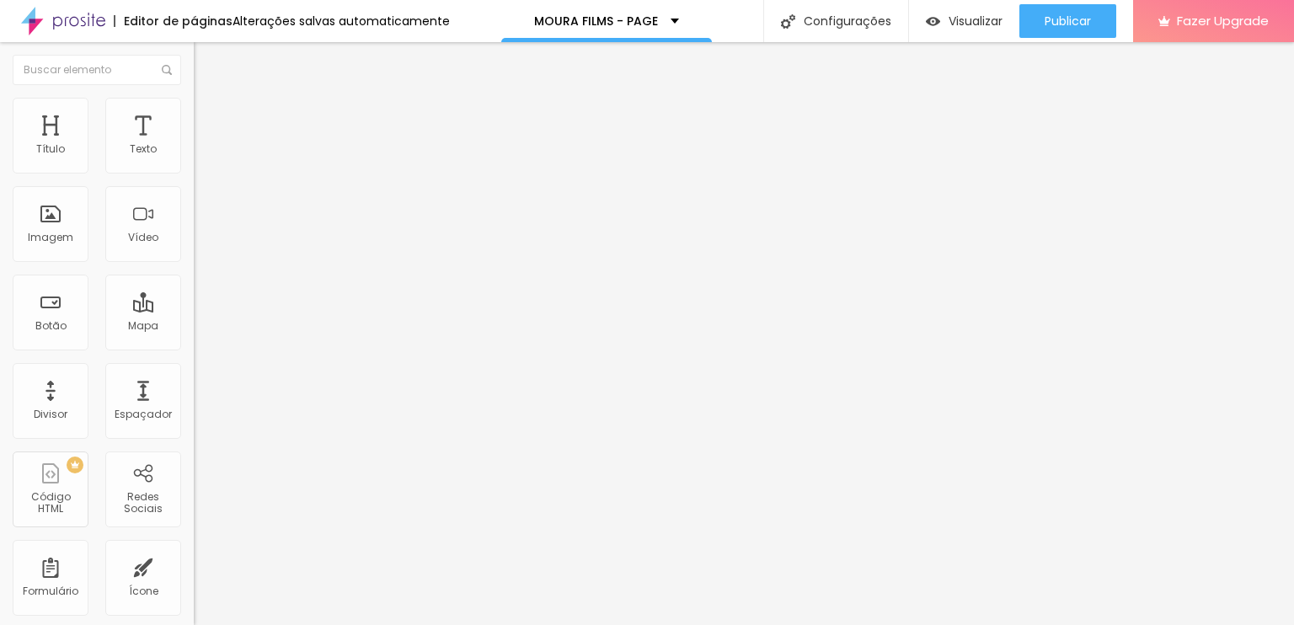
click at [194, 565] on input "range" at bounding box center [248, 571] width 109 height 13
click at [194, 119] on ul "Conteúdo Estilo Avançado" at bounding box center [291, 106] width 194 height 51
click at [209, 116] on span "Estilo" at bounding box center [222, 109] width 26 height 14
click at [194, 81] on ul "Conteúdo Estilo Avançado" at bounding box center [291, 106] width 194 height 51
click at [194, 93] on li "Conteúdo" at bounding box center [291, 89] width 194 height 17
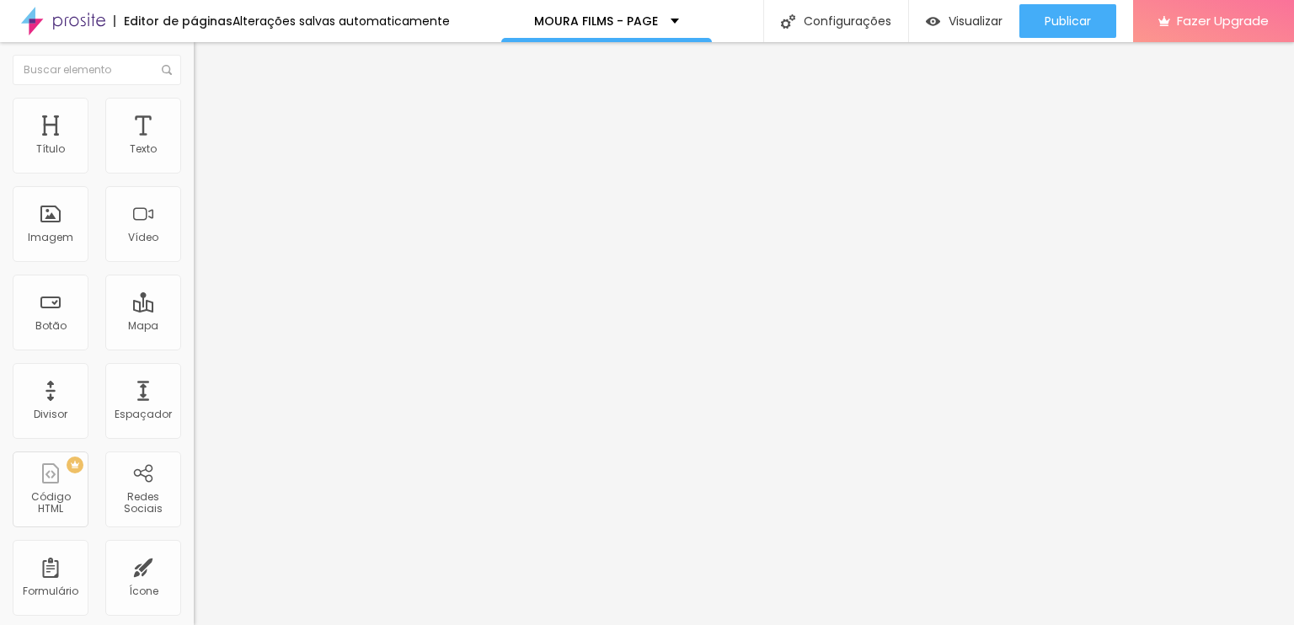
click at [194, 264] on span "Original" at bounding box center [214, 256] width 40 height 14
click at [194, 274] on span "Cinema" at bounding box center [215, 266] width 42 height 14
click at [95, 40] on img at bounding box center [63, 21] width 84 height 42
click at [194, 115] on li "Estilo" at bounding box center [291, 106] width 194 height 17
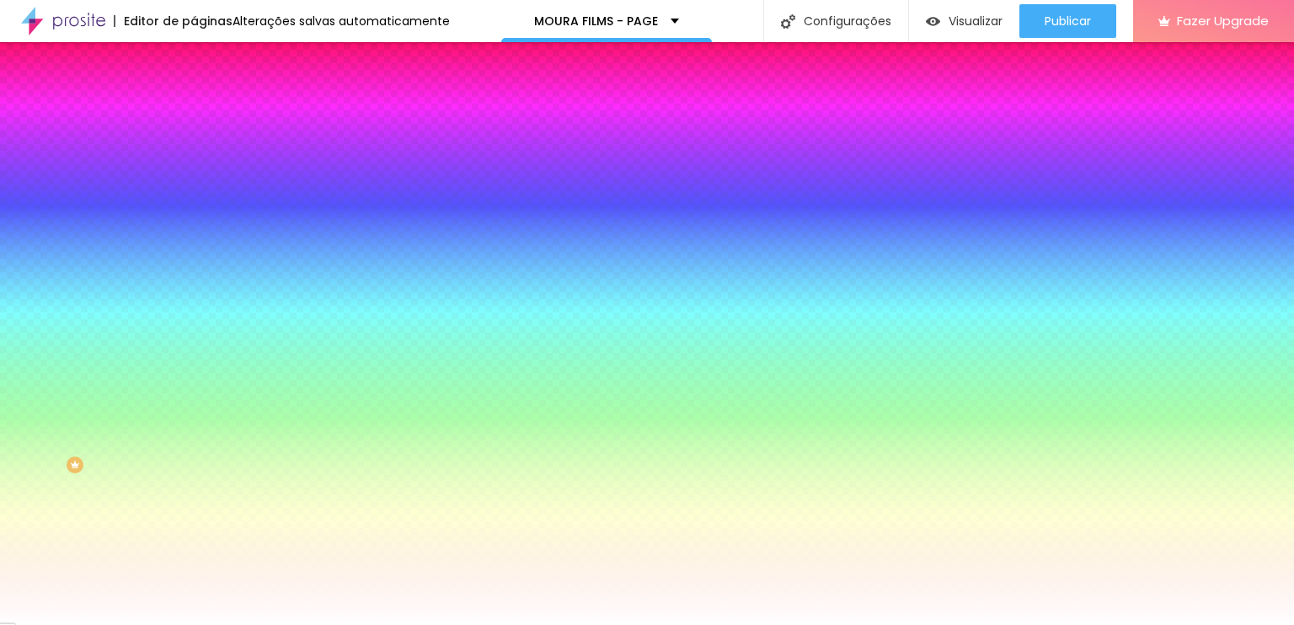
click at [194, 115] on li "Avançado" at bounding box center [291, 123] width 194 height 17
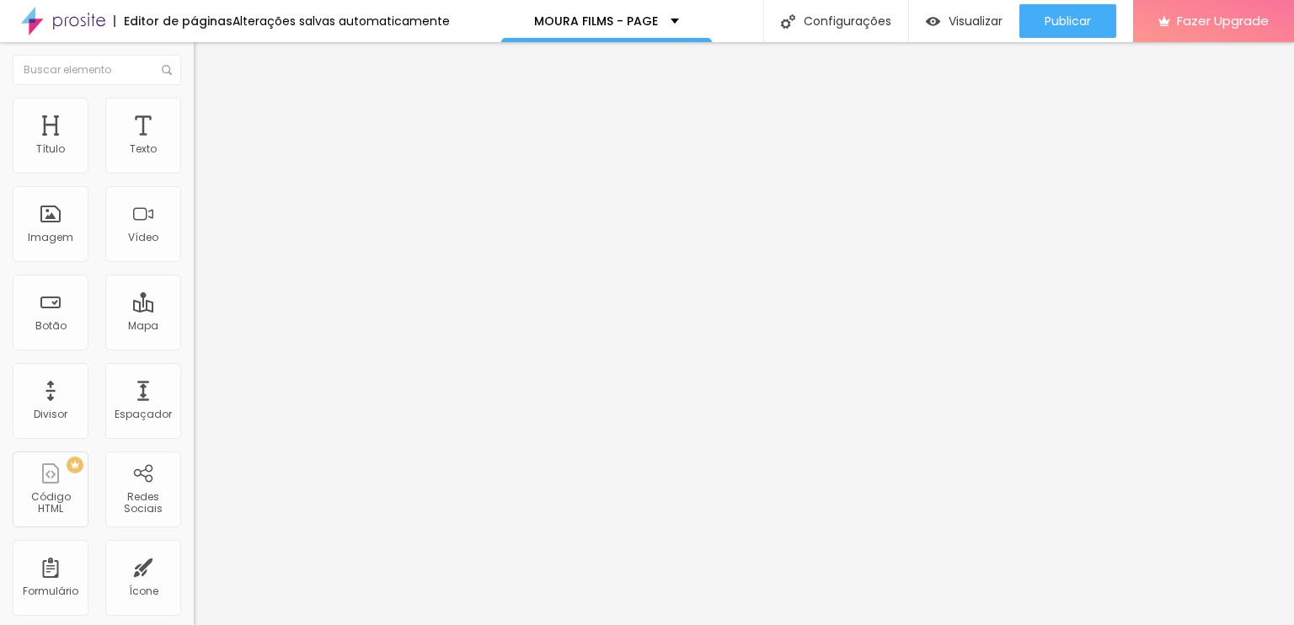
type input "25"
type input "30"
type input "25"
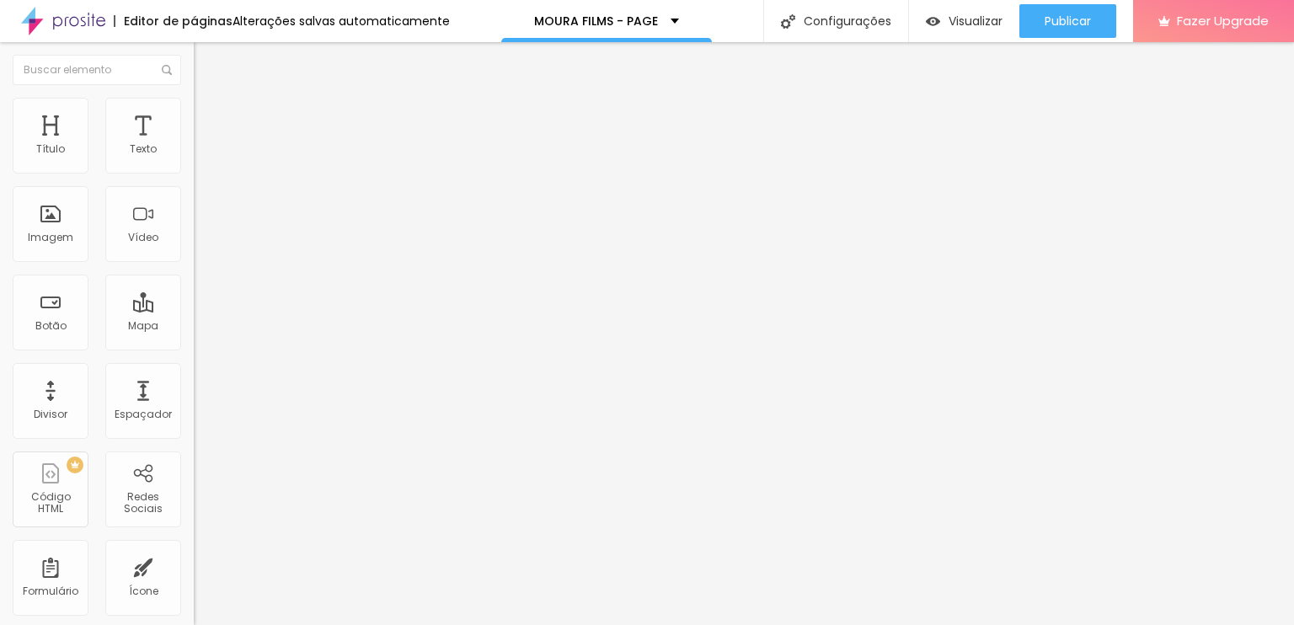
type input "25"
type input "15"
type input "10"
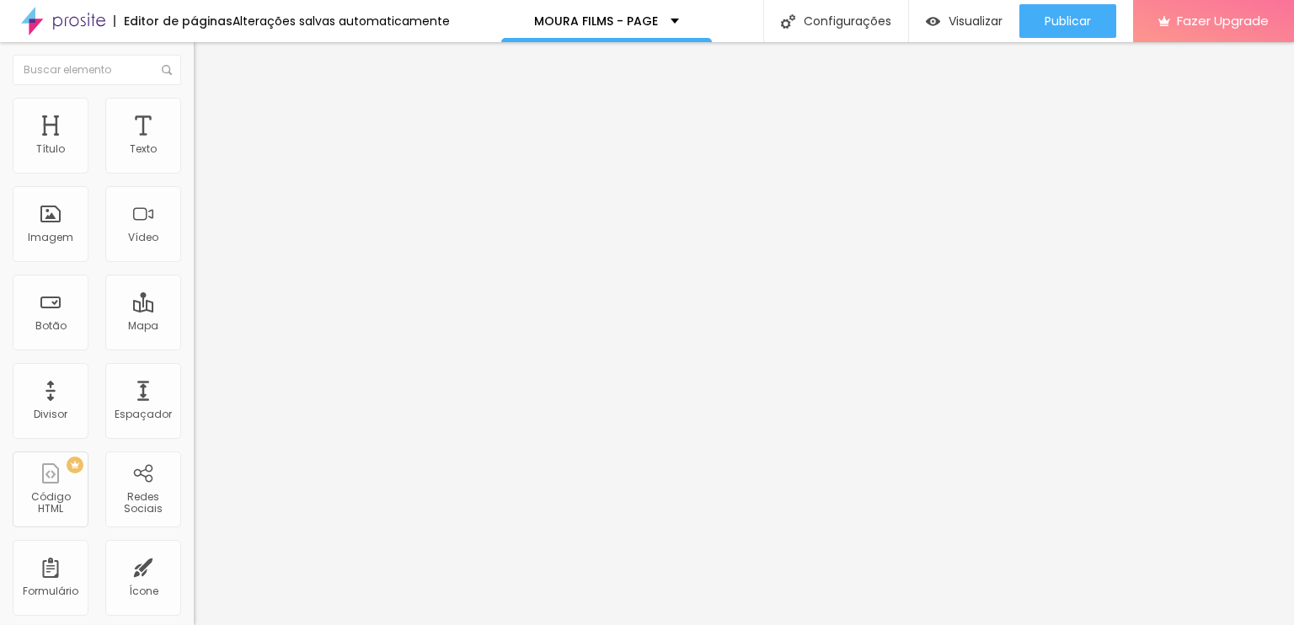
type input "5"
type input "0"
drag, startPoint x: 121, startPoint y: 168, endPoint x: 0, endPoint y: 157, distance: 121.7
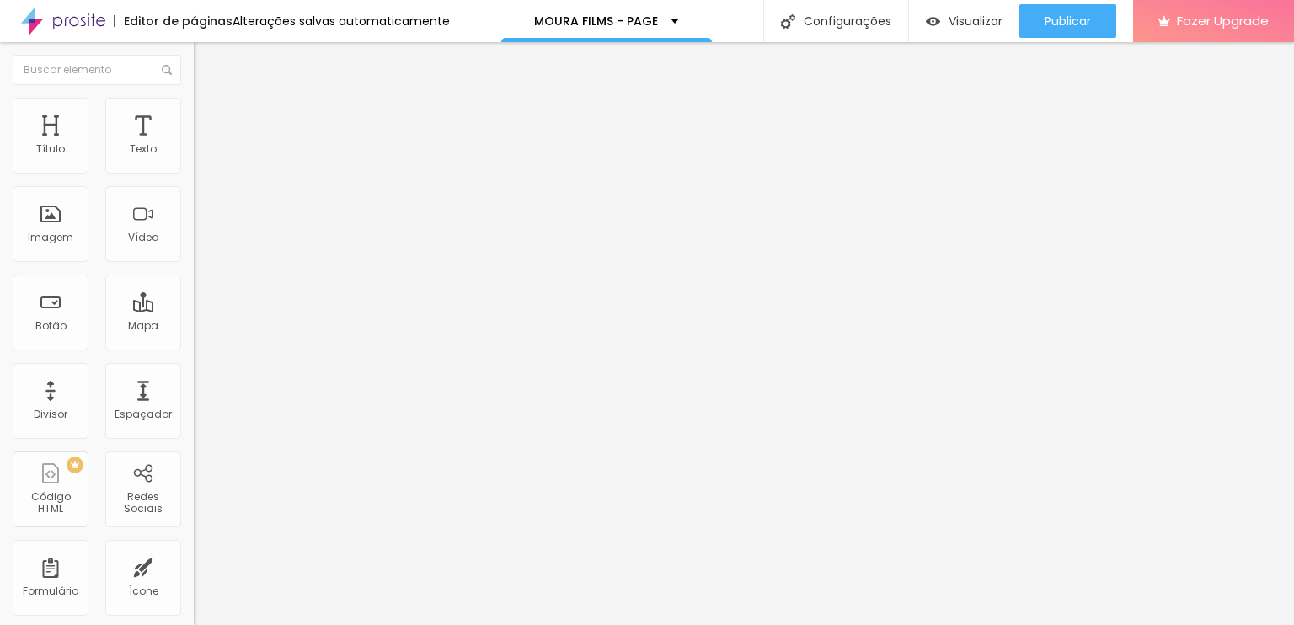
type input "0"
click at [194, 327] on input "range" at bounding box center [248, 333] width 109 height 13
type input "15"
type input "10"
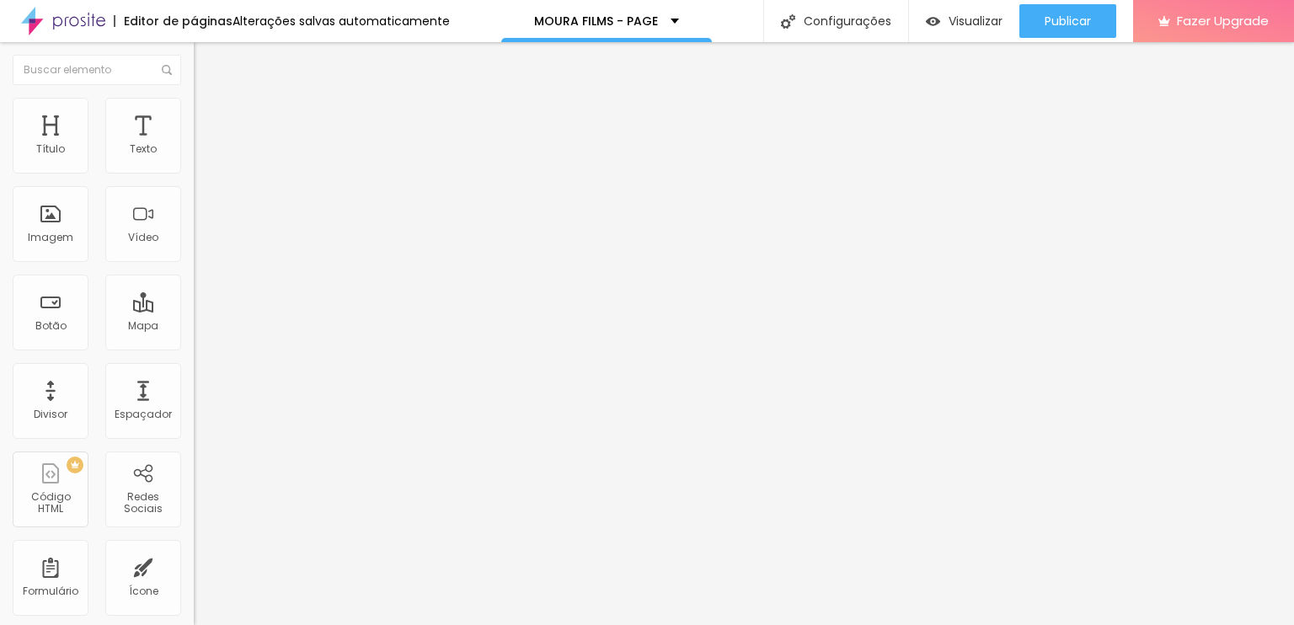
type input "10"
type input "5"
type input "0"
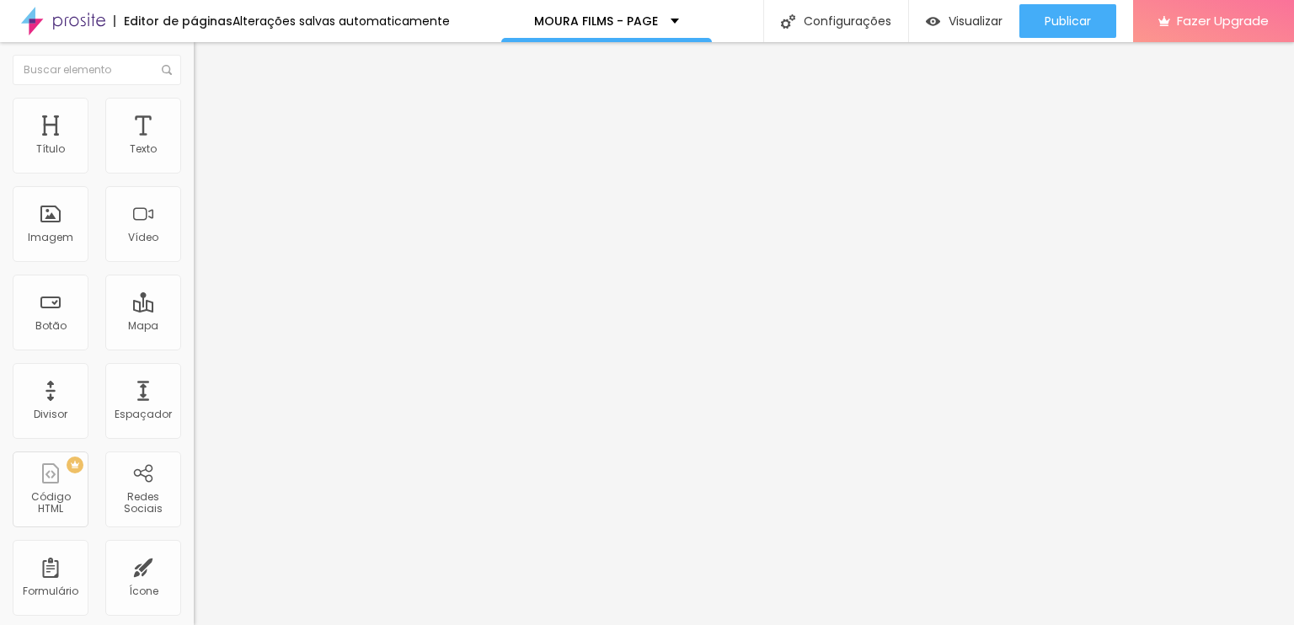
drag, startPoint x: 40, startPoint y: 194, endPoint x: 16, endPoint y: 195, distance: 24.5
type input "0"
click at [194, 565] on input "range" at bounding box center [248, 571] width 109 height 13
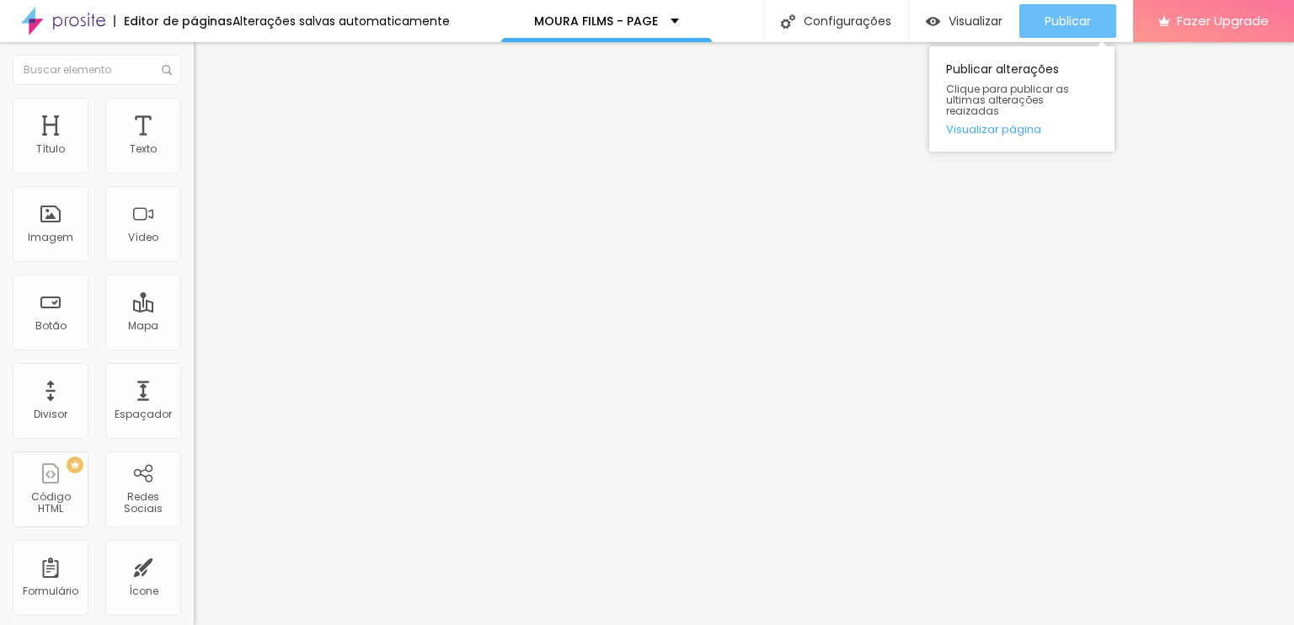
click at [1032, 27] on button "Publicar" at bounding box center [1067, 21] width 97 height 34
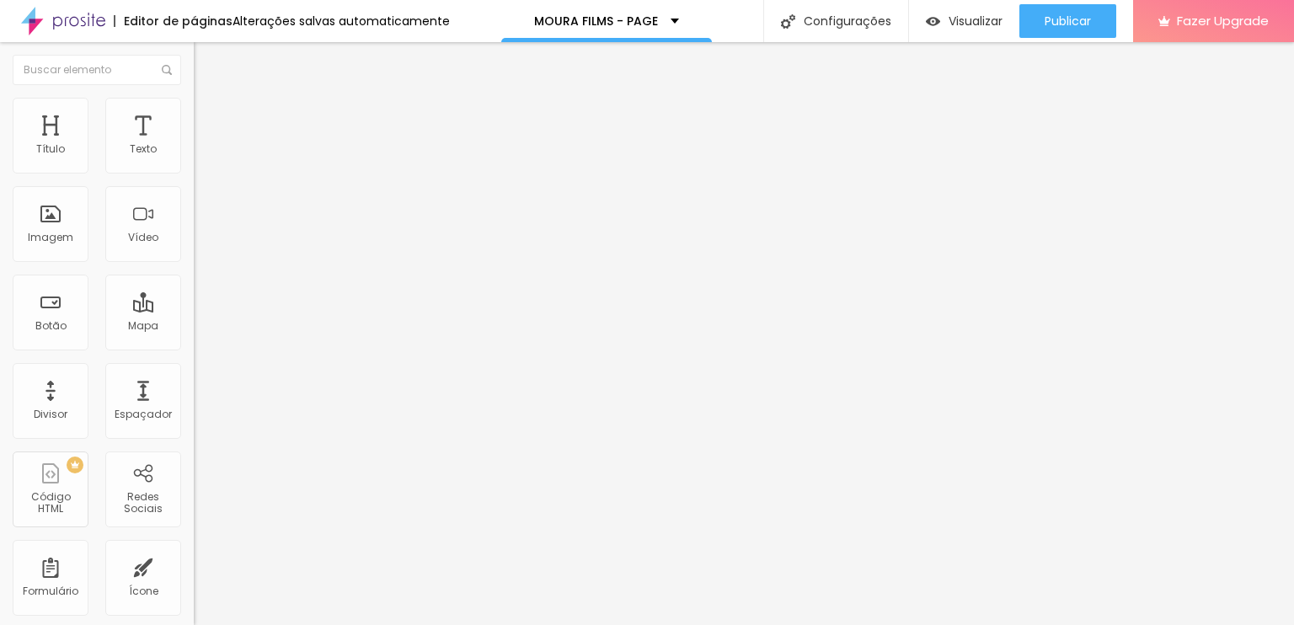
click at [209, 114] on span "Estilo" at bounding box center [222, 109] width 26 height 14
type input "90"
type input "85"
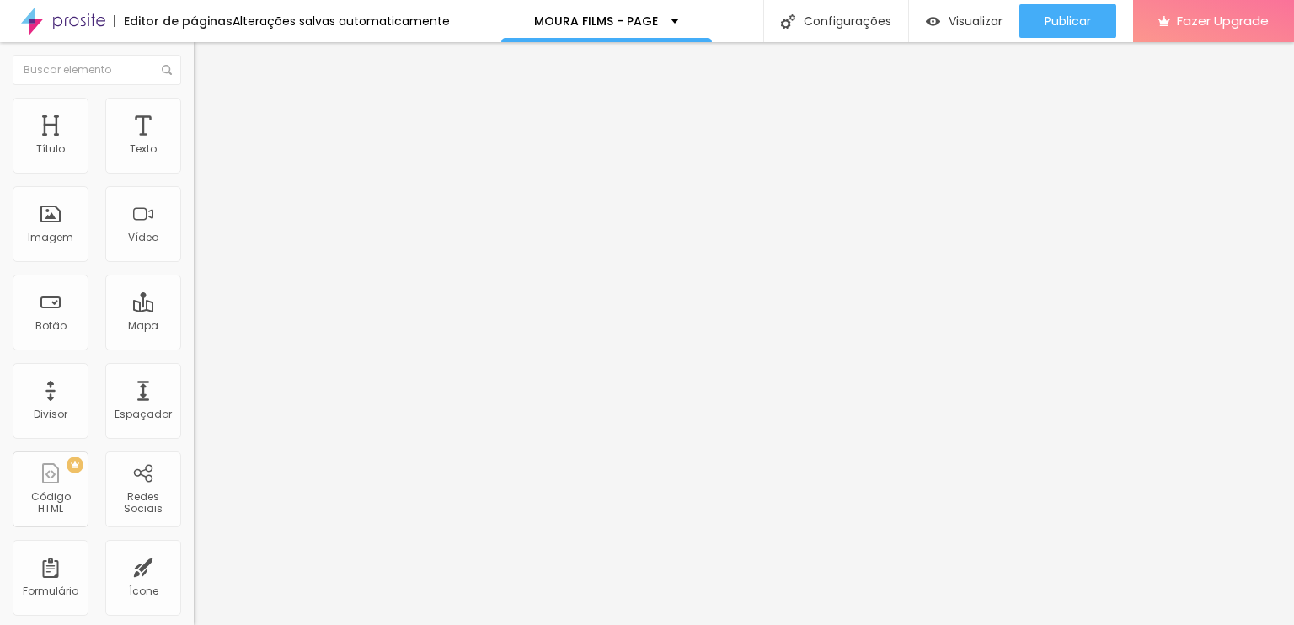
type input "80"
type input "75"
type input "70"
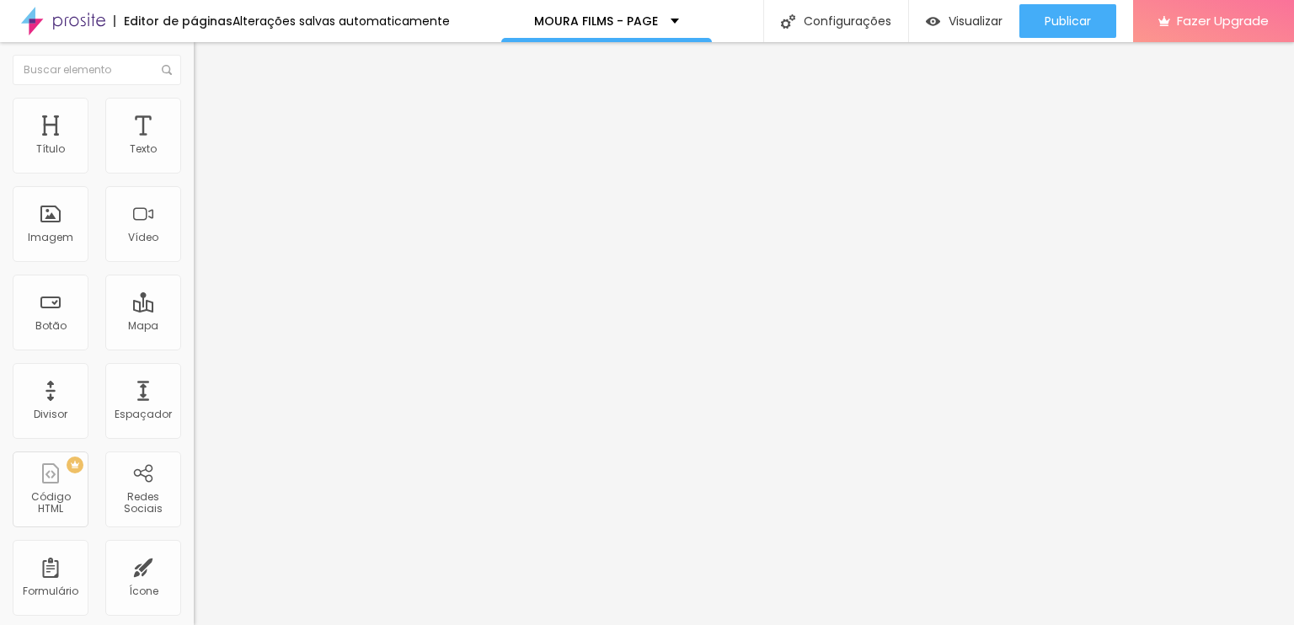
type input "70"
type input "65"
type input "60"
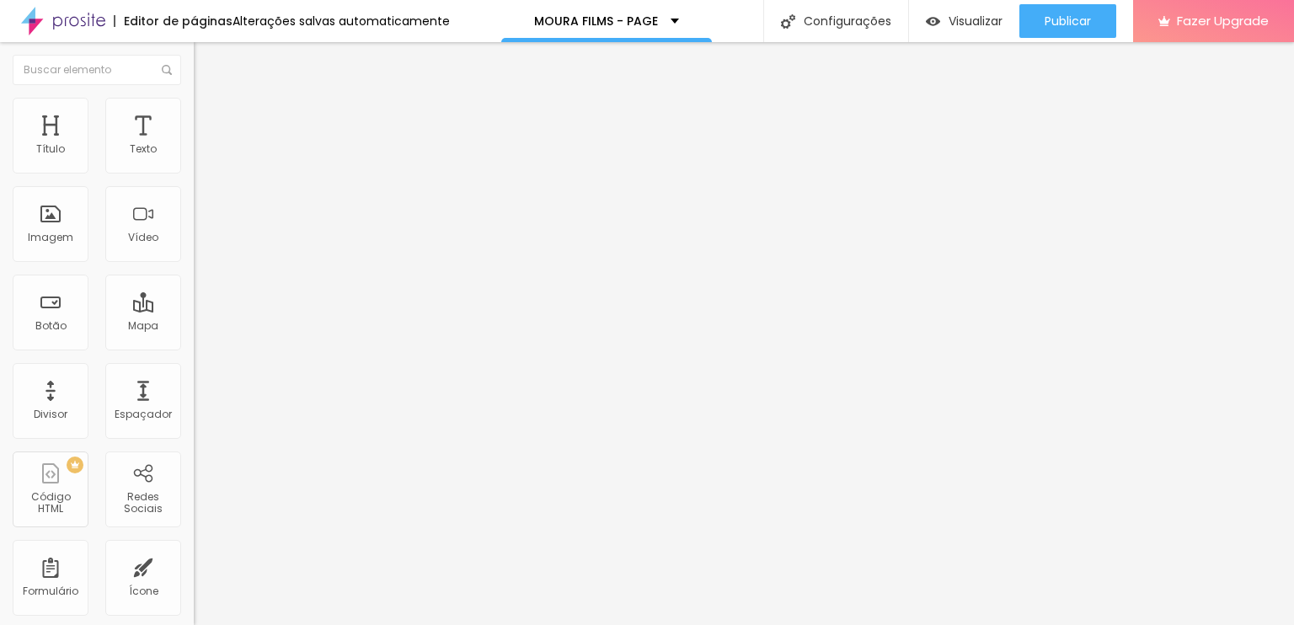
type input "55"
type input "50"
type input "45"
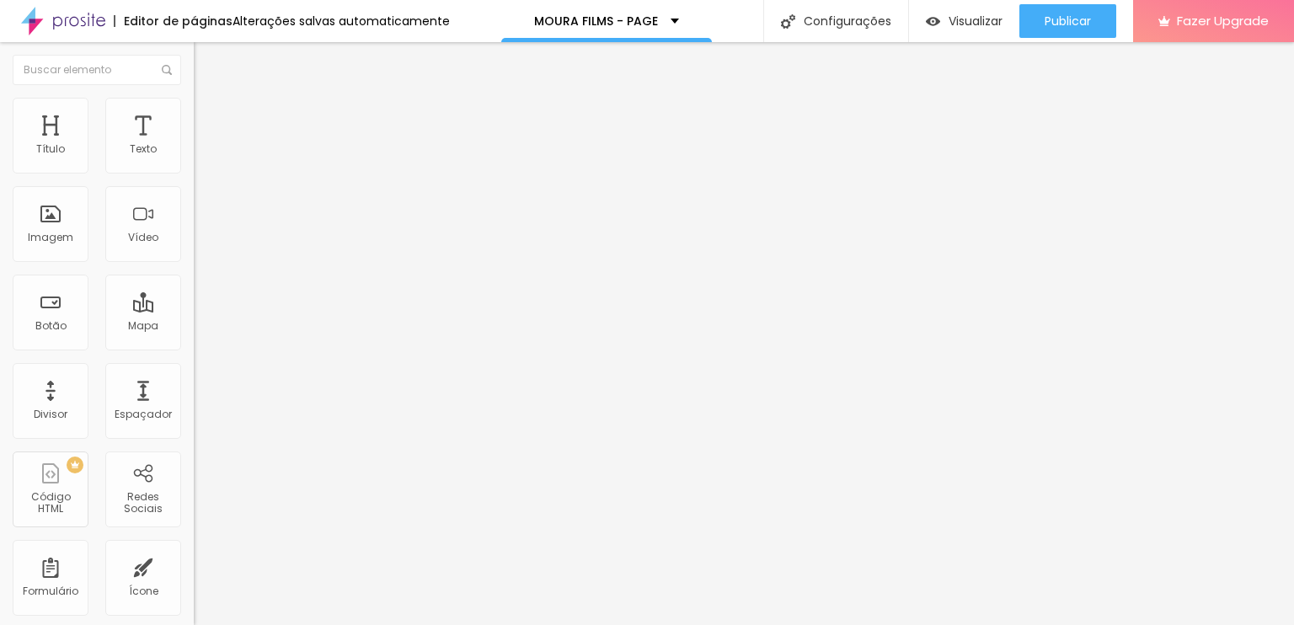
type input "45"
type input "40"
type input "35"
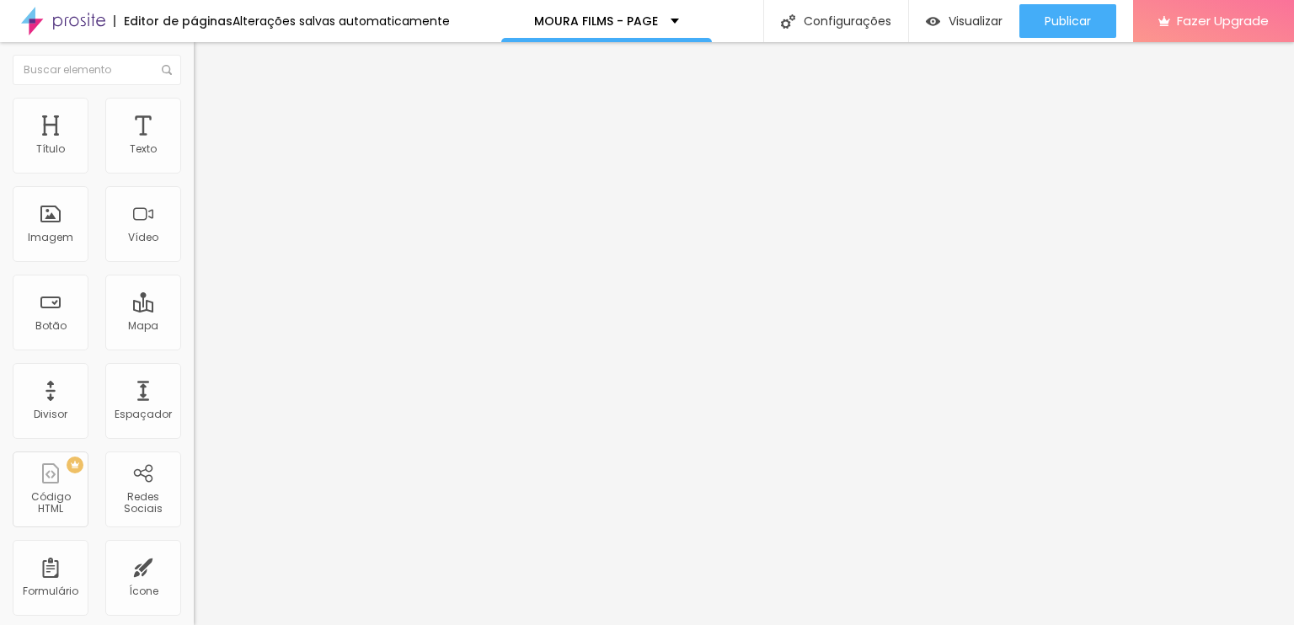
type input "40"
type input "50"
type input "55"
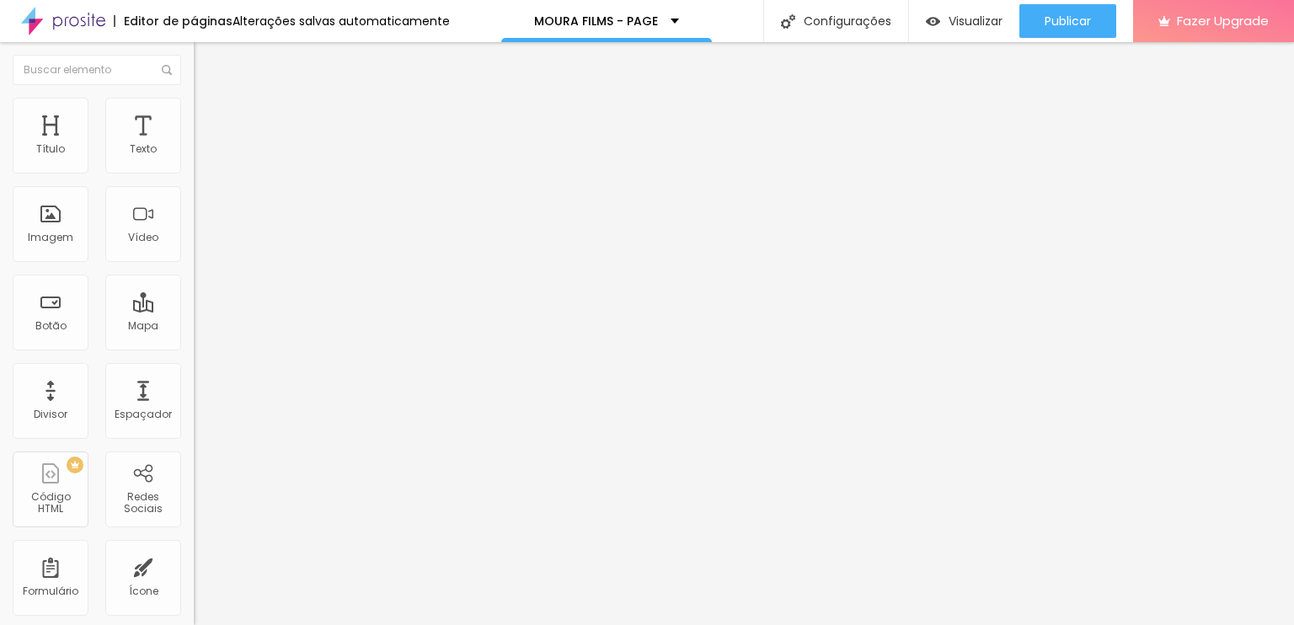
type input "55"
type input "70"
type input "90"
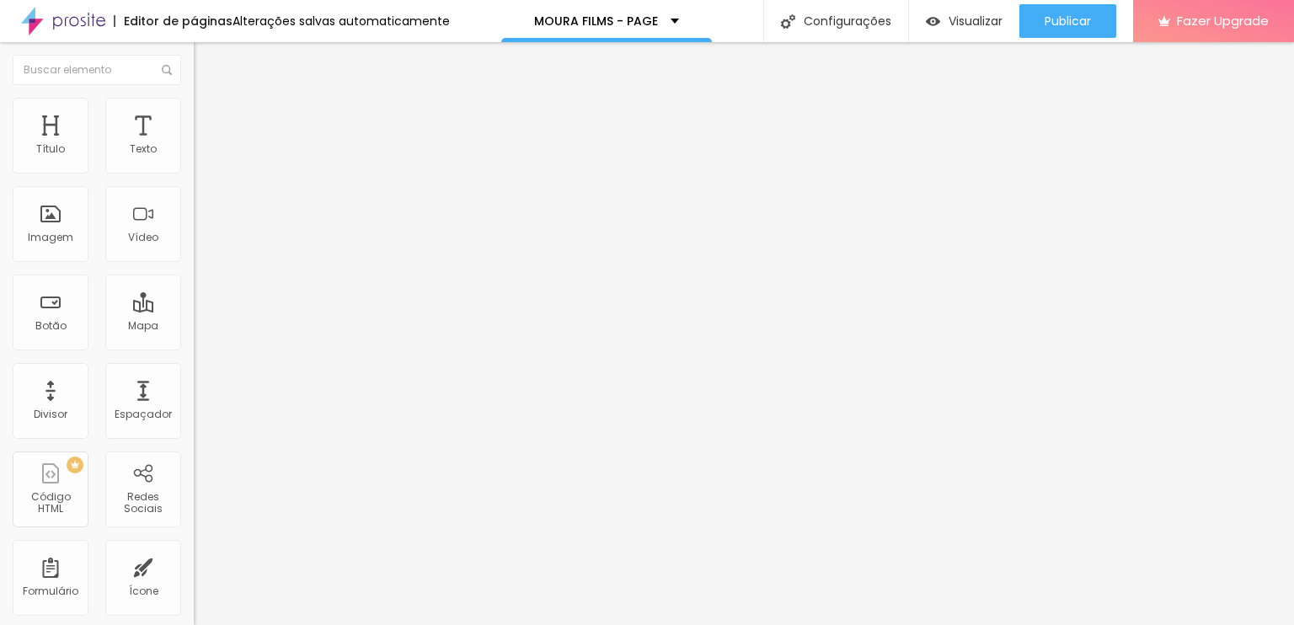
type input "100"
drag, startPoint x: 161, startPoint y: 184, endPoint x: 445, endPoint y: 131, distance: 289.4
click at [302, 159] on input "range" at bounding box center [248, 165] width 109 height 13
click at [194, 215] on div at bounding box center [291, 207] width 194 height 13
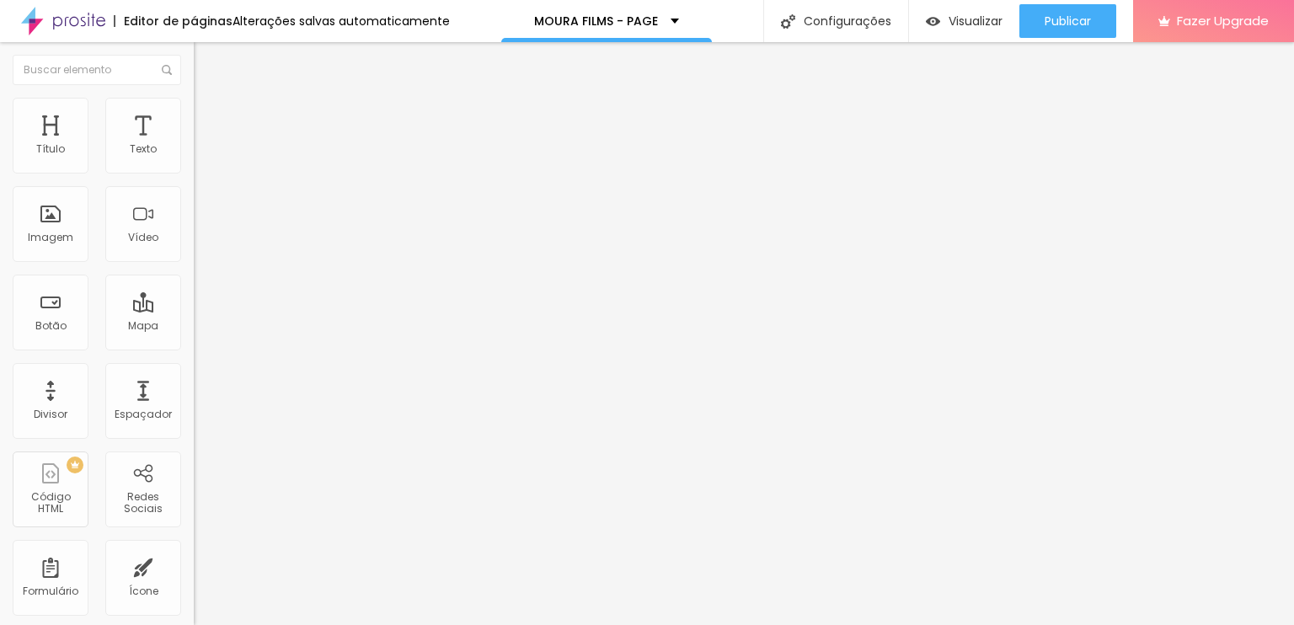
click at [194, 115] on li "Estilo" at bounding box center [291, 106] width 194 height 17
click at [194, 115] on li "Avançado" at bounding box center [291, 123] width 194 height 17
click at [194, 153] on span "Completo" at bounding box center [219, 146] width 51 height 14
click at [194, 162] on div "Encaixotado" at bounding box center [291, 157] width 194 height 10
click at [194, 153] on span "Encaixotado" at bounding box center [227, 146] width 66 height 14
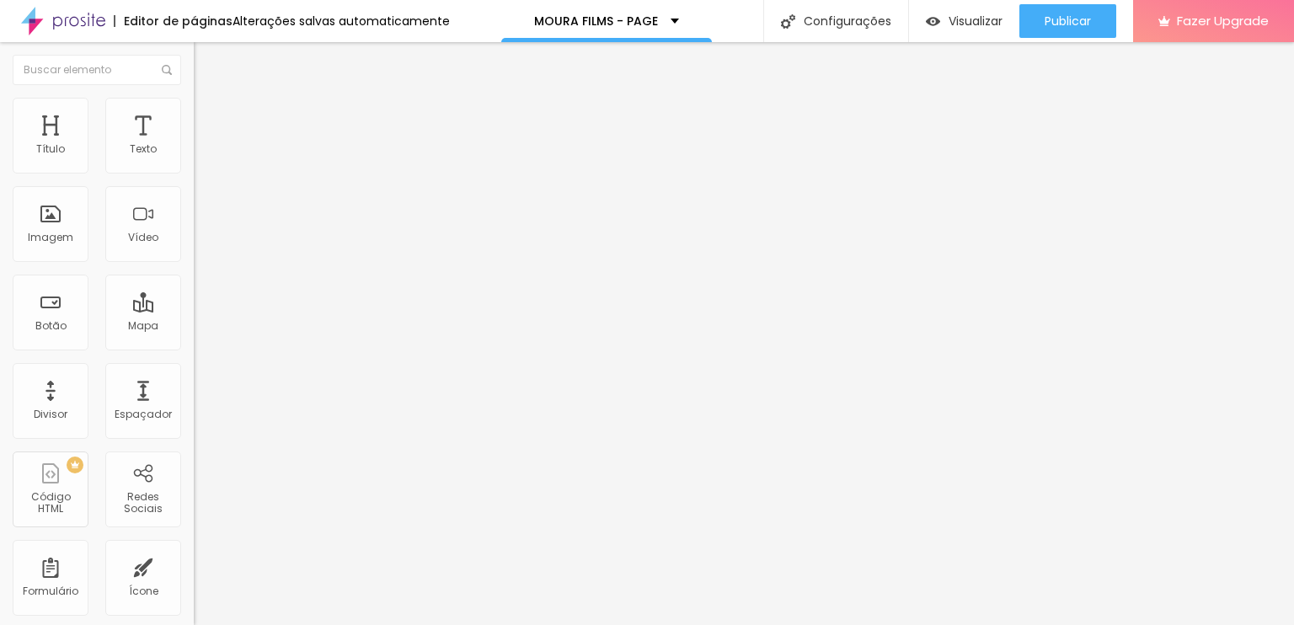
click at [194, 111] on li "Estilo" at bounding box center [291, 106] width 194 height 17
click at [194, 174] on div at bounding box center [291, 166] width 194 height 15
type input "75"
type input "70"
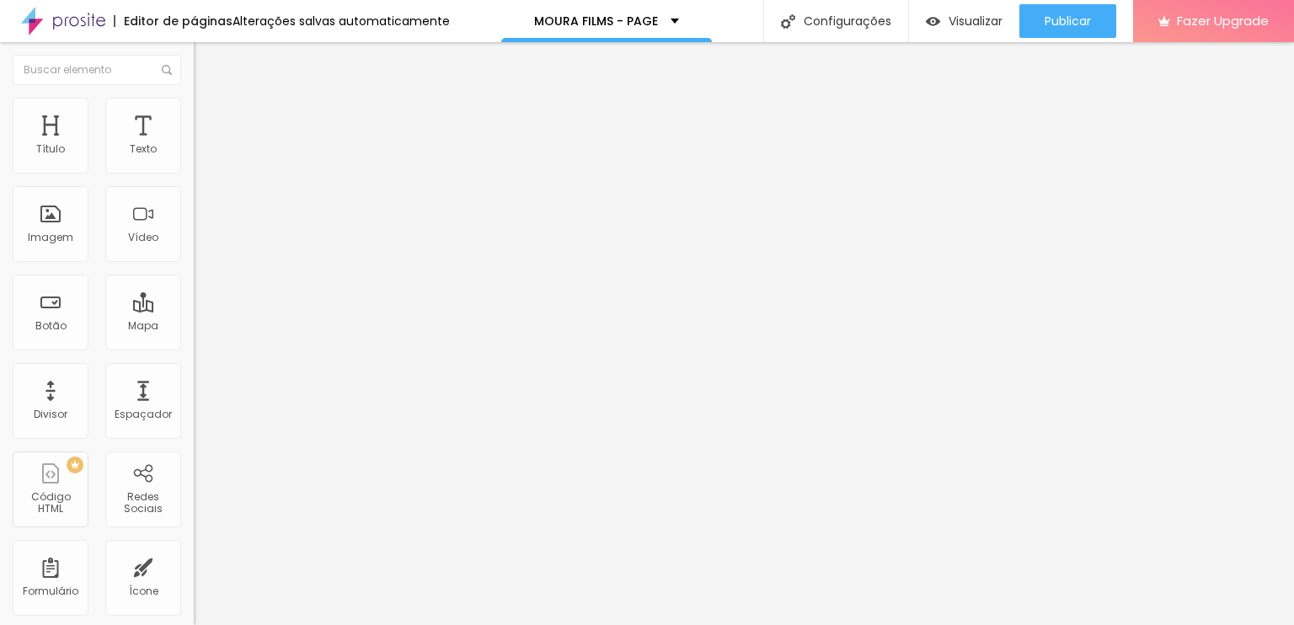
type input "70"
type input "75"
type input "80"
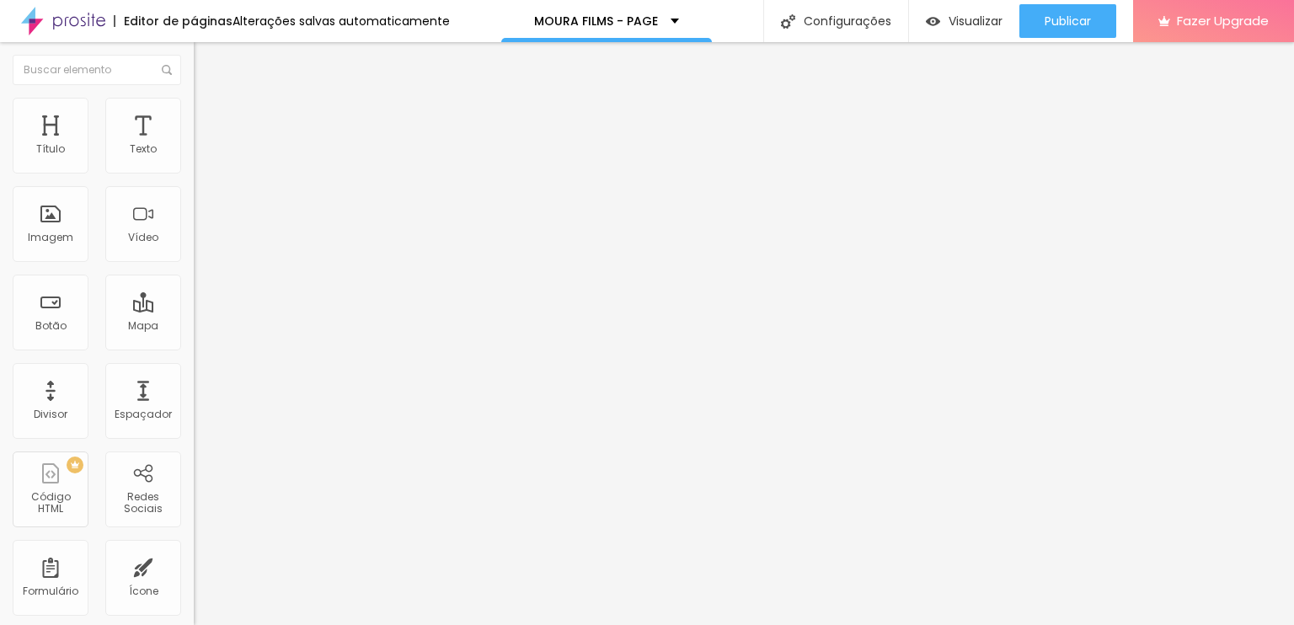
type input "85"
drag, startPoint x: 135, startPoint y: 184, endPoint x: 150, endPoint y: 189, distance: 16.3
type input "85"
click at [194, 173] on input "range" at bounding box center [248, 165] width 109 height 13
click at [194, 115] on img at bounding box center [201, 122] width 15 height 15
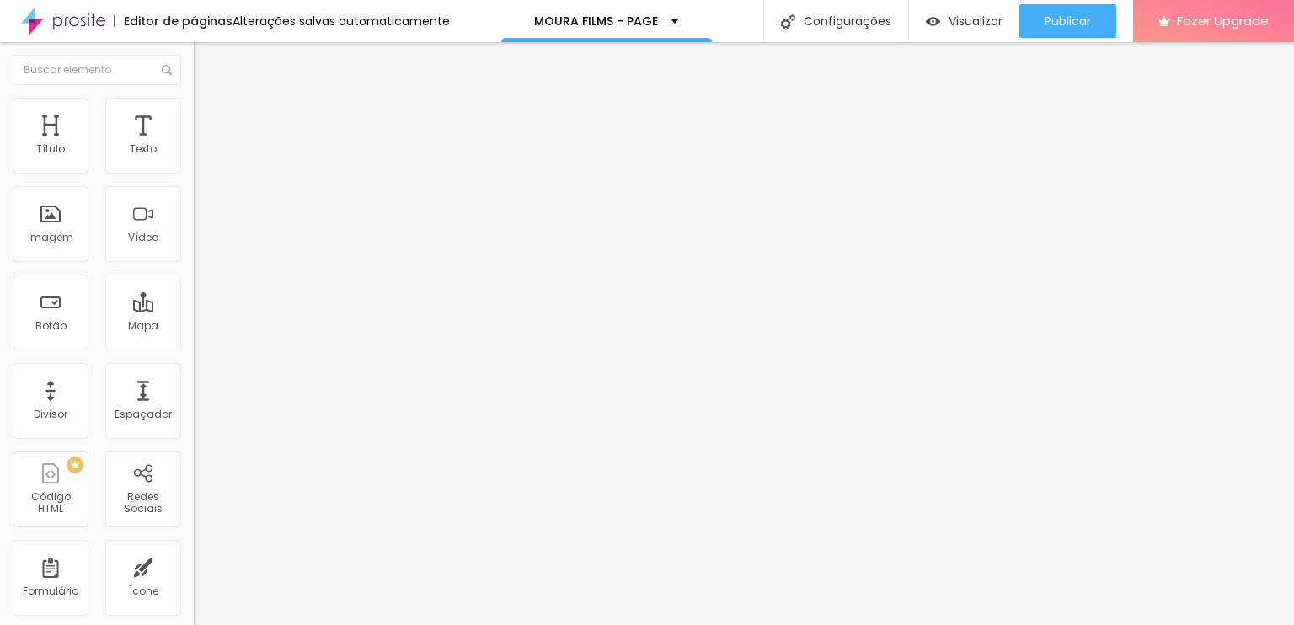
type input "1"
type input "4"
type input "10"
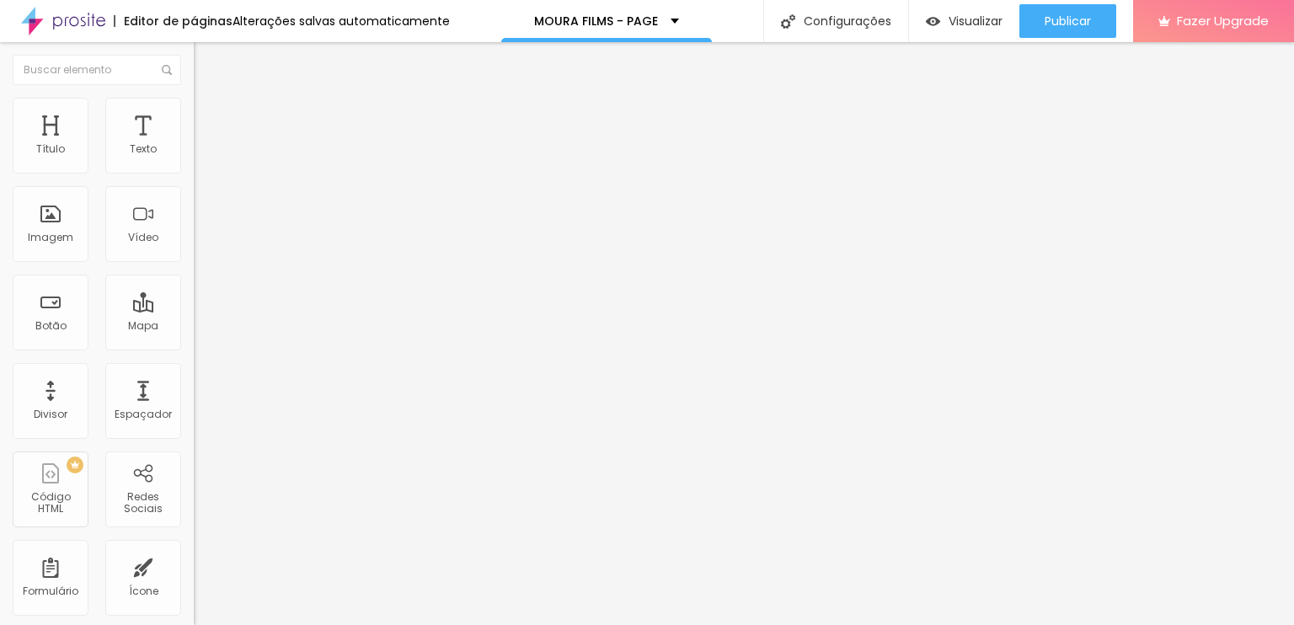
type input "10"
type input "15"
type input "19"
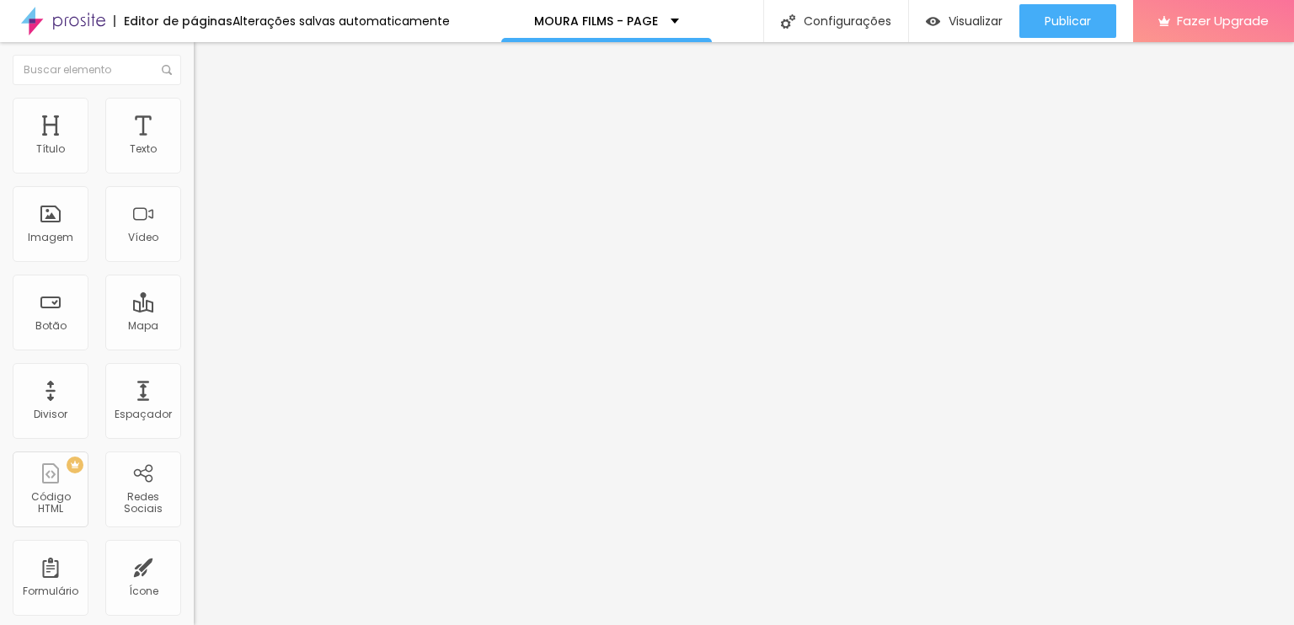
type input "22"
type input "28"
type input "32"
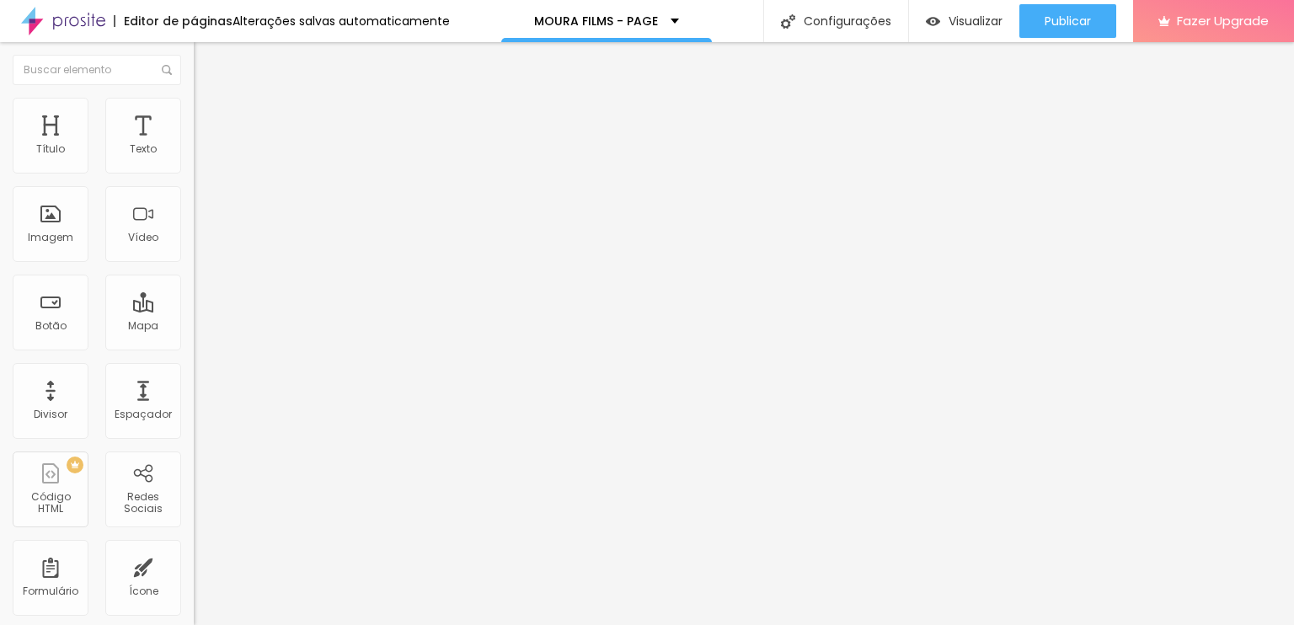
type input "32"
type input "37"
type input "40"
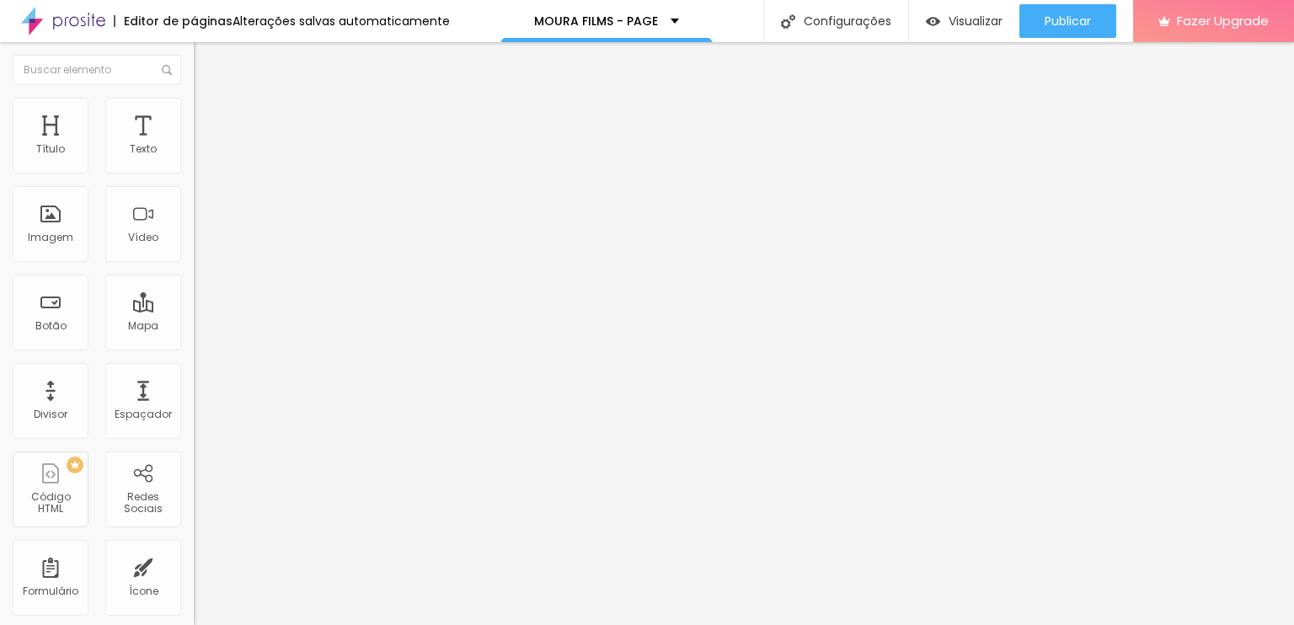
type input "42"
type input "44"
type input "46"
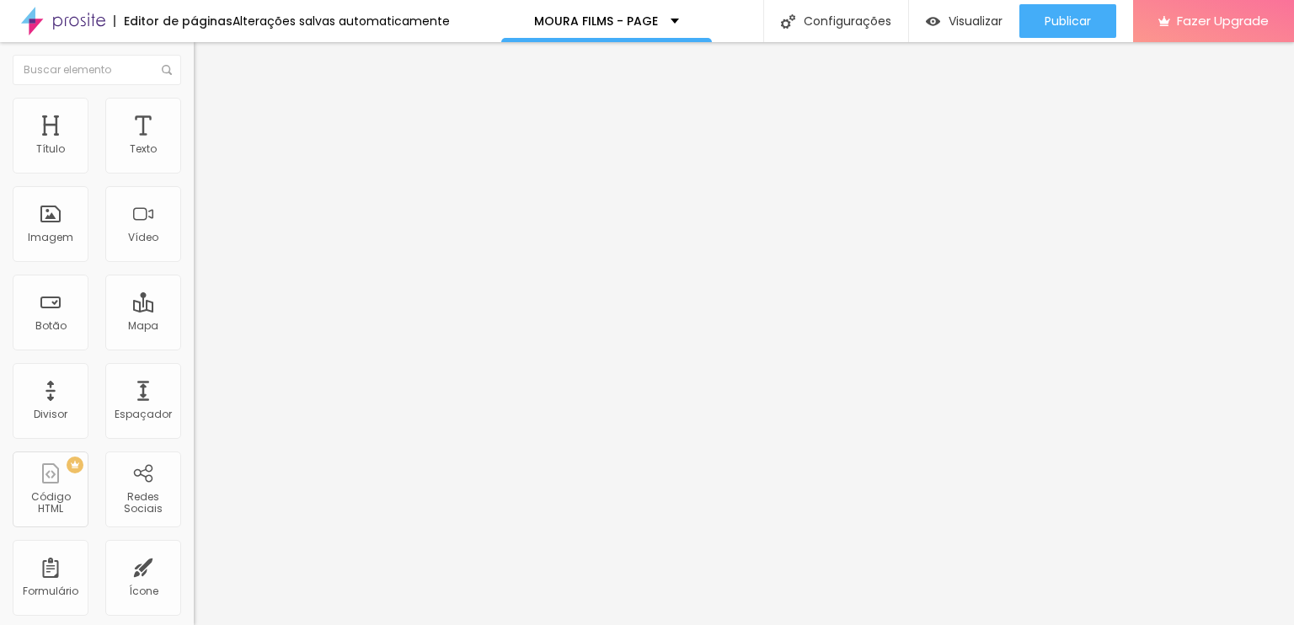
type input "46"
type input "47"
type input "49"
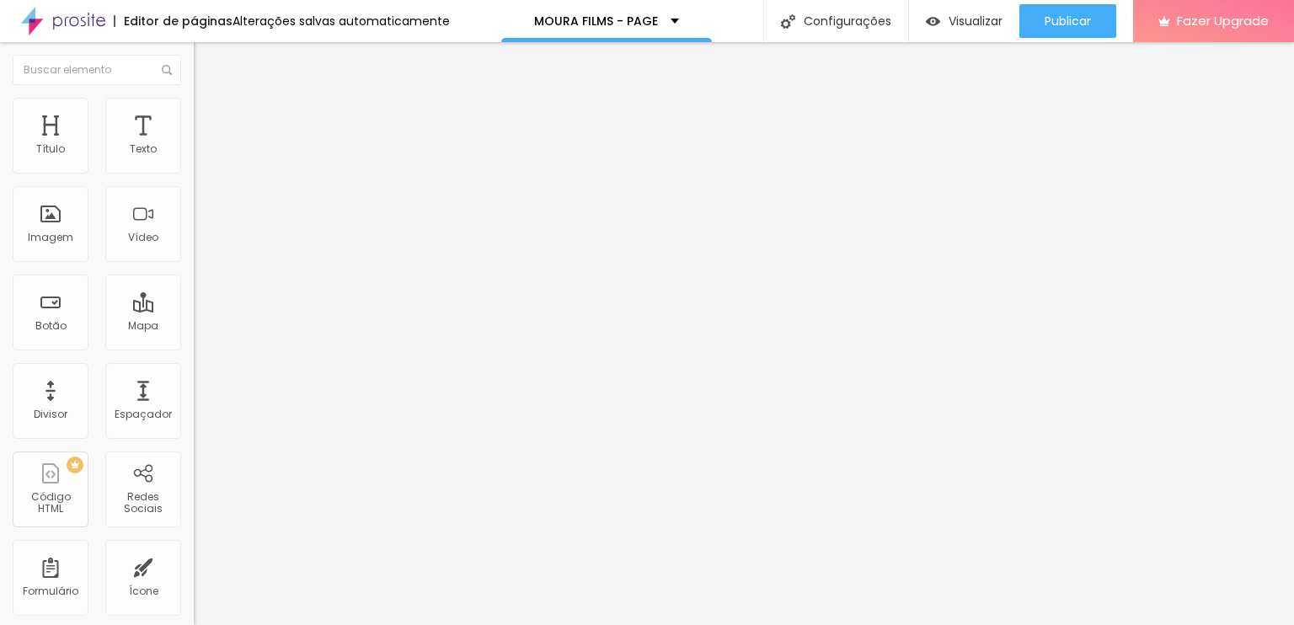
type input "51"
type input "52"
type input "55"
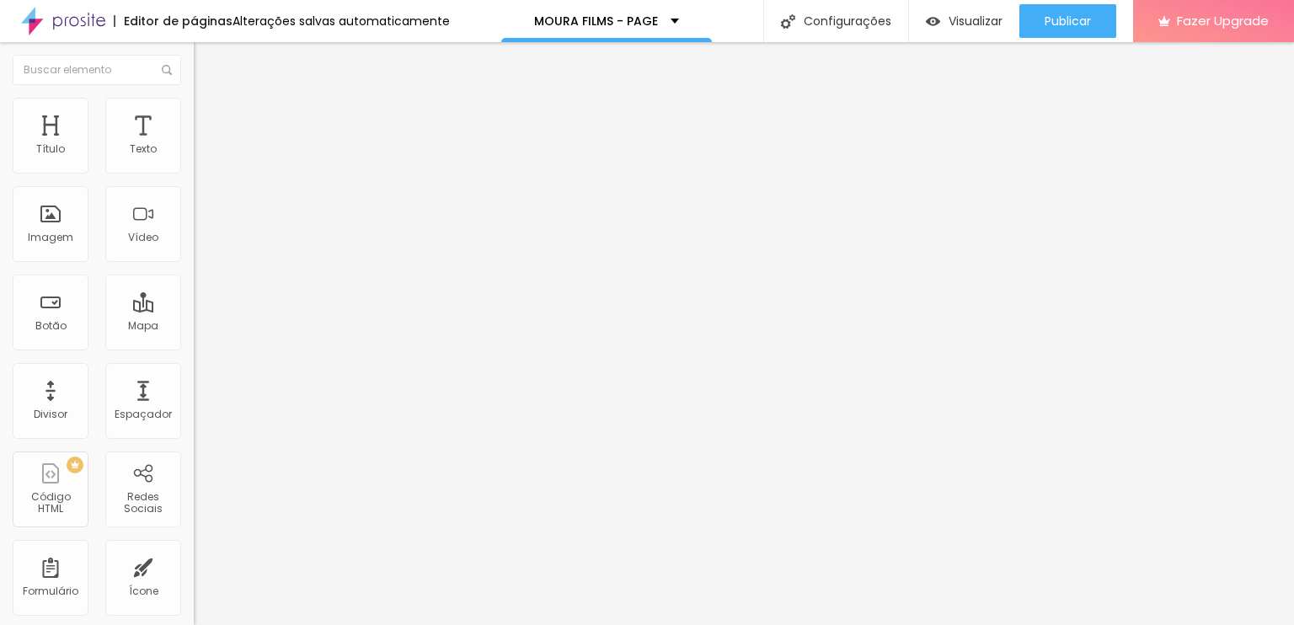
type input "55"
type input "56"
type input "60"
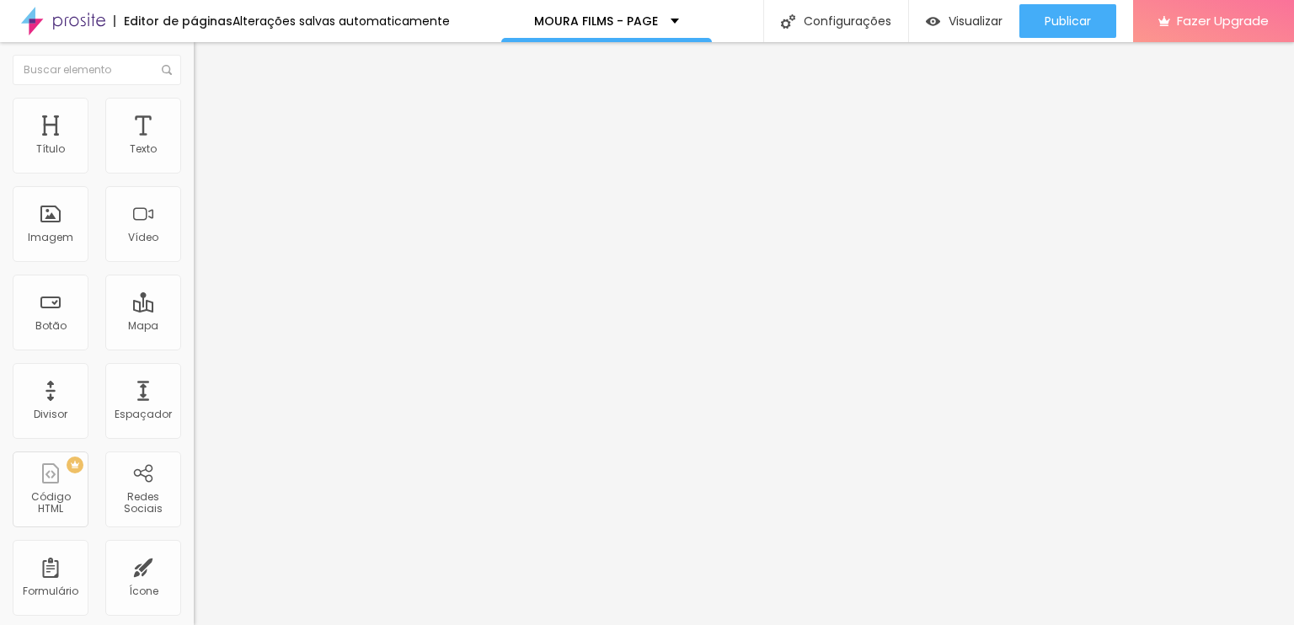
type input "64"
type input "73"
drag, startPoint x: 37, startPoint y: 198, endPoint x: 104, endPoint y: 194, distance: 67.5
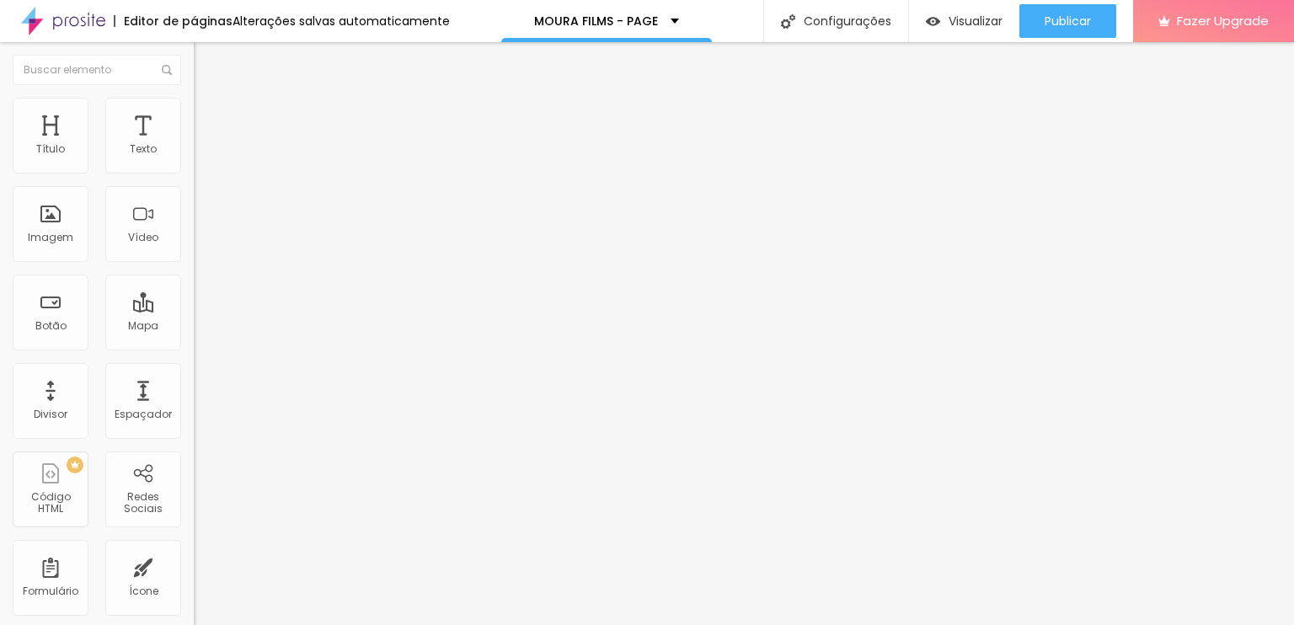
type input "73"
click at [194, 565] on input "range" at bounding box center [248, 571] width 109 height 13
click at [194, 116] on ul "Conteúdo Estilo Avançado" at bounding box center [291, 106] width 194 height 51
click at [209, 116] on span "Estilo" at bounding box center [222, 109] width 26 height 14
click at [194, 115] on li "Avançado" at bounding box center [291, 123] width 194 height 17
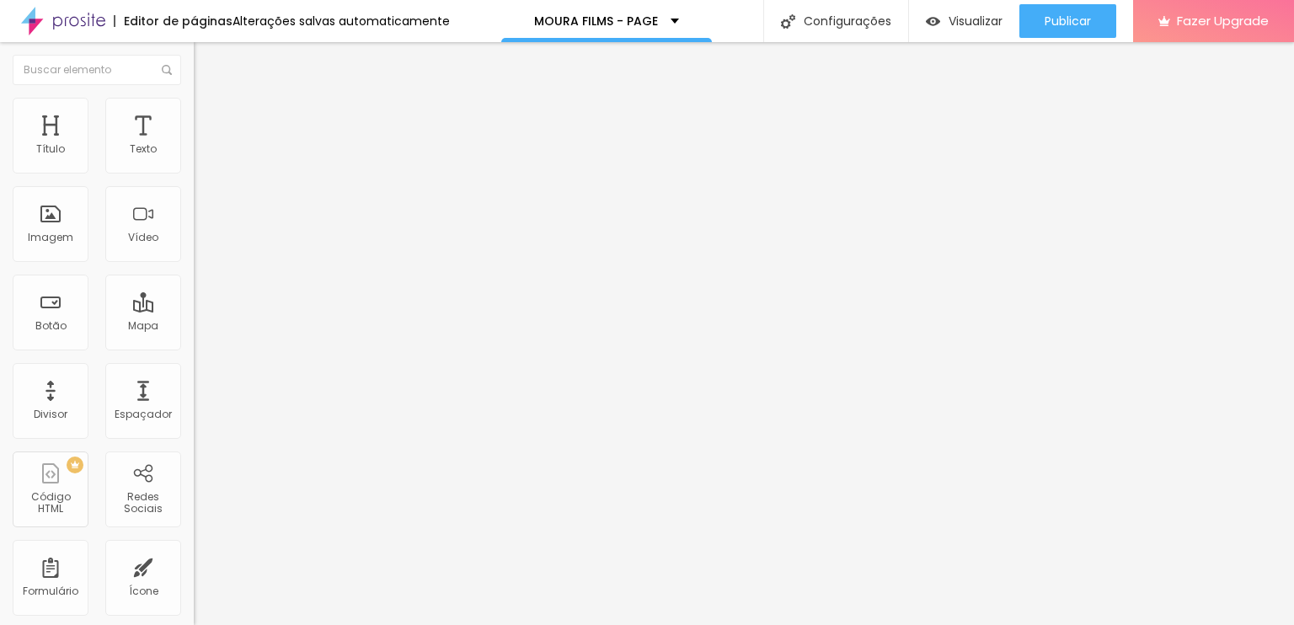
type input "2"
type input "4"
type input "11"
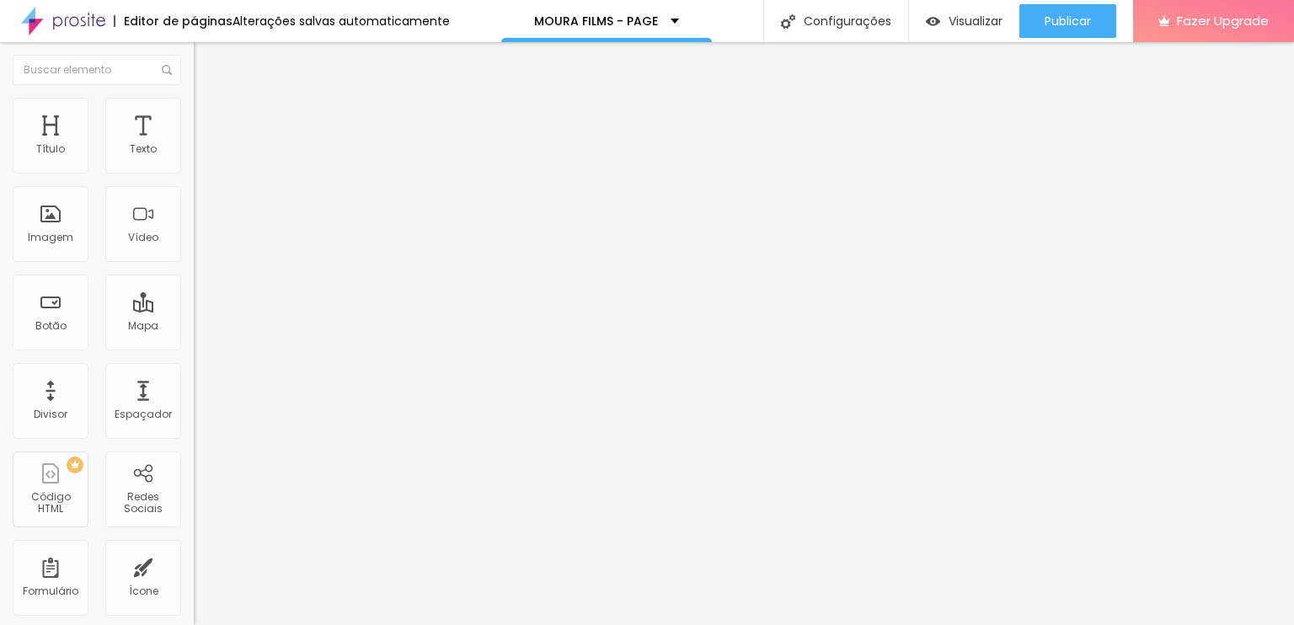
type input "11"
type input "14"
type input "19"
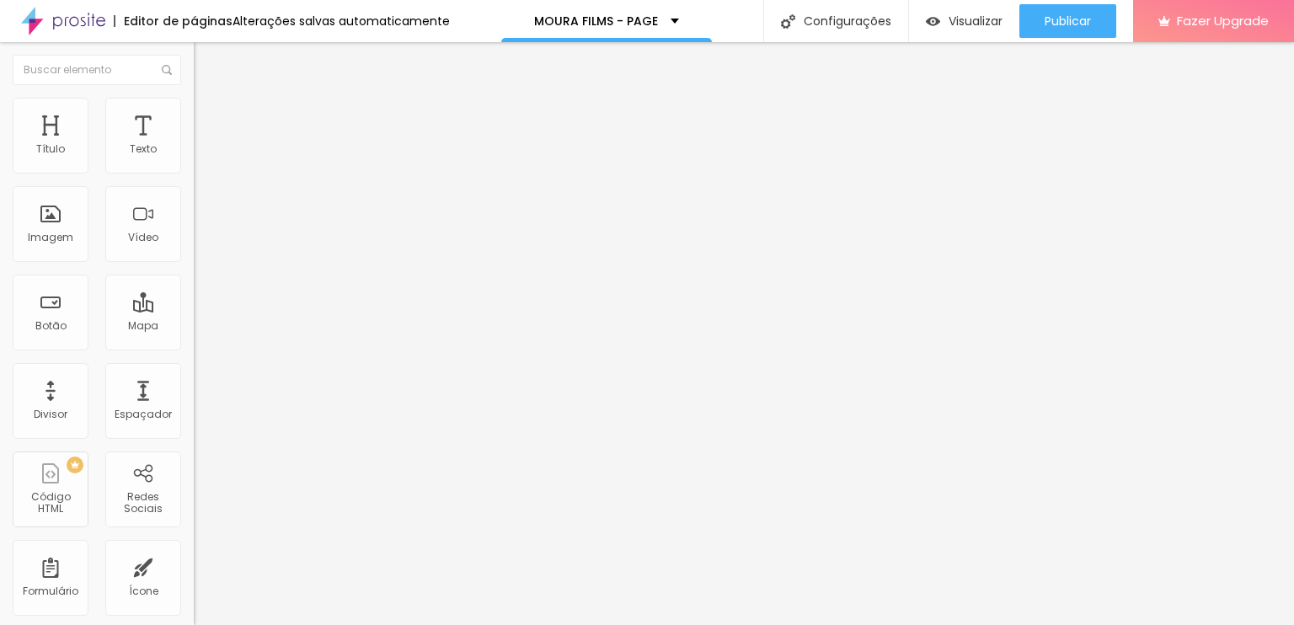
type input "27"
type input "37"
type input "52"
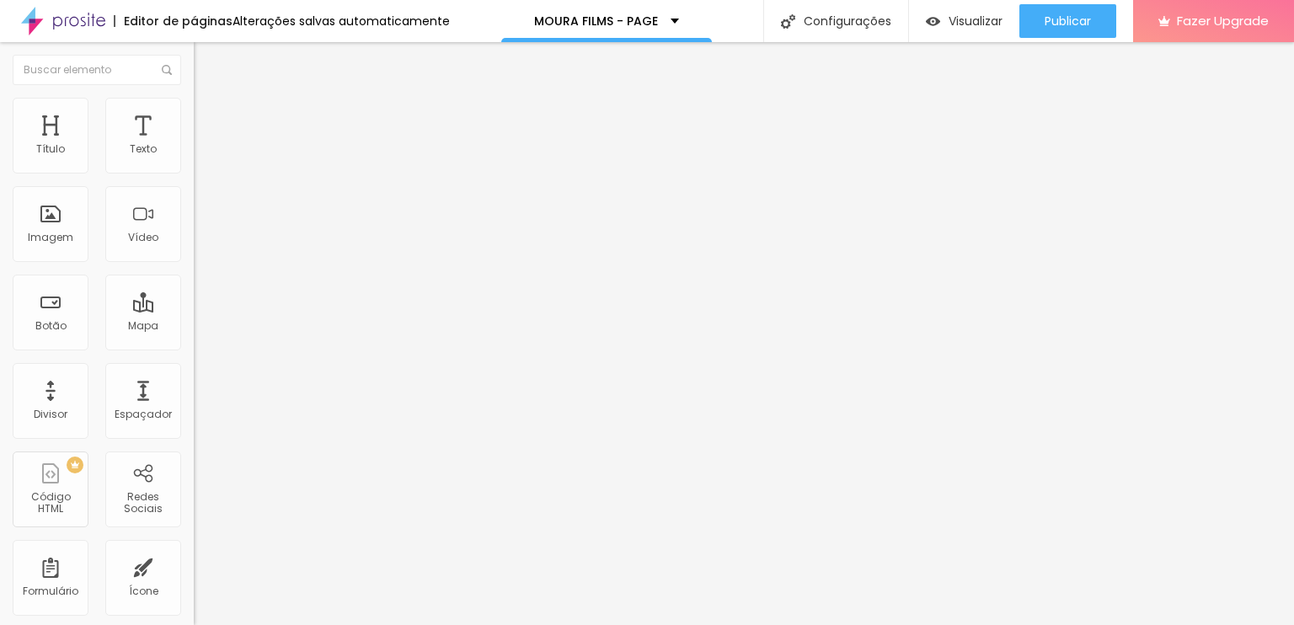
type input "52"
type input "62"
type input "70"
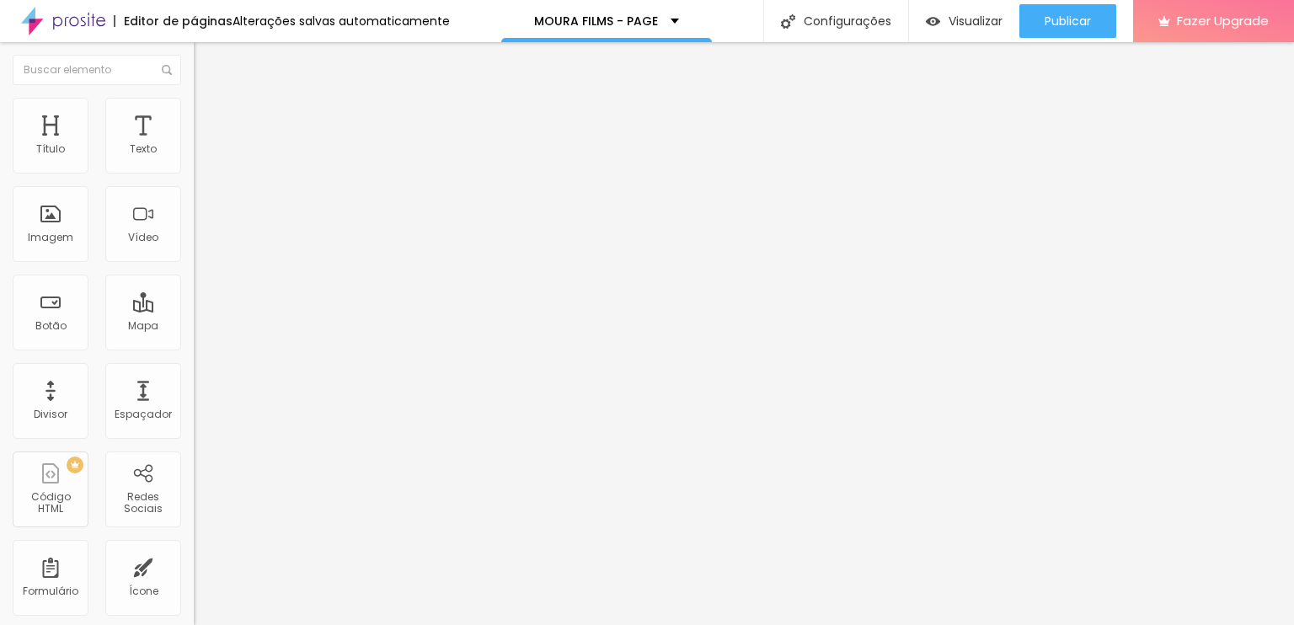
type input "73"
type input "77"
type input "79"
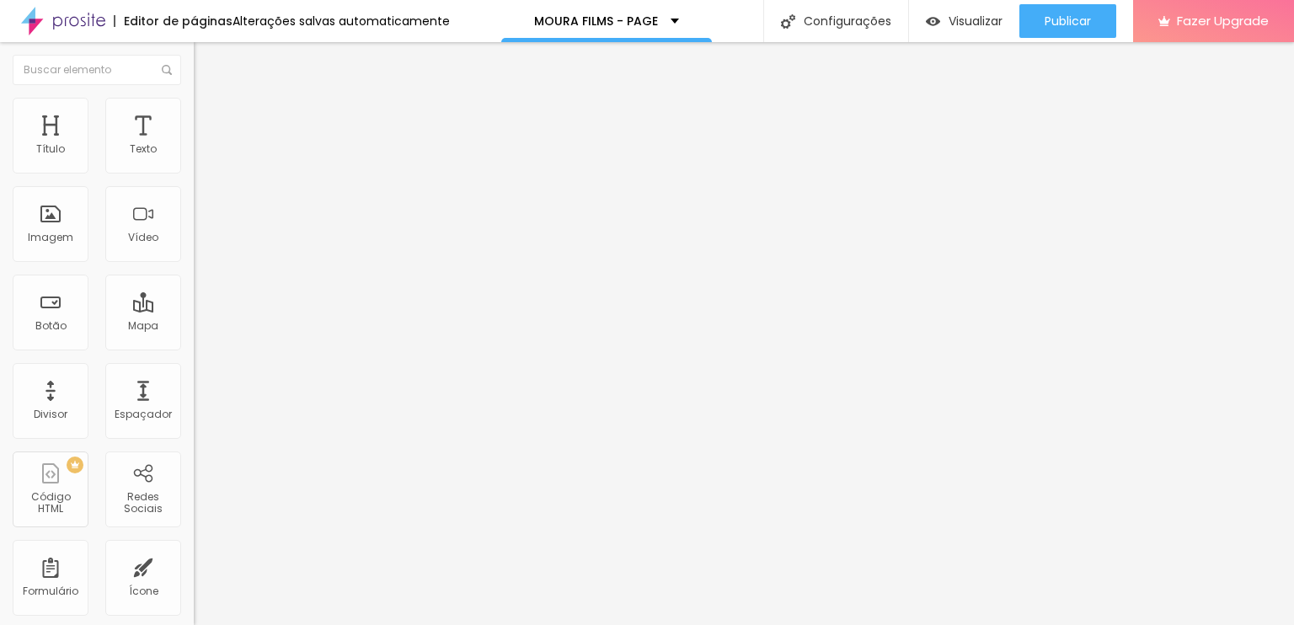
type input "79"
drag, startPoint x: 40, startPoint y: 165, endPoint x: 113, endPoint y: 167, distance: 72.4
type input "81"
click at [194, 327] on input "range" at bounding box center [248, 333] width 109 height 13
type input "81"
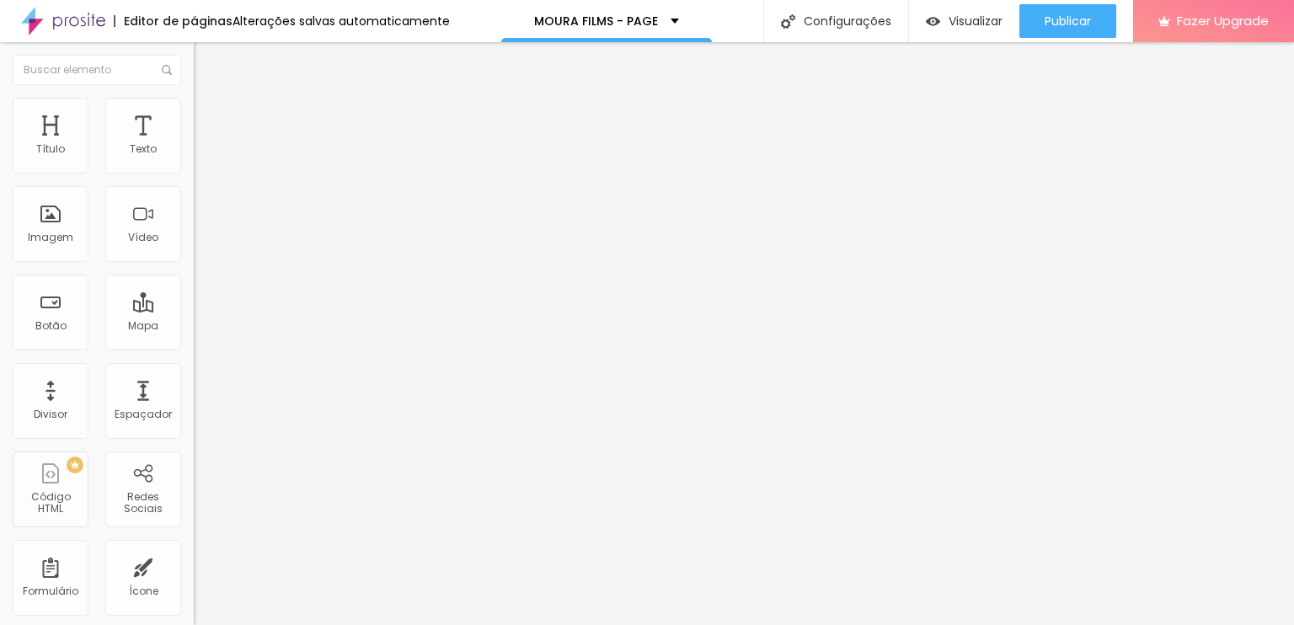
click at [194, 153] on span "Encaixotado" at bounding box center [227, 146] width 66 height 14
click at [194, 178] on div "Completo" at bounding box center [291, 173] width 194 height 10
click at [194, 228] on div at bounding box center [291, 221] width 194 height 13
click at [194, 115] on li "Avançado" at bounding box center [291, 123] width 194 height 17
click at [194, 171] on div "Modo Completo Encaixotado Completo" at bounding box center [291, 154] width 194 height 46
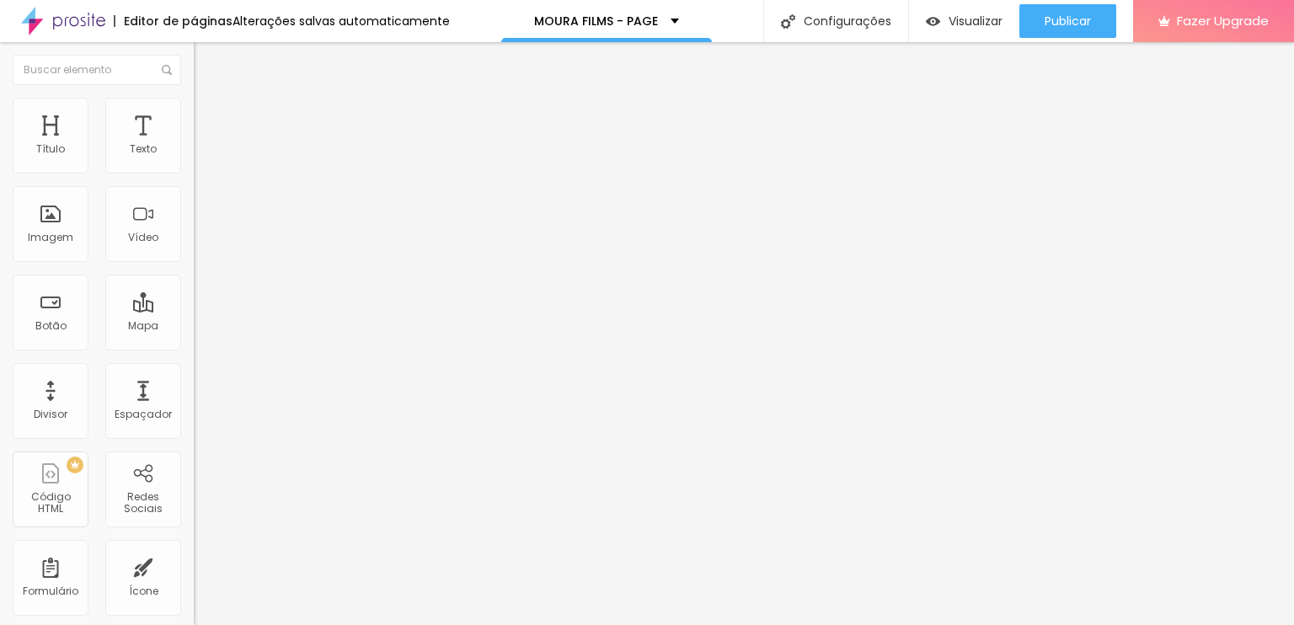
click at [209, 120] on span "Avançado" at bounding box center [237, 126] width 56 height 14
type input "5"
type input "10"
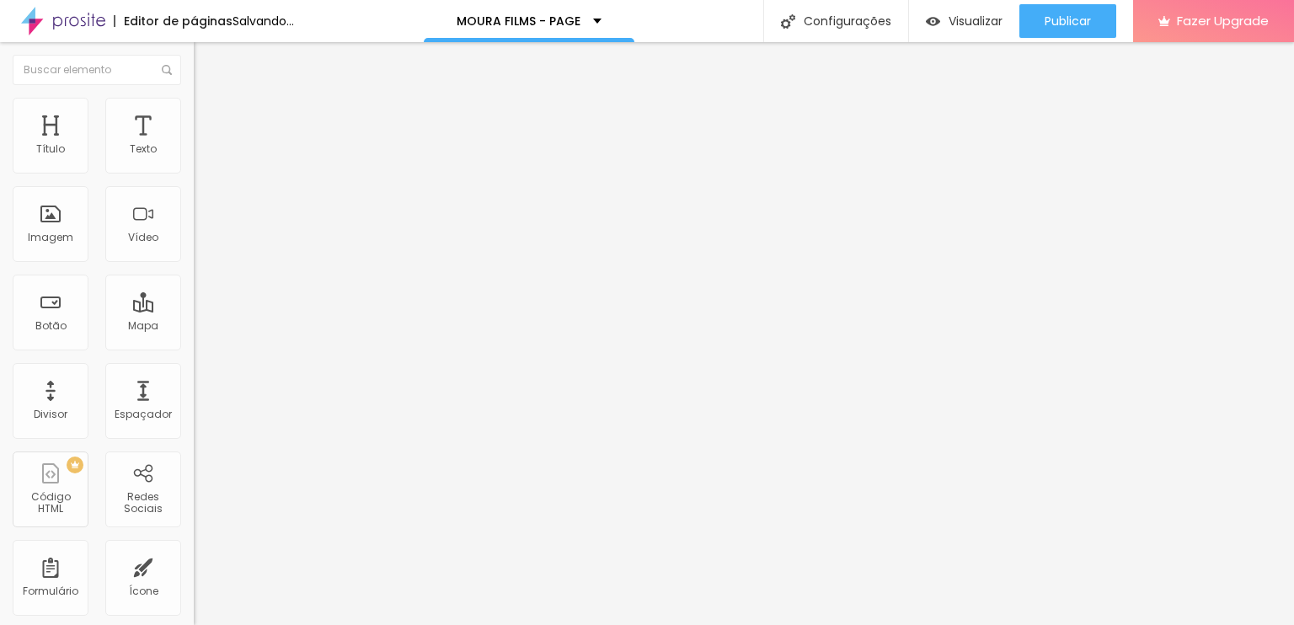
type input "15"
type input "20"
type input "25"
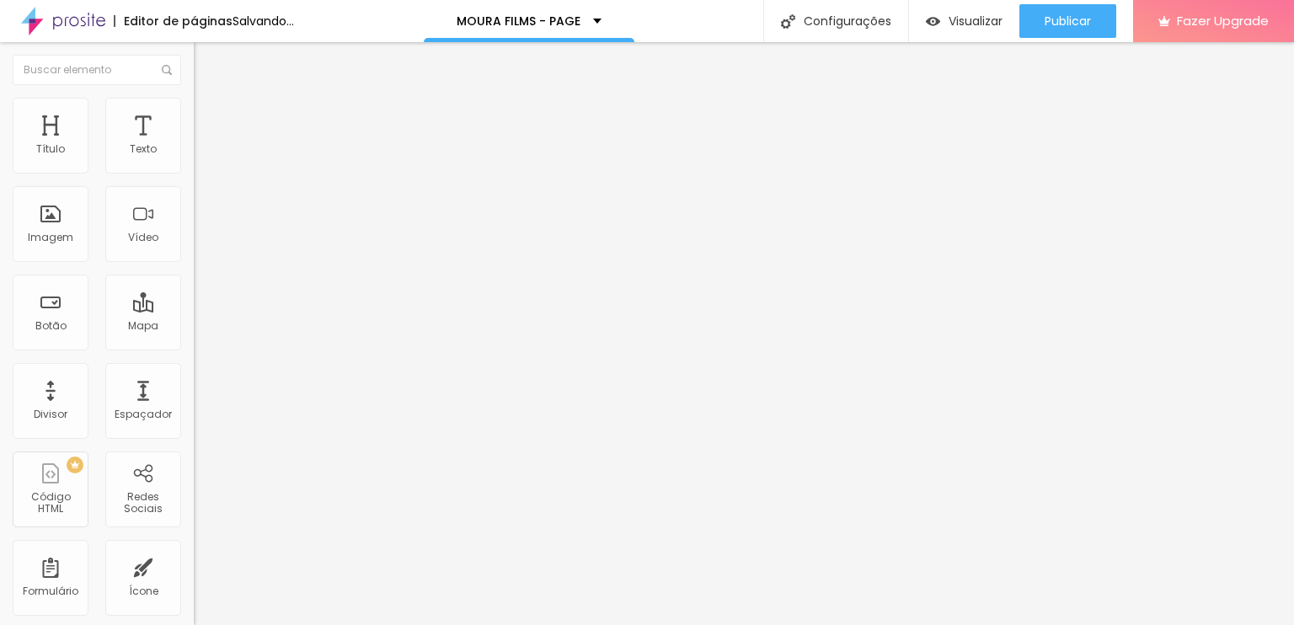
type input "25"
type input "30"
drag, startPoint x: 40, startPoint y: 166, endPoint x: 172, endPoint y: 165, distance: 132.2
type input "30"
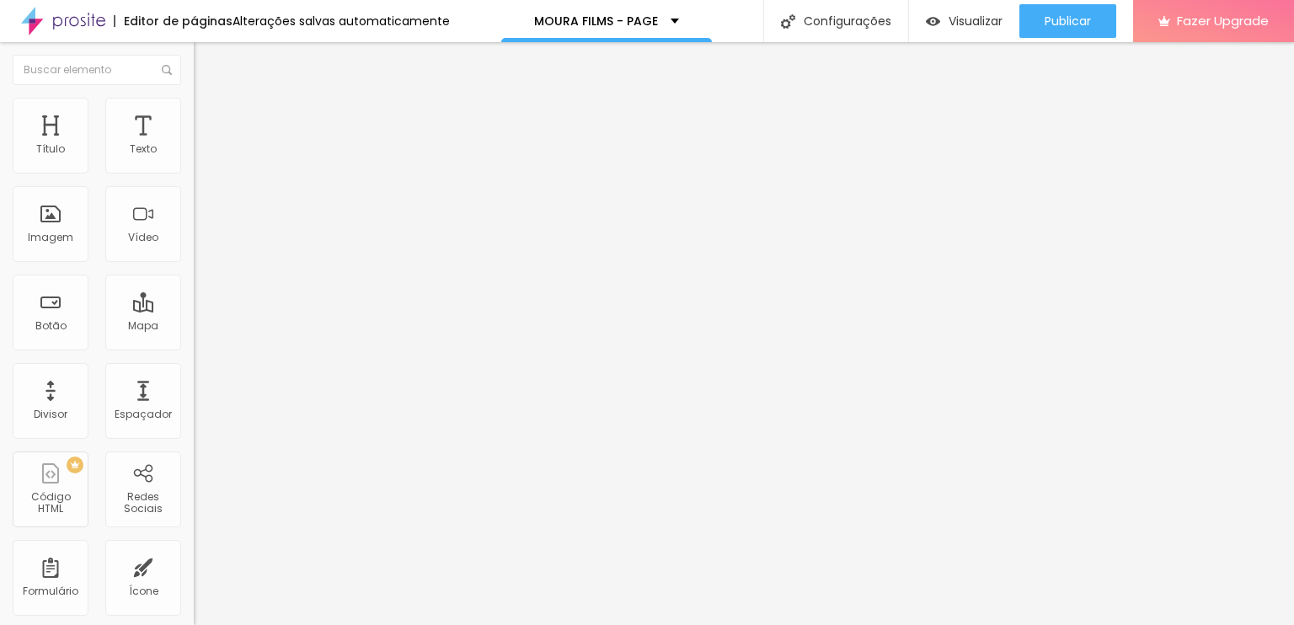
click at [302, 327] on input "range" at bounding box center [248, 333] width 109 height 13
drag, startPoint x: 44, startPoint y: 202, endPoint x: 13, endPoint y: 205, distance: 30.4
click at [182, 188] on div "Título Texto Imagem Vídeo Botão Mapa Divisor Espaçador PREMIUM Código HTML Rede…" at bounding box center [97, 333] width 194 height 583
type input "5"
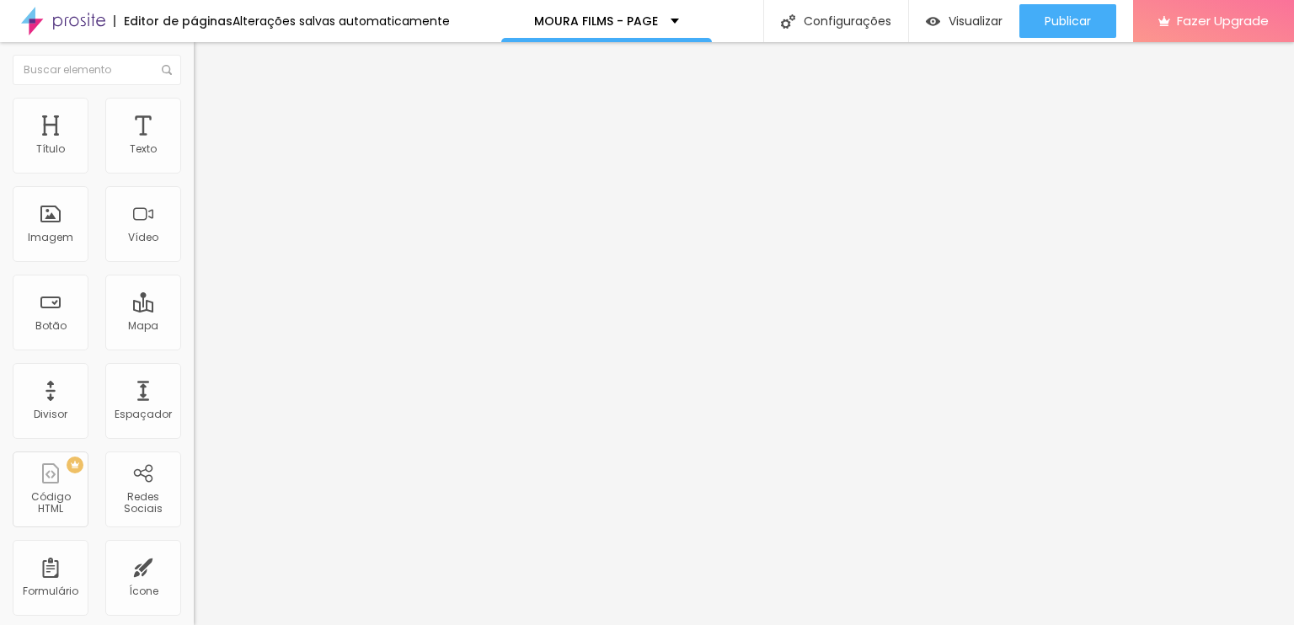
type input "15"
type input "25"
type input "65"
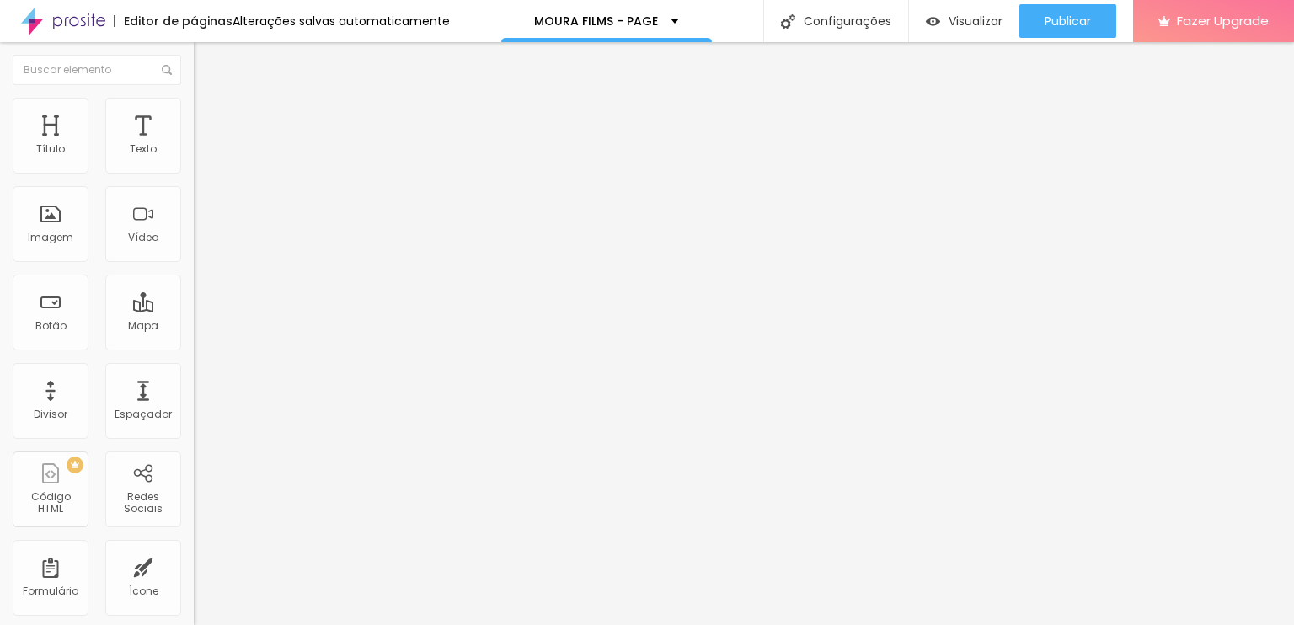
type input "65"
type input "100"
type input "120"
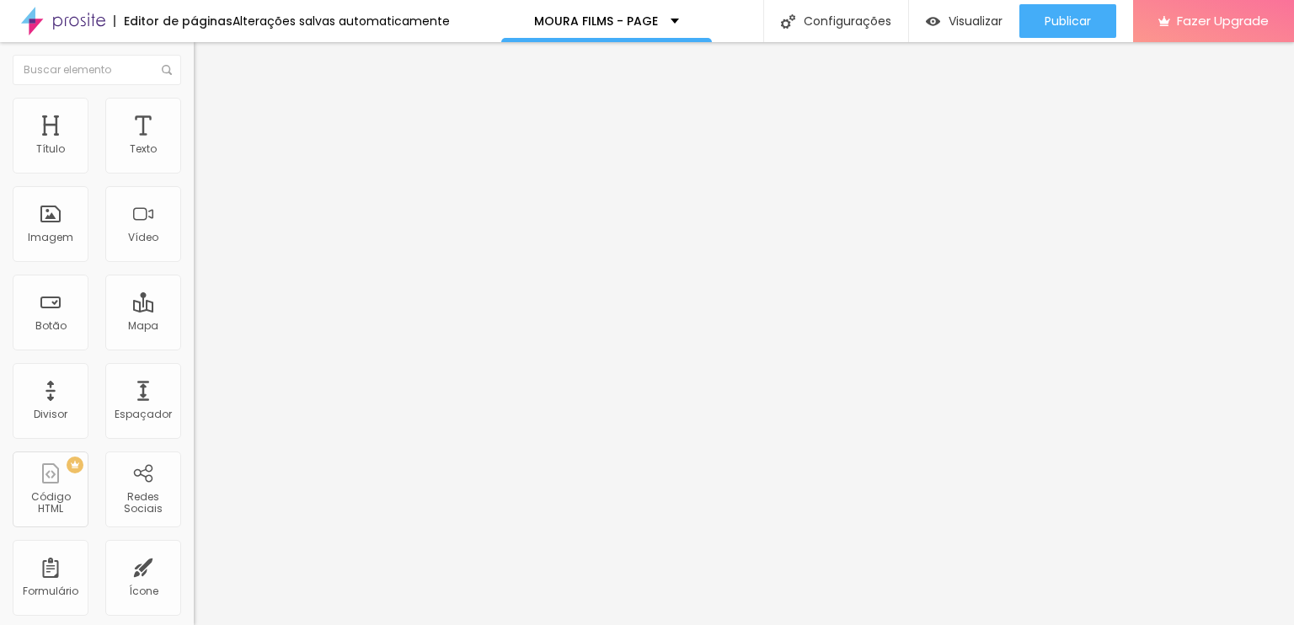
type input "150"
type input "184"
type input "229"
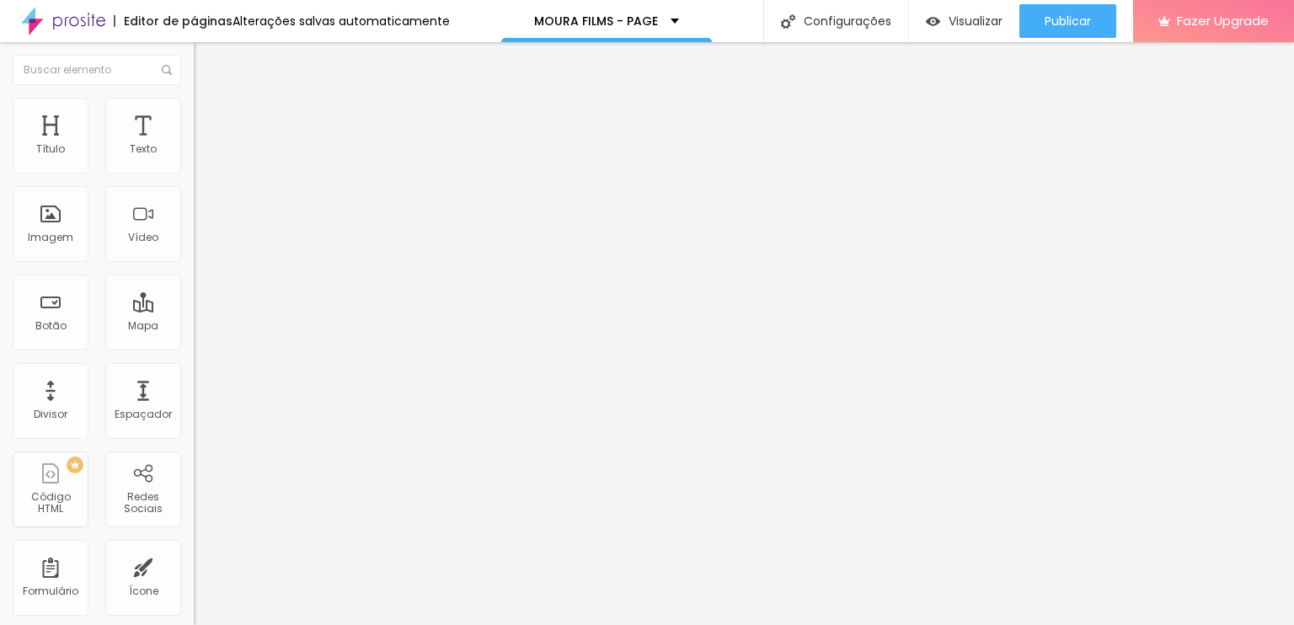
type input "229"
type input "319"
type input "349"
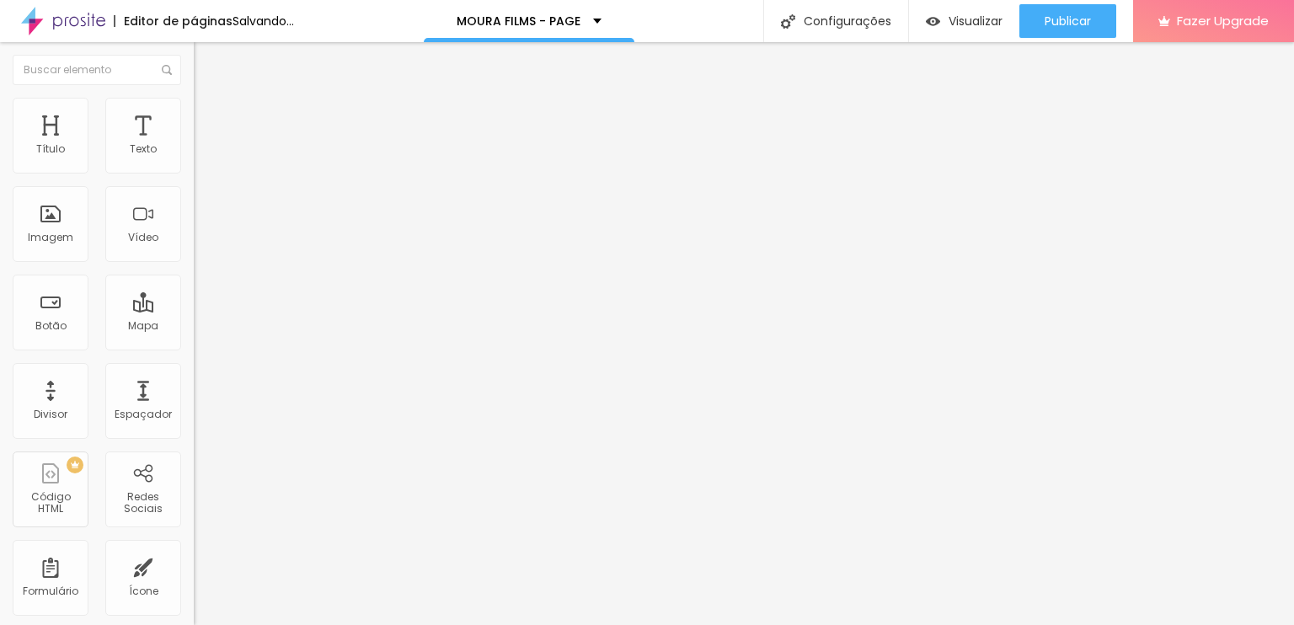
type input "379"
type input "419"
type input "439"
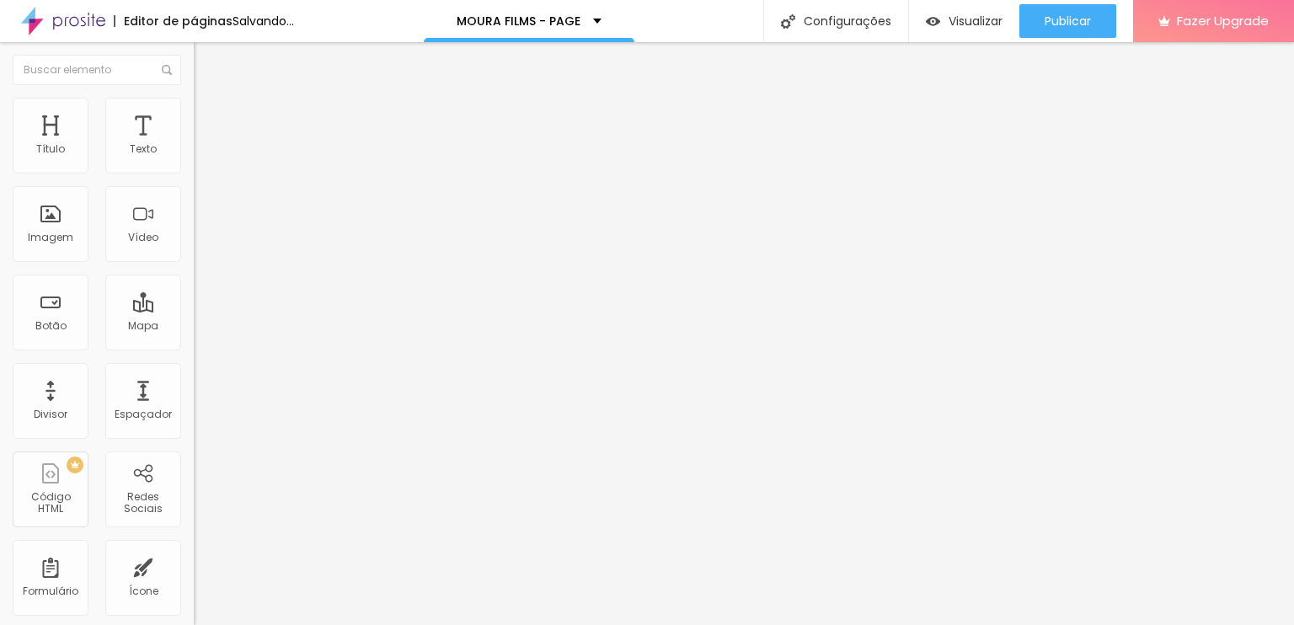
type input "439"
type input "458"
type input "468"
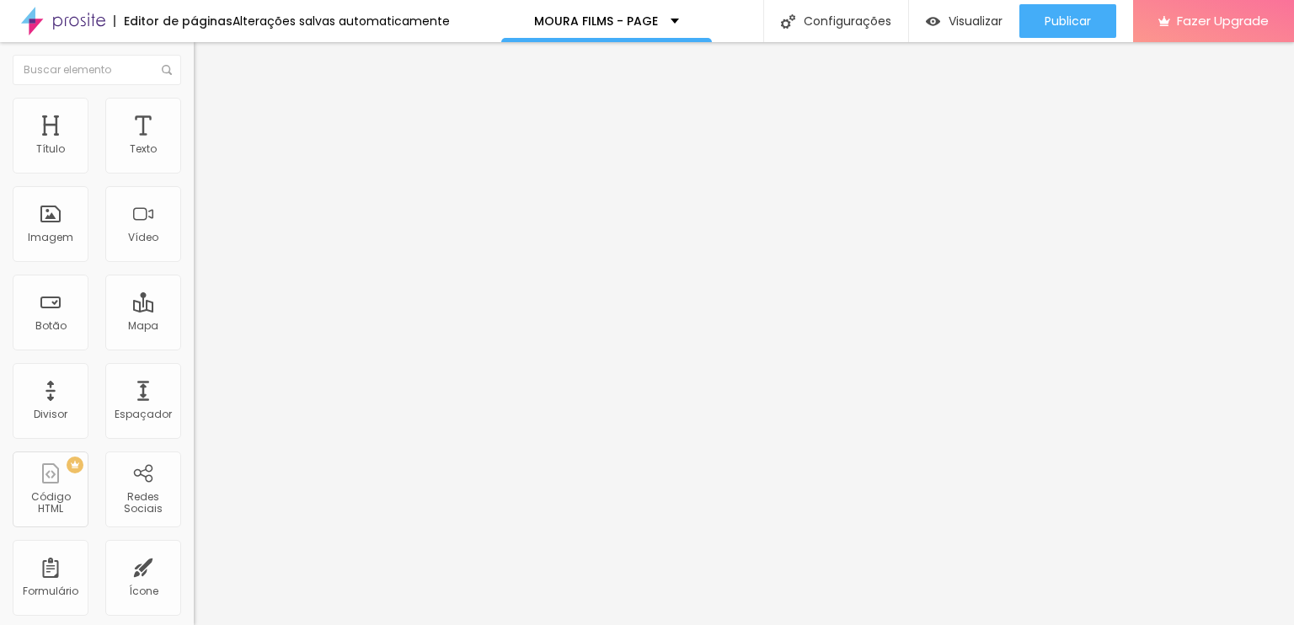
type input "463"
type input "429"
type input "399"
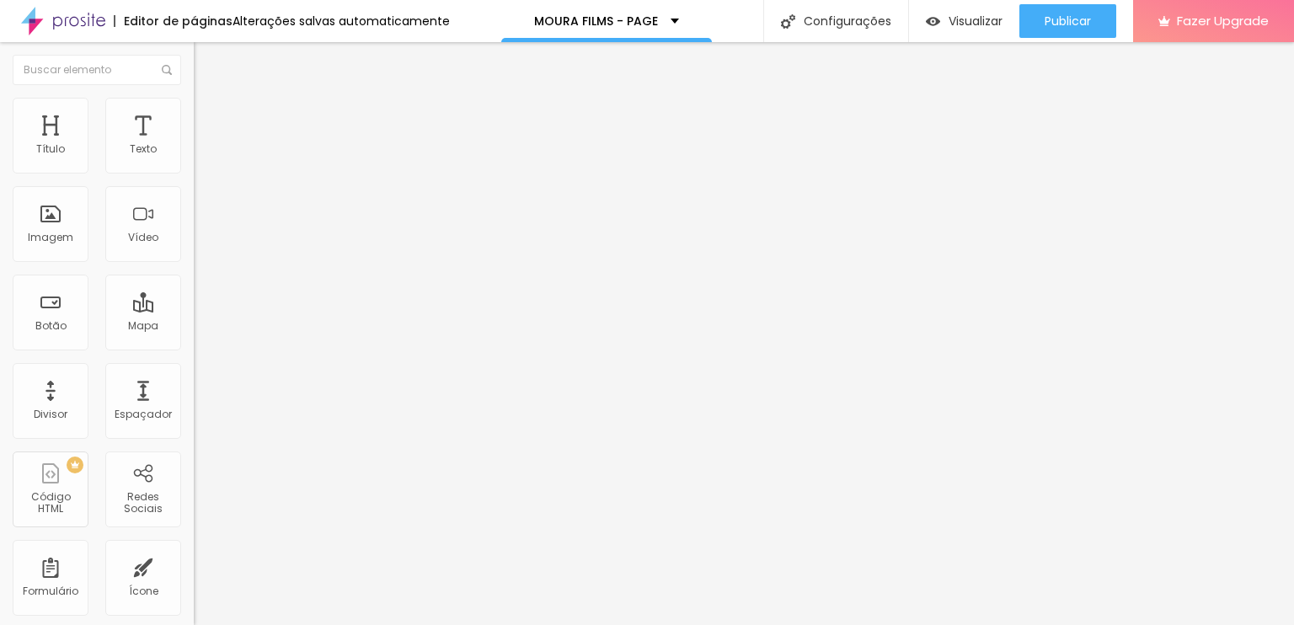
type input "399"
type input "334"
type input "289"
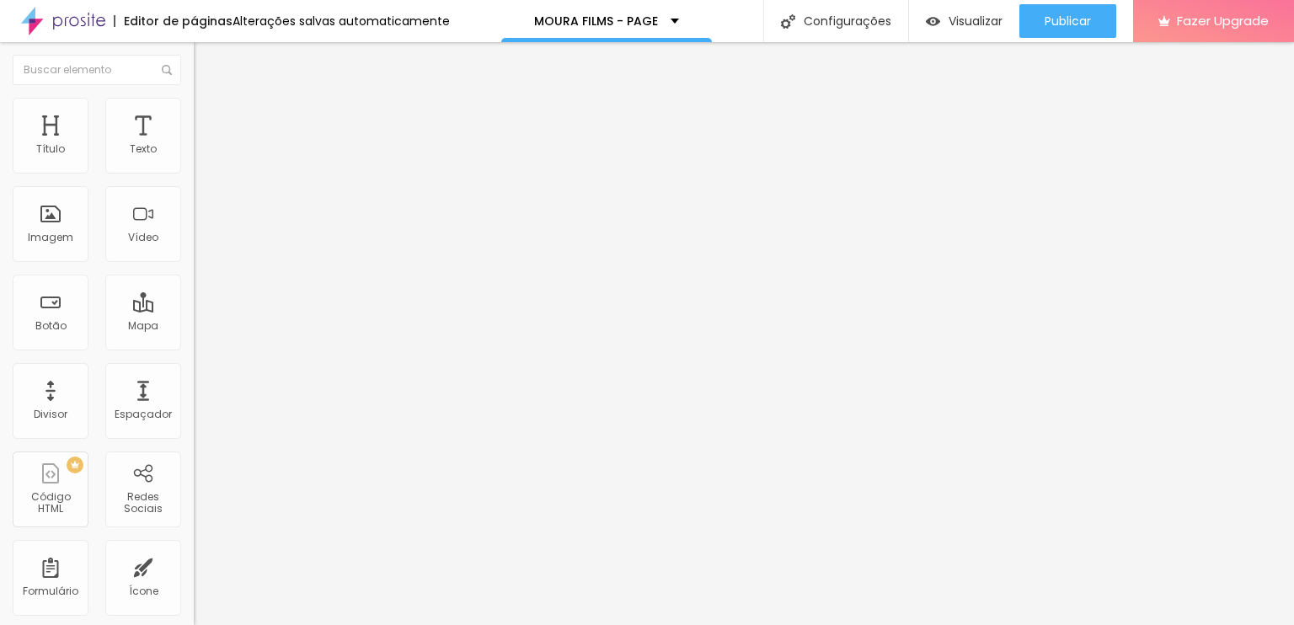
type input "194"
drag, startPoint x: 35, startPoint y: 201, endPoint x: 1, endPoint y: 194, distance: 34.5
click at [194, 565] on input "range" at bounding box center [248, 571] width 109 height 13
click at [194, 110] on li "Estilo" at bounding box center [291, 106] width 194 height 17
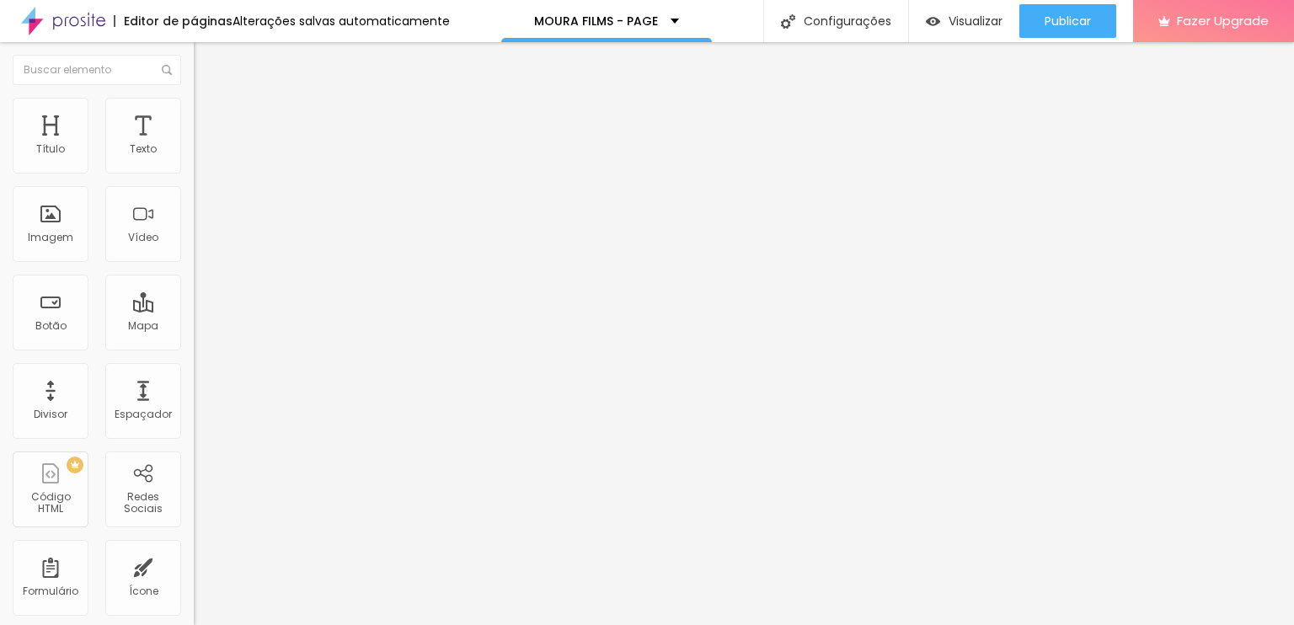
click at [194, 153] on span "Completo" at bounding box center [219, 146] width 51 height 14
click at [194, 163] on span "Encaixotado" at bounding box center [227, 156] width 66 height 14
